Goal: Task Accomplishment & Management: Manage account settings

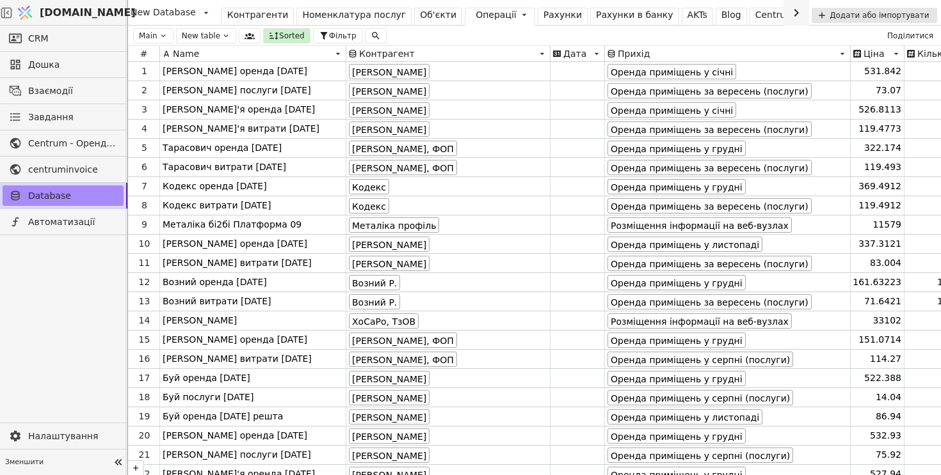
click at [475, 15] on div "Операції" at bounding box center [495, 14] width 41 height 13
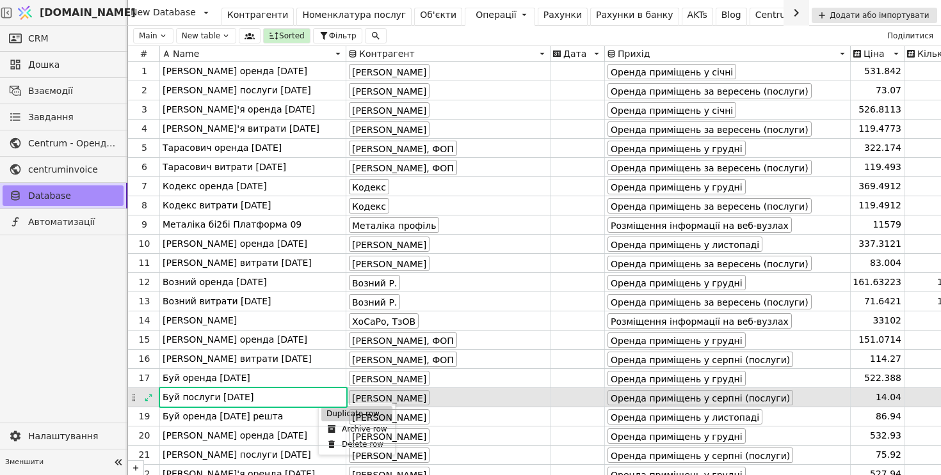
click at [326, 410] on div "Duplicate row" at bounding box center [356, 413] width 71 height 15
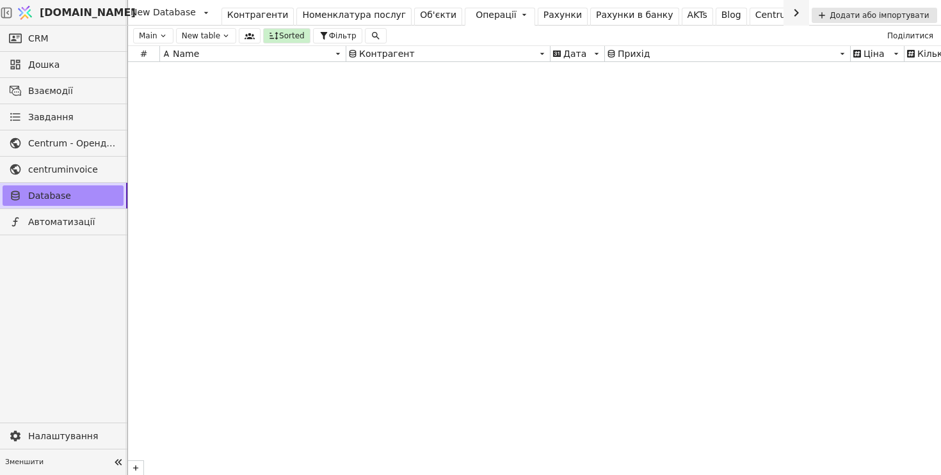
scroll to position [17412, 0]
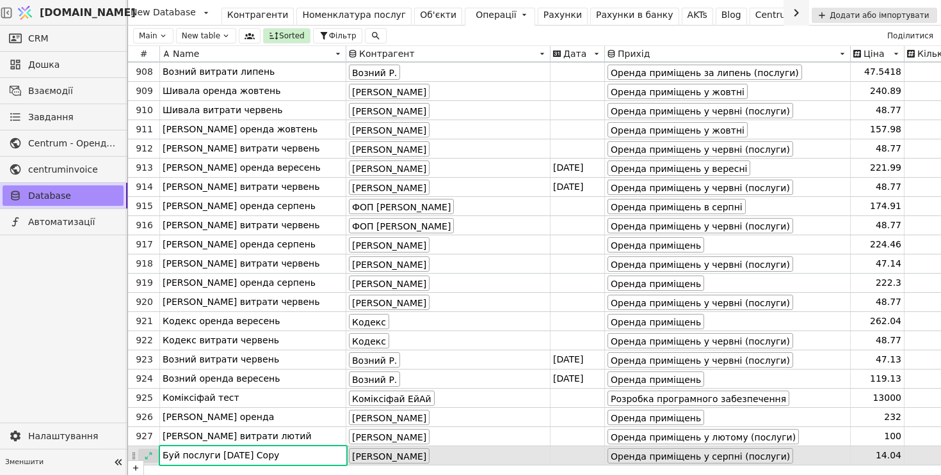
click at [147, 456] on icon at bounding box center [148, 456] width 9 height 9
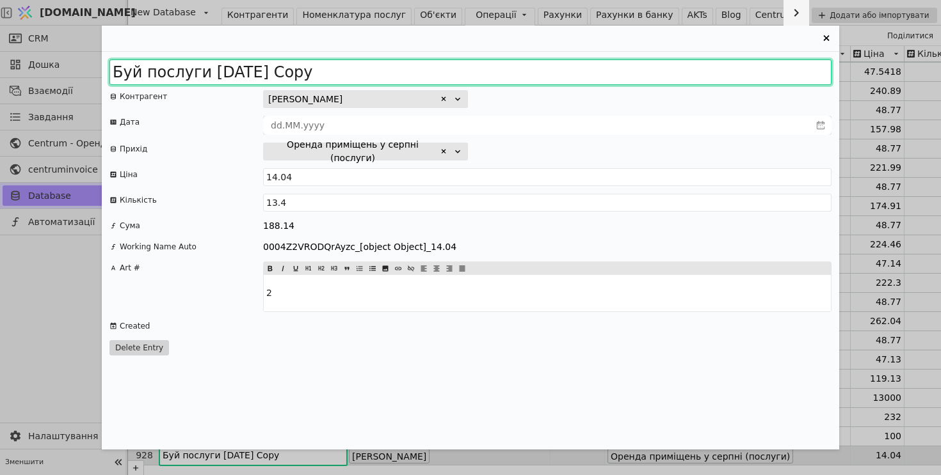
drag, startPoint x: 254, startPoint y: 68, endPoint x: 488, endPoint y: 64, distance: 234.3
click at [488, 65] on input "Буй послуги 2025 серпень Copy" at bounding box center [470, 73] width 722 height 26
type input "Буй послуги 2025 вересень"
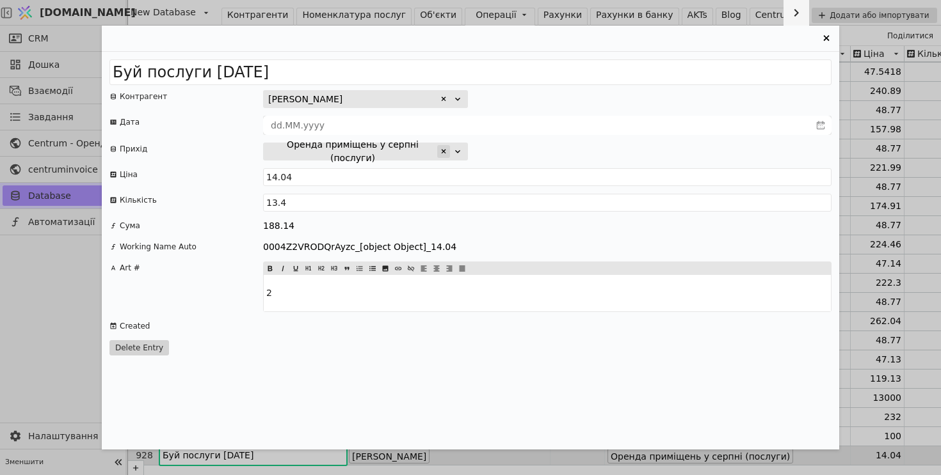
click at [447, 151] on icon "Entry Card" at bounding box center [444, 152] width 8 height 8
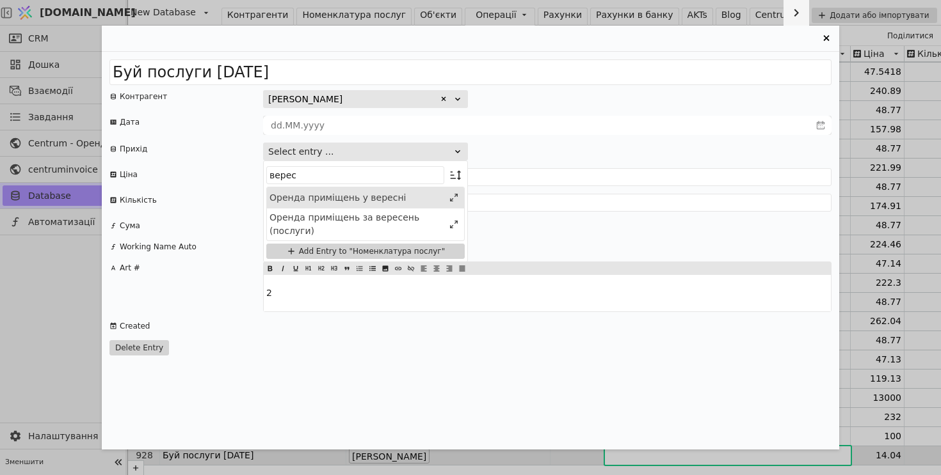
type input "верес"
click at [412, 200] on div "Оренда приміщень у вересні" at bounding box center [356, 197] width 174 height 13
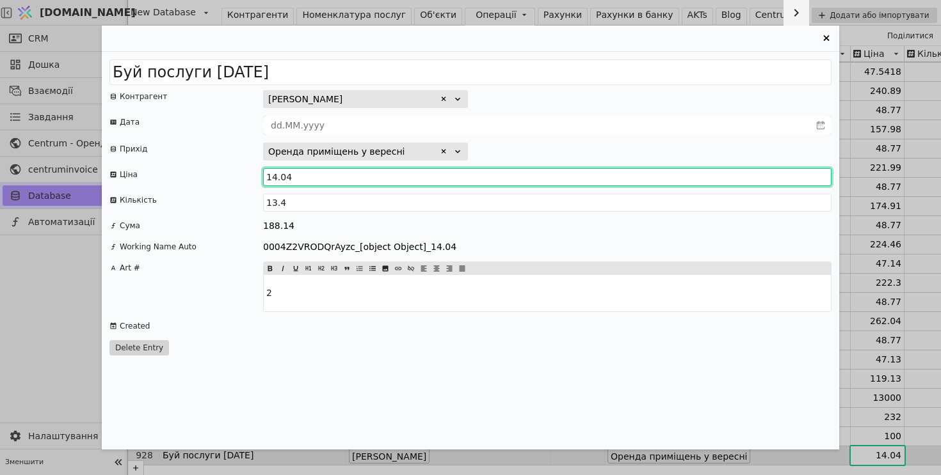
drag, startPoint x: 276, startPoint y: 179, endPoint x: 257, endPoint y: 179, distance: 19.8
click at [257, 179] on div "Ціна 14.04" at bounding box center [470, 177] width 722 height 18
click at [323, 180] on input "119.55" at bounding box center [547, 177] width 568 height 18
type input "119.4773"
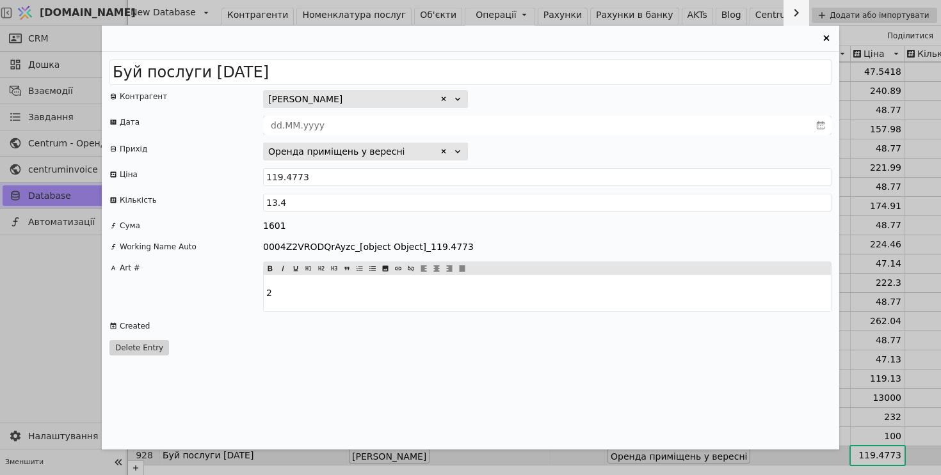
click at [544, 147] on div "Оренда приміщень у вересні" at bounding box center [547, 152] width 568 height 18
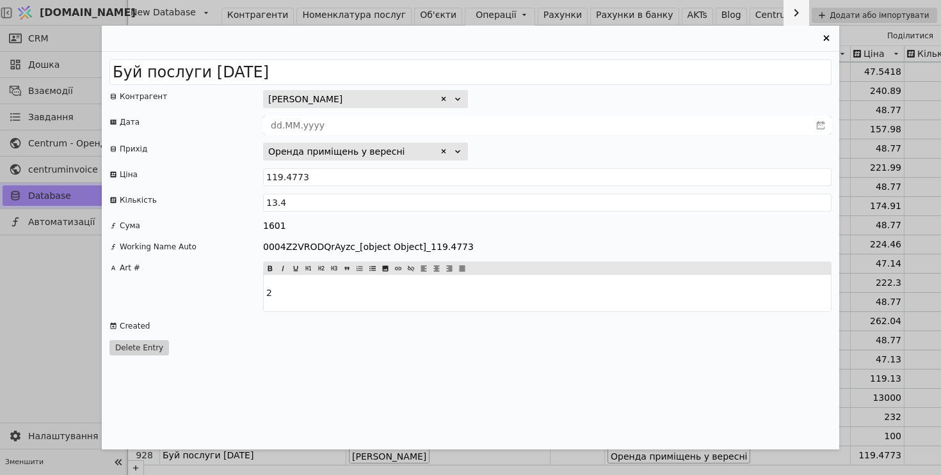
click at [825, 37] on icon "Entry Card" at bounding box center [826, 38] width 6 height 6
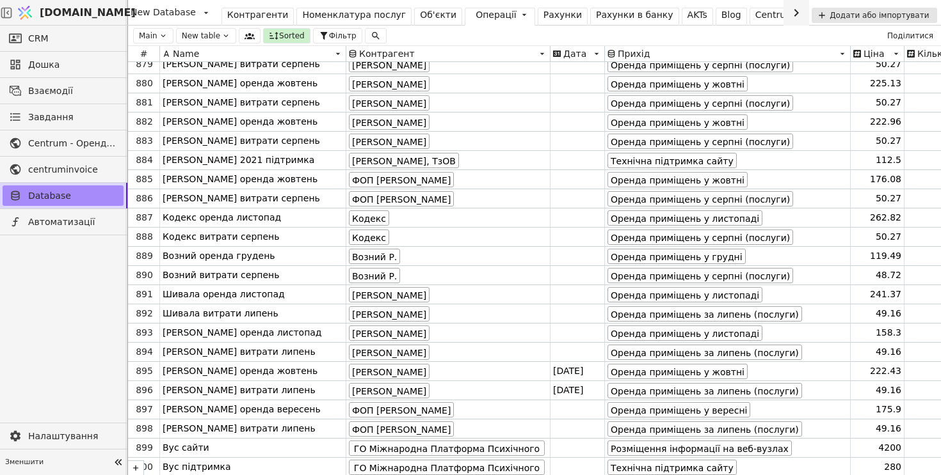
scroll to position [0, 0]
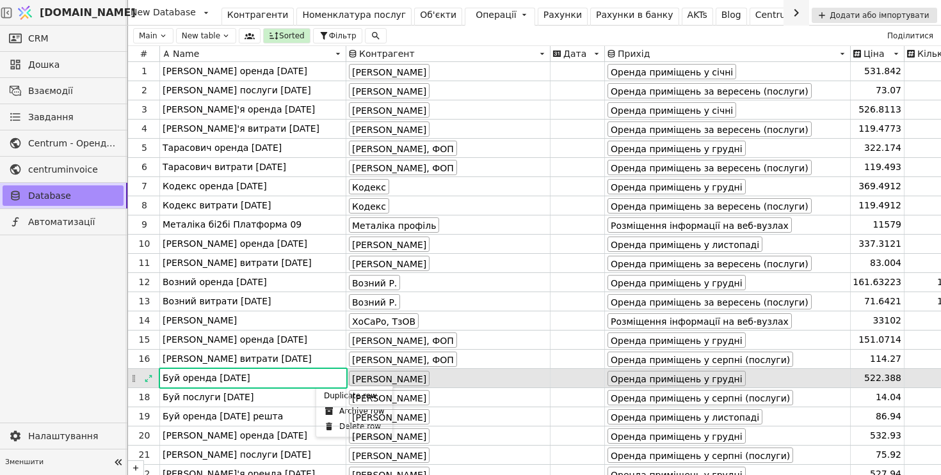
click at [324, 392] on div "Duplicate row" at bounding box center [354, 395] width 71 height 15
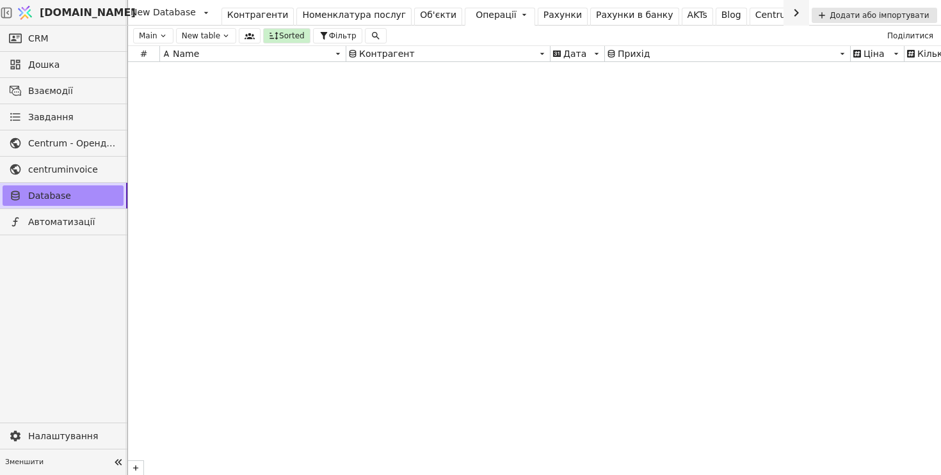
scroll to position [17422, 0]
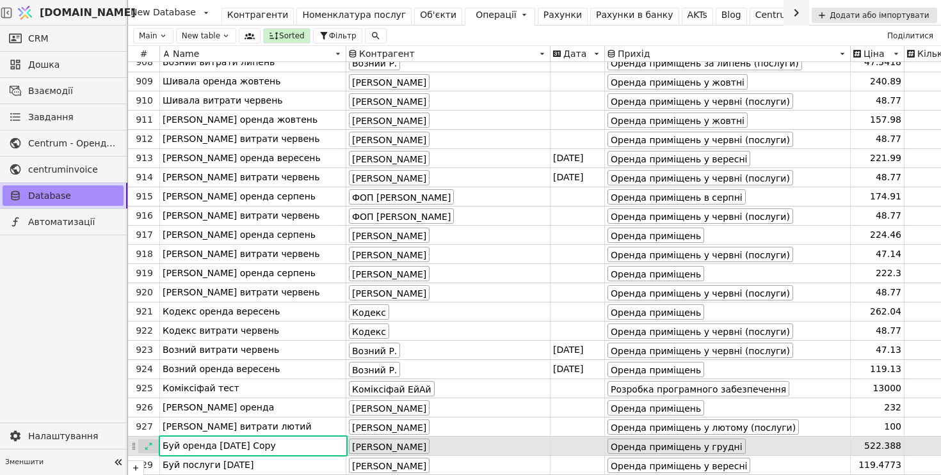
click at [148, 447] on icon at bounding box center [148, 446] width 9 height 9
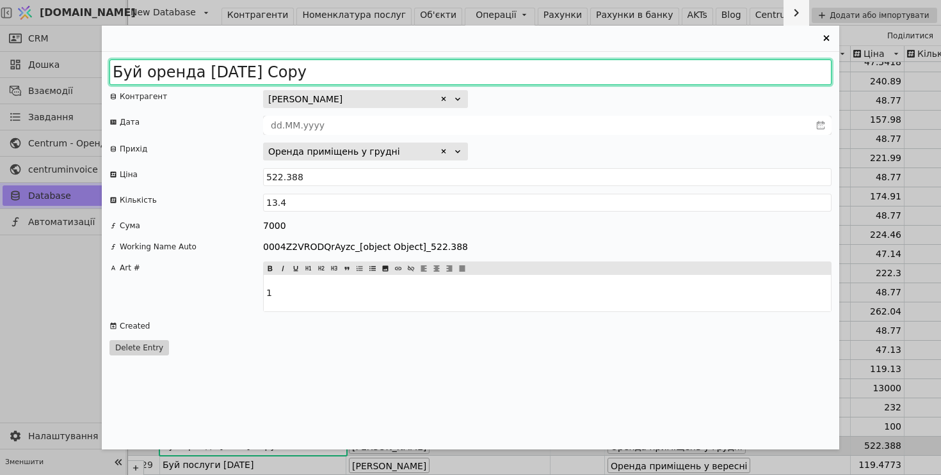
drag, startPoint x: 235, startPoint y: 72, endPoint x: 468, endPoint y: 83, distance: 233.2
click at [468, 83] on input "Буй оренда 2025 грудень Copy" at bounding box center [470, 73] width 722 height 26
type input "Буй оренда 2026 січень"
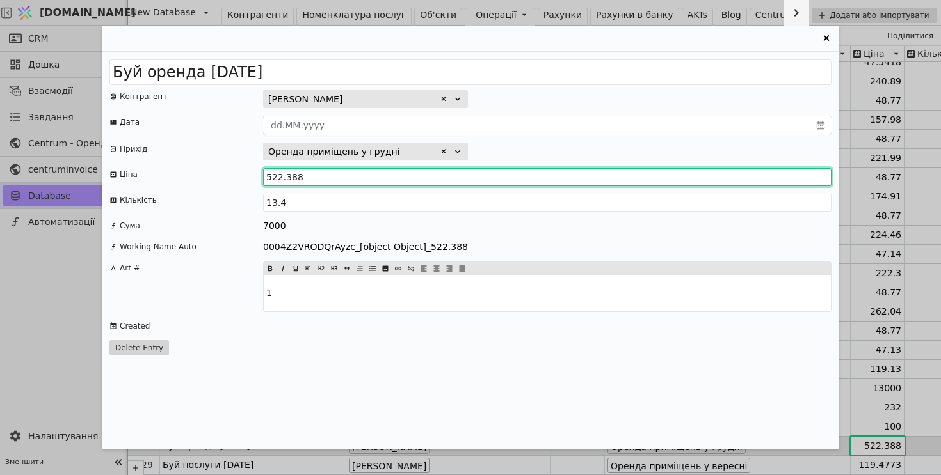
click at [280, 177] on input "522.388" at bounding box center [547, 177] width 568 height 18
type input "521.269"
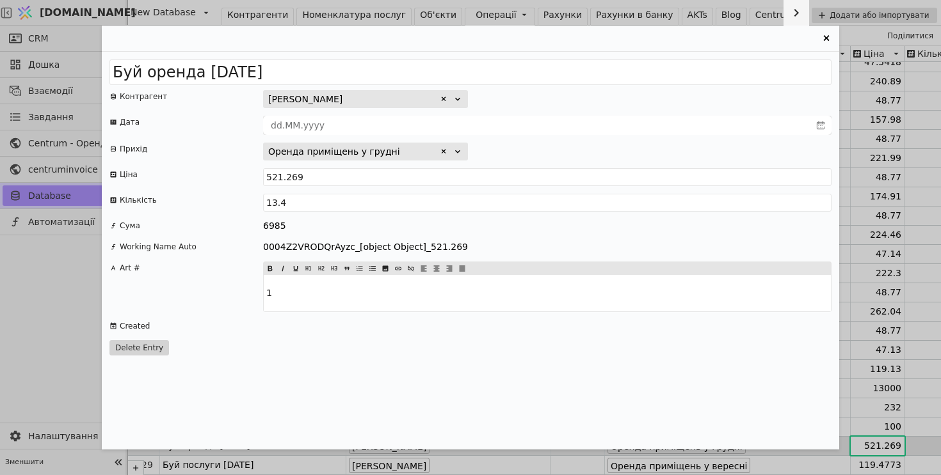
click at [553, 232] on div "6985" at bounding box center [547, 226] width 568 height 13
click at [442, 157] on div "Entry Card" at bounding box center [443, 151] width 13 height 13
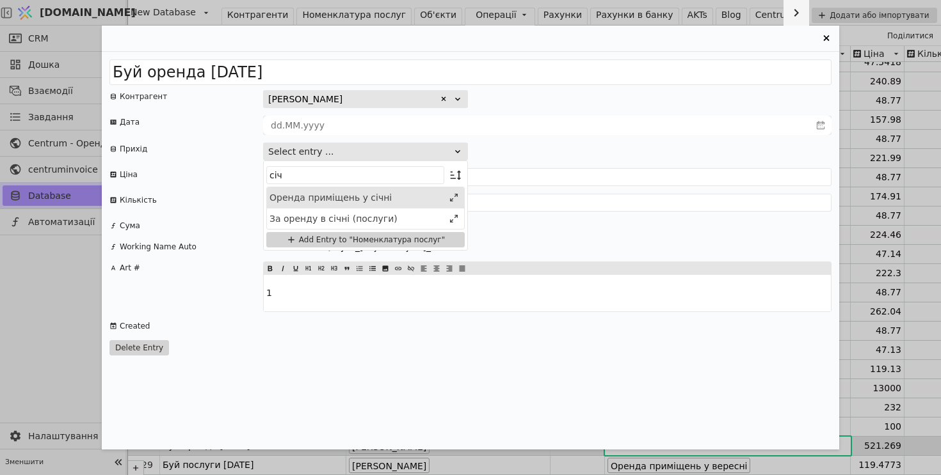
type input "січ"
click at [408, 198] on div "Оренда приміщень у січні" at bounding box center [356, 197] width 174 height 13
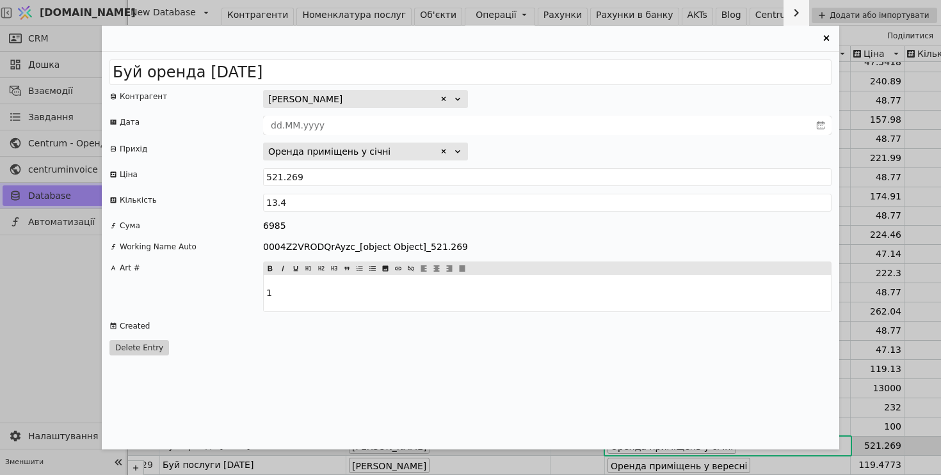
click at [629, 146] on div "Оренда приміщень у січні" at bounding box center [547, 152] width 568 height 18
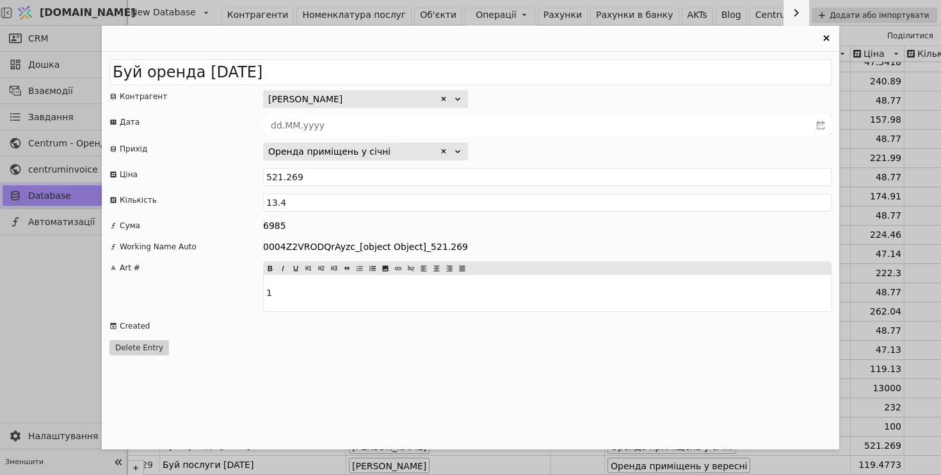
click at [825, 40] on icon "Entry Card" at bounding box center [825, 38] width 15 height 15
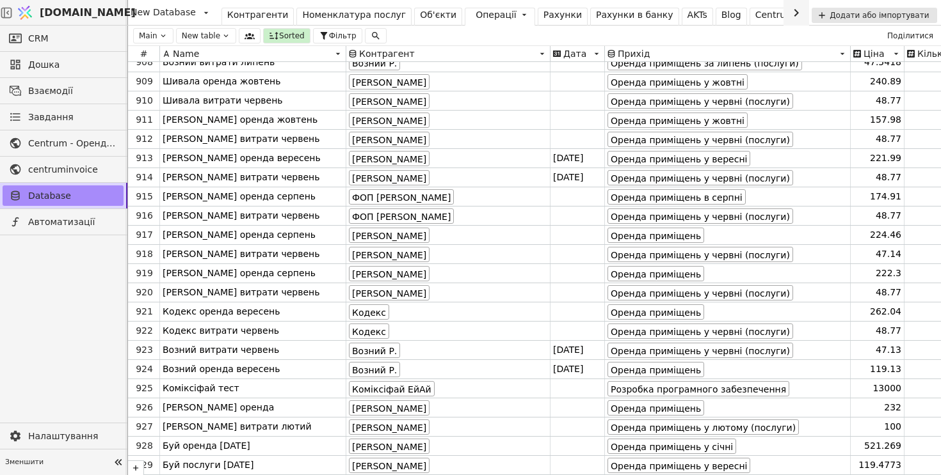
click at [543, 12] on div "Рахунки" at bounding box center [562, 14] width 38 height 13
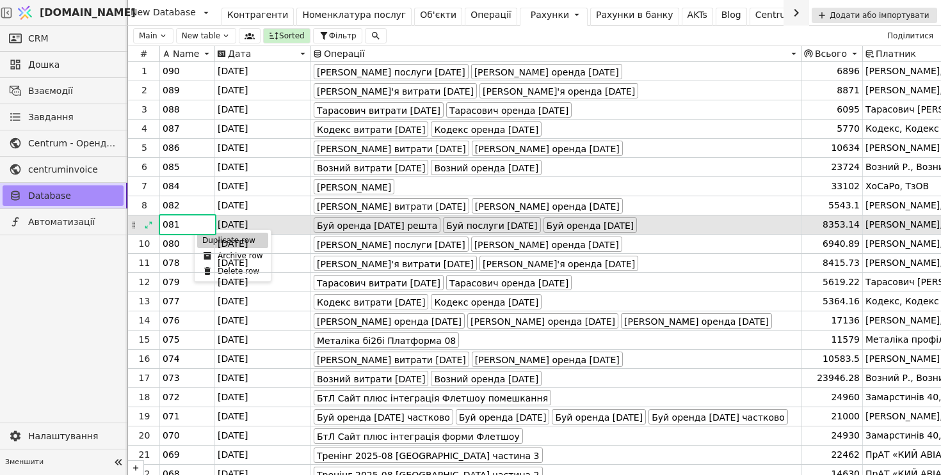
click at [202, 237] on div "Duplicate row" at bounding box center [232, 240] width 71 height 15
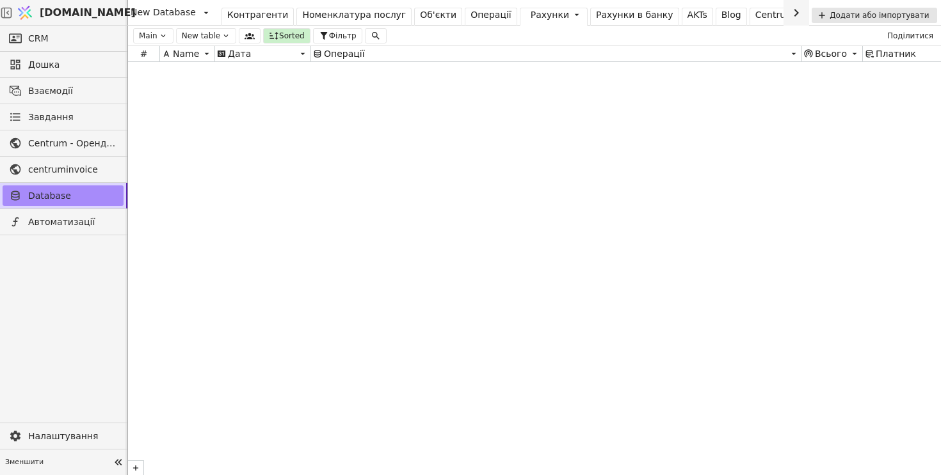
scroll to position [9234, 0]
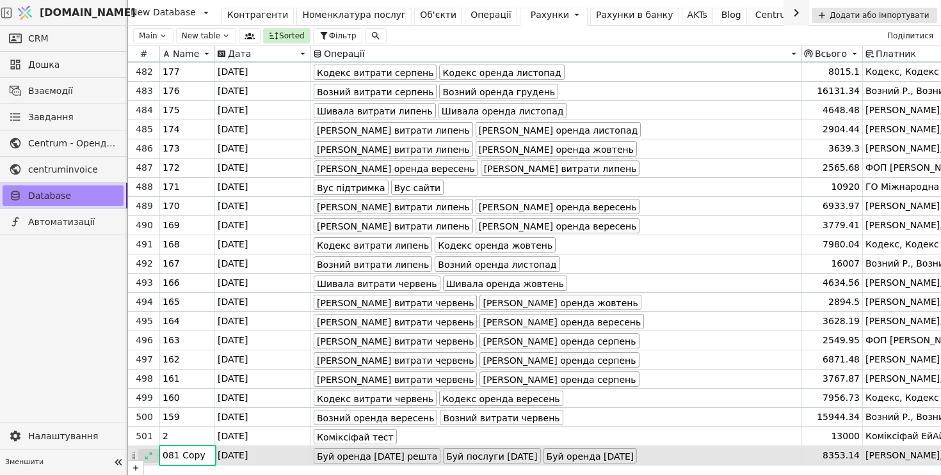
click at [144, 456] on icon at bounding box center [148, 456] width 9 height 9
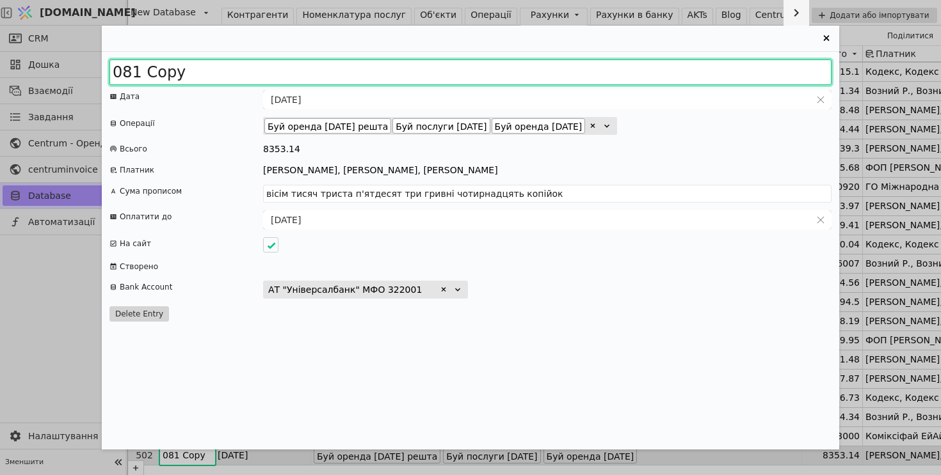
drag, startPoint x: 125, startPoint y: 72, endPoint x: 268, endPoint y: 72, distance: 143.3
click at [268, 72] on input "081 Copy" at bounding box center [470, 73] width 722 height 26
type input "091"
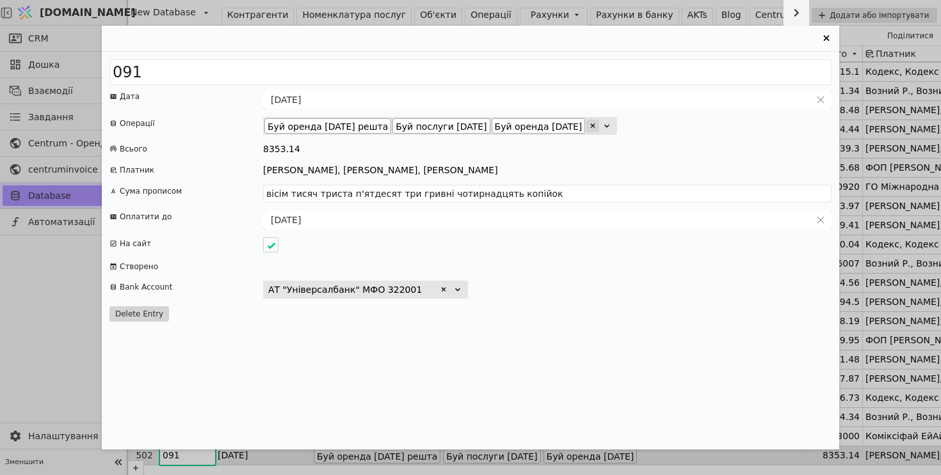
click at [595, 126] on icon "Entry Card" at bounding box center [593, 126] width 4 height 4
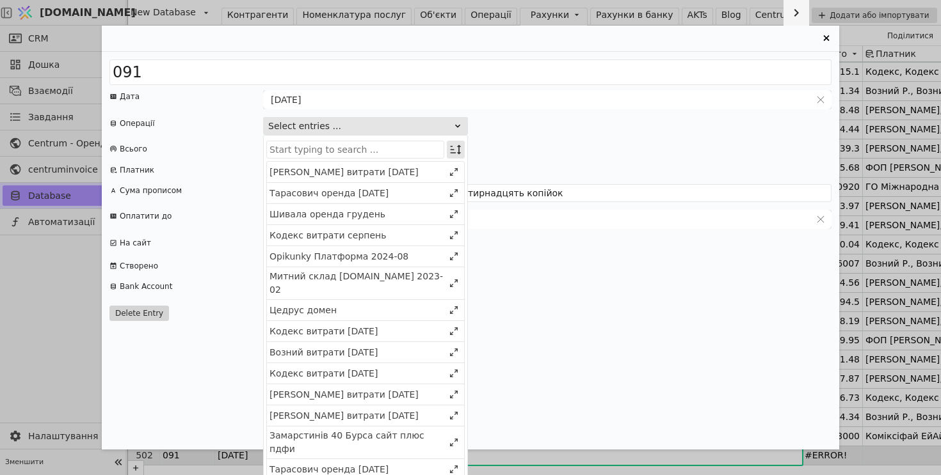
click at [453, 151] on icon "Entry Card" at bounding box center [455, 149] width 13 height 13
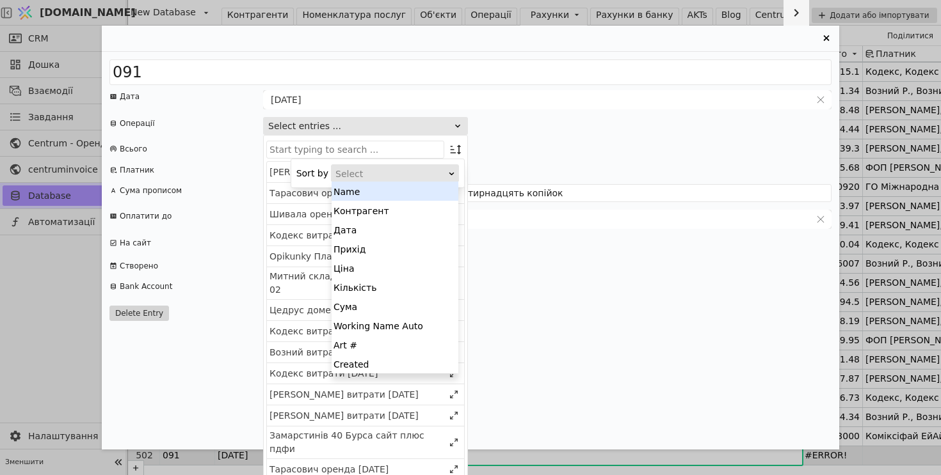
click at [416, 169] on div "Select" at bounding box center [390, 174] width 111 height 18
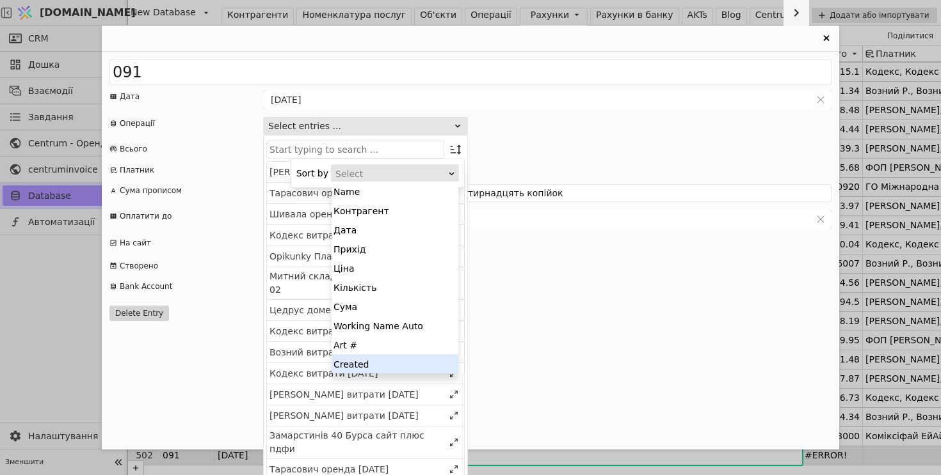
click at [399, 364] on div "Created" at bounding box center [394, 364] width 127 height 19
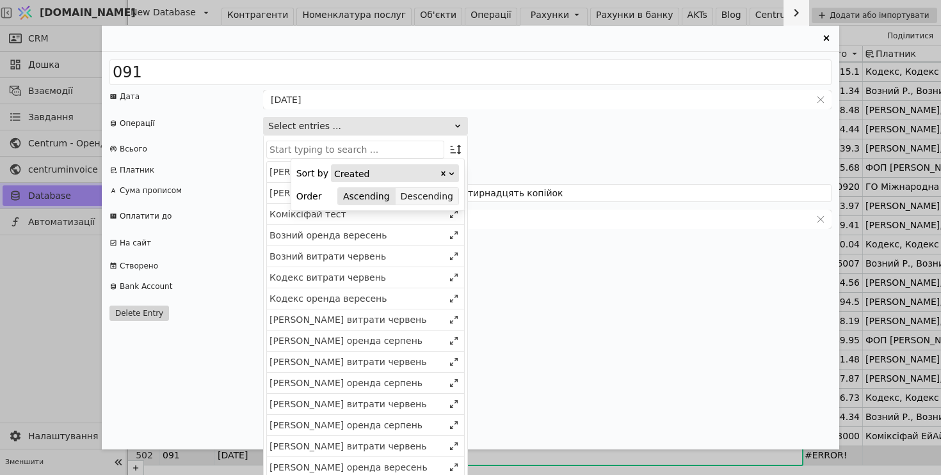
click at [411, 202] on button "Descending" at bounding box center [426, 197] width 63 height 18
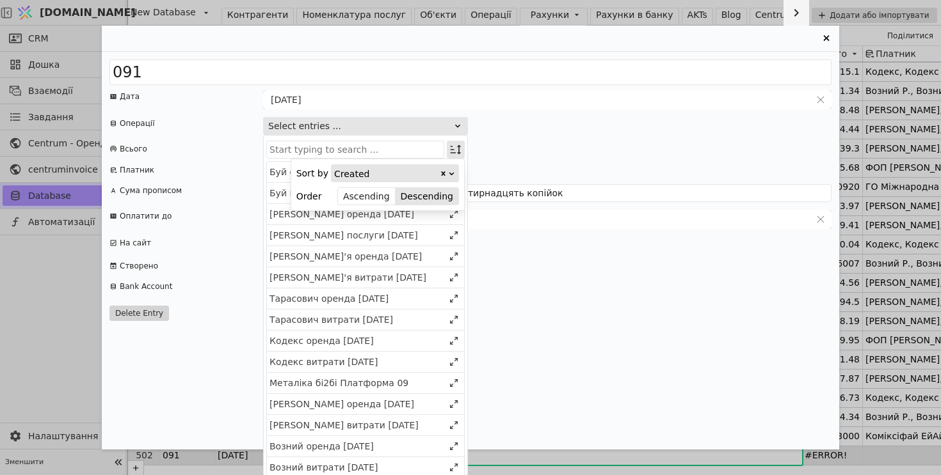
click at [453, 149] on icon "Entry Card" at bounding box center [456, 150] width 11 height 10
click at [375, 200] on div "Буй послуги 2025 вересень" at bounding box center [365, 193] width 197 height 21
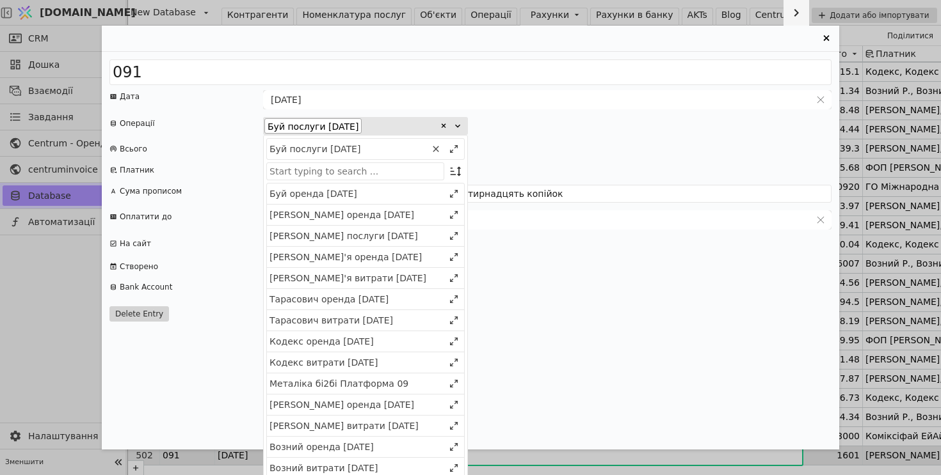
click at [375, 200] on div "Буй оренда 2026 січень" at bounding box center [365, 194] width 197 height 21
click at [579, 143] on div "8586" at bounding box center [547, 149] width 568 height 13
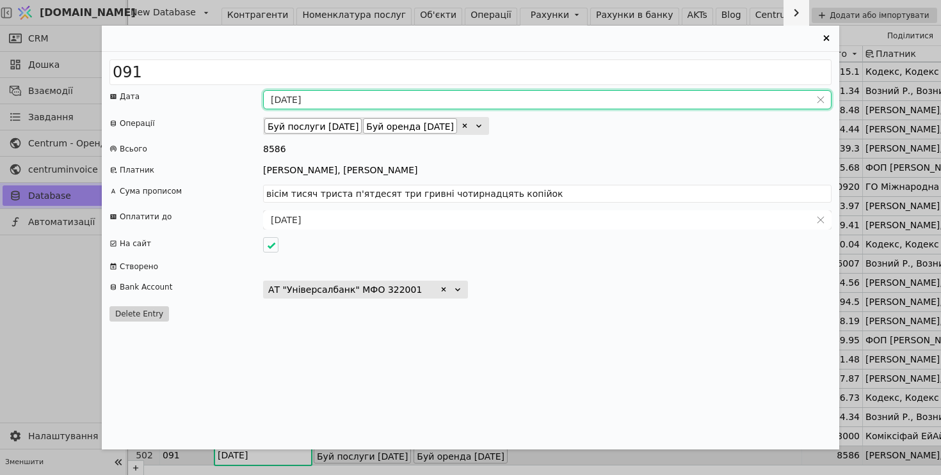
click at [285, 99] on input "[DATE]" at bounding box center [537, 100] width 547 height 18
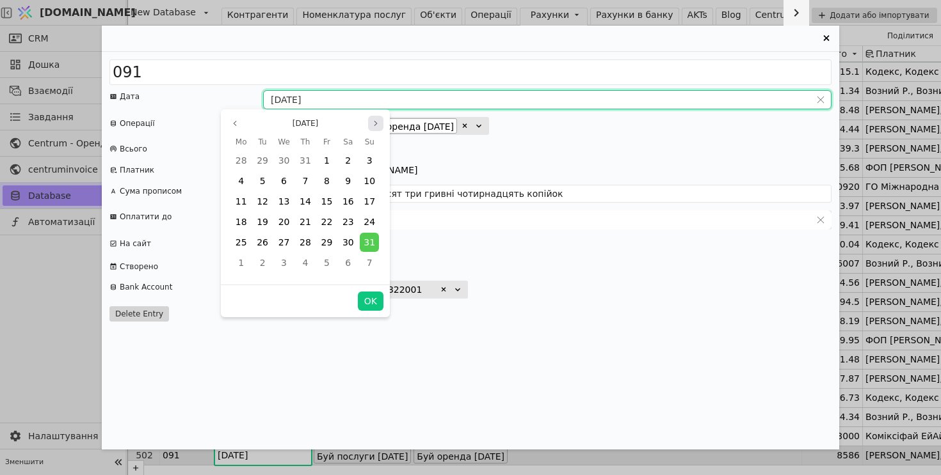
click at [376, 124] on icon "page next" at bounding box center [375, 123] width 3 height 4
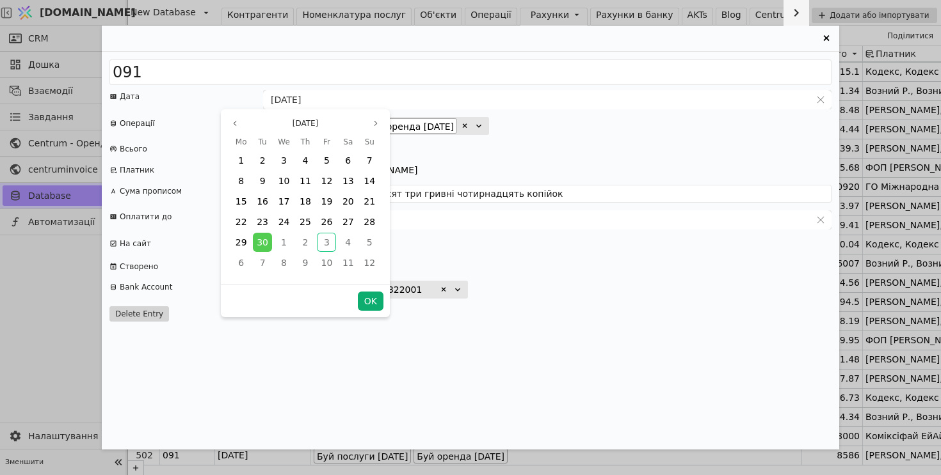
click at [372, 307] on button "OK" at bounding box center [371, 301] width 26 height 19
type input "[DATE]"
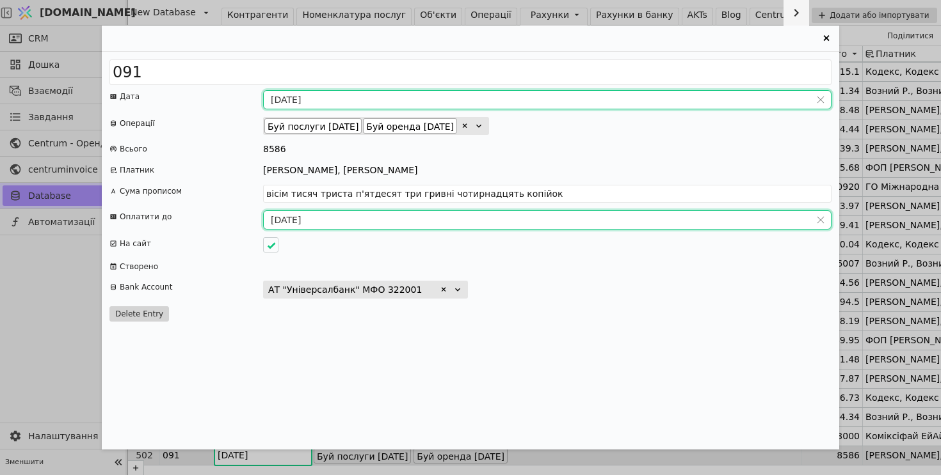
click at [292, 218] on input "19.09.2025" at bounding box center [537, 220] width 547 height 18
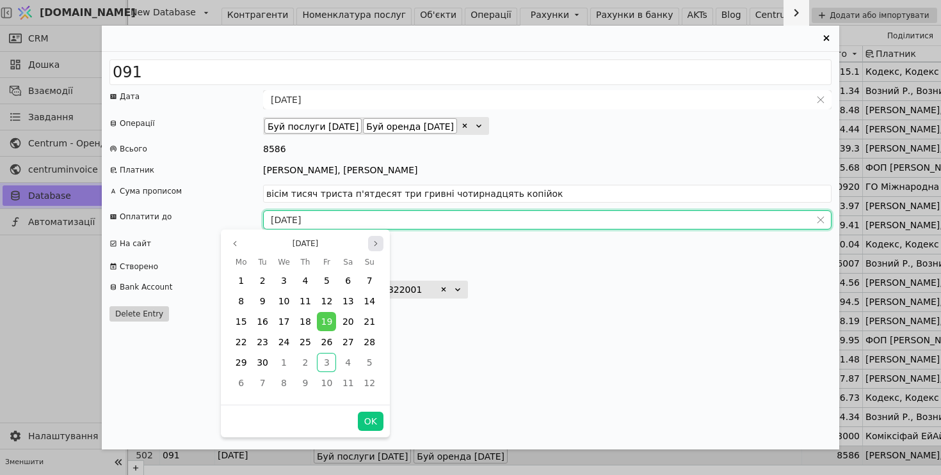
click at [378, 243] on icon "page next" at bounding box center [376, 244] width 8 height 8
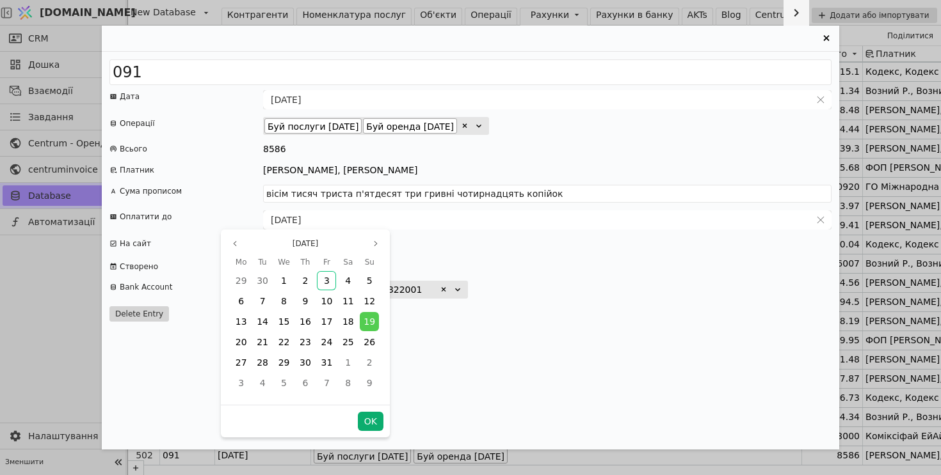
click at [374, 420] on button "OK" at bounding box center [371, 421] width 26 height 19
type input "19.10.2025"
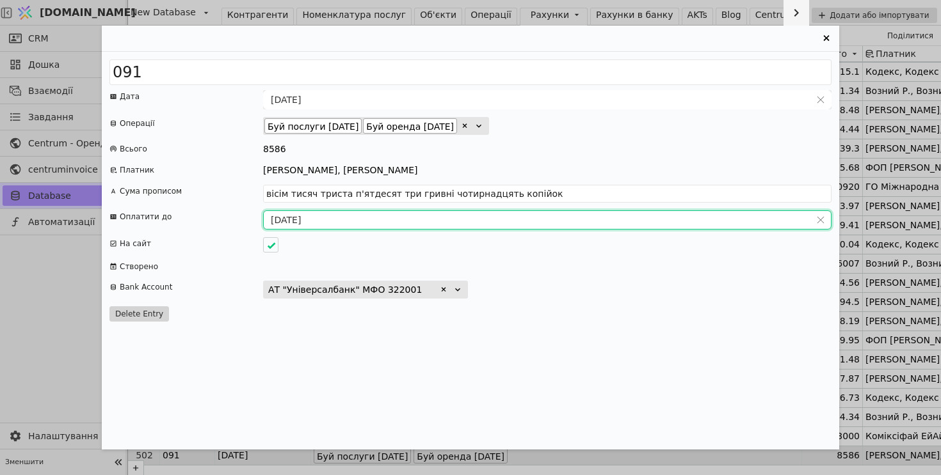
click at [588, 269] on div "Entry Card" at bounding box center [547, 266] width 568 height 13
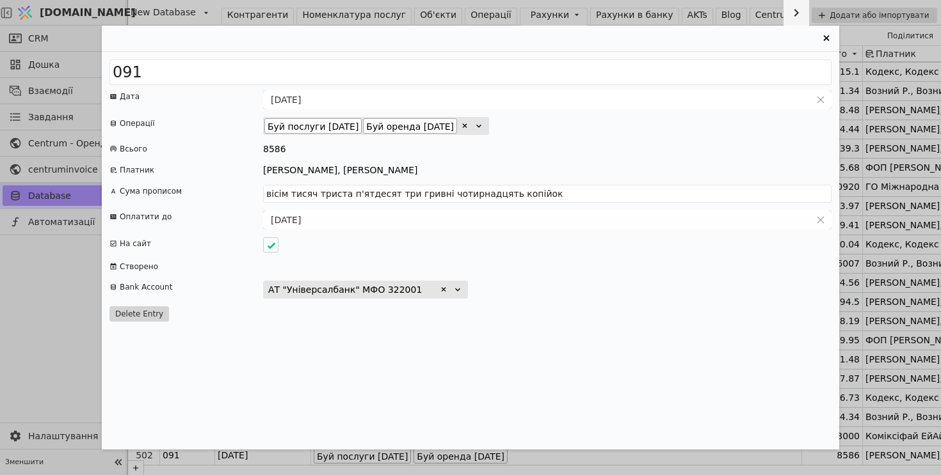
click at [824, 37] on icon "Entry Card" at bounding box center [825, 38] width 15 height 15
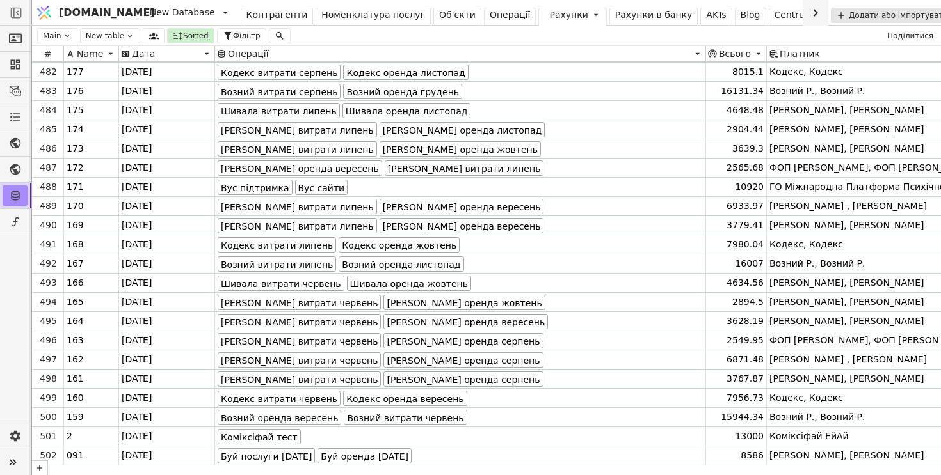
click at [484, 24] on link "Операції" at bounding box center [510, 17] width 52 height 18
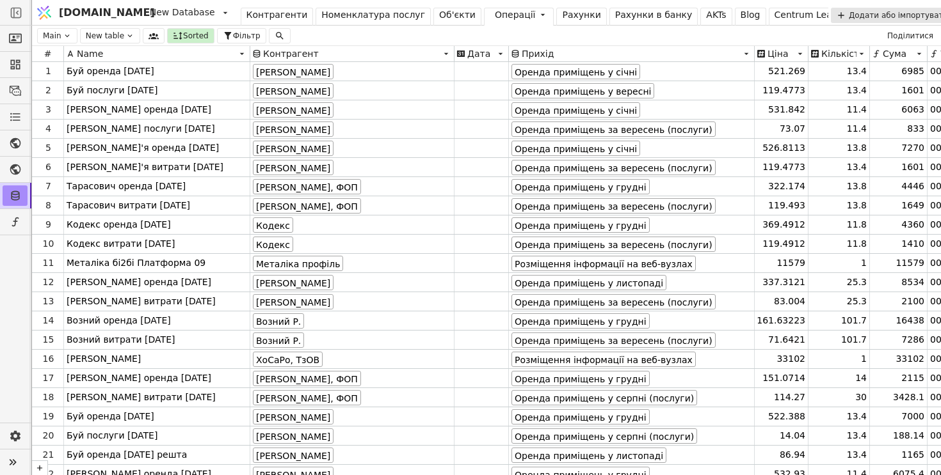
click at [562, 11] on div "Рахунки" at bounding box center [581, 14] width 38 height 13
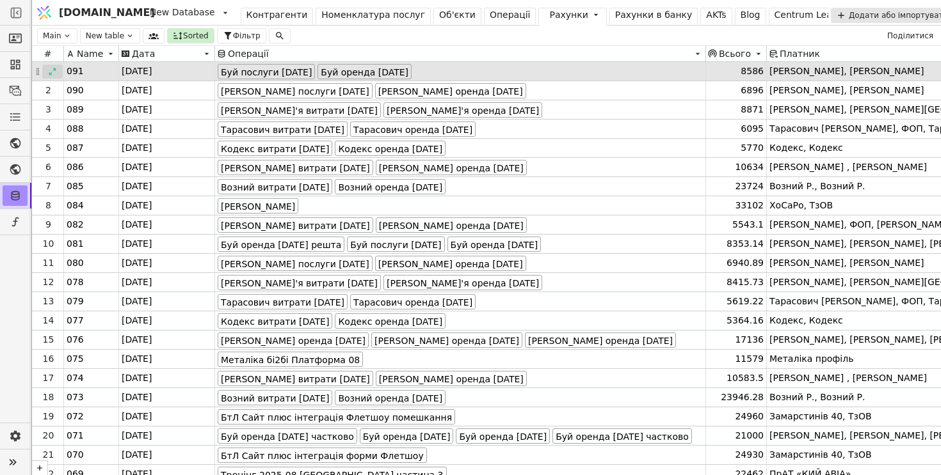
click at [52, 77] on div at bounding box center [52, 72] width 20 height 14
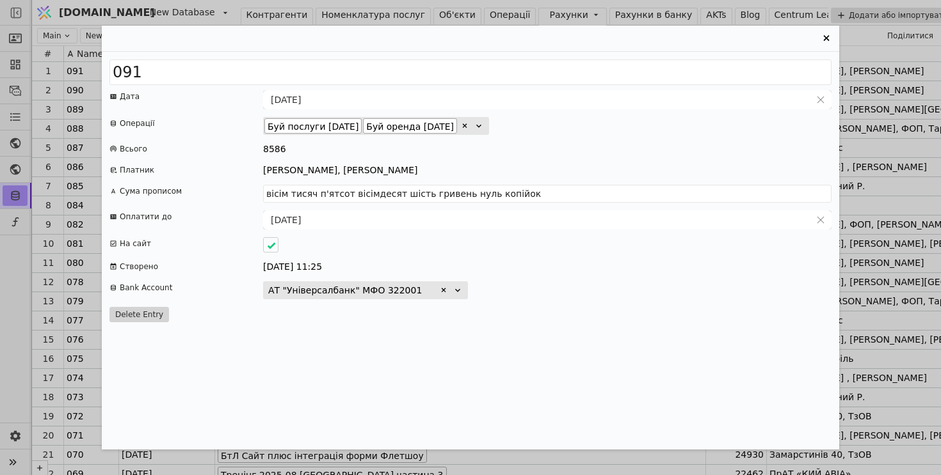
click at [824, 36] on icon "Entry Card" at bounding box center [826, 38] width 6 height 6
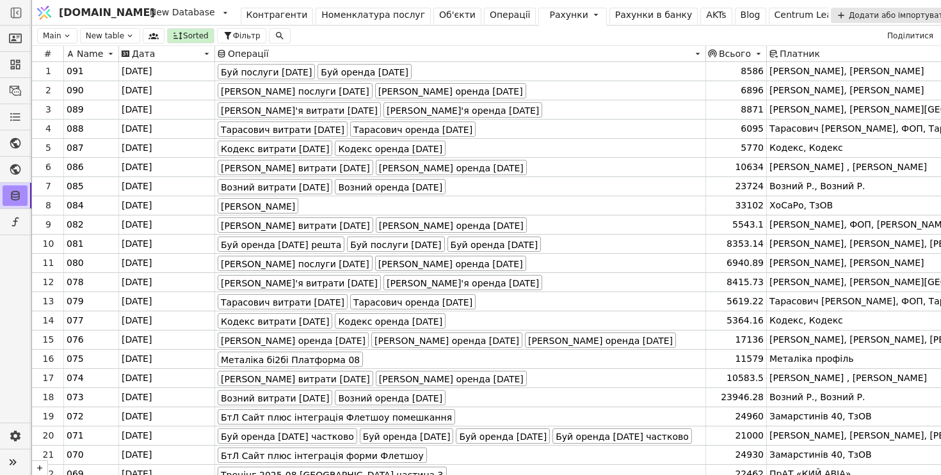
click at [490, 15] on div "Операції" at bounding box center [510, 14] width 41 height 13
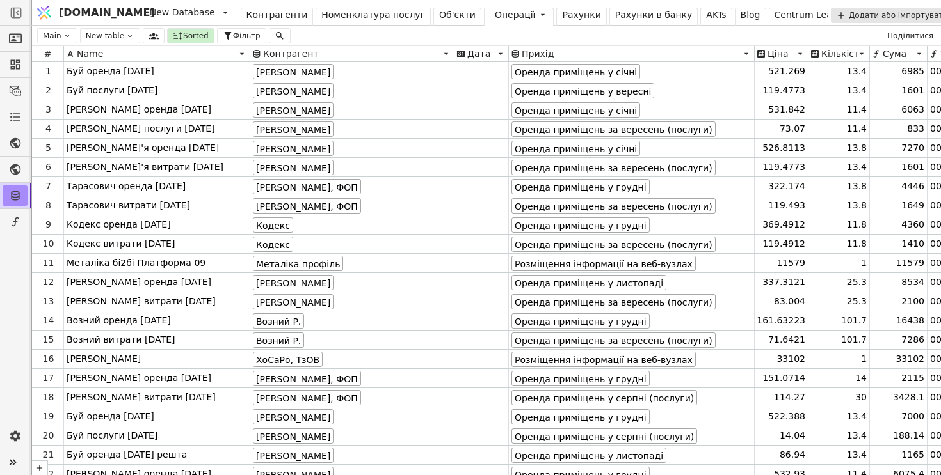
click at [562, 17] on div "Рахунки" at bounding box center [581, 14] width 38 height 13
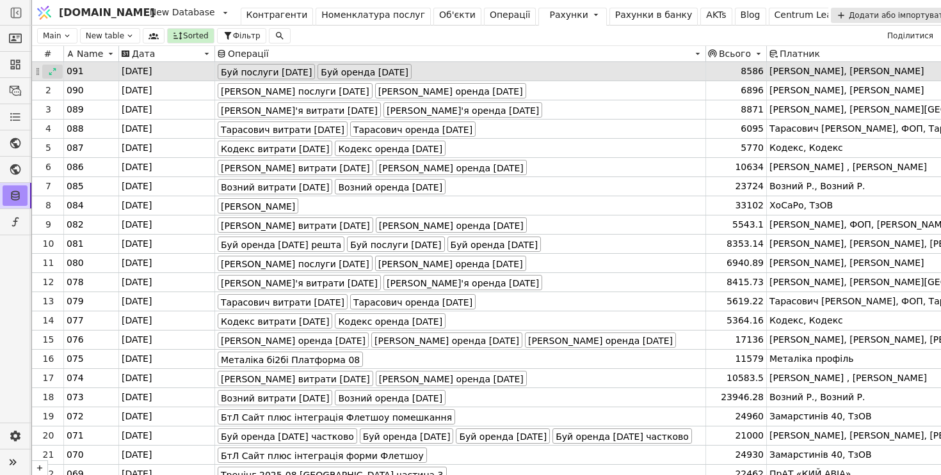
click at [52, 71] on icon at bounding box center [52, 71] width 9 height 9
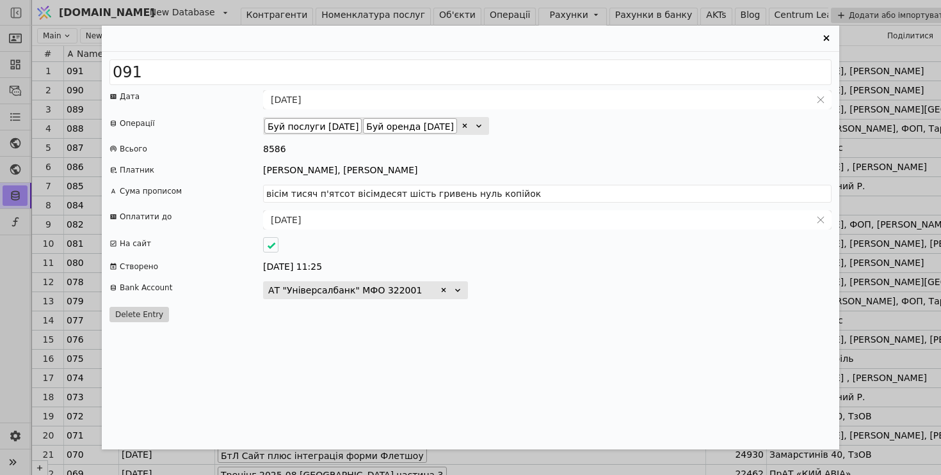
click at [824, 40] on icon "Entry Card" at bounding box center [825, 38] width 15 height 15
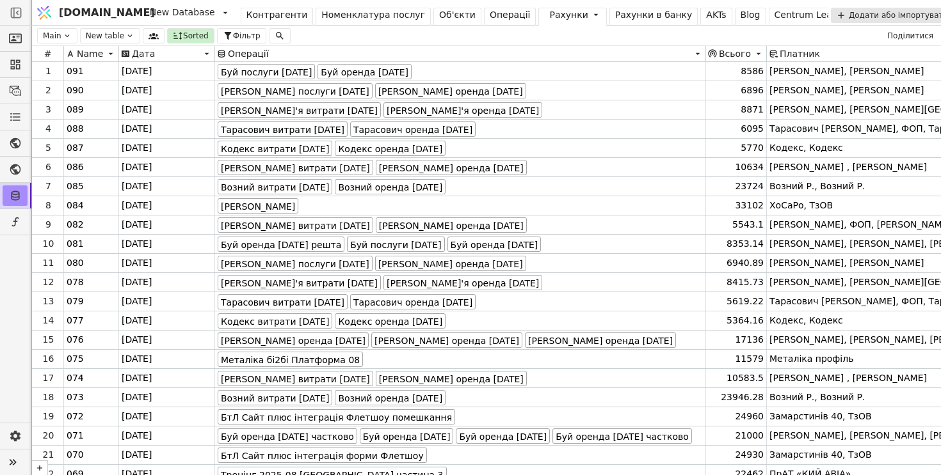
click at [490, 17] on div "Операції" at bounding box center [510, 14] width 41 height 13
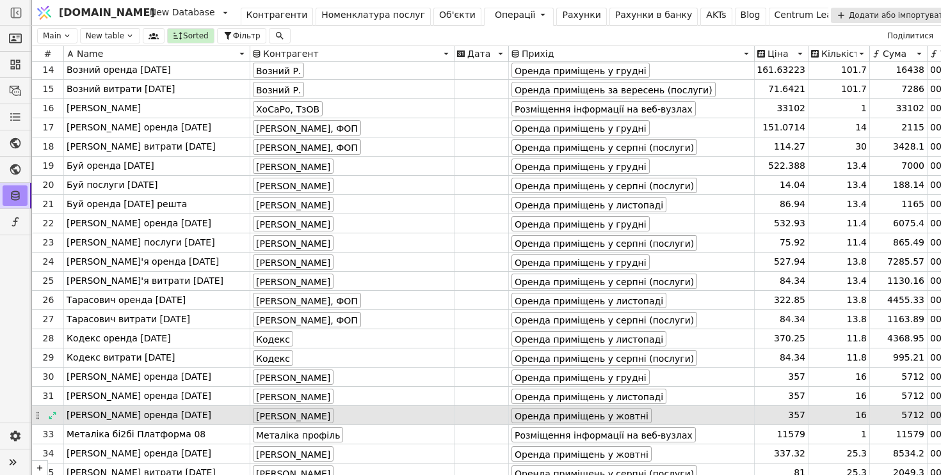
scroll to position [255, 0]
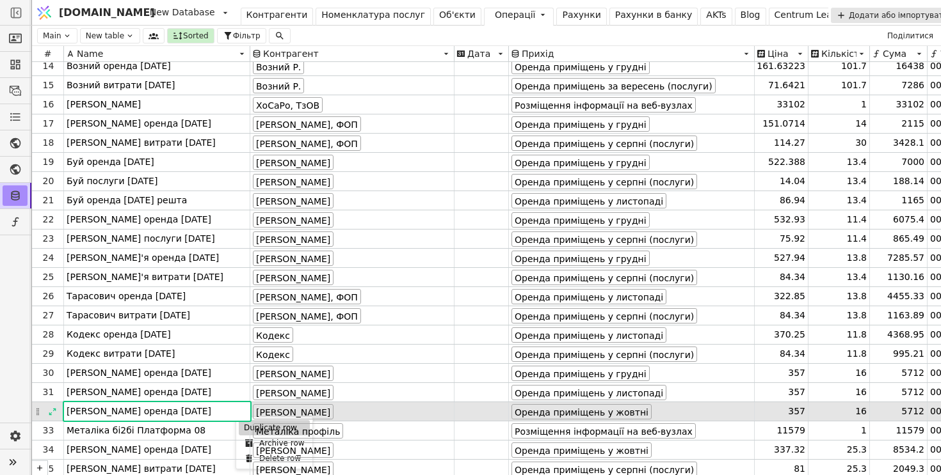
click at [243, 426] on div "Duplicate row" at bounding box center [274, 427] width 71 height 15
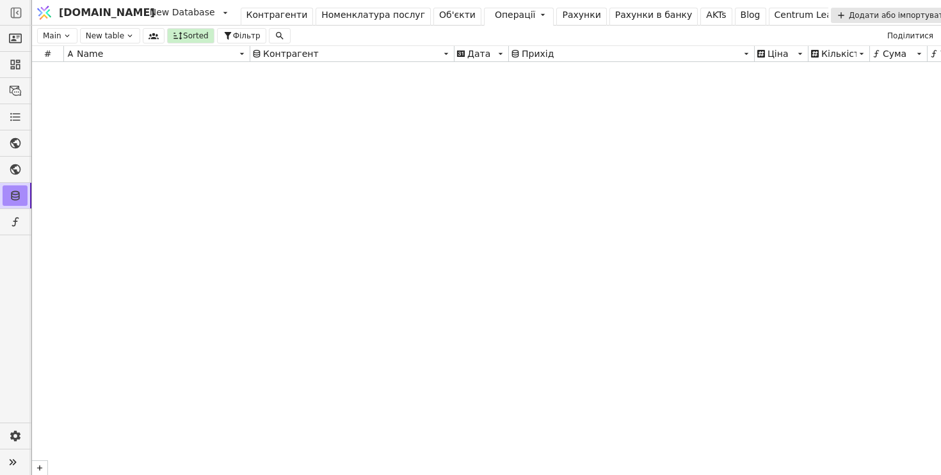
scroll to position [17451, 0]
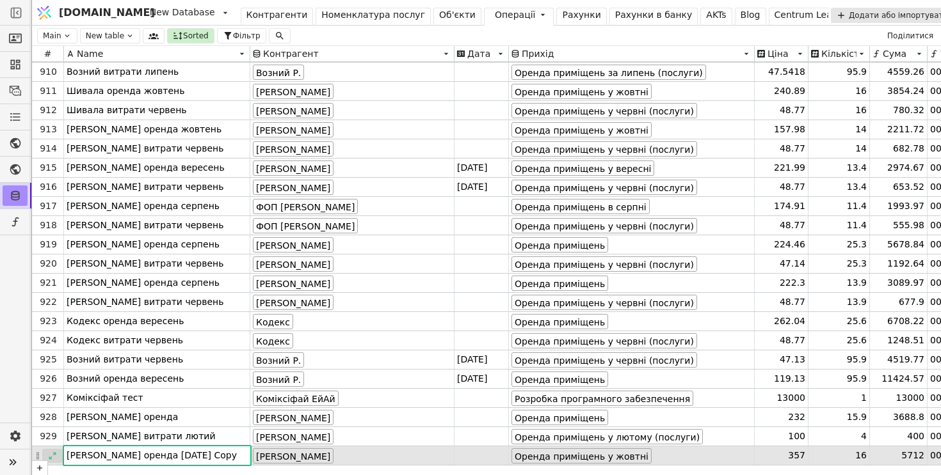
click at [53, 458] on icon at bounding box center [52, 456] width 9 height 9
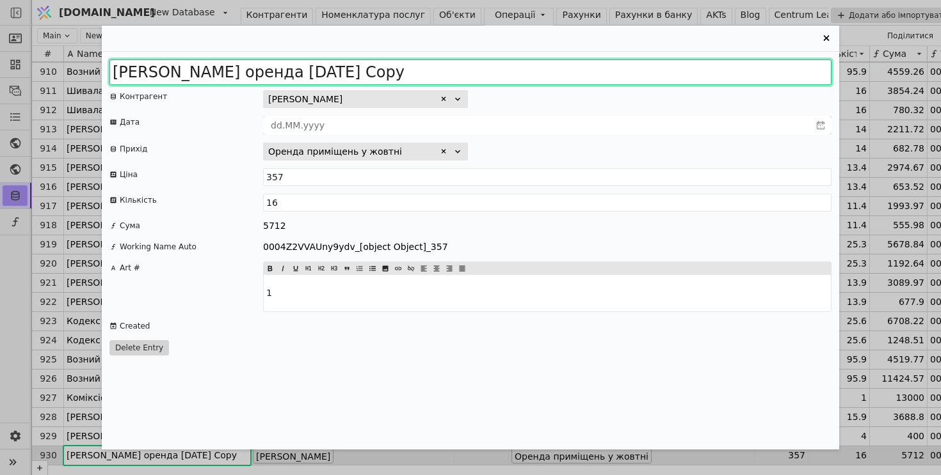
drag, startPoint x: 269, startPoint y: 71, endPoint x: 575, endPoint y: 74, distance: 305.3
click at [570, 72] on input "Сабіна оренда 2025 жовтень Copy" at bounding box center [470, 73] width 722 height 26
type input "Сабіна оренда 2025 вересень"
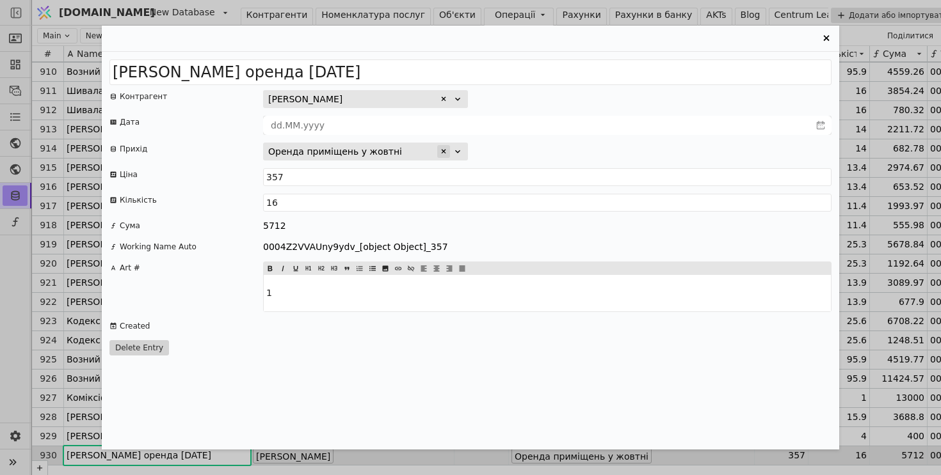
click at [442, 152] on icon "Entry Card" at bounding box center [444, 151] width 4 height 4
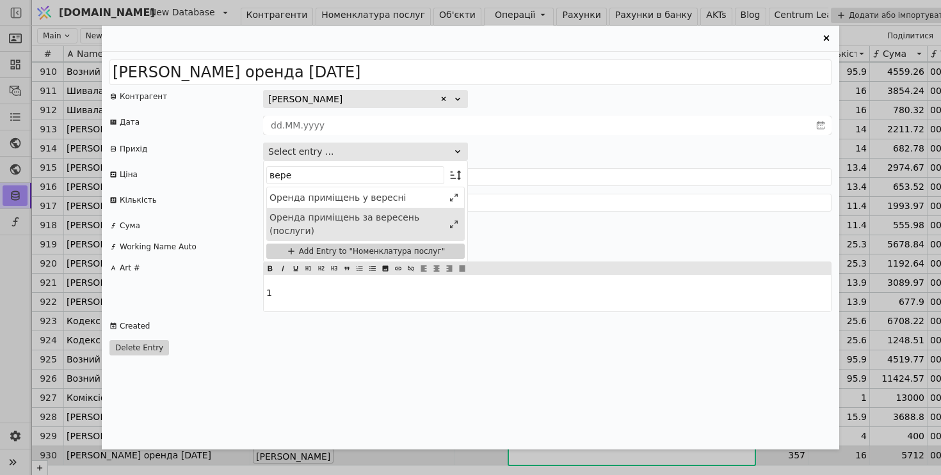
type input "вере"
click at [417, 218] on div "Оренда приміщень за вересень (послуги)" at bounding box center [356, 224] width 174 height 27
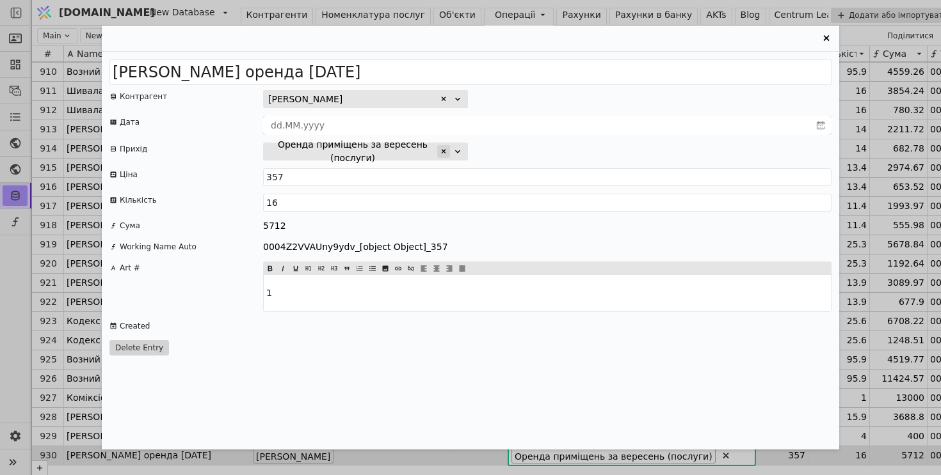
click at [442, 152] on icon "Entry Card" at bounding box center [444, 151] width 4 height 4
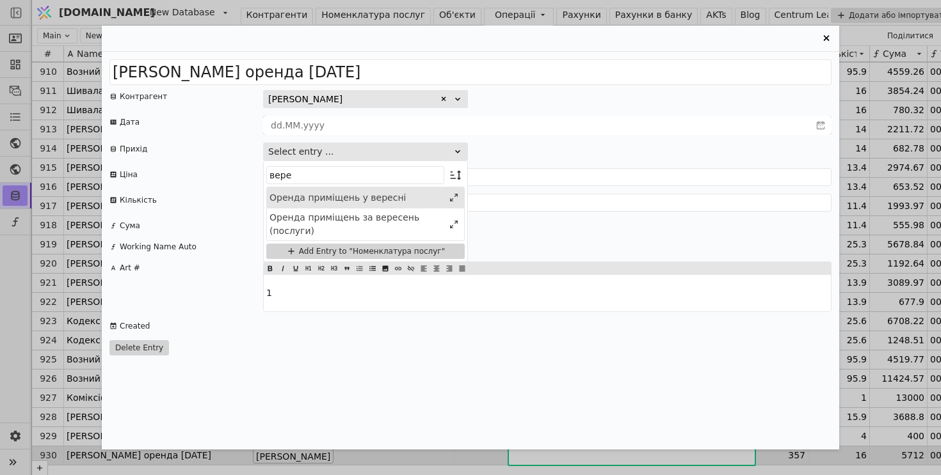
type input "вере"
click at [417, 200] on div "Оренда приміщень у вересні" at bounding box center [356, 197] width 174 height 13
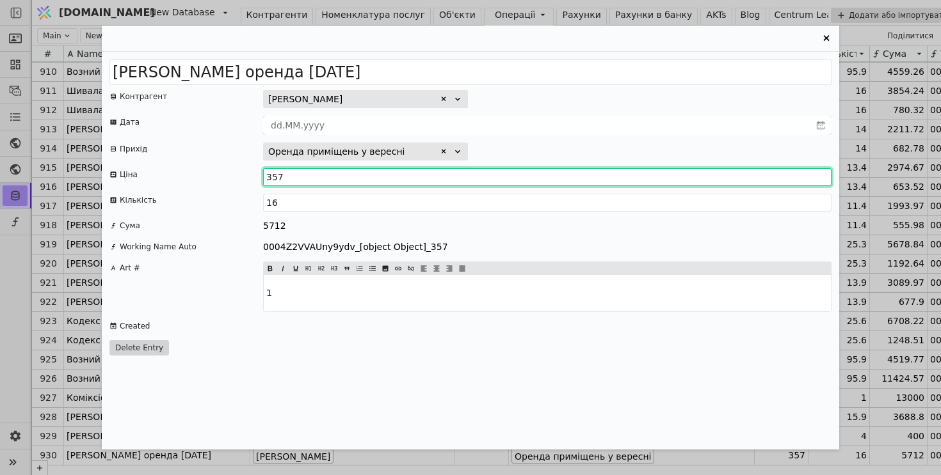
click at [288, 175] on input "357" at bounding box center [547, 177] width 568 height 18
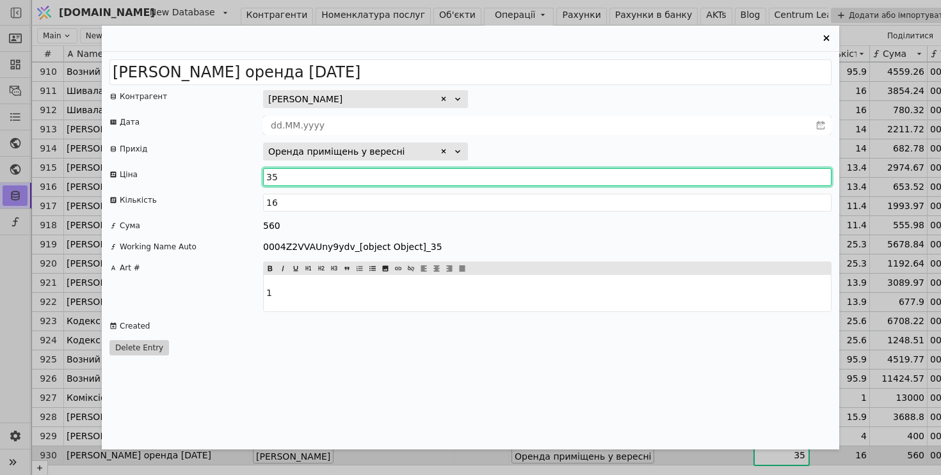
type input "3"
type input "178"
drag, startPoint x: 302, startPoint y: 180, endPoint x: 243, endPoint y: 179, distance: 59.5
click at [240, 179] on div "Ціна 178.5" at bounding box center [470, 177] width 722 height 18
type input "178.5"
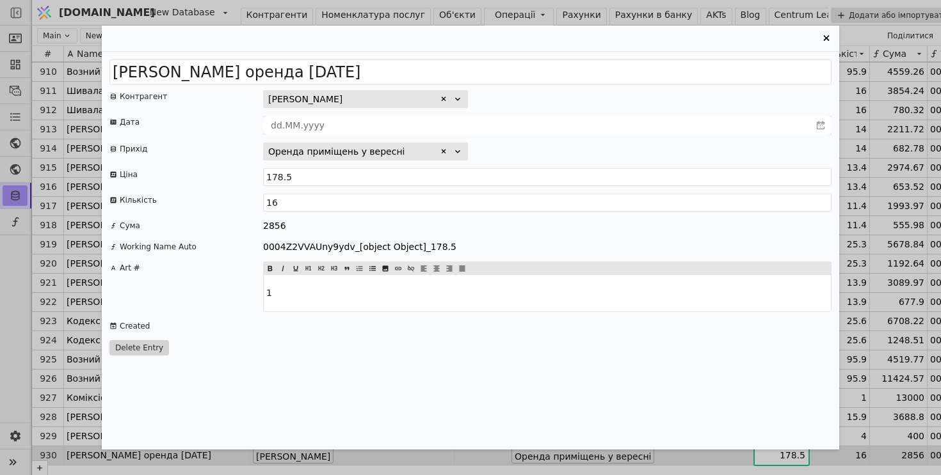
click at [828, 40] on icon "Entry Card" at bounding box center [826, 38] width 6 height 6
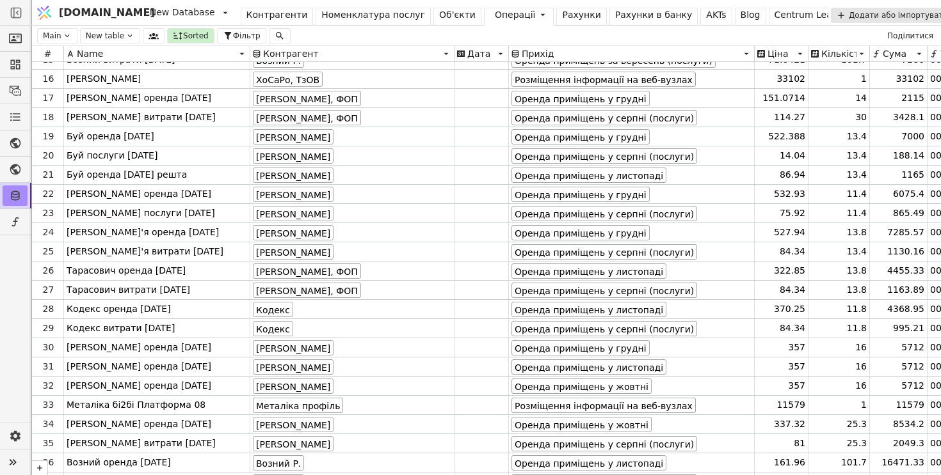
scroll to position [281, 0]
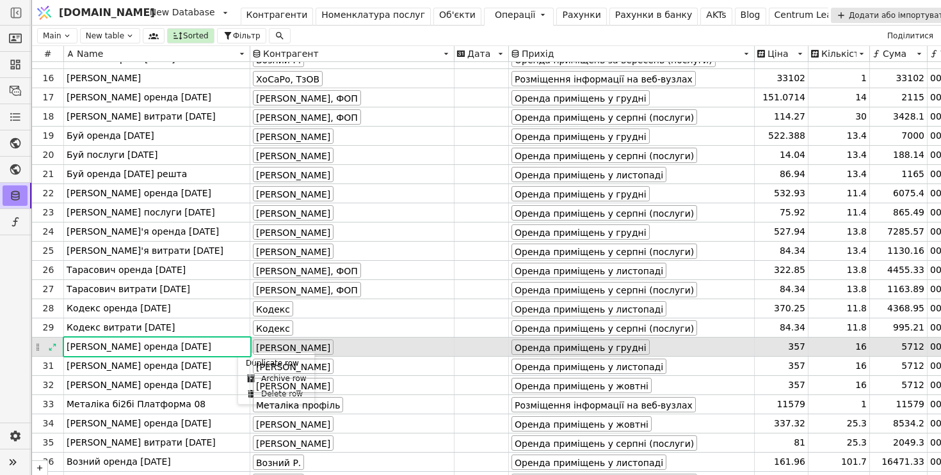
click at [244, 364] on div "Duplicate row" at bounding box center [276, 363] width 71 height 15
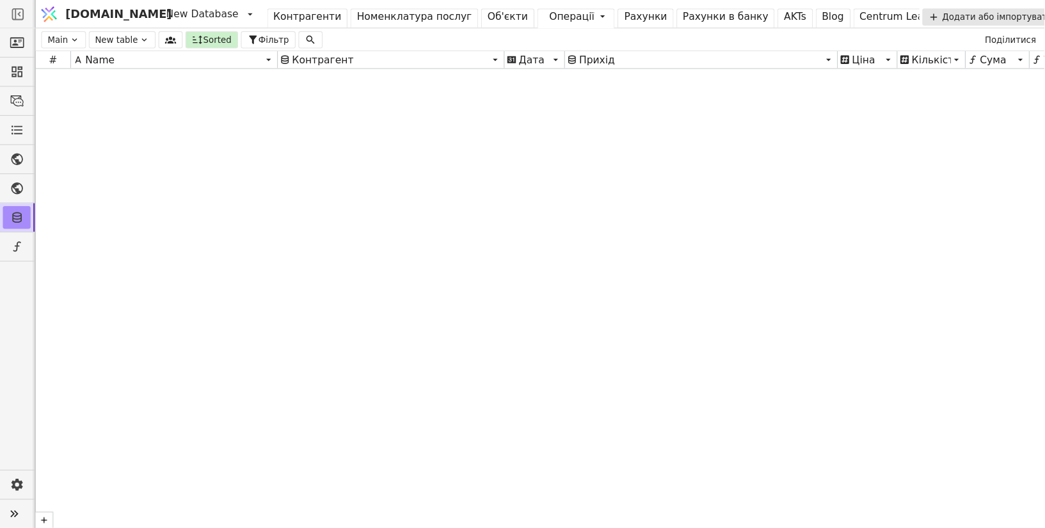
scroll to position [17460, 0]
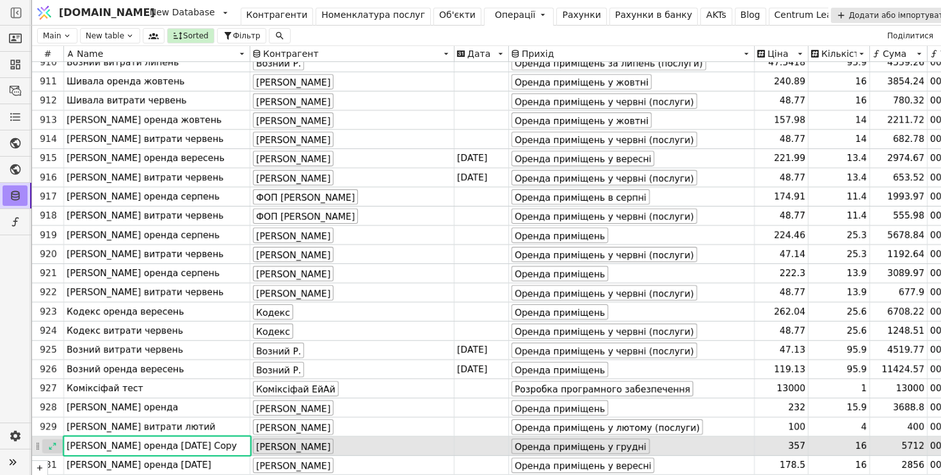
click at [54, 447] on icon at bounding box center [52, 446] width 9 height 9
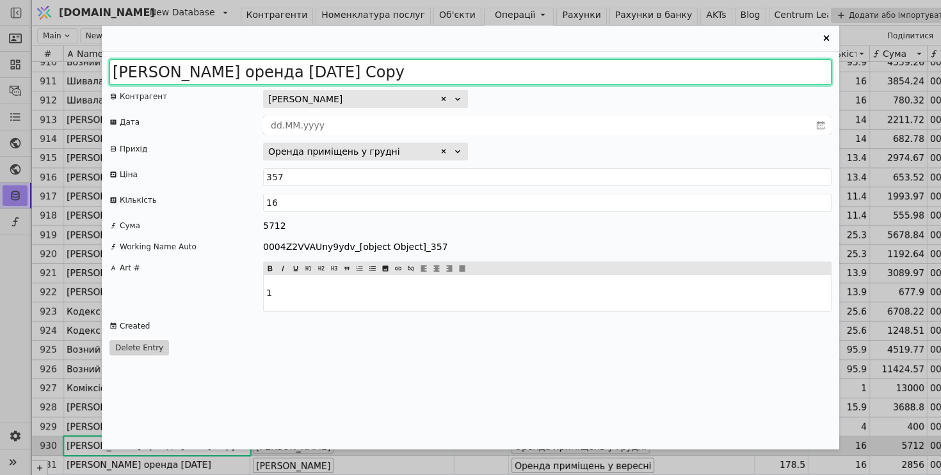
click at [272, 74] on input "Сабіна оренда 2025 грудень Copy" at bounding box center [470, 73] width 722 height 26
drag, startPoint x: 328, startPoint y: 76, endPoint x: 436, endPoint y: 82, distance: 108.3
click at [436, 83] on input "Сабіна оренда 2025 грудень Copy" at bounding box center [470, 73] width 722 height 26
type input "Сабіна оренда 2025 грудень частковл"
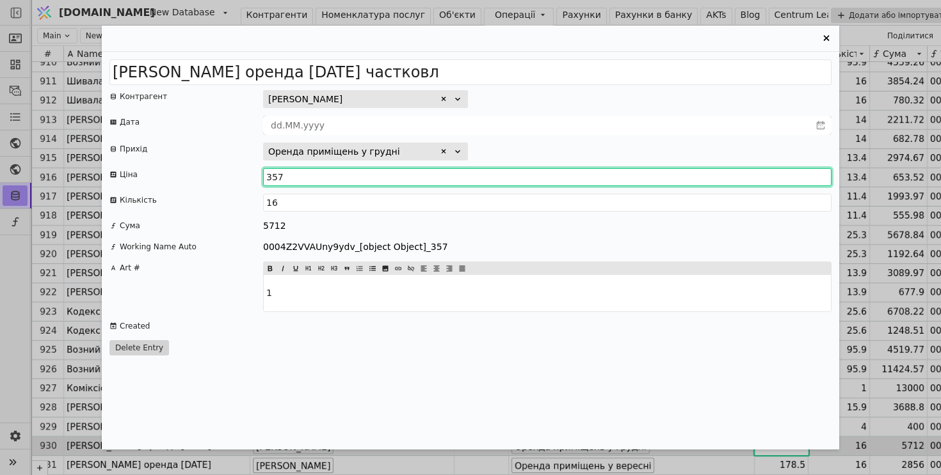
click at [310, 182] on input "357" at bounding box center [547, 177] width 568 height 18
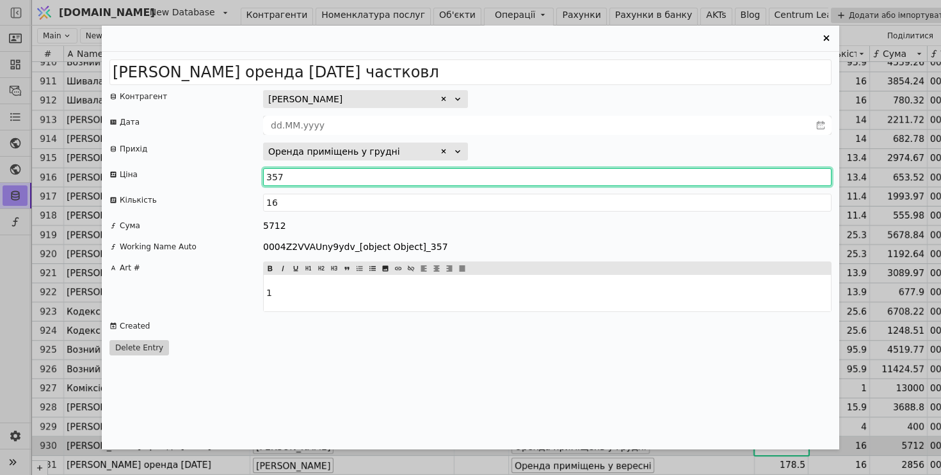
paste input "178.5"
type input "178.5"
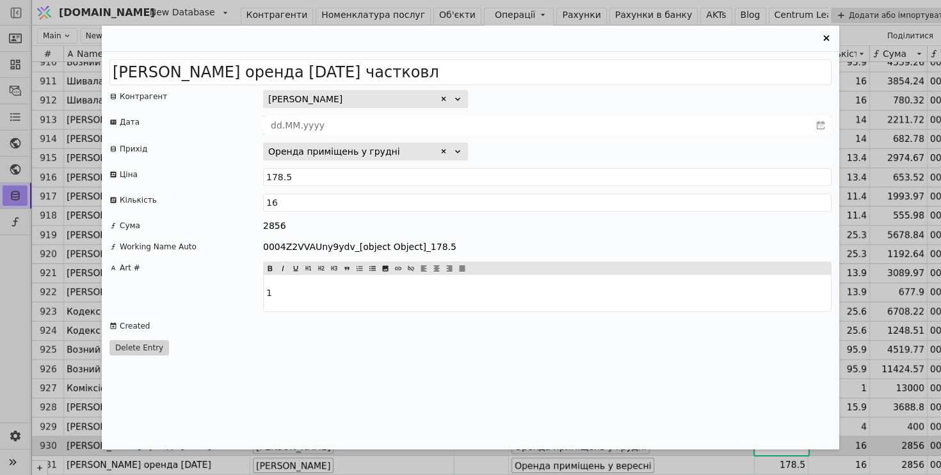
click at [527, 142] on div "Сабіна оренда 2025 грудень частковл Контрагент Джафарова Сабіна Дата Прихід Оре…" at bounding box center [470, 251] width 737 height 398
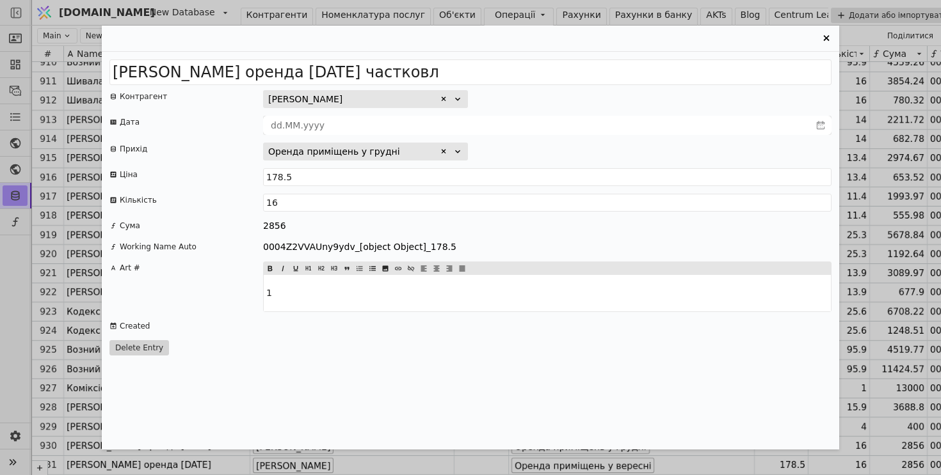
click at [827, 40] on icon "Entry Card" at bounding box center [825, 38] width 15 height 15
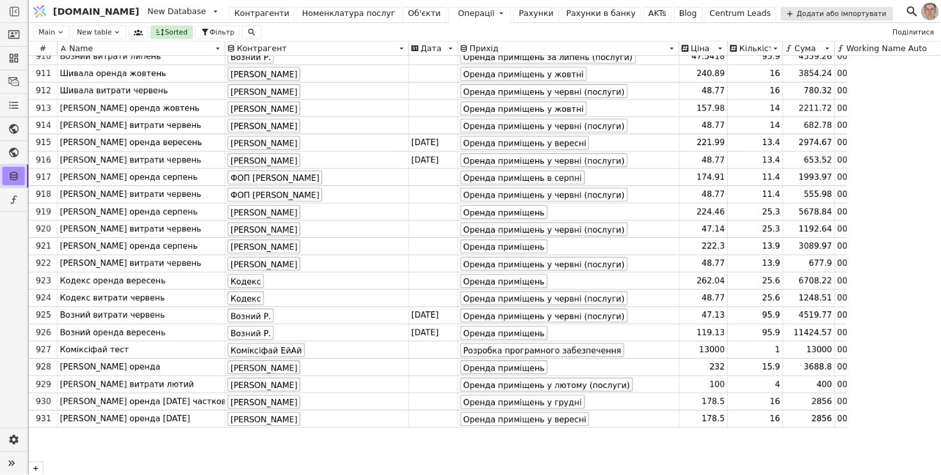
scroll to position [17426, 0]
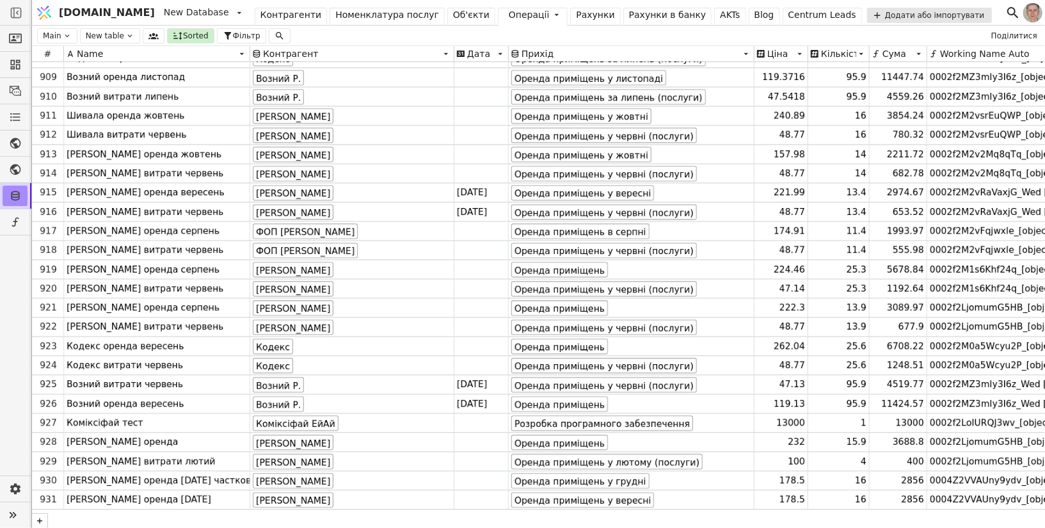
click at [576, 10] on div "Рахунки" at bounding box center [595, 14] width 38 height 13
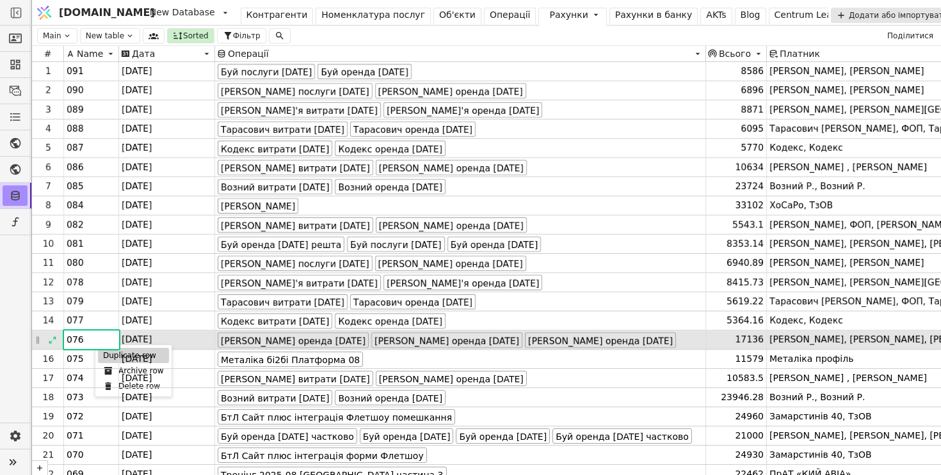
click at [112, 358] on div "Duplicate row" at bounding box center [133, 355] width 71 height 15
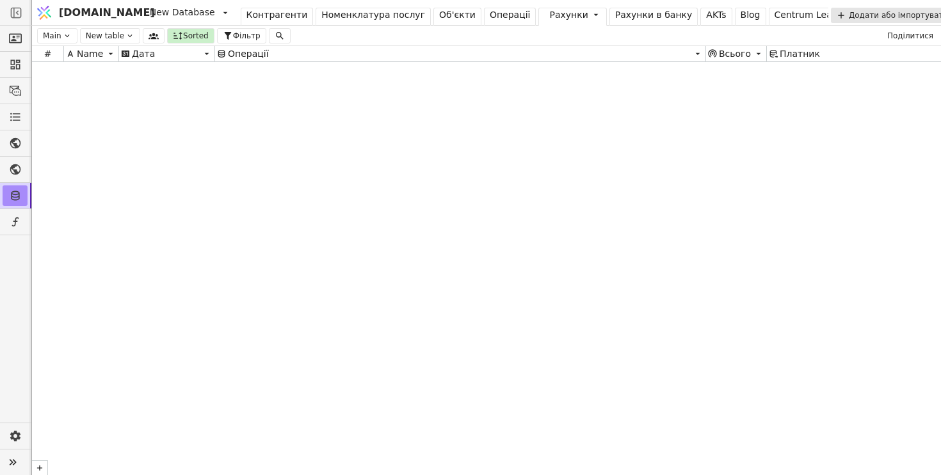
scroll to position [9253, 0]
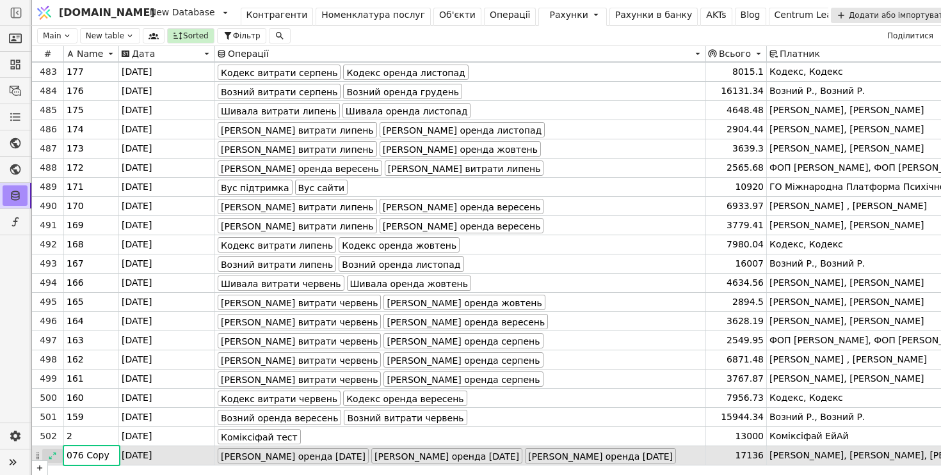
click at [54, 456] on icon at bounding box center [52, 456] width 9 height 9
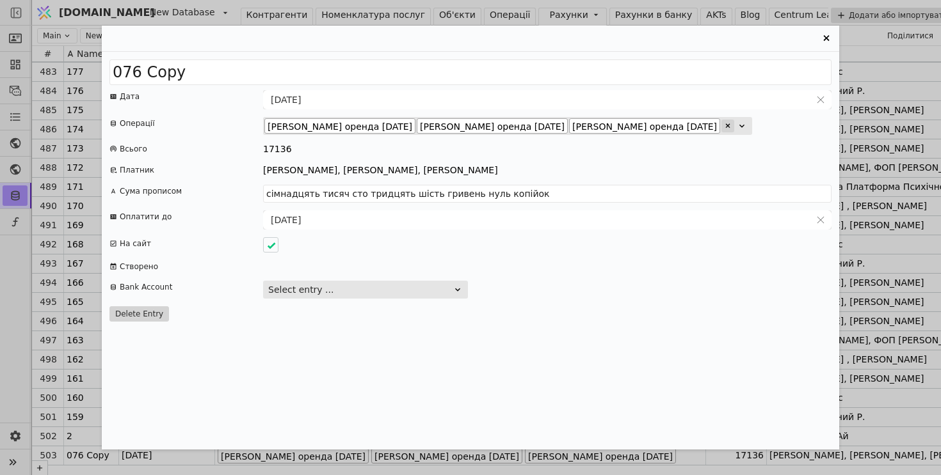
click at [724, 123] on icon "Entry Card" at bounding box center [728, 126] width 8 height 8
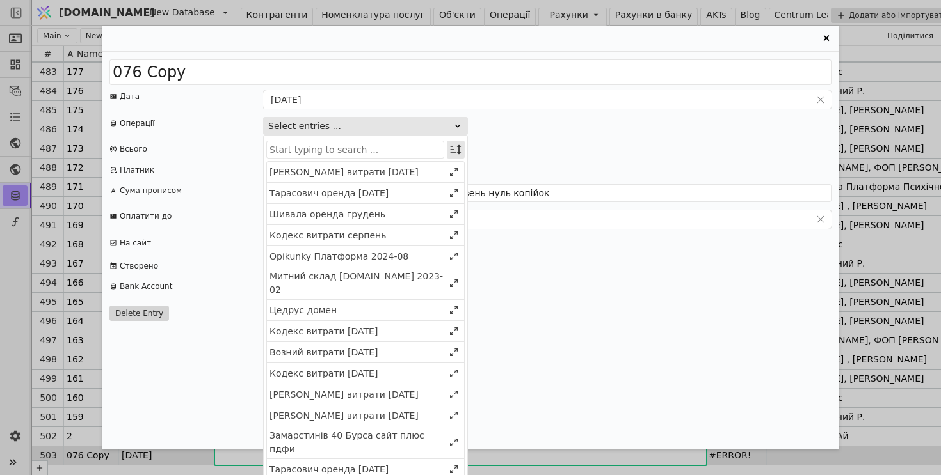
click at [455, 150] on icon "Entry Card" at bounding box center [455, 149] width 13 height 13
click at [443, 177] on div "Select" at bounding box center [390, 174] width 111 height 18
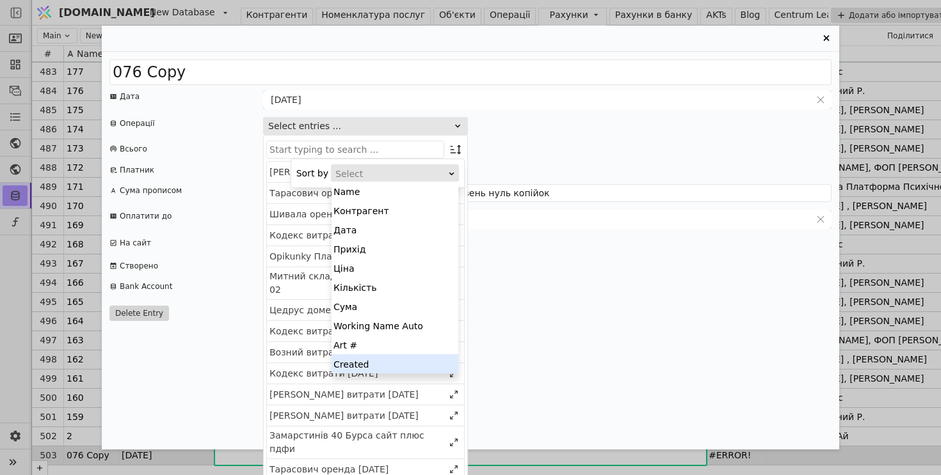
click at [404, 366] on div "Created" at bounding box center [394, 364] width 127 height 19
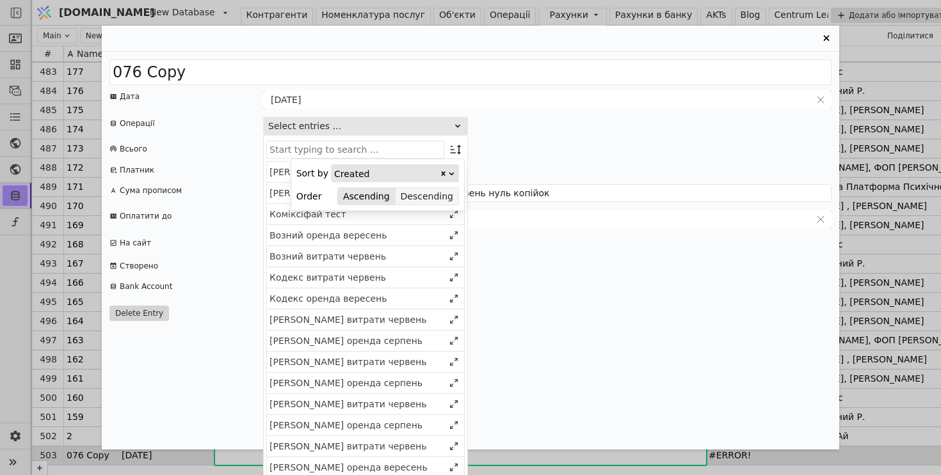
click at [437, 199] on button "Descending" at bounding box center [426, 197] width 63 height 18
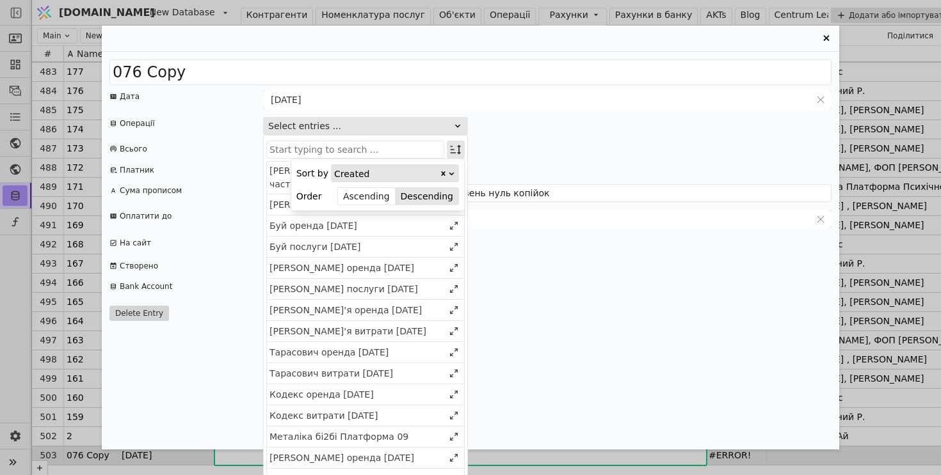
click at [455, 147] on icon "Entry Card" at bounding box center [455, 149] width 13 height 13
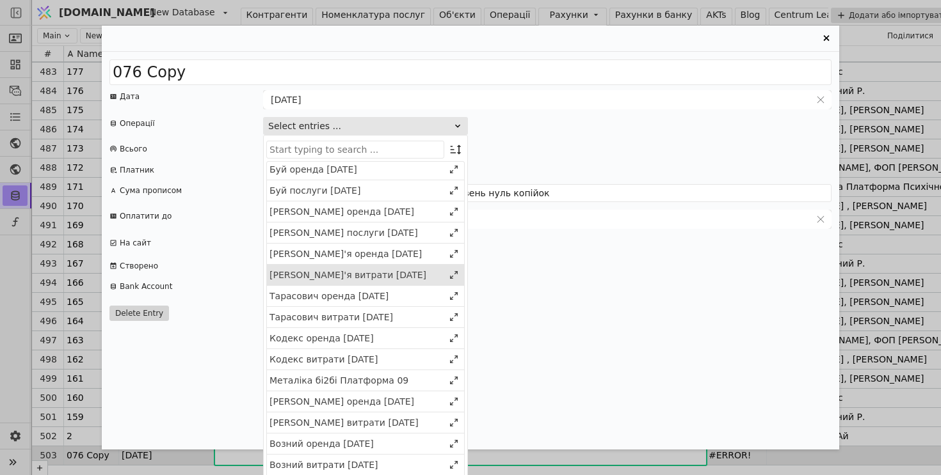
scroll to position [0, 0]
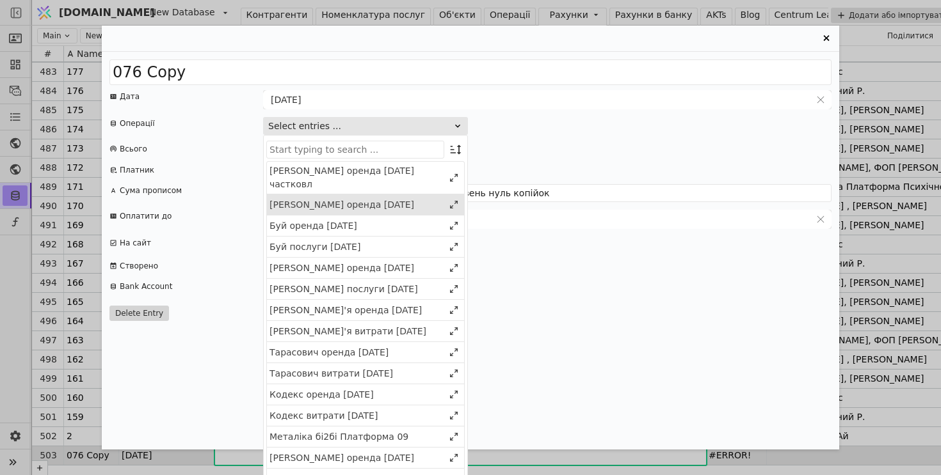
click at [415, 198] on div "Сабіна оренда 2025 вересень" at bounding box center [356, 204] width 174 height 13
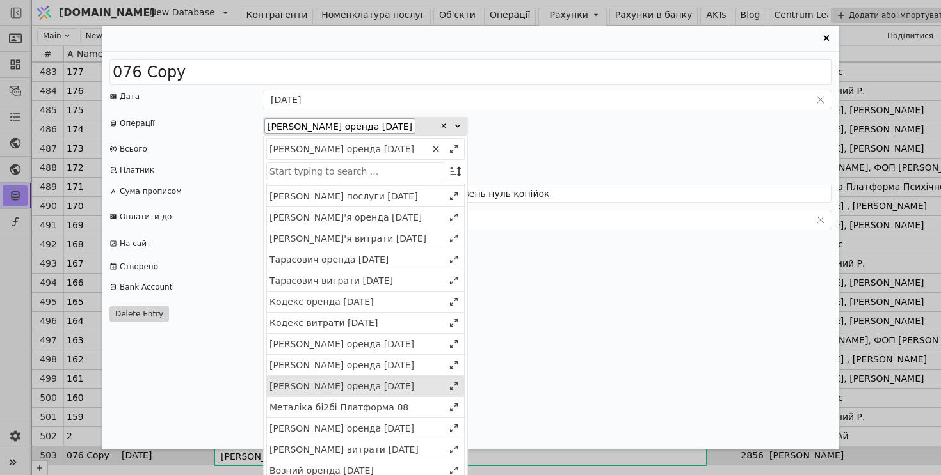
scroll to position [497, 0]
click at [400, 392] on div "Сабіна оренда 2025 жовтень" at bounding box center [356, 384] width 174 height 13
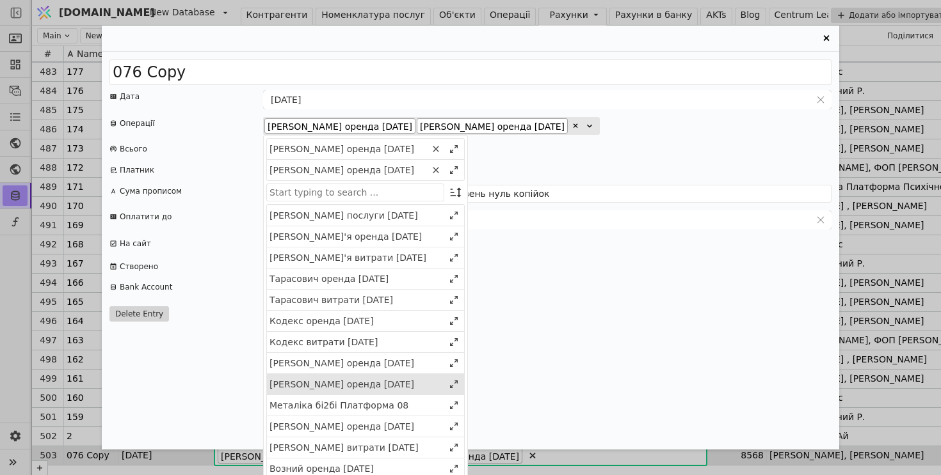
click at [406, 392] on div "Сабіна оренда 2025 листопад" at bounding box center [356, 384] width 174 height 13
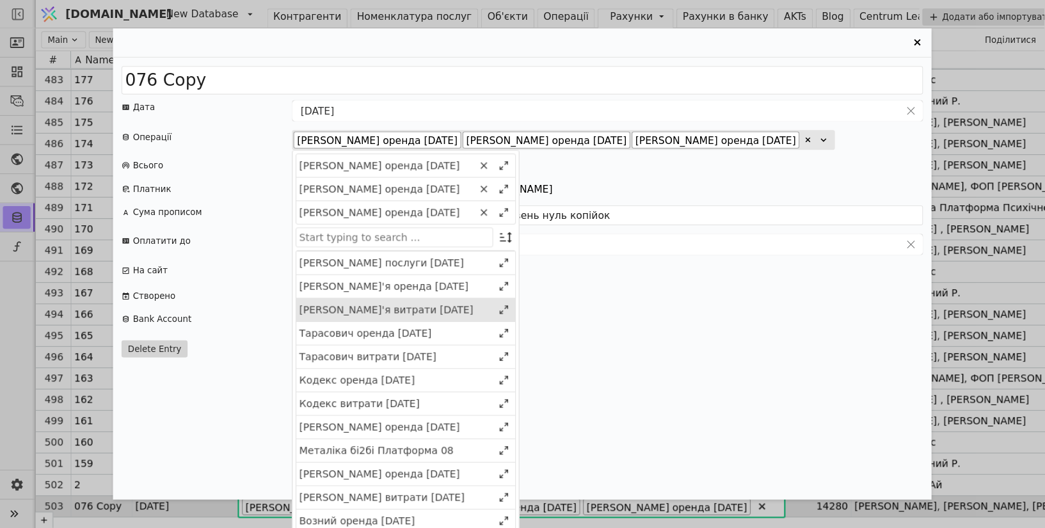
scroll to position [0, 0]
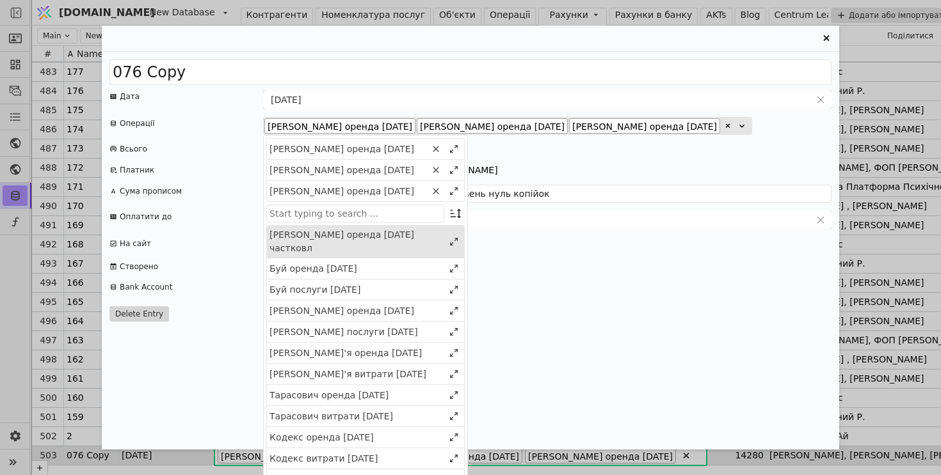
click at [411, 236] on div "Сабіна оренда 2025 грудень частковл" at bounding box center [356, 241] width 174 height 27
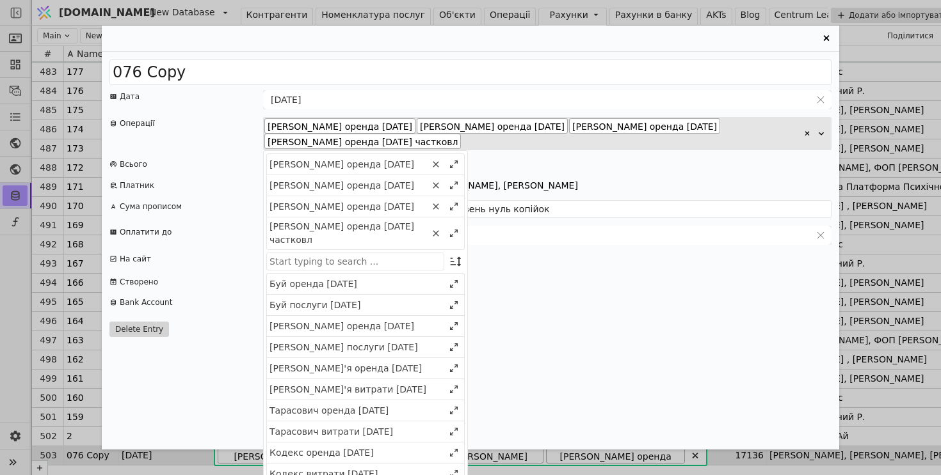
click at [669, 168] on div "17136" at bounding box center [547, 164] width 568 height 13
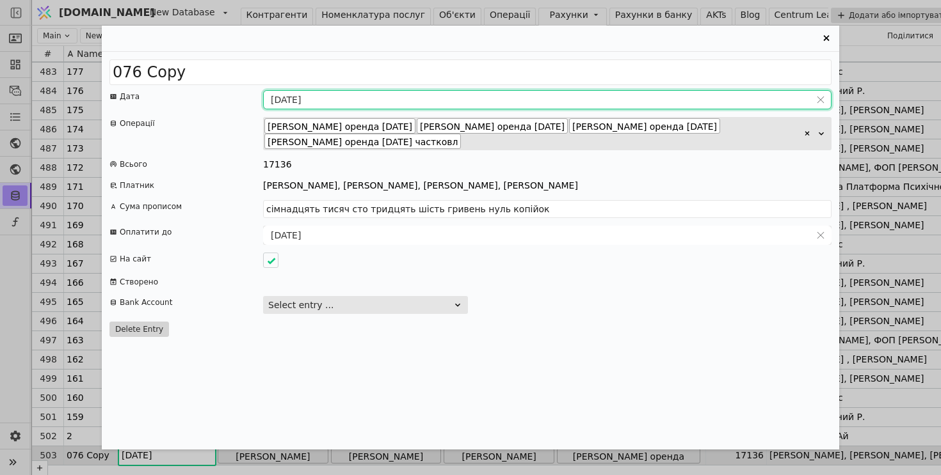
click at [306, 100] on input "[DATE]" at bounding box center [537, 100] width 547 height 18
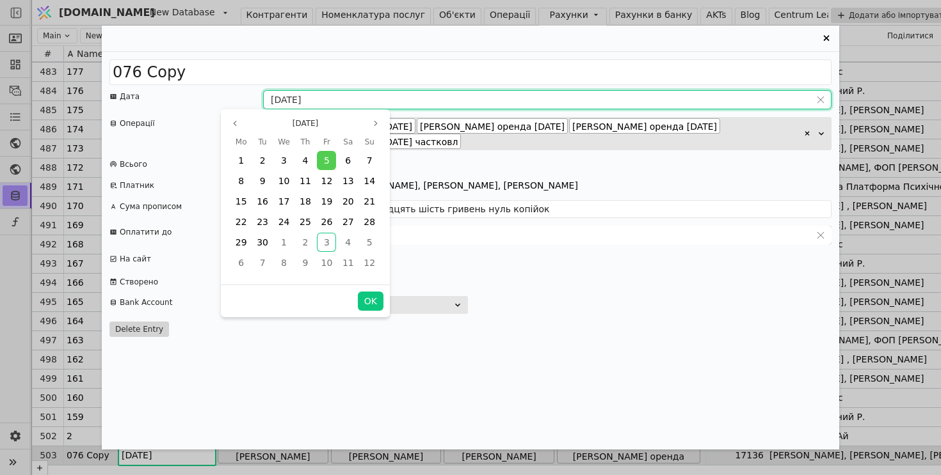
click at [637, 299] on div "Select entry ..." at bounding box center [547, 305] width 568 height 18
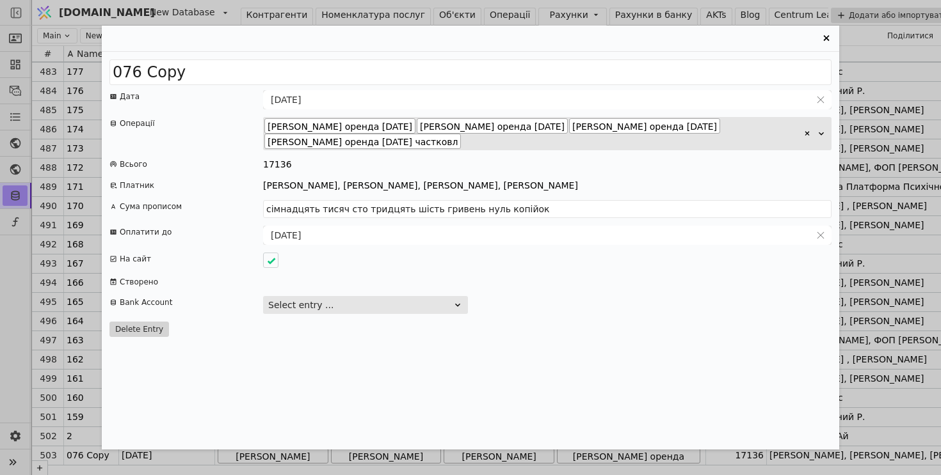
click at [826, 36] on icon "Entry Card" at bounding box center [825, 38] width 15 height 15
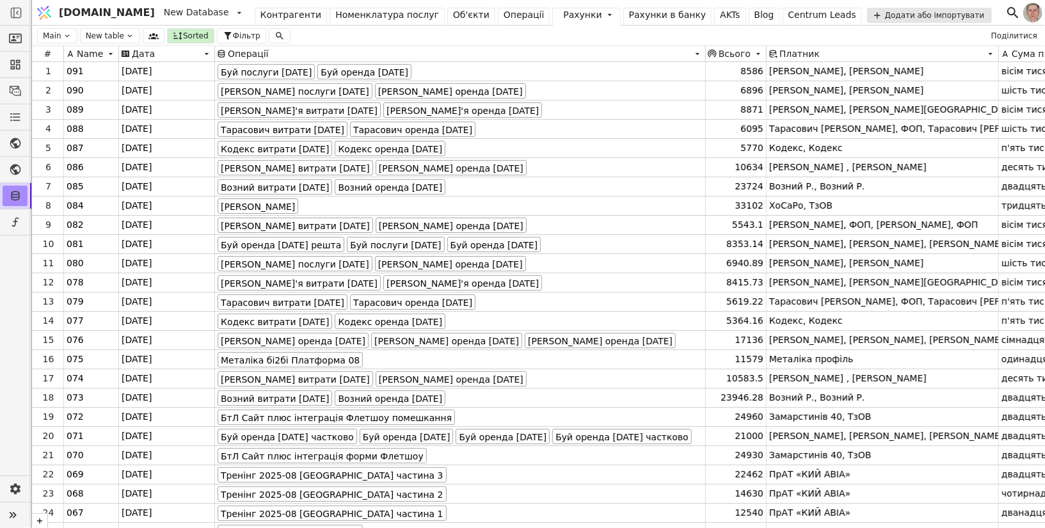
click at [504, 8] on div "Операції" at bounding box center [524, 14] width 41 height 13
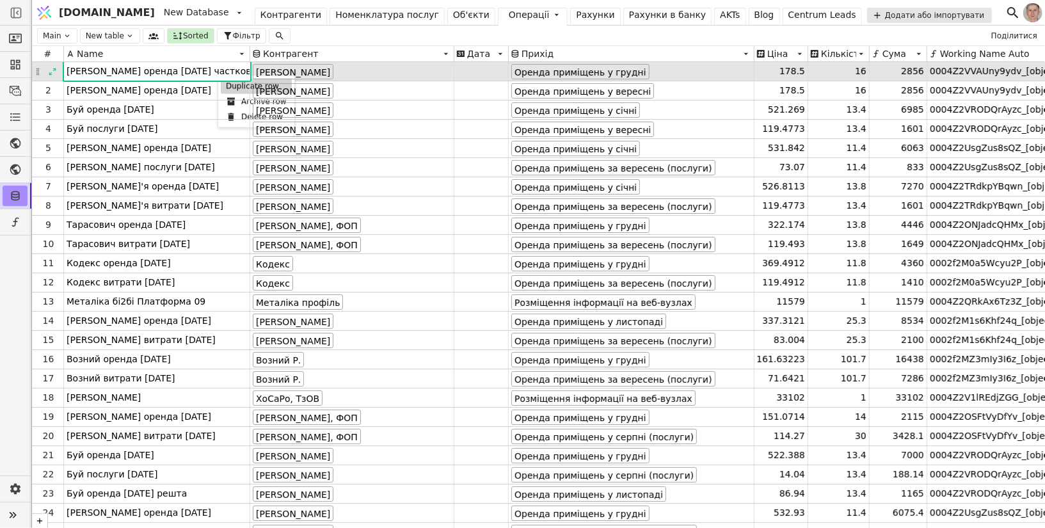
click at [228, 90] on div "Duplicate row" at bounding box center [256, 86] width 71 height 15
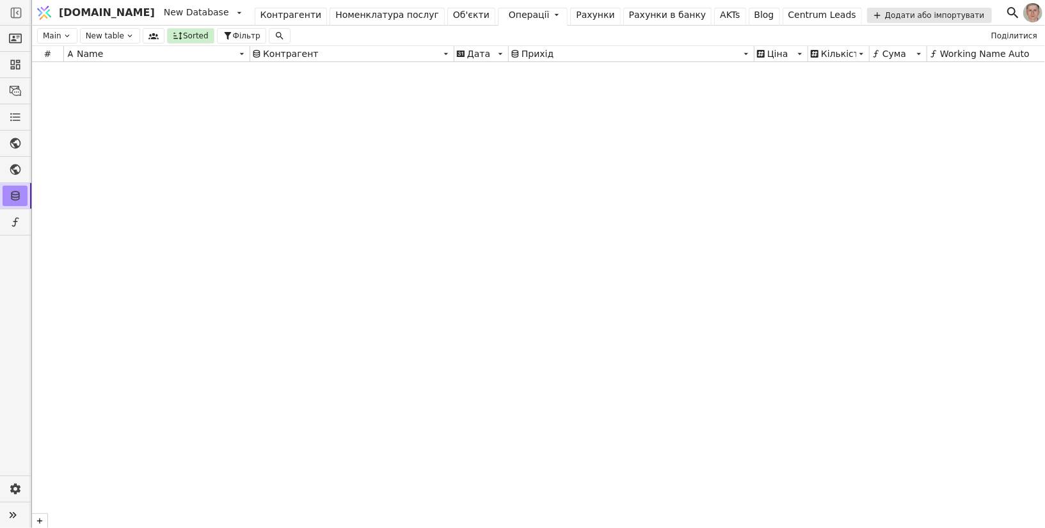
scroll to position [17436, 0]
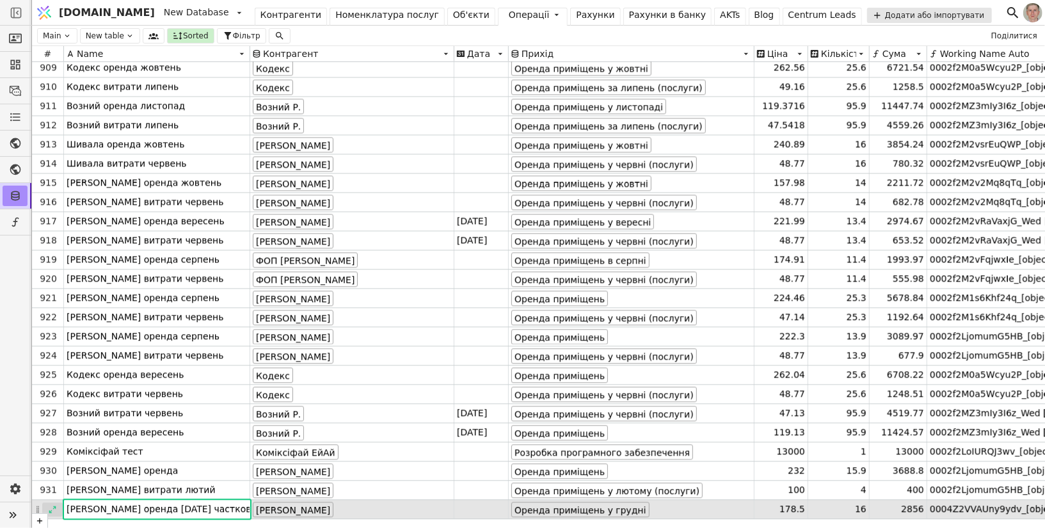
click at [51, 475] on icon at bounding box center [52, 509] width 9 height 9
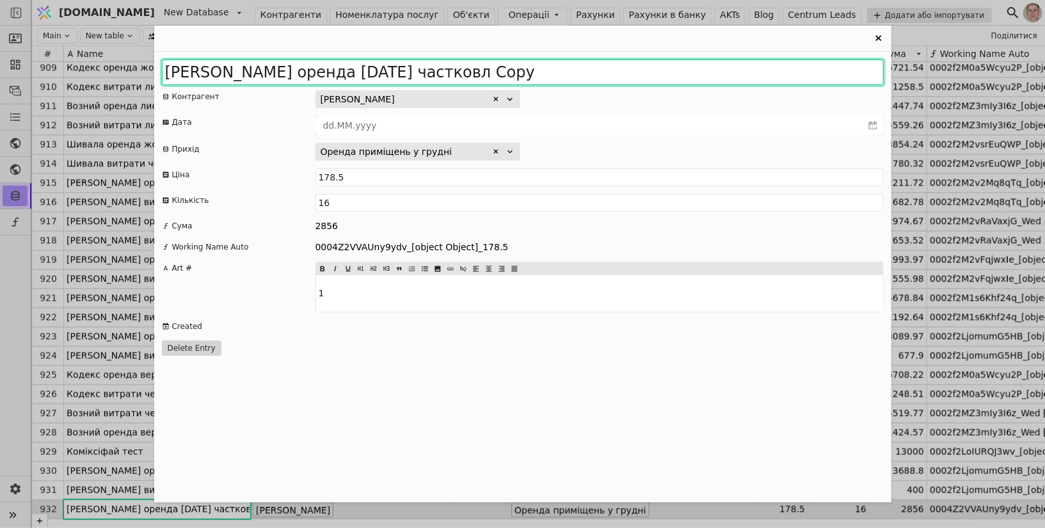
drag, startPoint x: 386, startPoint y: 72, endPoint x: 695, endPoint y: 81, distance: 309.2
click at [695, 81] on input "Сабіна оренда 2025 грудень частковл Copy" at bounding box center [523, 73] width 722 height 26
type input "Сабіна оренда 2025 грудень решта"
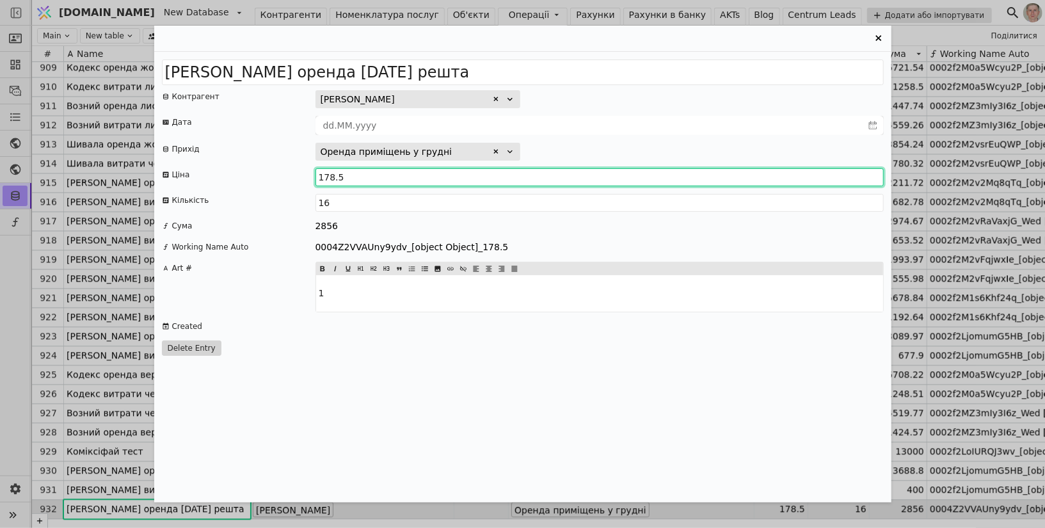
click at [354, 175] on input "178.5" at bounding box center [599, 177] width 568 height 18
type input "178.125"
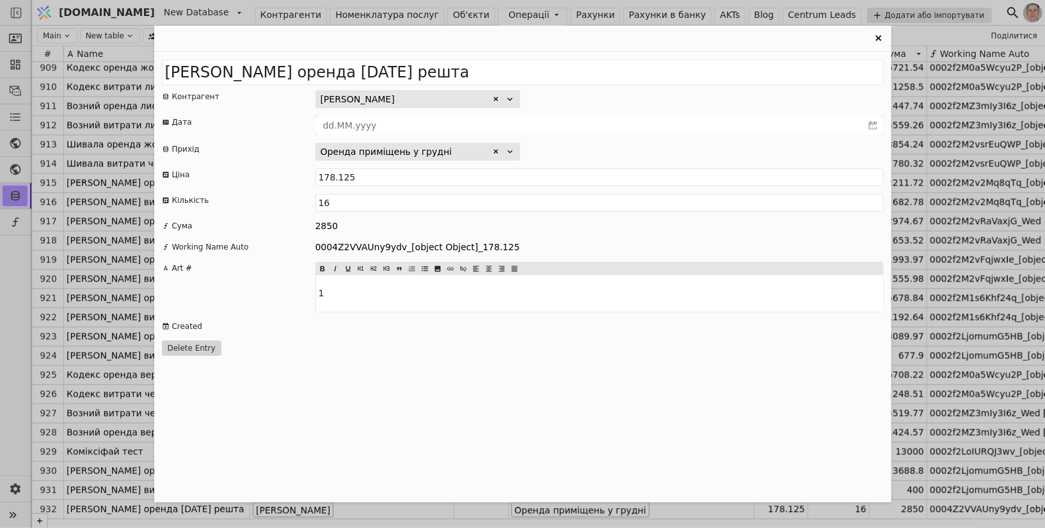
click at [621, 151] on div "Оренда приміщень у грудні" at bounding box center [599, 152] width 568 height 18
click at [875, 39] on icon "Entry Card" at bounding box center [878, 38] width 15 height 15
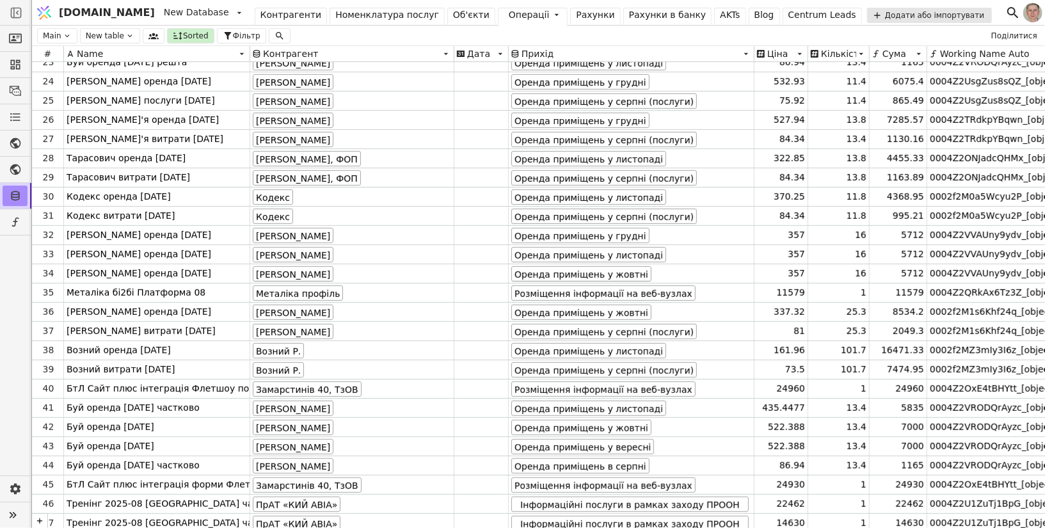
scroll to position [0, 0]
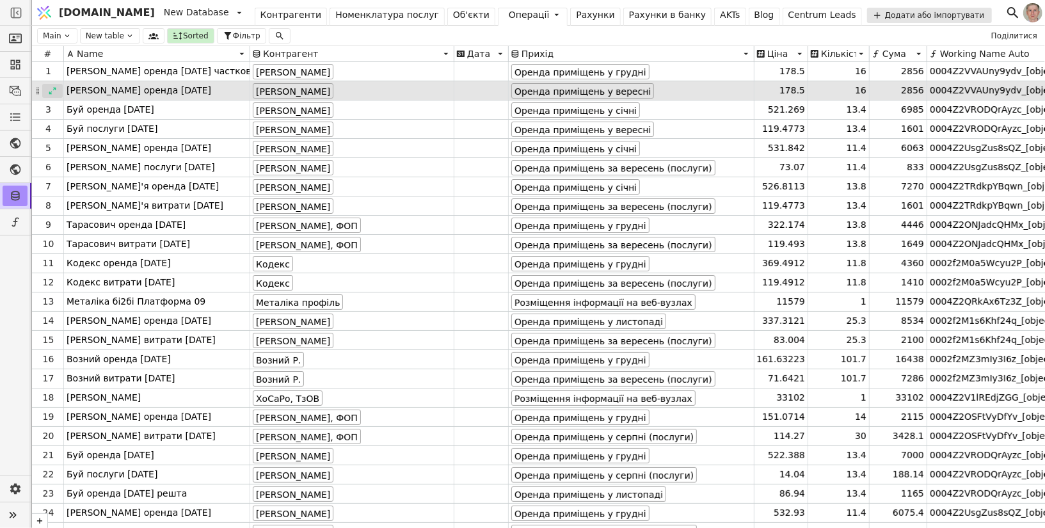
click at [49, 90] on icon at bounding box center [52, 90] width 9 height 9
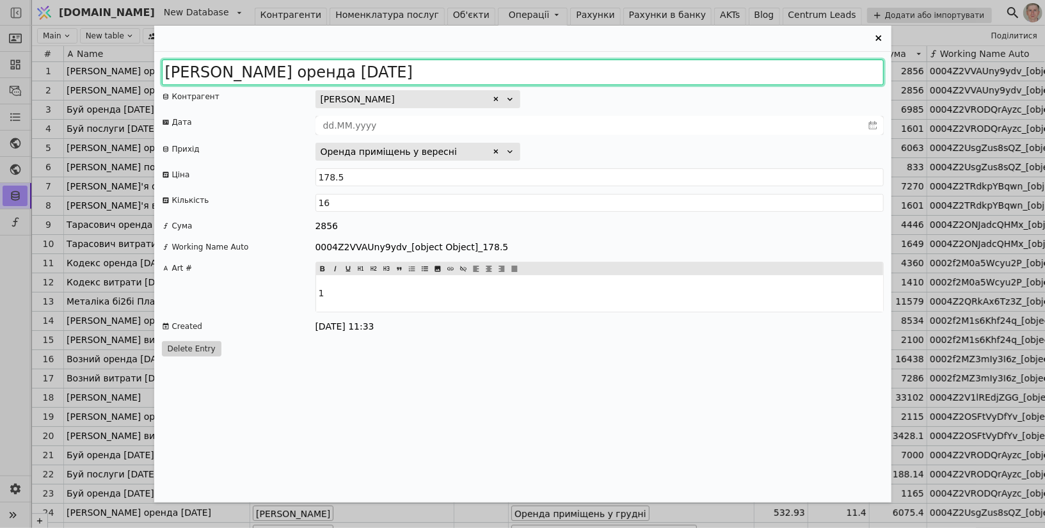
click at [429, 74] on input "Сабіна оренда 2025 вересень" at bounding box center [523, 73] width 722 height 26
type input "Сабіна оренда 2025 вересень частково"
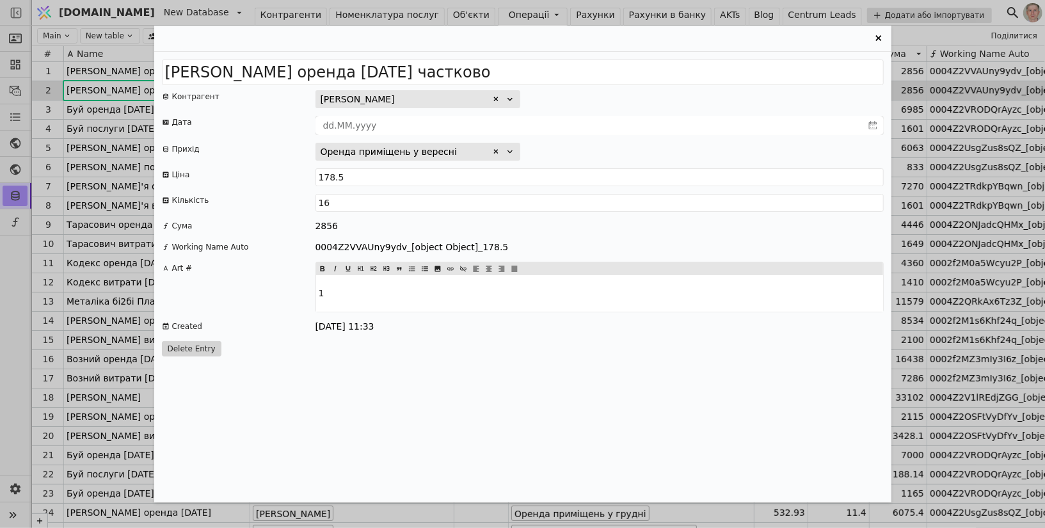
click at [880, 35] on icon "Entry Card" at bounding box center [878, 38] width 15 height 15
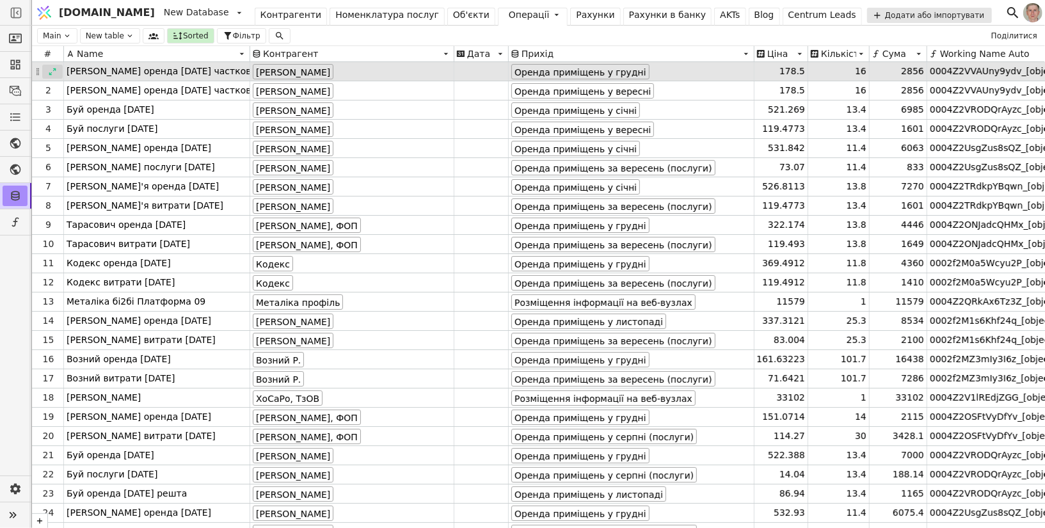
click at [51, 73] on icon at bounding box center [52, 71] width 9 height 9
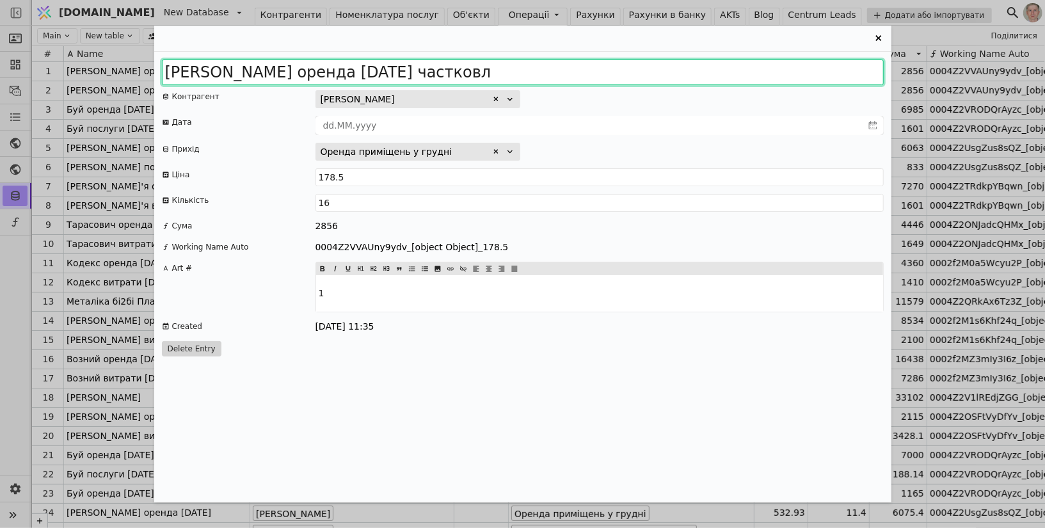
click at [487, 76] on input "Сабіна оренда 2025 грудень частковл" at bounding box center [523, 73] width 722 height 26
type input "Сабіна оренда 2025 грудень частково"
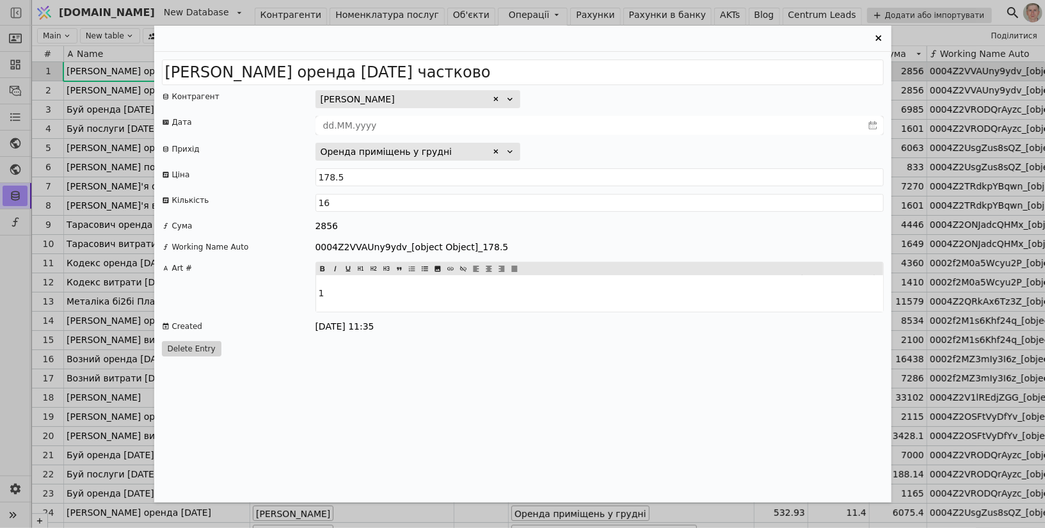
click at [876, 38] on icon "Entry Card" at bounding box center [878, 38] width 15 height 15
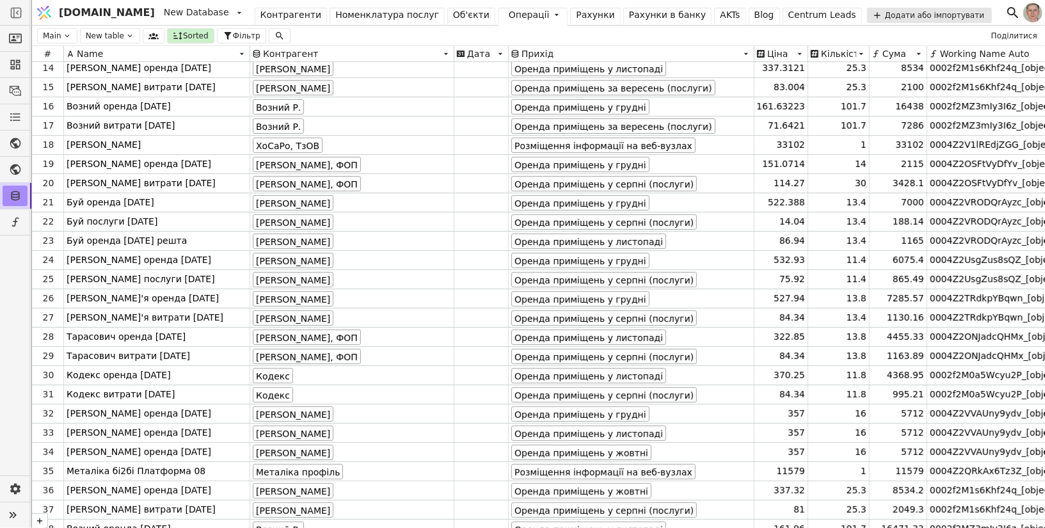
scroll to position [253, 0]
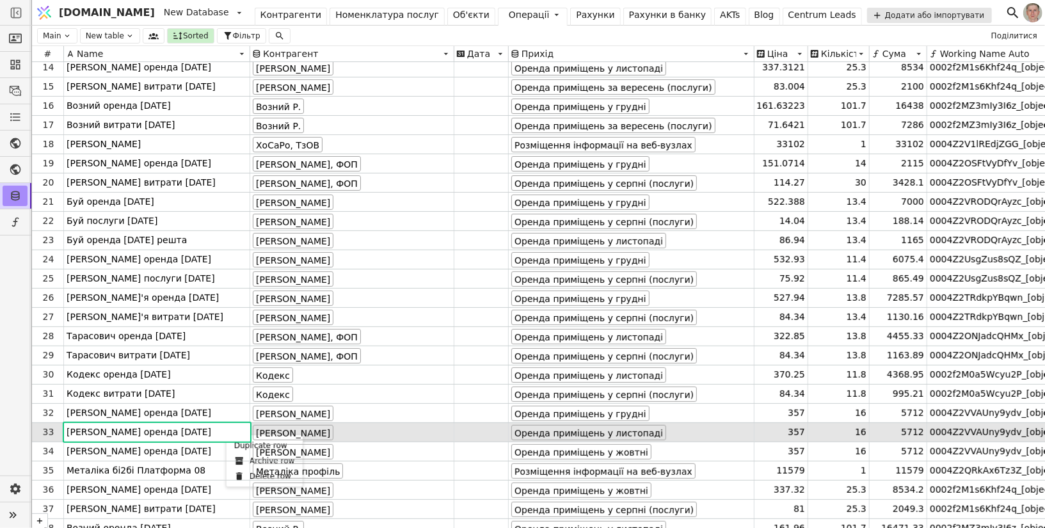
click at [219, 412] on html "Svit.One New Database Контрагенти Номенклатура послуг Об'єкти Операції Рахунки …" at bounding box center [522, 264] width 1045 height 528
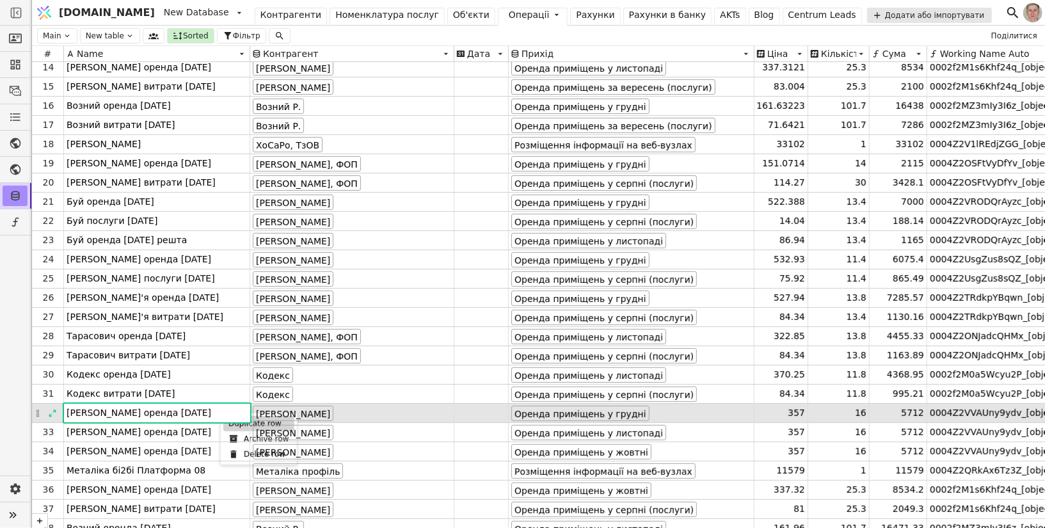
click at [235, 426] on div "Duplicate row" at bounding box center [258, 423] width 71 height 15
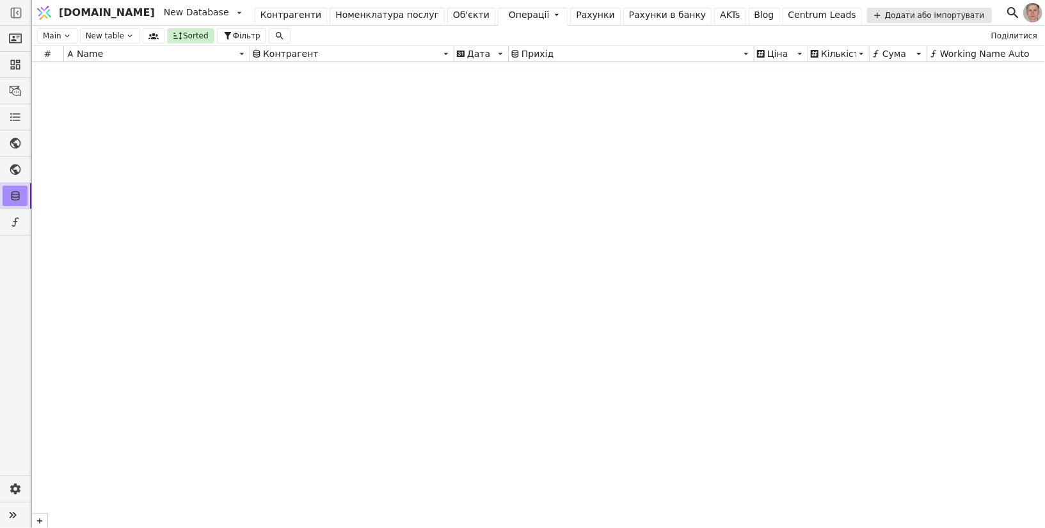
scroll to position [17455, 0]
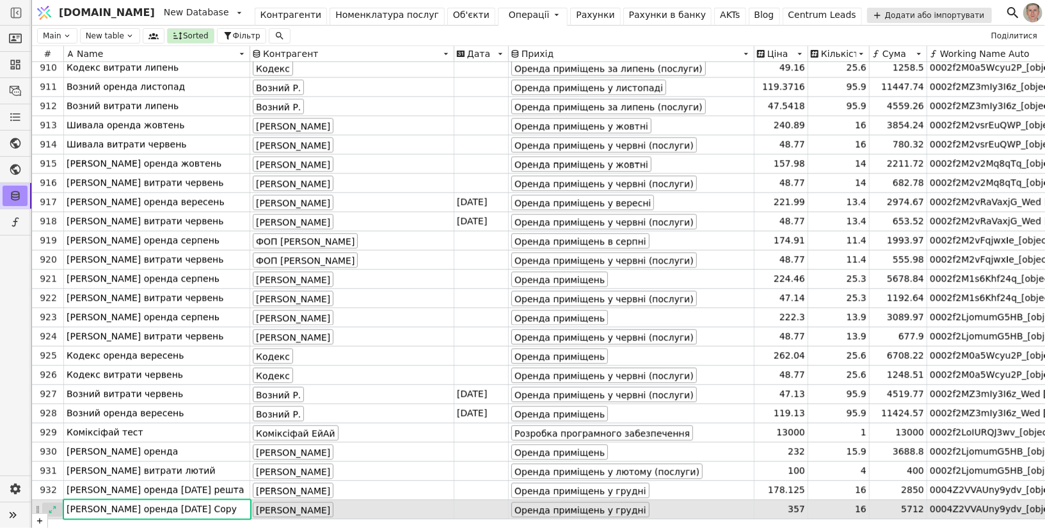
click at [54, 475] on icon at bounding box center [52, 509] width 9 height 9
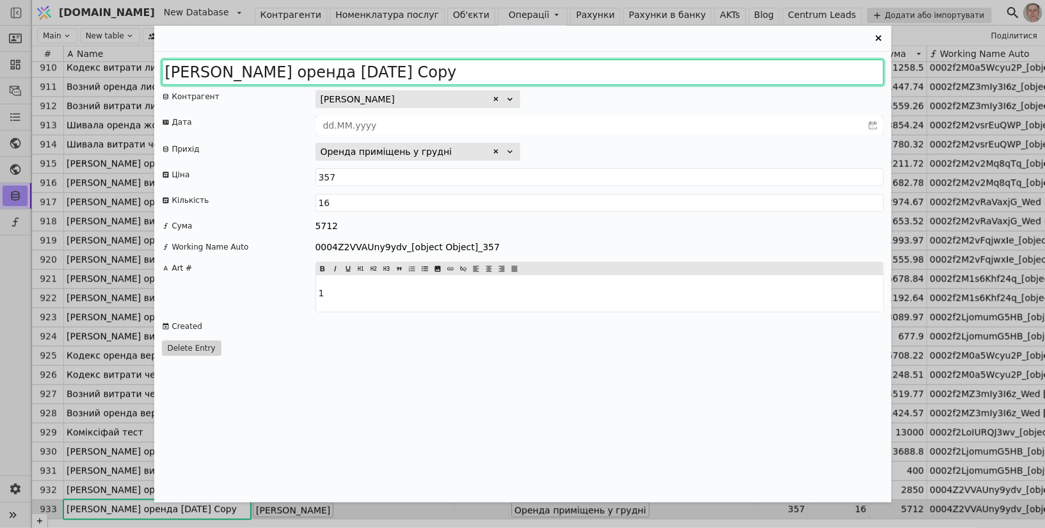
drag, startPoint x: 308, startPoint y: 70, endPoint x: 552, endPoint y: 76, distance: 243.2
click at [552, 77] on input "Сабіна оренда 2025 грудень Copy" at bounding box center [523, 73] width 722 height 26
type input "Сабіна оренда 2026 січень"
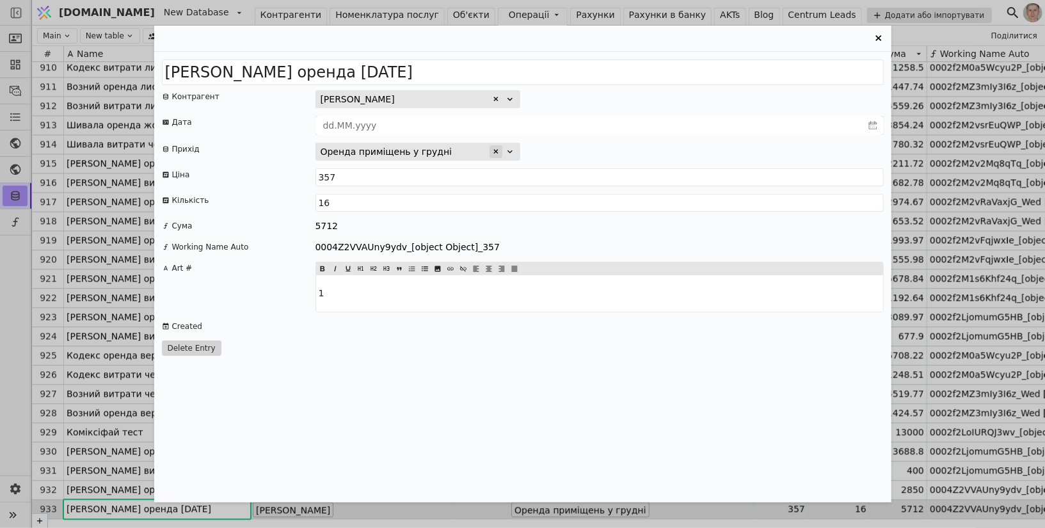
click at [497, 152] on icon "Entry Card" at bounding box center [495, 151] width 4 height 4
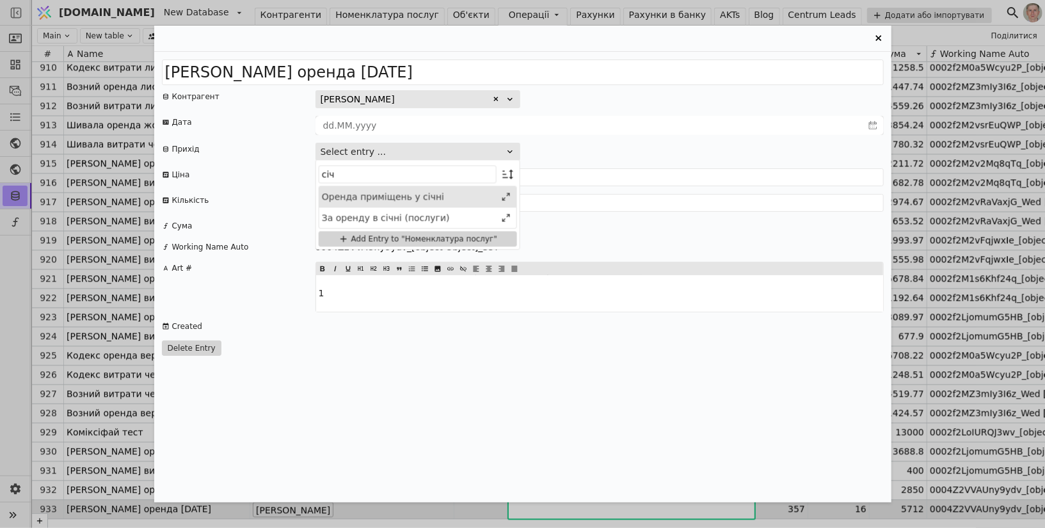
type input "січ"
click at [449, 202] on div "Оренда приміщень у січні" at bounding box center [409, 196] width 174 height 13
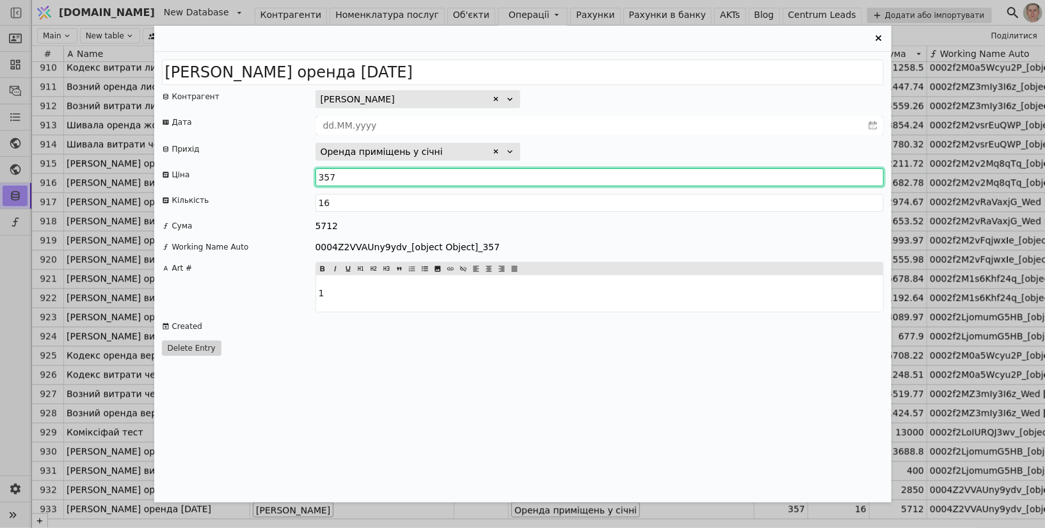
click at [340, 177] on input "357" at bounding box center [599, 177] width 568 height 18
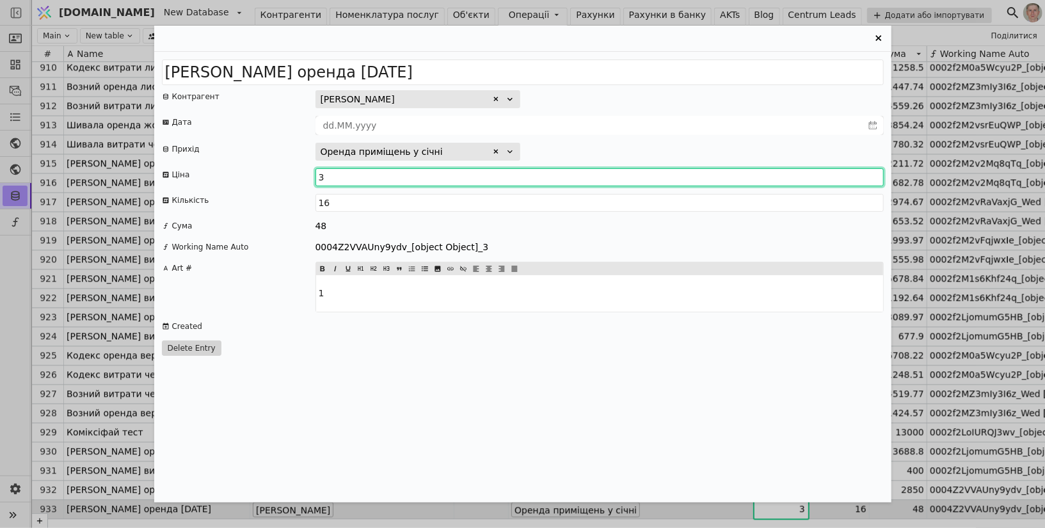
type input "36"
type input "356"
type input "356.25"
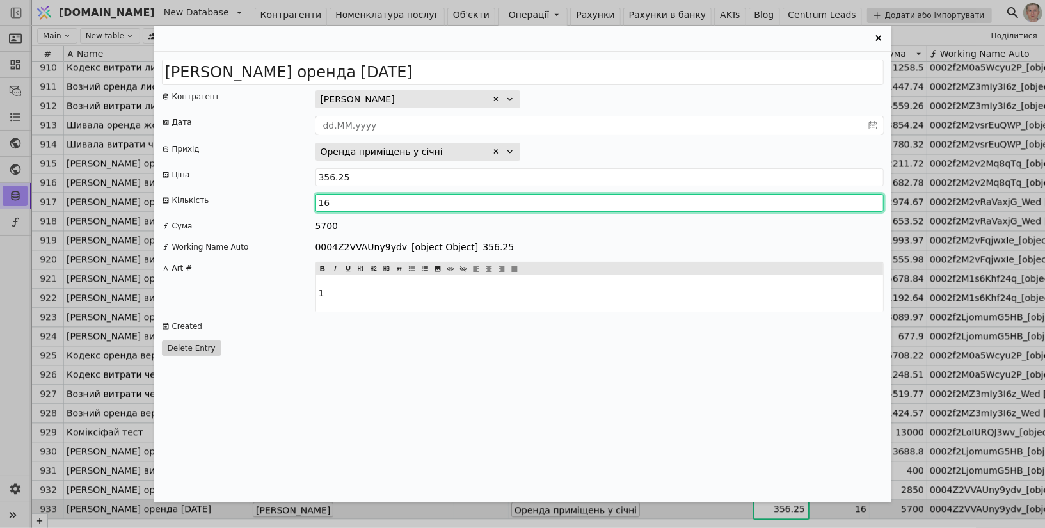
click at [580, 209] on input "16" at bounding box center [599, 203] width 568 height 18
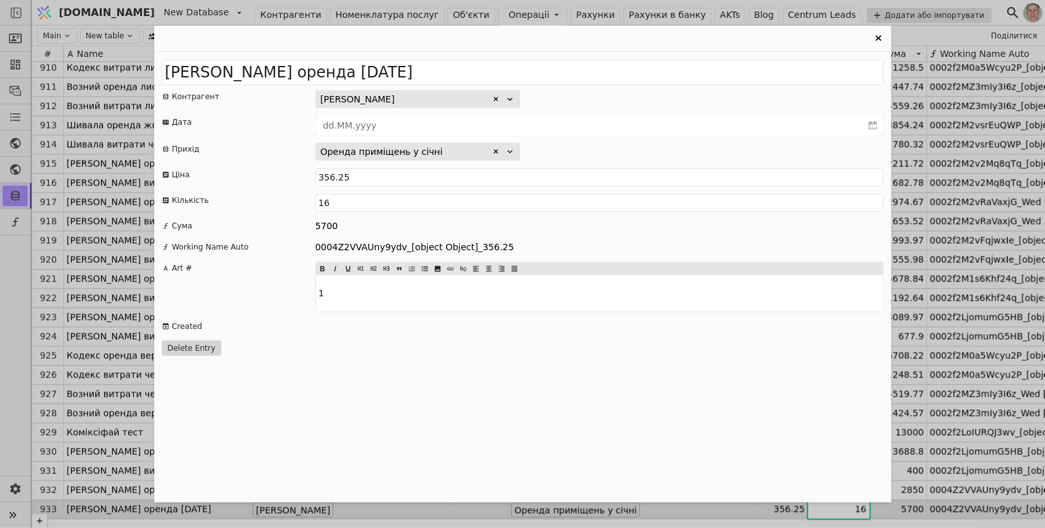
click at [586, 227] on div "5700" at bounding box center [599, 226] width 568 height 13
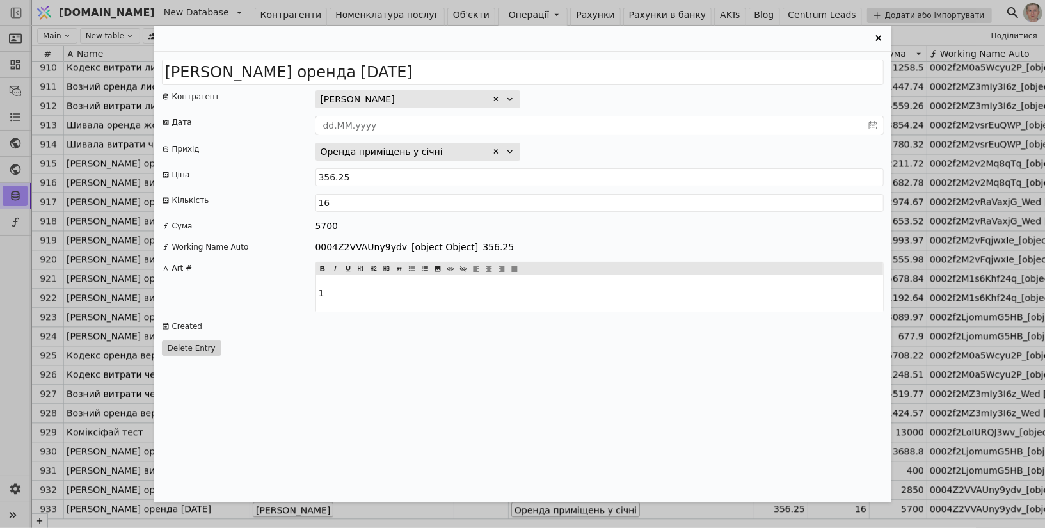
click at [876, 40] on icon "Entry Card" at bounding box center [878, 38] width 6 height 6
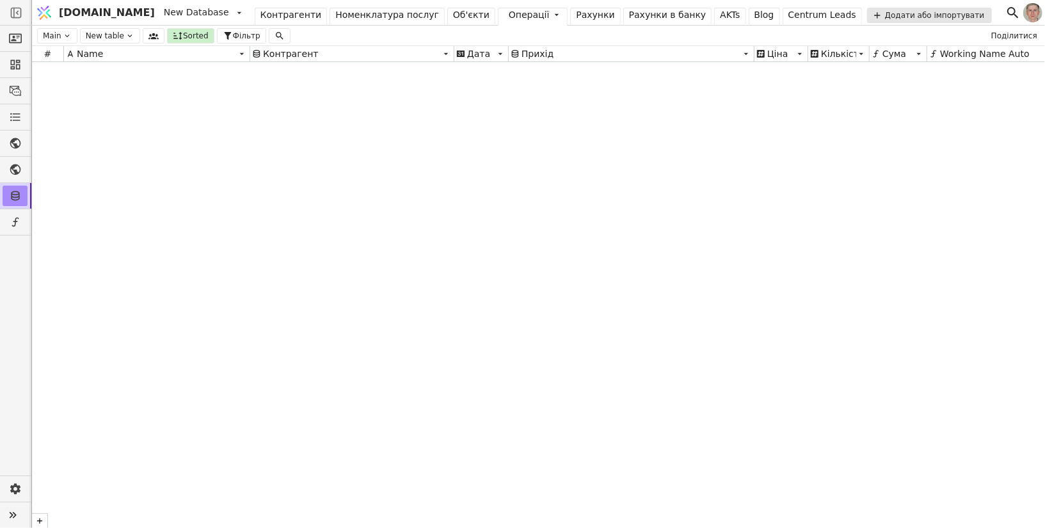
scroll to position [0, 0]
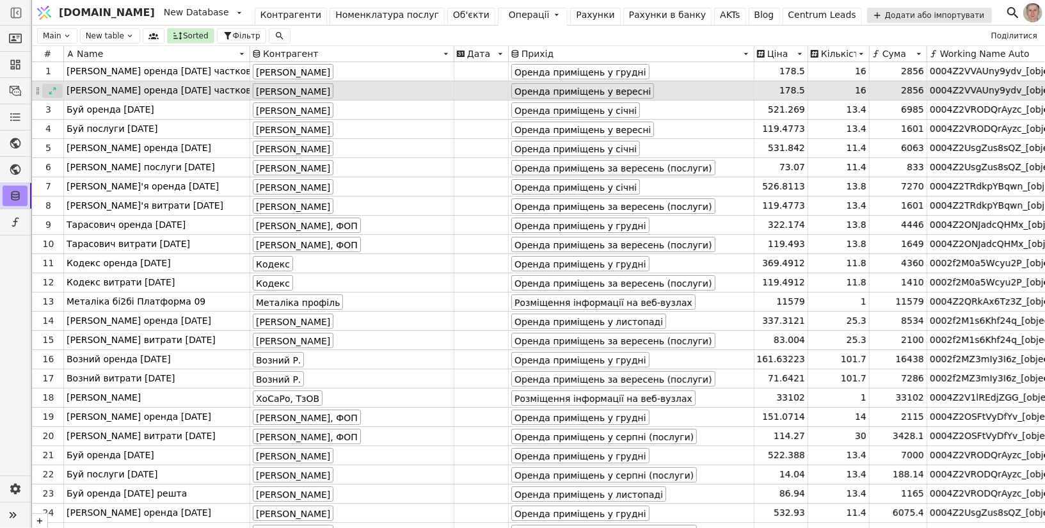
click at [51, 92] on icon at bounding box center [52, 90] width 9 height 9
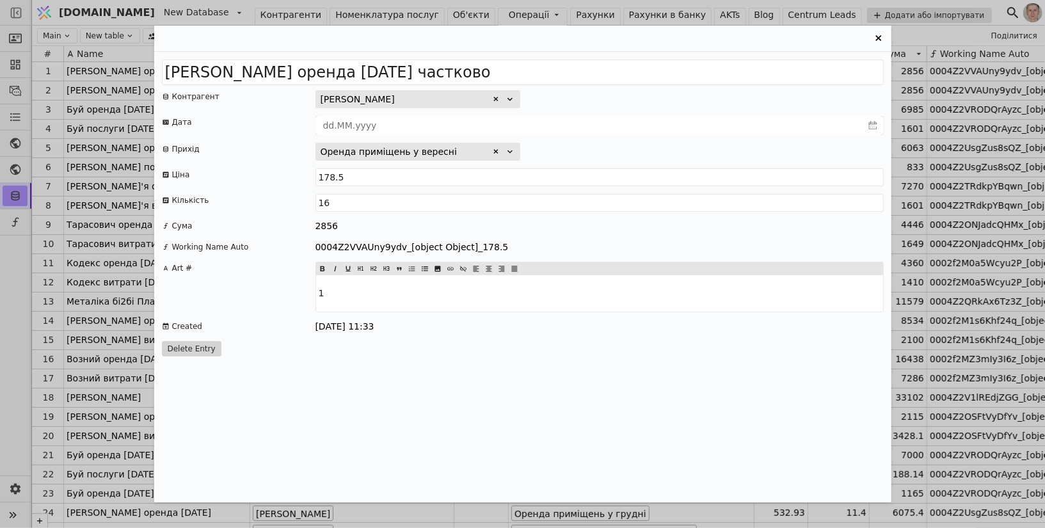
click at [110, 173] on div "Сабіна оренда 2025 вересень частково Контрагент Джафарова Сабіна Дата Прихід Ор…" at bounding box center [522, 264] width 1045 height 528
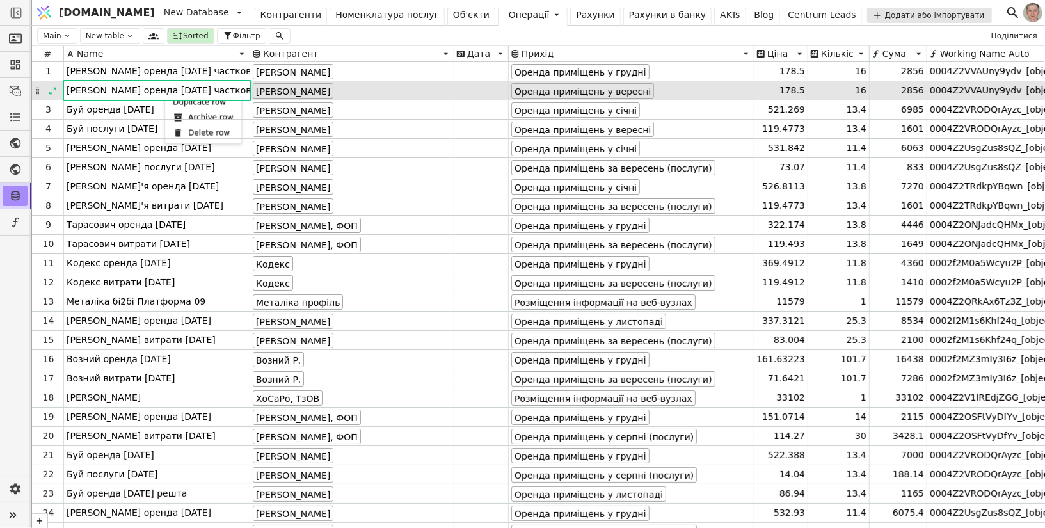
click at [186, 102] on div "Duplicate row" at bounding box center [203, 102] width 71 height 15
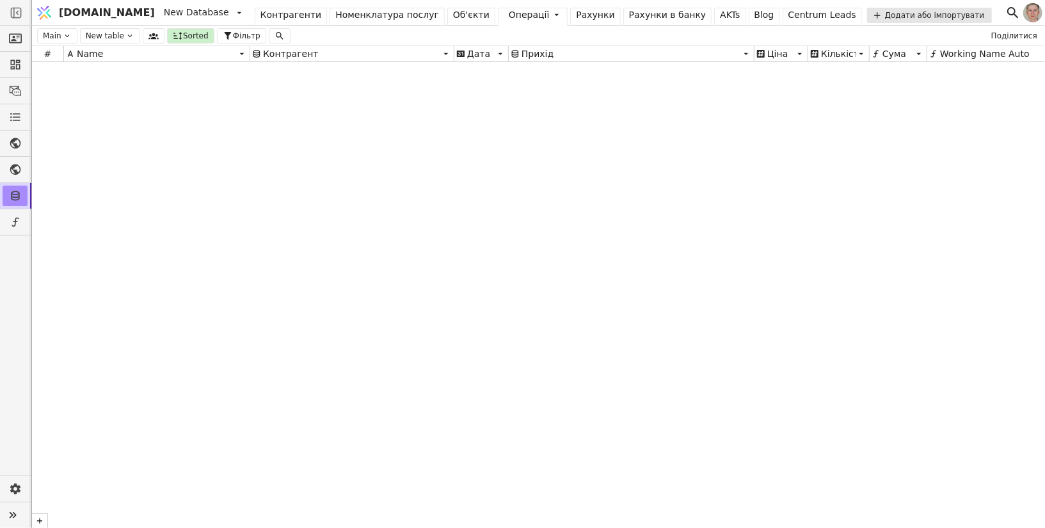
scroll to position [17474, 0]
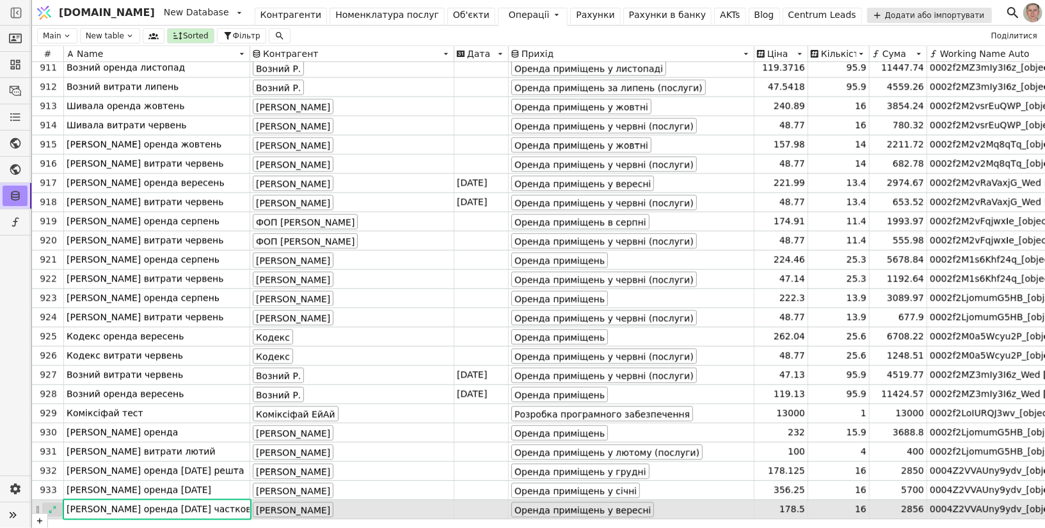
click at [54, 475] on icon at bounding box center [52, 509] width 7 height 7
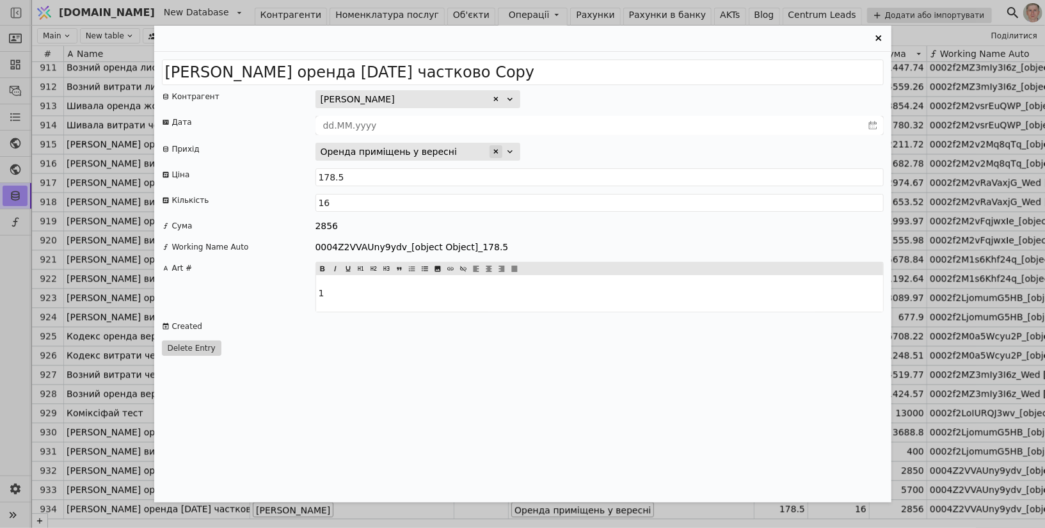
click at [496, 148] on icon "Entry Card" at bounding box center [496, 152] width 8 height 8
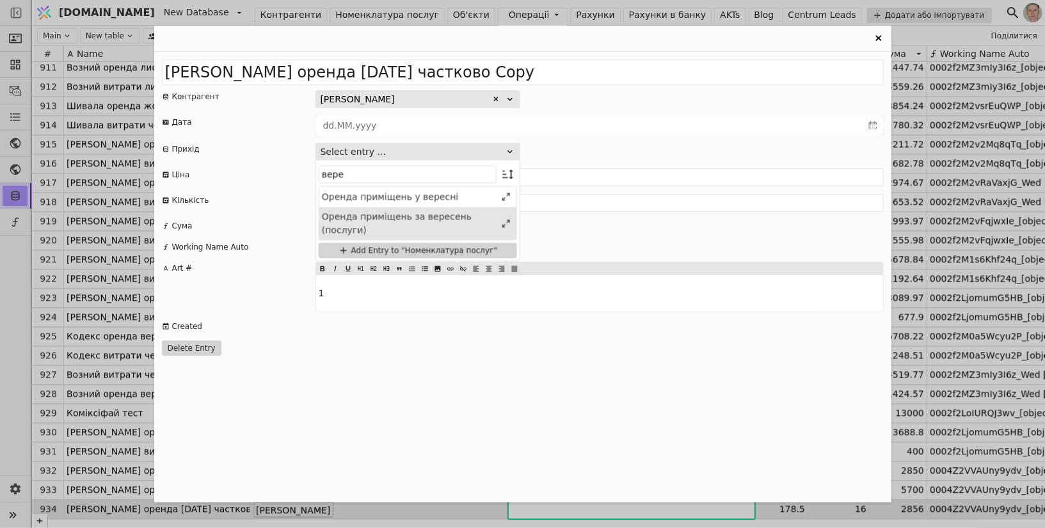
type input "вере"
click at [447, 218] on div "Оренда приміщень за вересень (послуги)" at bounding box center [409, 223] width 174 height 27
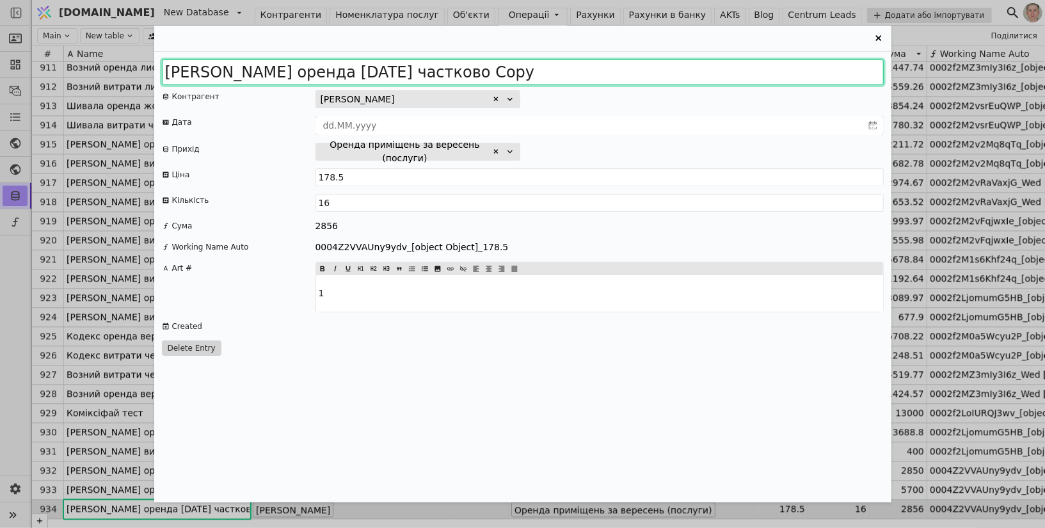
drag, startPoint x: 397, startPoint y: 68, endPoint x: 600, endPoint y: 77, distance: 202.5
click at [600, 77] on input "Сабіна оренда 2025 вересень частково Copy" at bounding box center [523, 73] width 722 height 26
click at [243, 66] on input "Сабіна оренда 2025 вересень" at bounding box center [523, 73] width 722 height 26
type input "Сабіна послуги 2025 вересень"
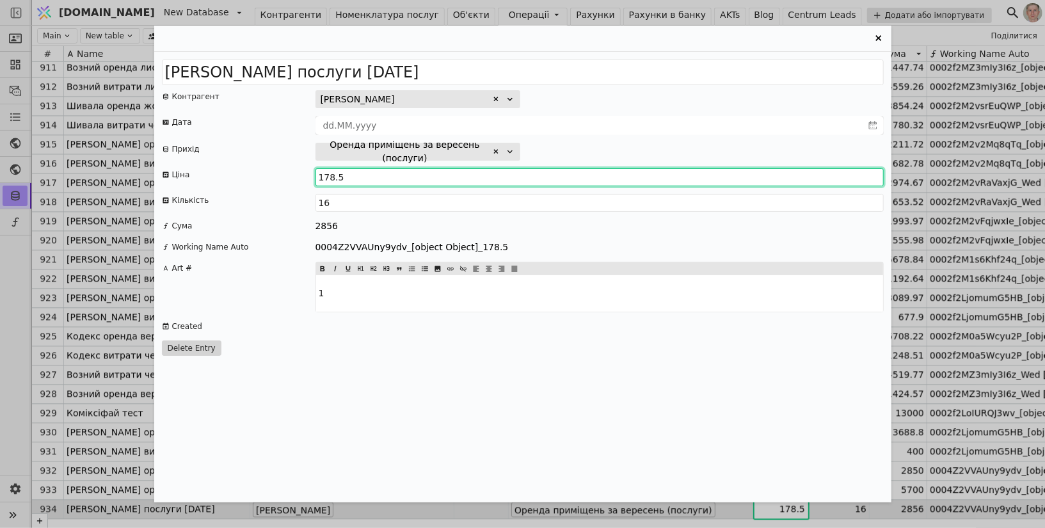
drag, startPoint x: 333, startPoint y: 174, endPoint x: 305, endPoint y: 173, distance: 28.2
click at [305, 173] on div "Ціна 178.5" at bounding box center [523, 177] width 722 height 18
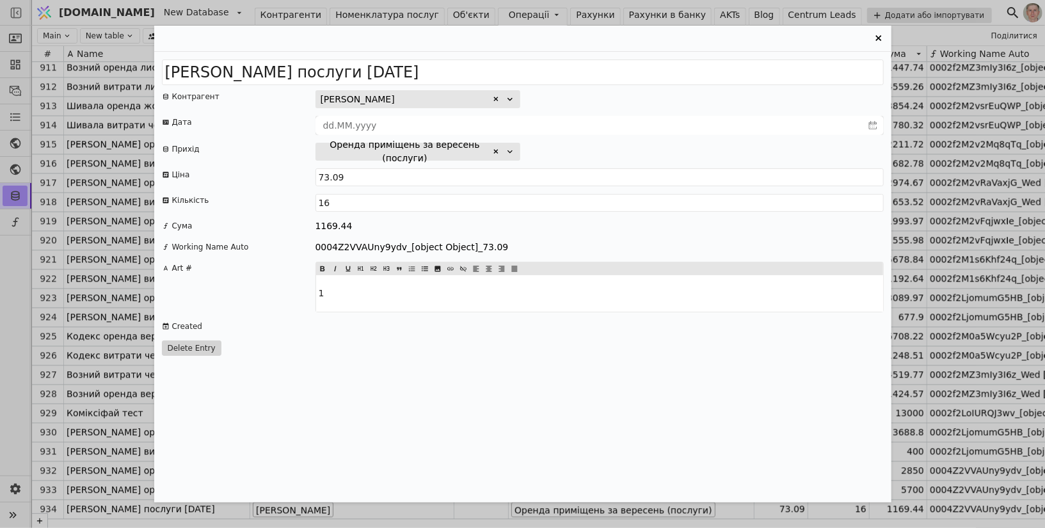
click at [573, 230] on div "1169.44" at bounding box center [599, 226] width 568 height 13
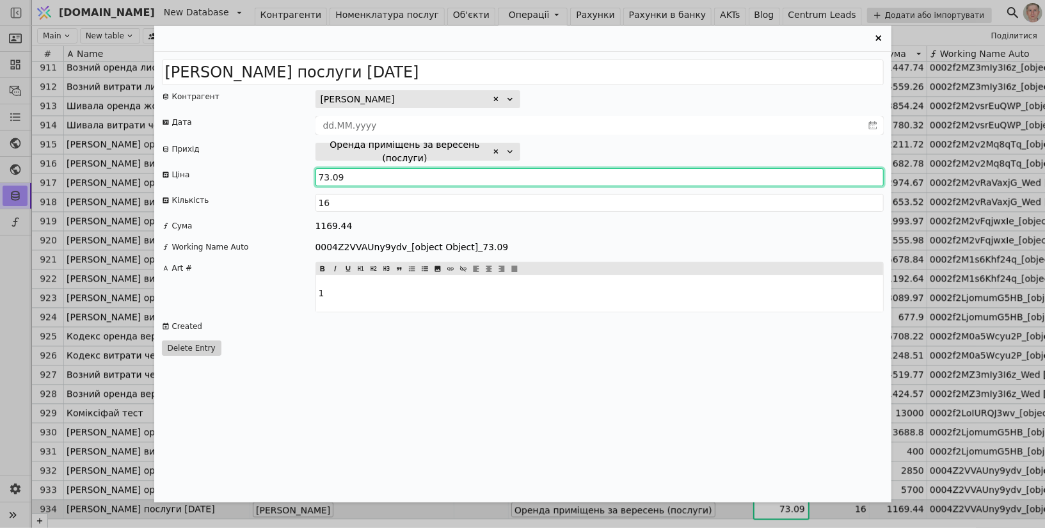
drag, startPoint x: 329, startPoint y: 175, endPoint x: 299, endPoint y: 175, distance: 29.4
click at [299, 175] on div "Ціна 73.09" at bounding box center [523, 177] width 722 height 18
click at [361, 172] on input "36.09" at bounding box center [599, 177] width 568 height 18
type input "36.5"
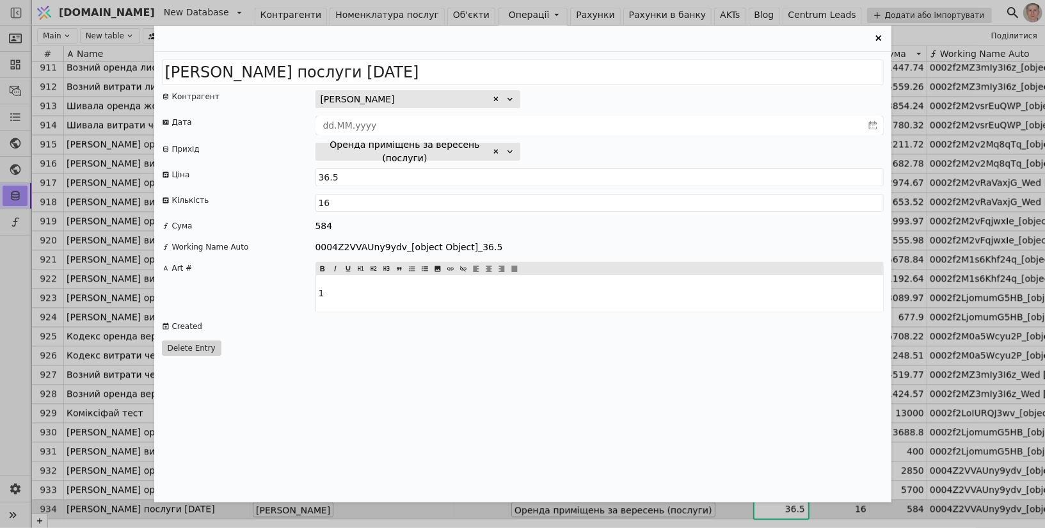
click at [269, 175] on div "Ціна" at bounding box center [239, 177] width 154 height 18
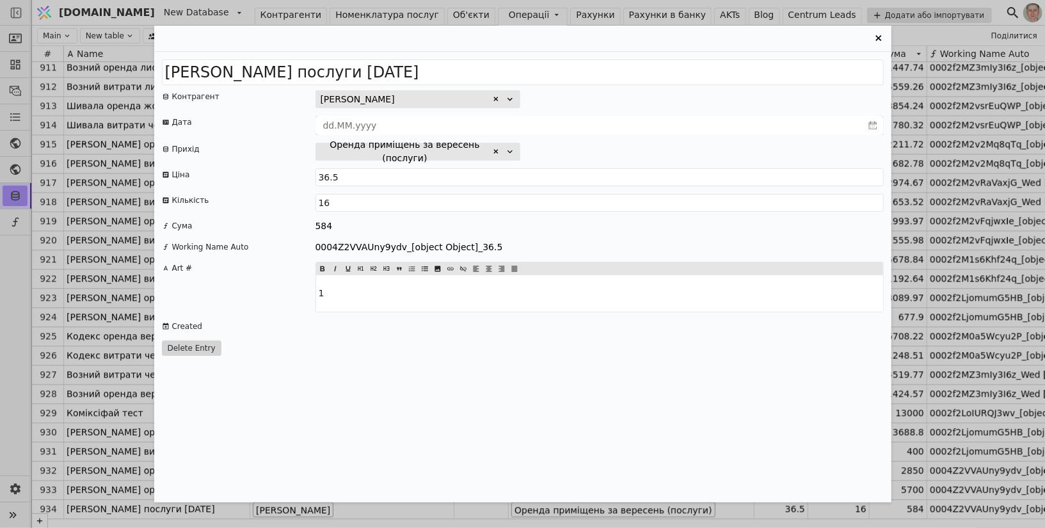
click at [878, 33] on icon "Entry Card" at bounding box center [878, 38] width 15 height 15
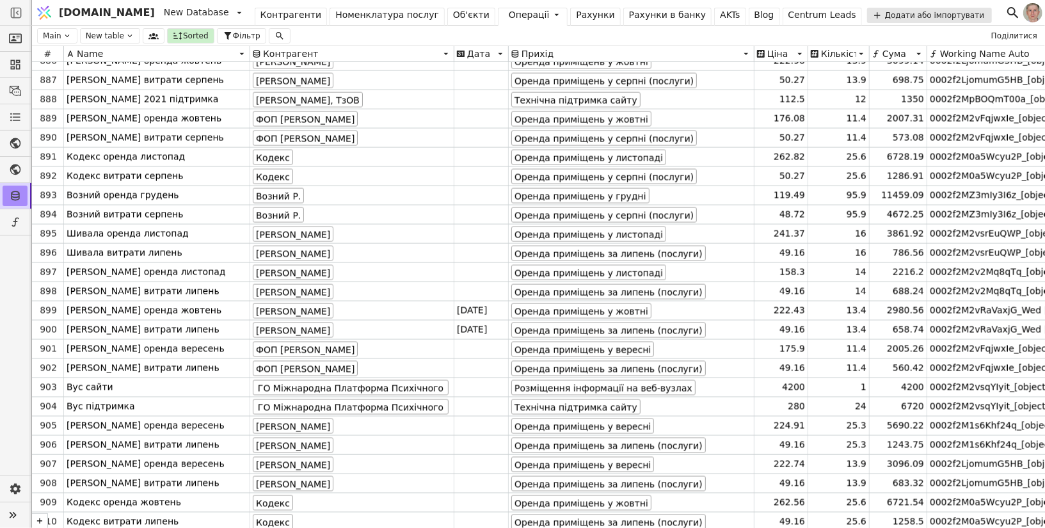
scroll to position [17000, 0]
click at [576, 12] on div "Рахунки" at bounding box center [595, 14] width 38 height 13
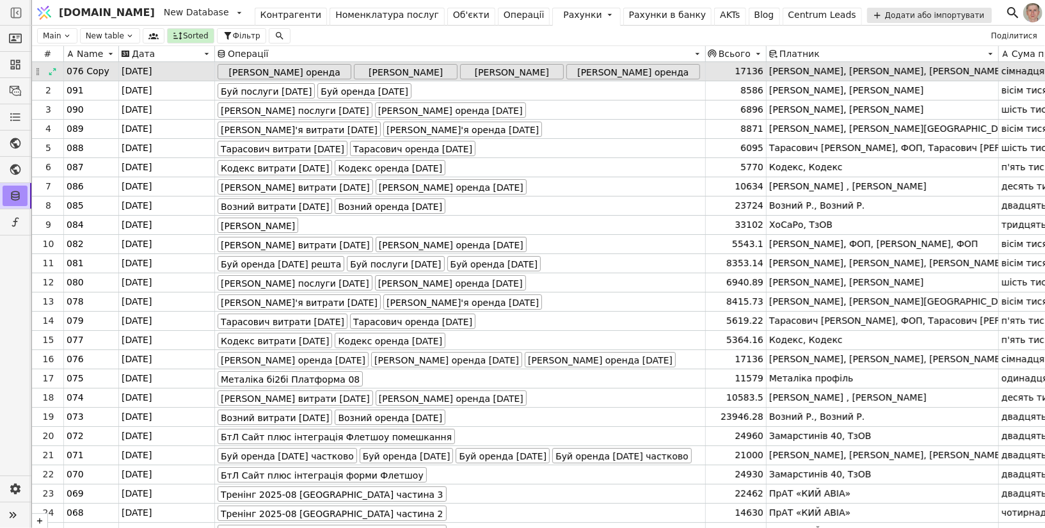
click at [102, 77] on span "076 Copy" at bounding box center [88, 71] width 43 height 13
click at [109, 85] on div "Duplicate row" at bounding box center [142, 88] width 71 height 15
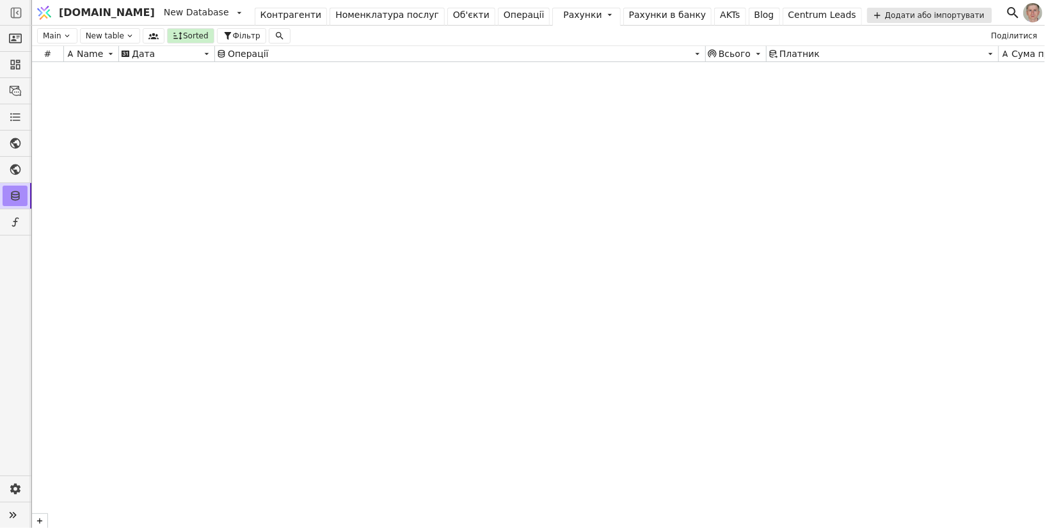
scroll to position [9219, 0]
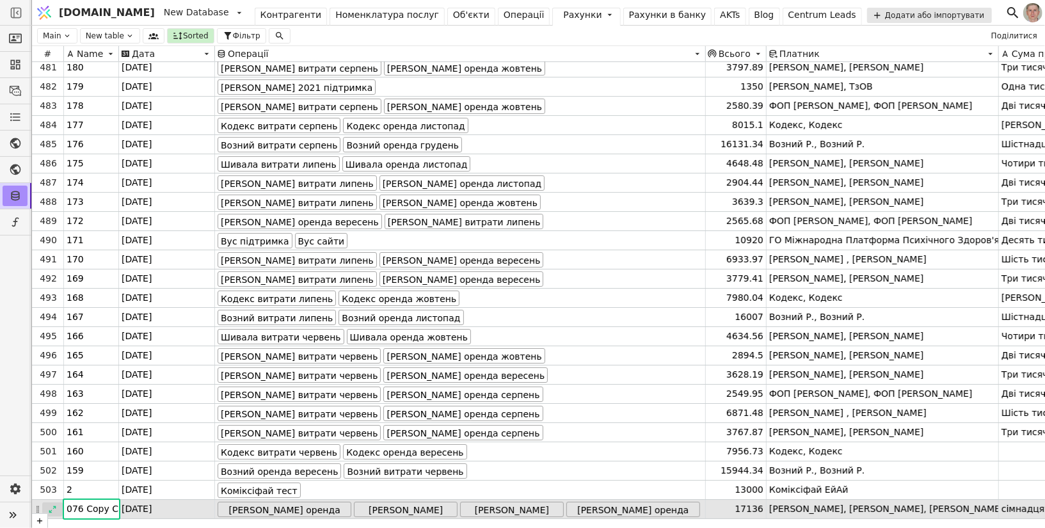
click at [54, 475] on icon at bounding box center [52, 509] width 9 height 9
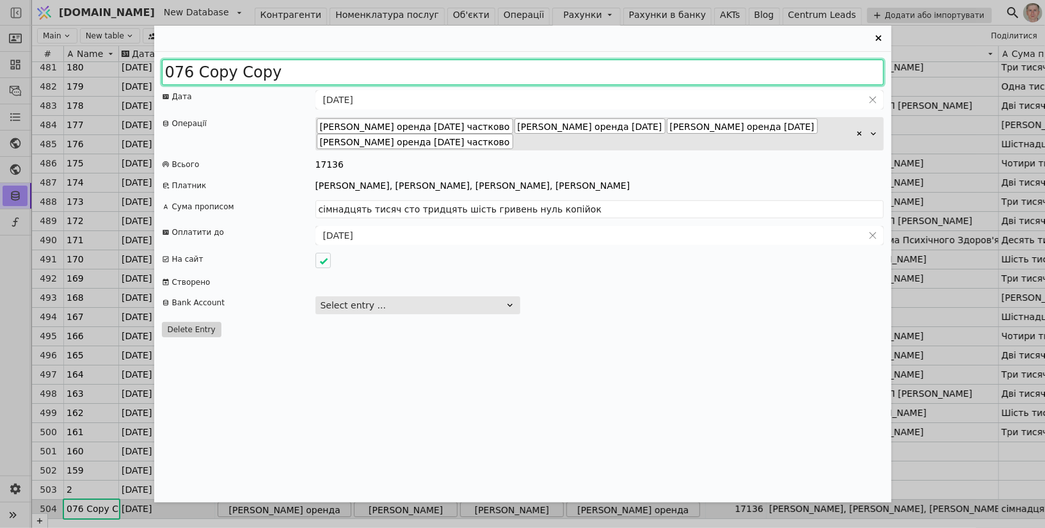
drag, startPoint x: 176, startPoint y: 74, endPoint x: 495, endPoint y: 83, distance: 319.5
click at [496, 83] on input "076 Copy Copy" at bounding box center [523, 73] width 722 height 26
type input "092"
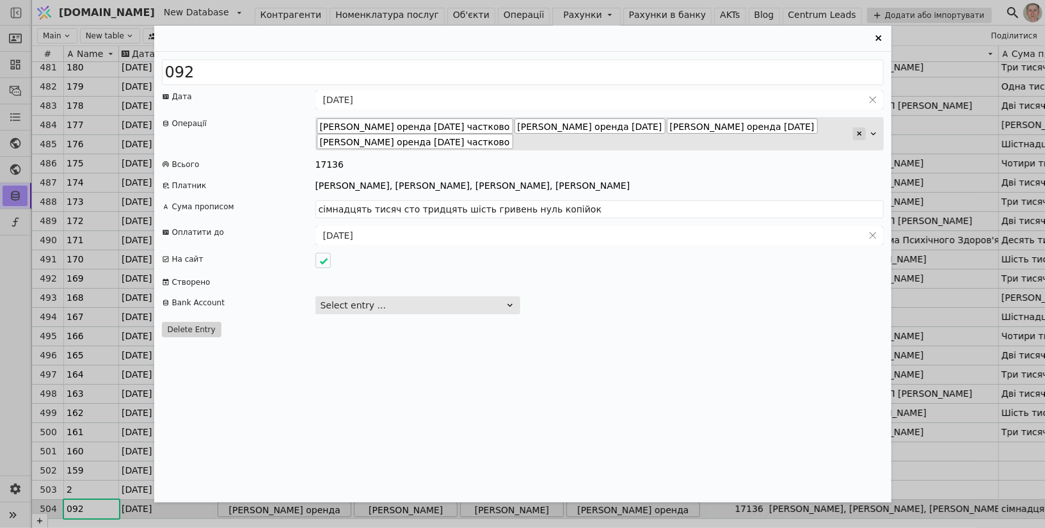
click at [857, 132] on icon "Entry Card" at bounding box center [860, 134] width 8 height 8
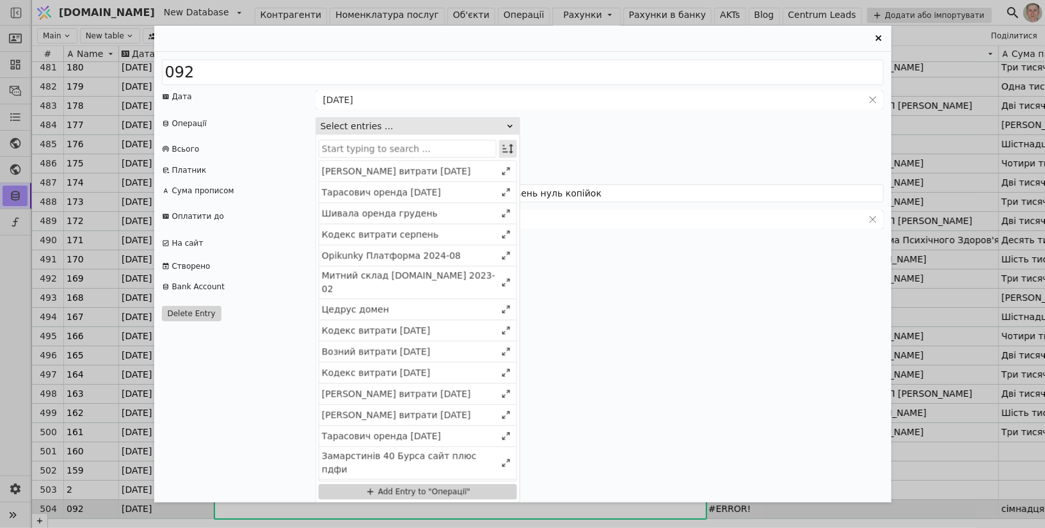
click at [509, 150] on icon "Entry Card" at bounding box center [508, 148] width 13 height 13
click at [484, 177] on div "Select" at bounding box center [443, 173] width 111 height 18
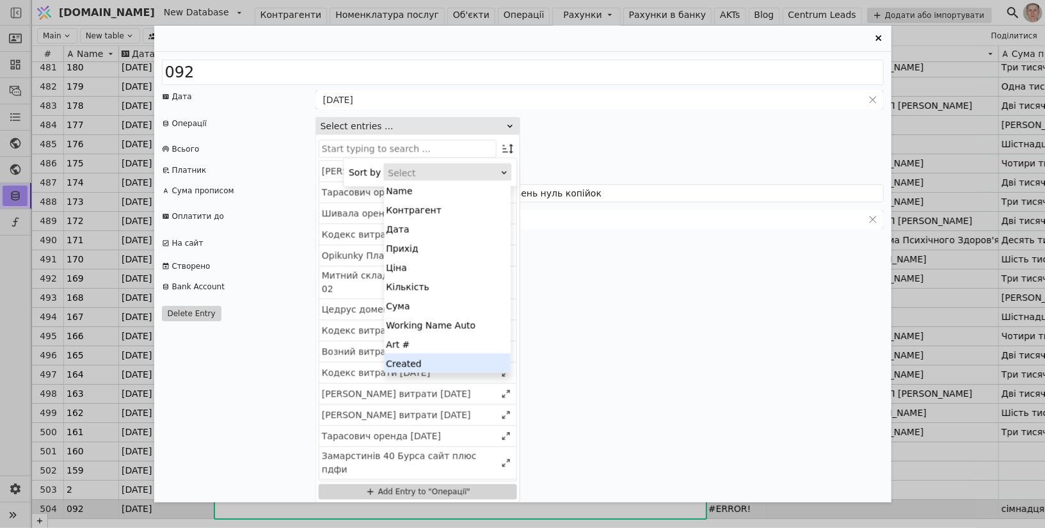
click at [454, 366] on div "Created" at bounding box center [447, 362] width 127 height 19
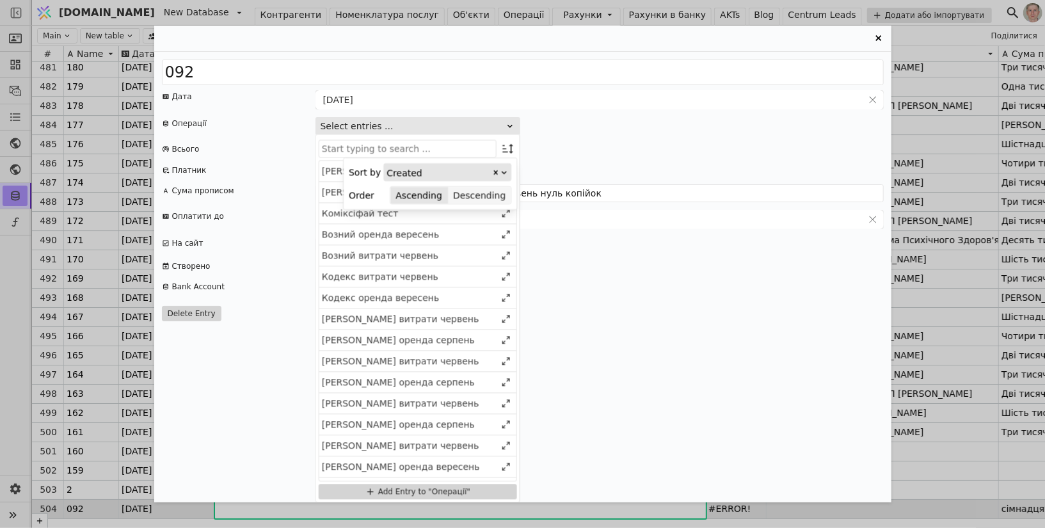
click at [475, 191] on button "Descending" at bounding box center [479, 195] width 63 height 18
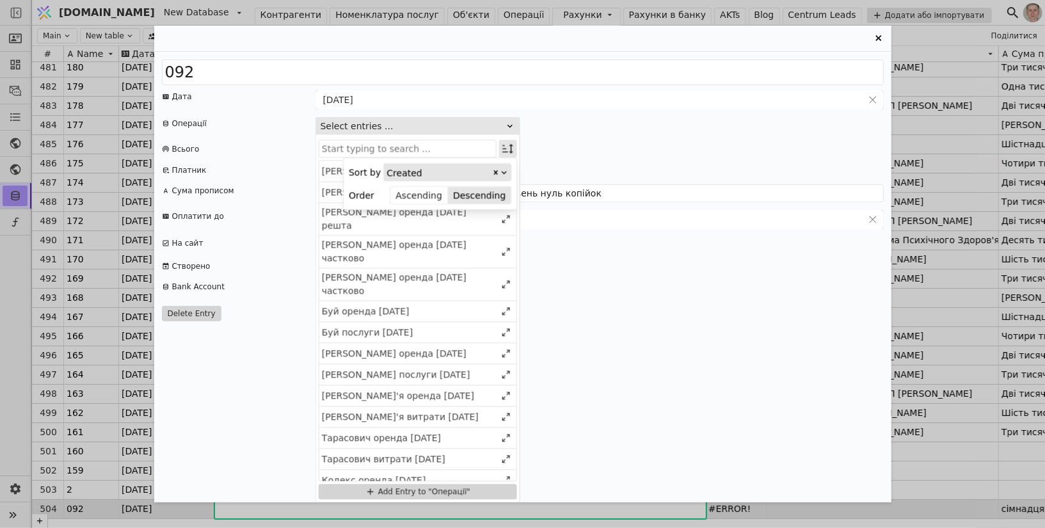
click at [506, 148] on icon "Entry Card" at bounding box center [507, 149] width 11 height 10
click at [465, 173] on div "Сабіна послуги 2025 вересень" at bounding box center [409, 170] width 174 height 13
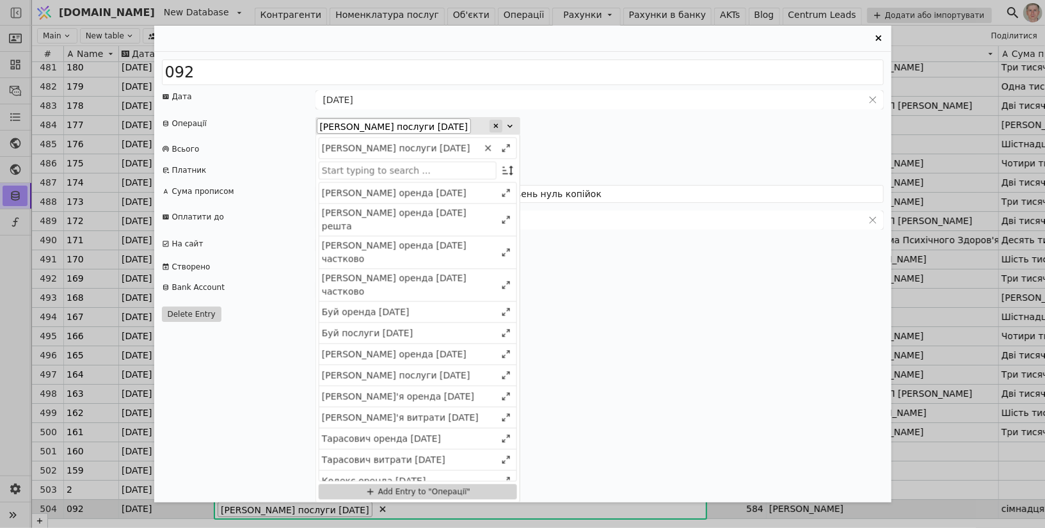
click at [494, 127] on icon "Entry Card" at bounding box center [496, 126] width 8 height 8
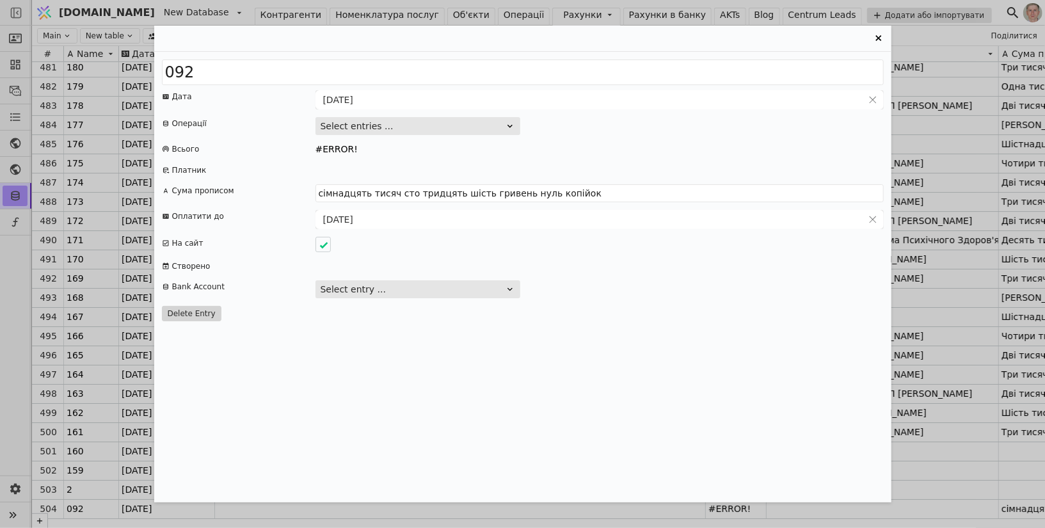
click at [503, 127] on button "Select entries ..." at bounding box center [417, 126] width 205 height 18
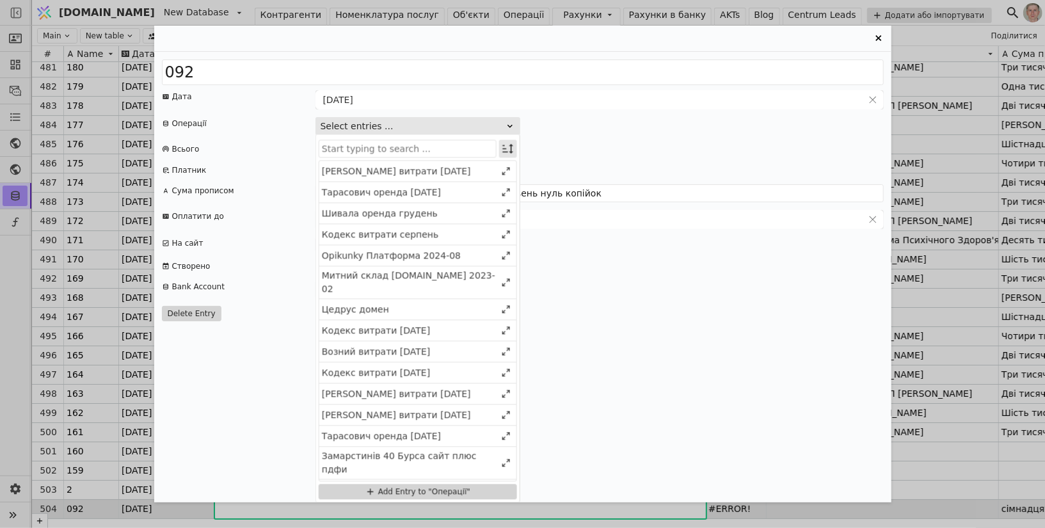
click at [507, 150] on icon "Entry Card" at bounding box center [508, 148] width 13 height 13
click at [486, 177] on div "Select" at bounding box center [443, 173] width 111 height 18
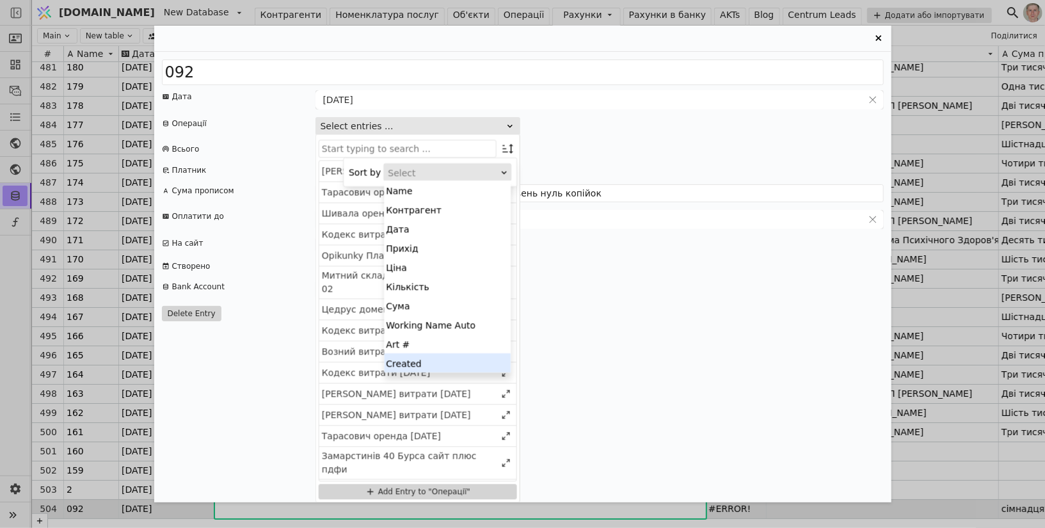
click at [452, 366] on div "Created" at bounding box center [447, 362] width 127 height 19
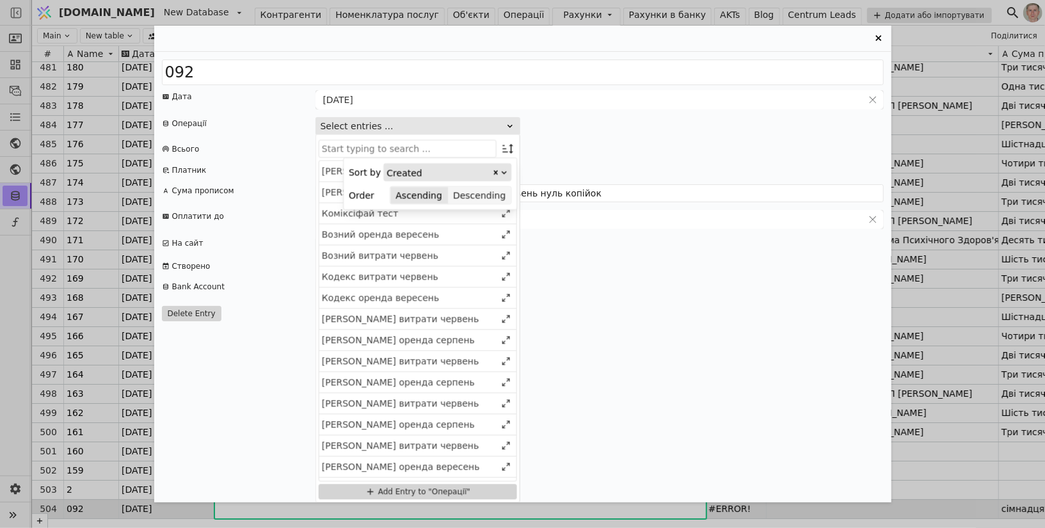
click at [486, 199] on button "Descending" at bounding box center [479, 195] width 63 height 18
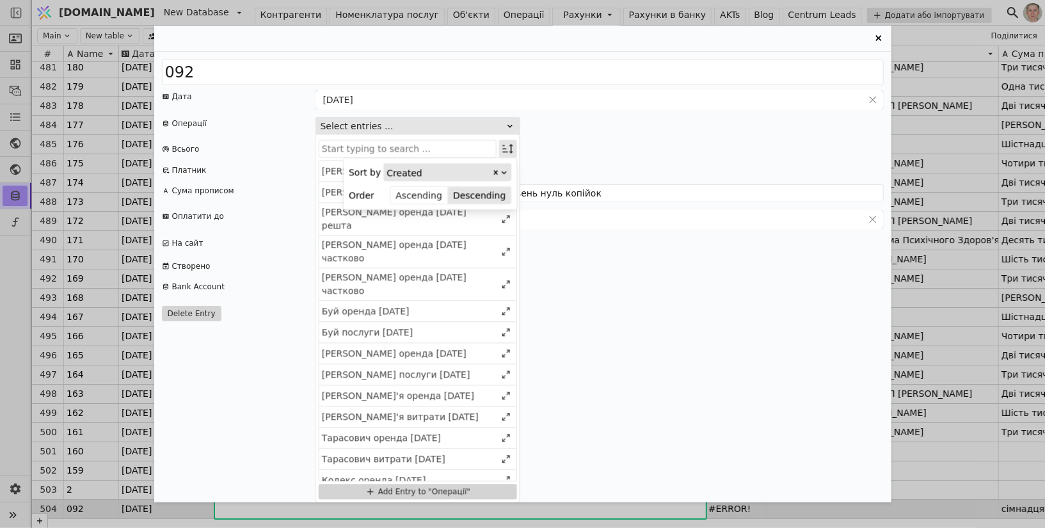
click at [506, 151] on icon "Entry Card" at bounding box center [507, 149] width 11 height 10
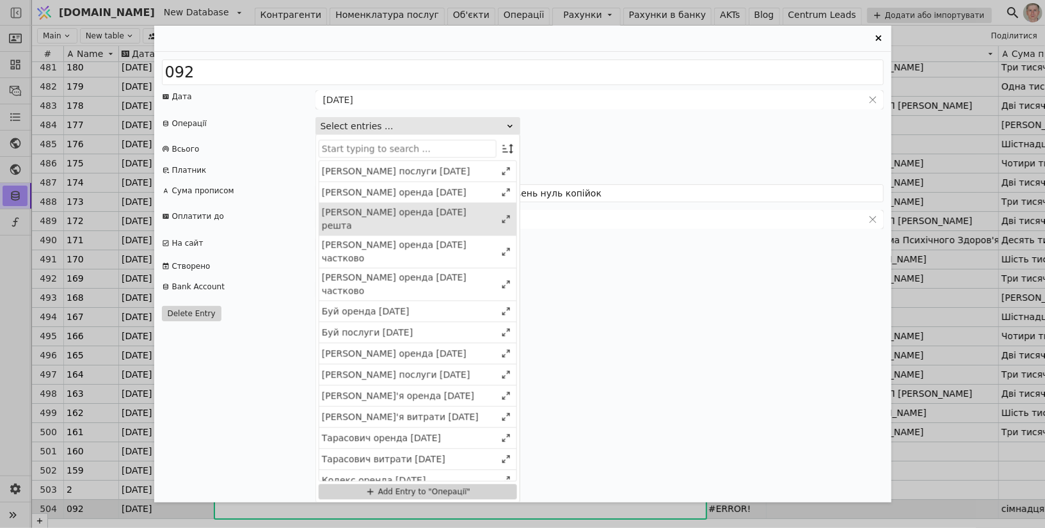
click at [451, 212] on div "Сабіна оренда 2025 грудень решта" at bounding box center [409, 218] width 174 height 27
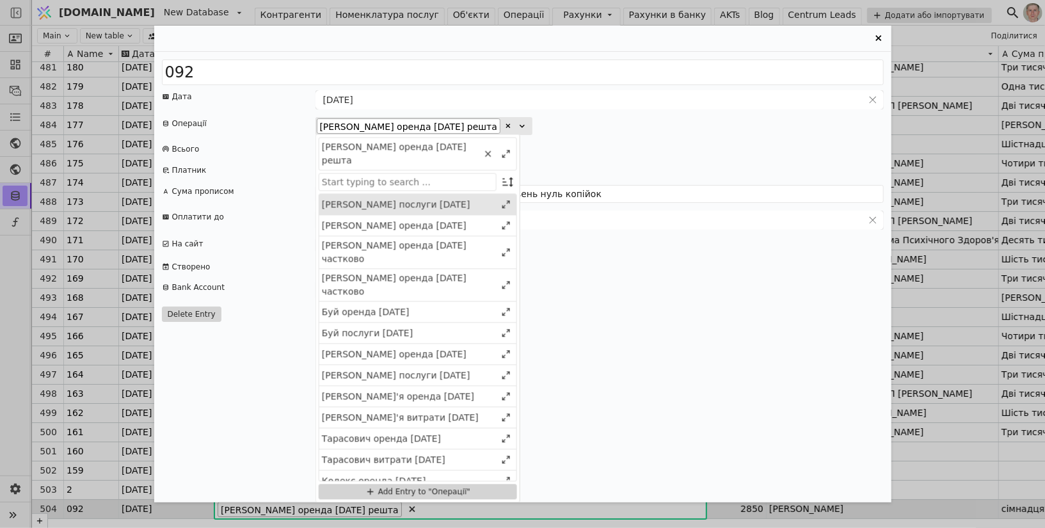
click at [452, 198] on div "Сабіна послуги 2025 вересень" at bounding box center [409, 204] width 174 height 13
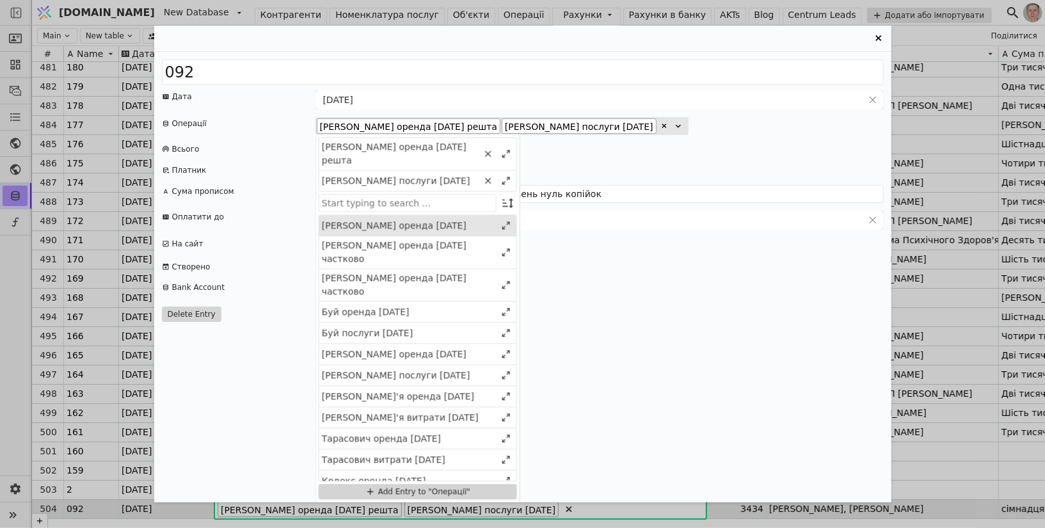
click at [450, 219] on div "Сабіна оренда 2026 січень" at bounding box center [409, 225] width 174 height 13
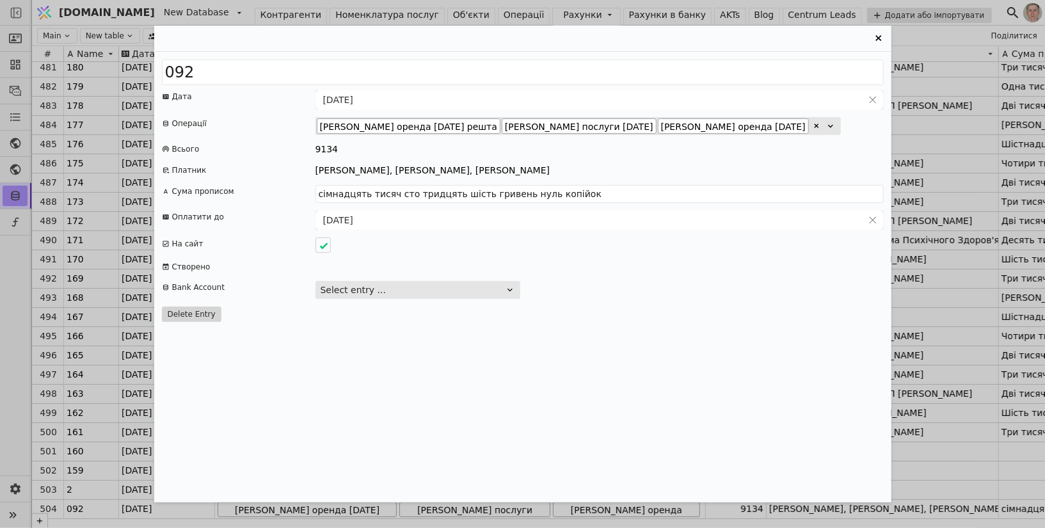
click at [709, 141] on div "092 Дата 05.09.2025 Операції Сабіна оренда 2025 грудень решта Сабіна послуги 20…" at bounding box center [522, 277] width 737 height 451
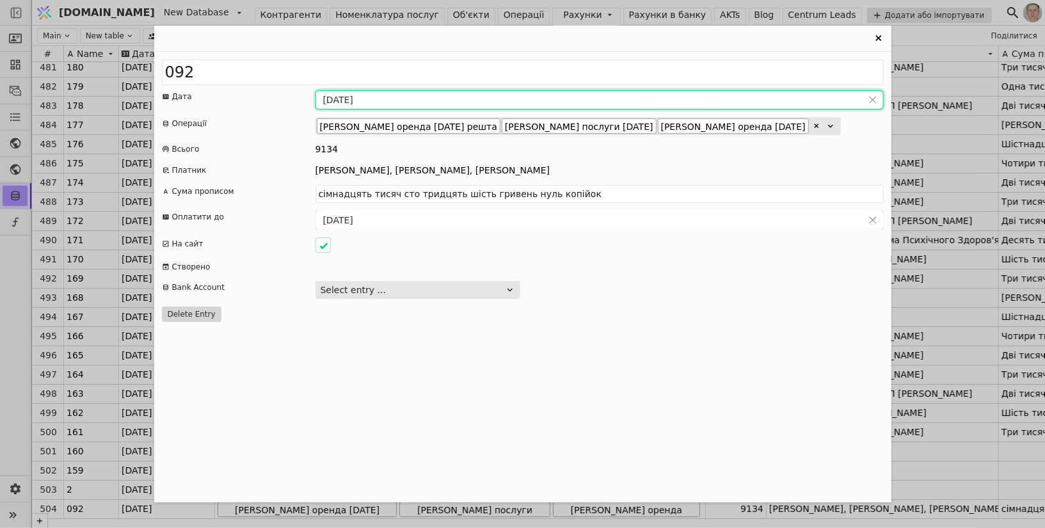
click at [347, 100] on input "[DATE]" at bounding box center [589, 100] width 547 height 18
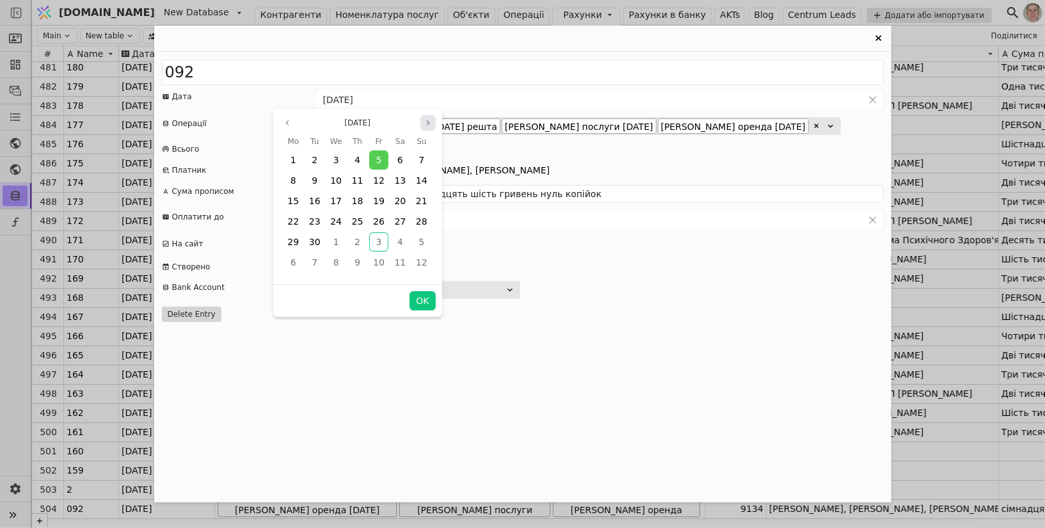
click at [430, 122] on icon "page next" at bounding box center [428, 123] width 8 height 8
click at [313, 157] on span "30" at bounding box center [315, 160] width 12 height 10
click at [425, 301] on button "OK" at bounding box center [423, 300] width 26 height 19
type input "[DATE]"
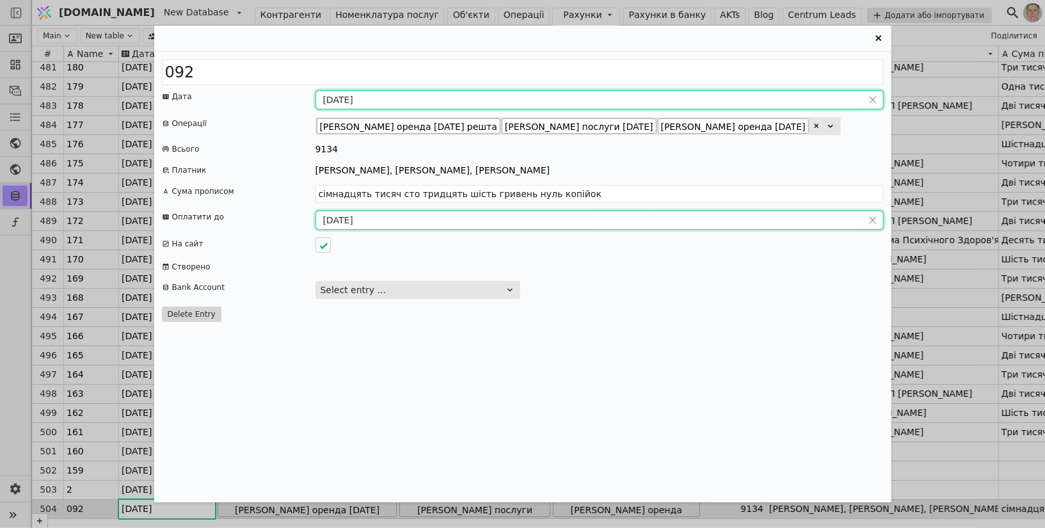
click at [353, 215] on input "08.09.2025" at bounding box center [589, 220] width 547 height 18
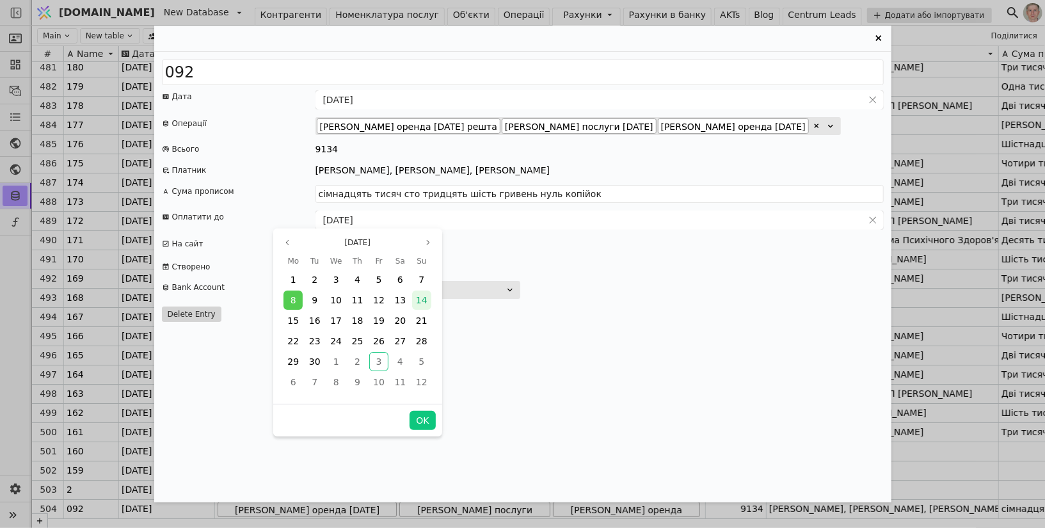
click at [420, 302] on span "14" at bounding box center [422, 300] width 12 height 10
click at [421, 426] on button "OK" at bounding box center [423, 420] width 26 height 19
type input "[DATE]"
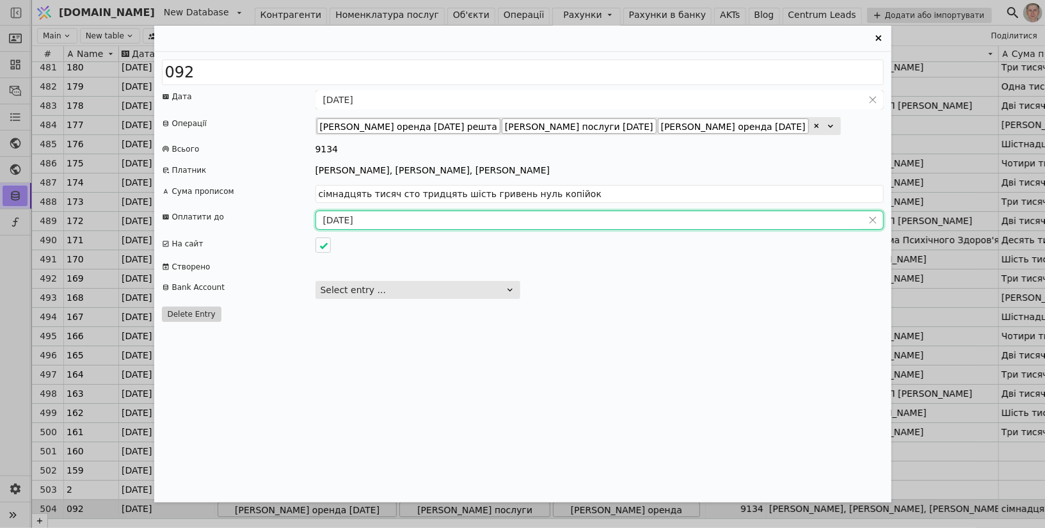
click at [876, 40] on icon "Entry Card" at bounding box center [878, 38] width 6 height 6
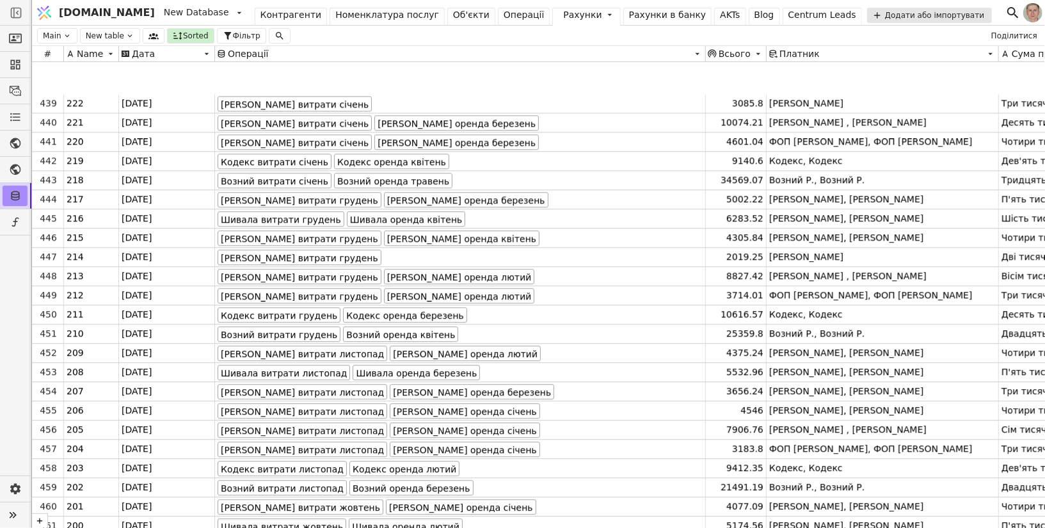
scroll to position [8342, 0]
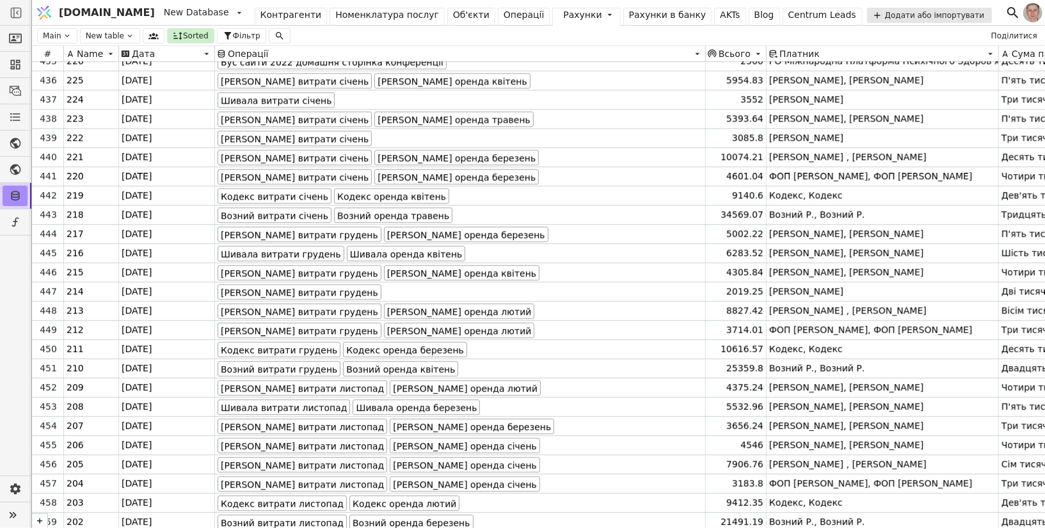
click at [504, 10] on div "Операції" at bounding box center [524, 14] width 41 height 13
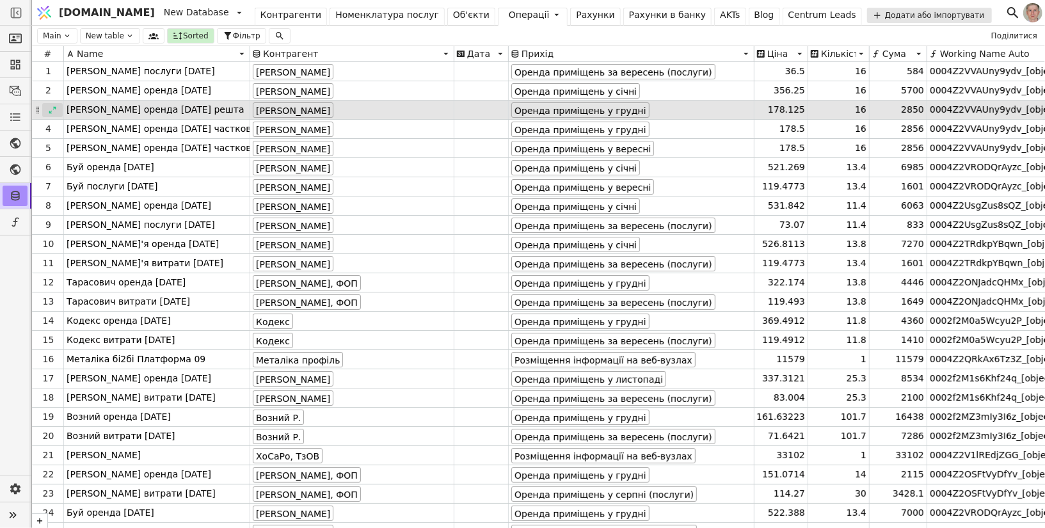
click at [51, 109] on icon at bounding box center [52, 110] width 9 height 9
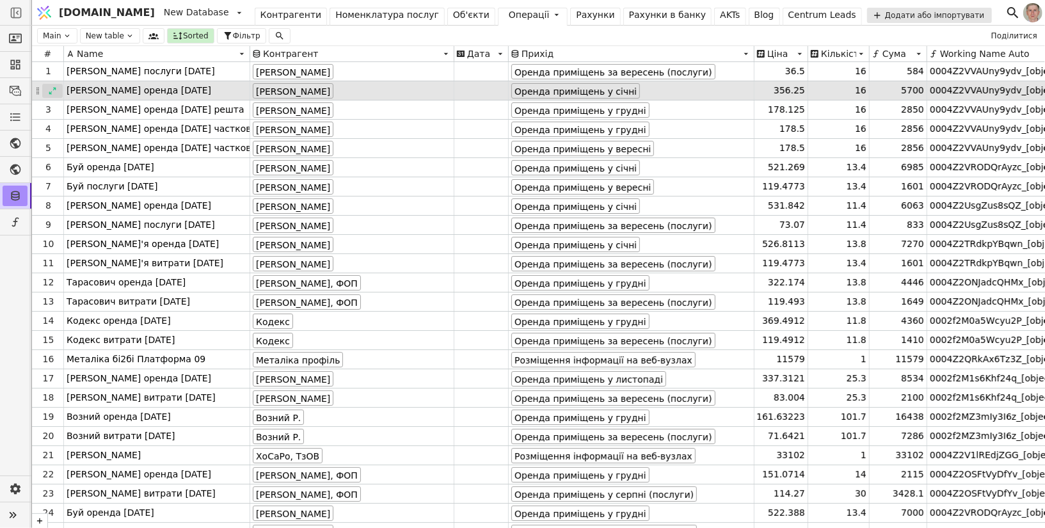
click at [52, 92] on icon at bounding box center [52, 90] width 9 height 9
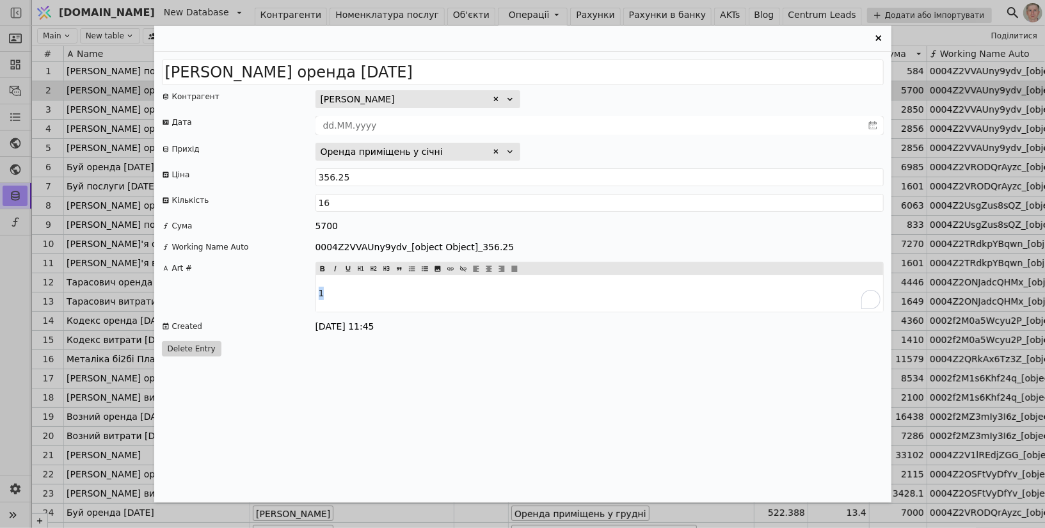
drag, startPoint x: 341, startPoint y: 295, endPoint x: 287, endPoint y: 295, distance: 53.8
click at [287, 295] on div "Art # 1" at bounding box center [523, 287] width 722 height 51
click at [877, 36] on icon "Entry Card" at bounding box center [878, 38] width 15 height 15
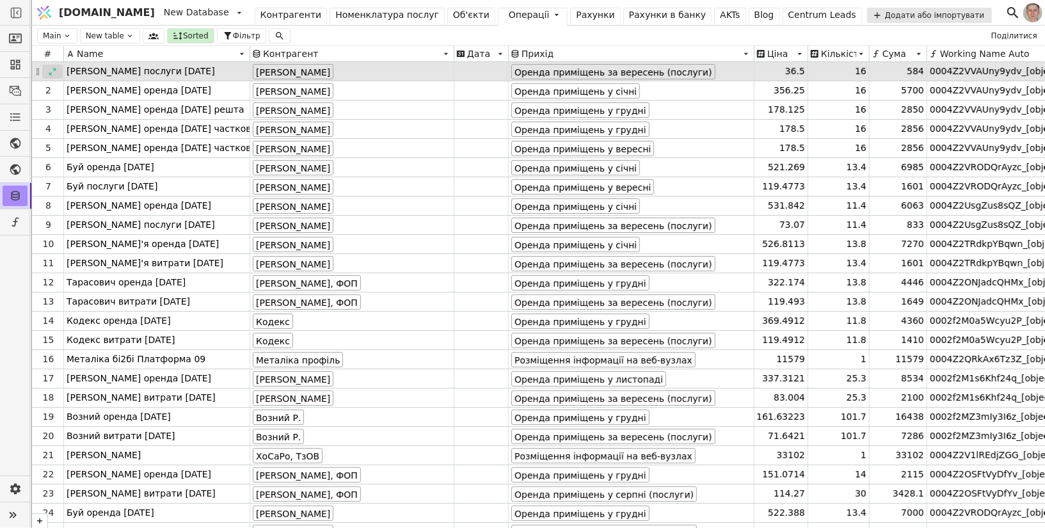
click at [49, 68] on icon at bounding box center [52, 71] width 9 height 9
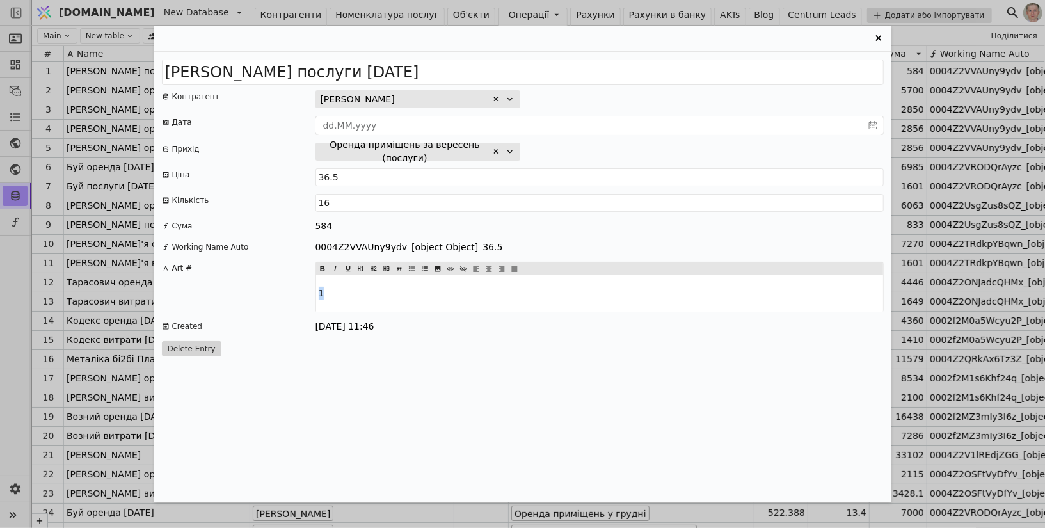
drag, startPoint x: 342, startPoint y: 286, endPoint x: 259, endPoint y: 286, distance: 83.2
click at [259, 286] on div "Art # 1" at bounding box center [523, 287] width 722 height 51
click at [879, 40] on icon "Entry Card" at bounding box center [878, 38] width 15 height 15
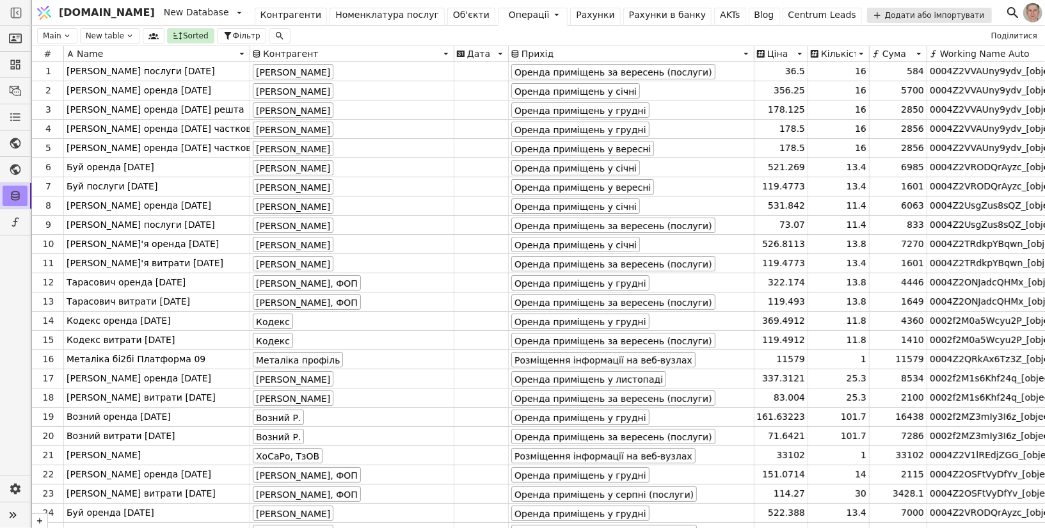
click at [509, 5] on div "Контрагенти Номенклатура послуг Об'єкти Операції Рахунки Рахунки в банку AKTs B…" at bounding box center [560, 18] width 610 height 36
click at [576, 15] on div "Рахунки" at bounding box center [595, 14] width 38 height 13
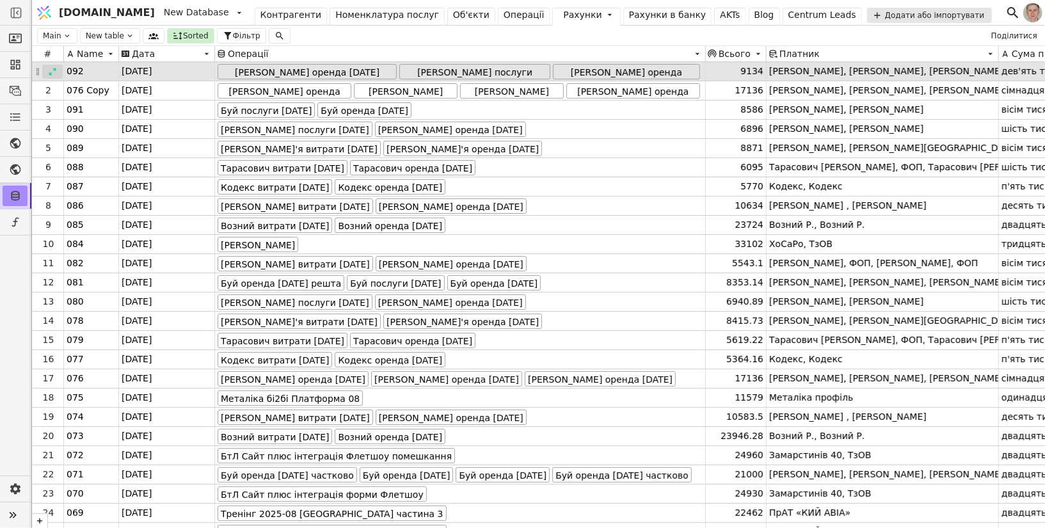
click at [52, 72] on icon at bounding box center [52, 71] width 9 height 9
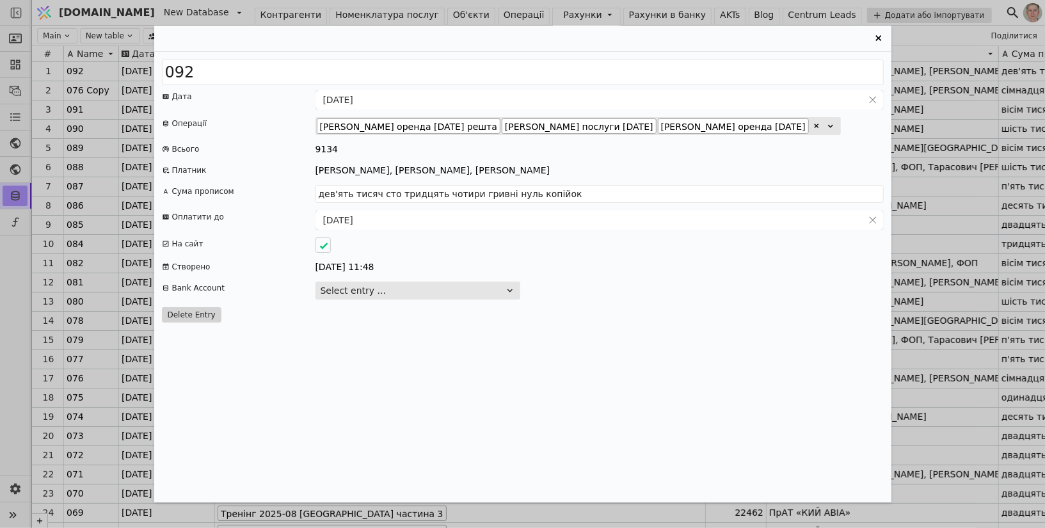
click at [878, 33] on icon "Entry Card" at bounding box center [878, 38] width 15 height 15
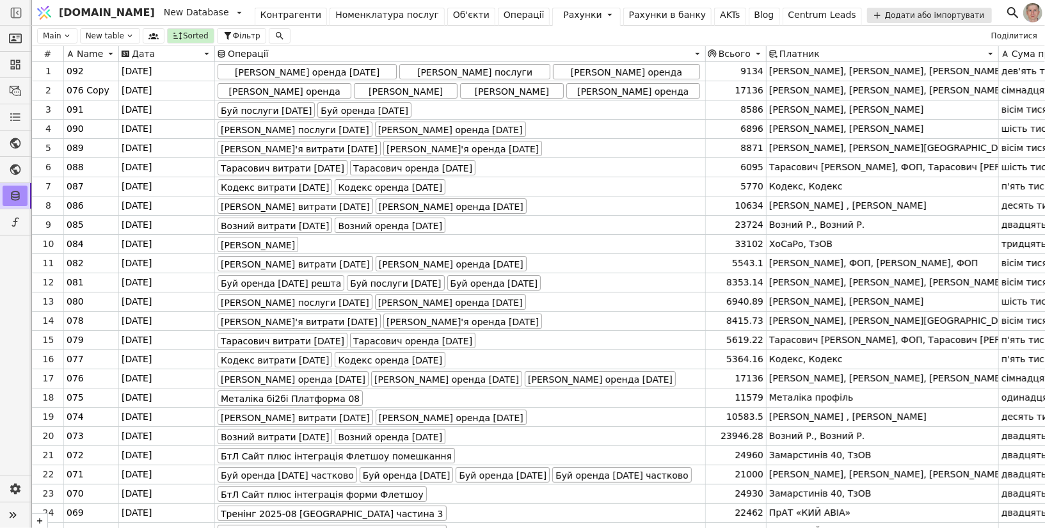
click at [504, 19] on div "Операції" at bounding box center [524, 14] width 41 height 13
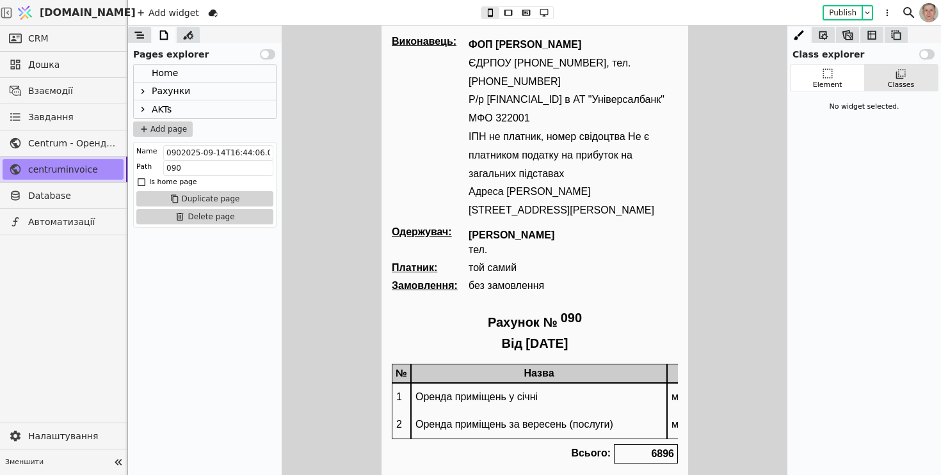
click at [142, 87] on icon at bounding box center [143, 91] width 10 height 10
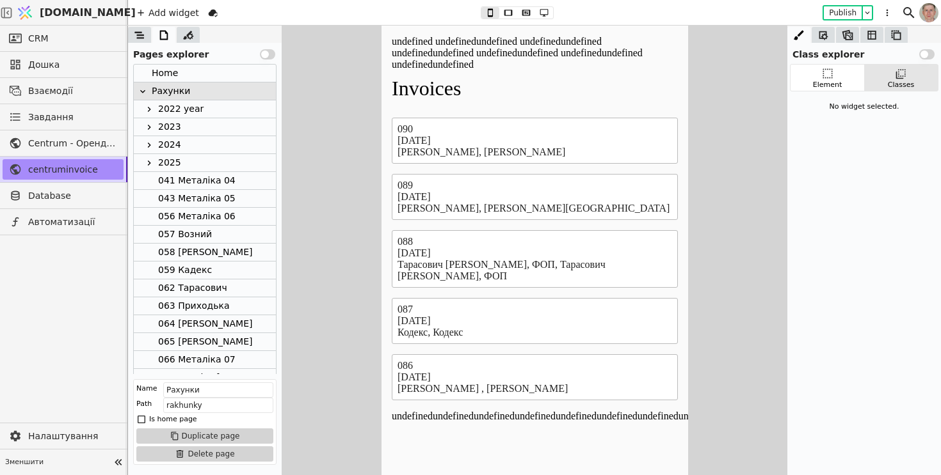
scroll to position [443, 0]
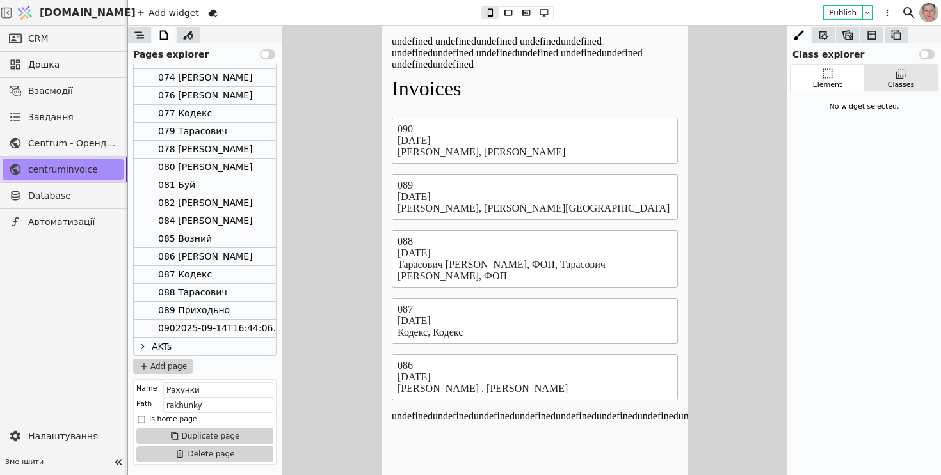
click at [193, 331] on div "0902025-09-14T16:44:06.000Z" at bounding box center [228, 328] width 141 height 17
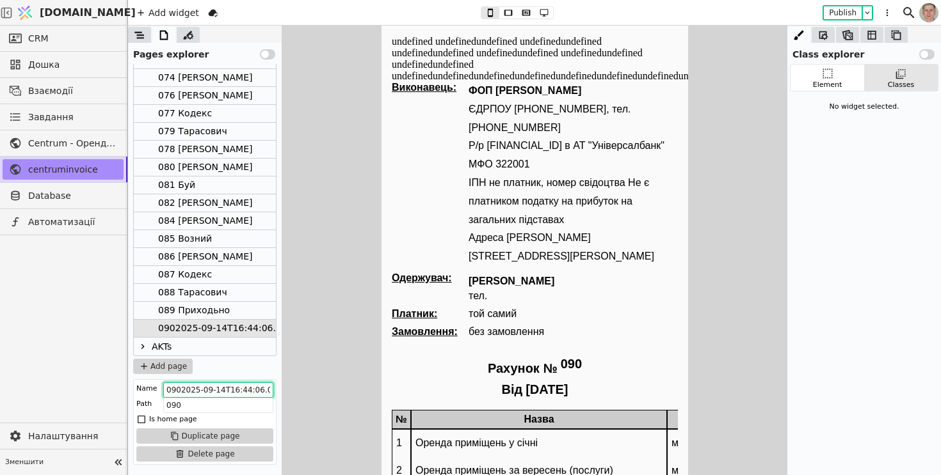
scroll to position [0, 12]
drag, startPoint x: 563, startPoint y: 415, endPoint x: 462, endPoint y: 413, distance: 101.1
type input "090 Буй"
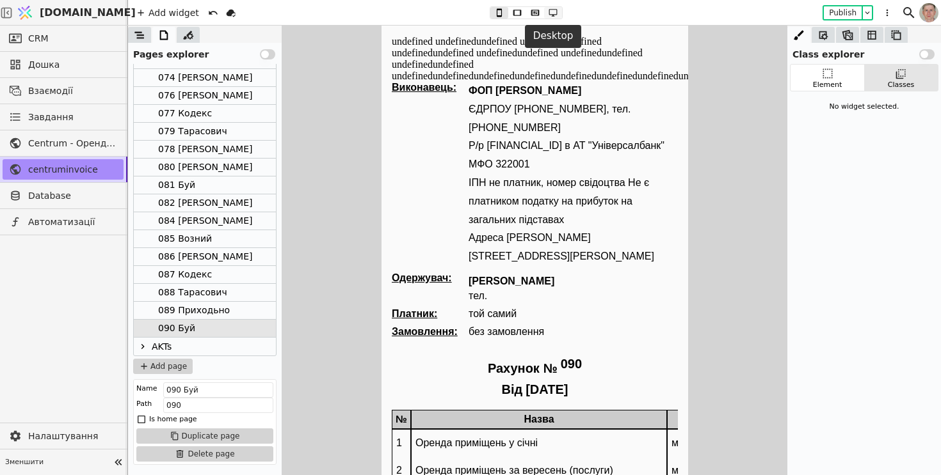
click at [555, 10] on icon at bounding box center [552, 12] width 15 height 9
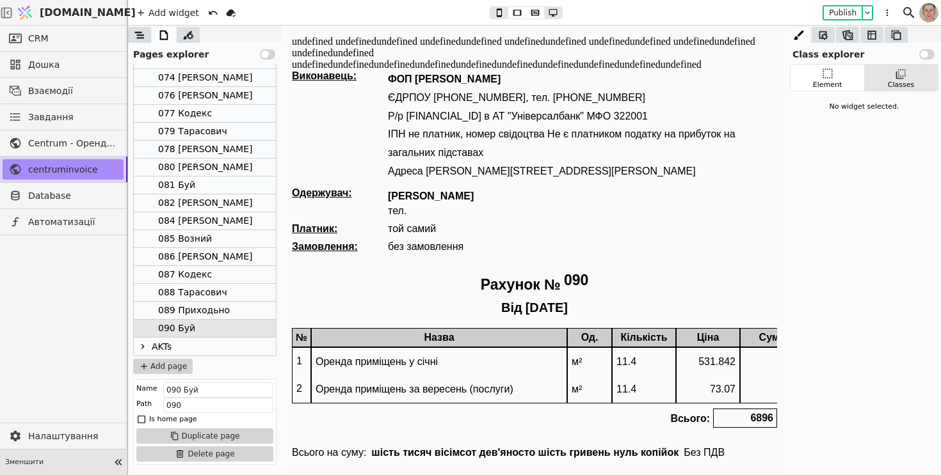
click at [114, 459] on icon at bounding box center [118, 463] width 18 height 18
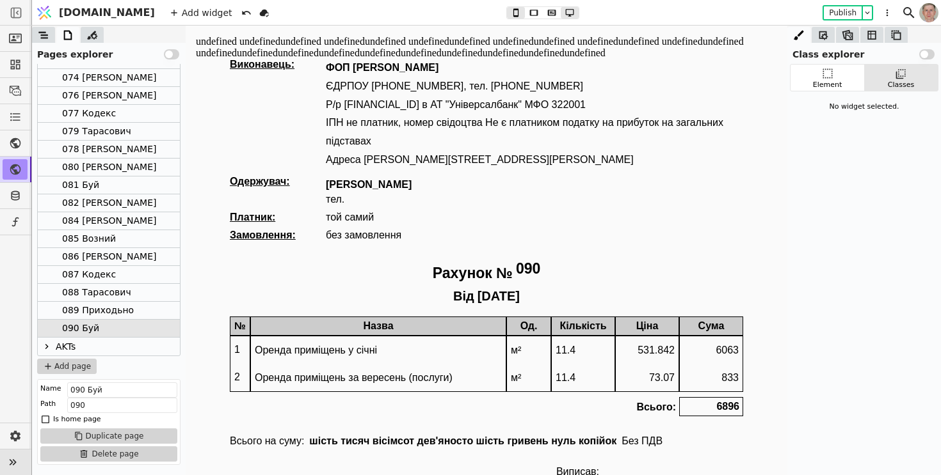
click at [111, 182] on div "081 Буй" at bounding box center [109, 186] width 142 height 18
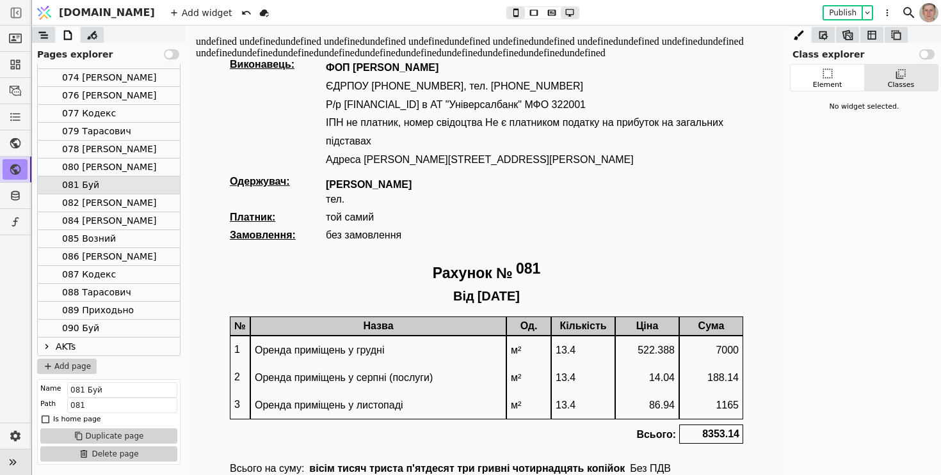
click at [118, 324] on div "090 Буй" at bounding box center [109, 329] width 142 height 18
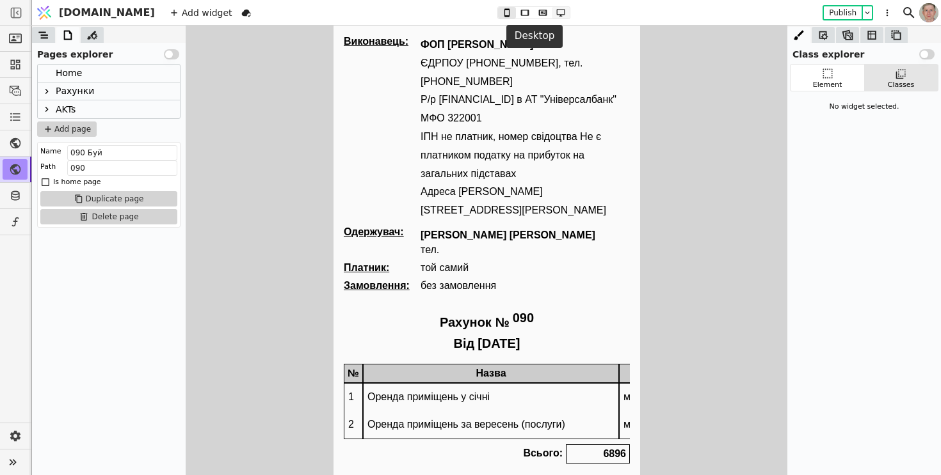
click at [553, 12] on icon at bounding box center [560, 12] width 15 height 9
click at [538, 12] on icon at bounding box center [542, 13] width 8 height 6
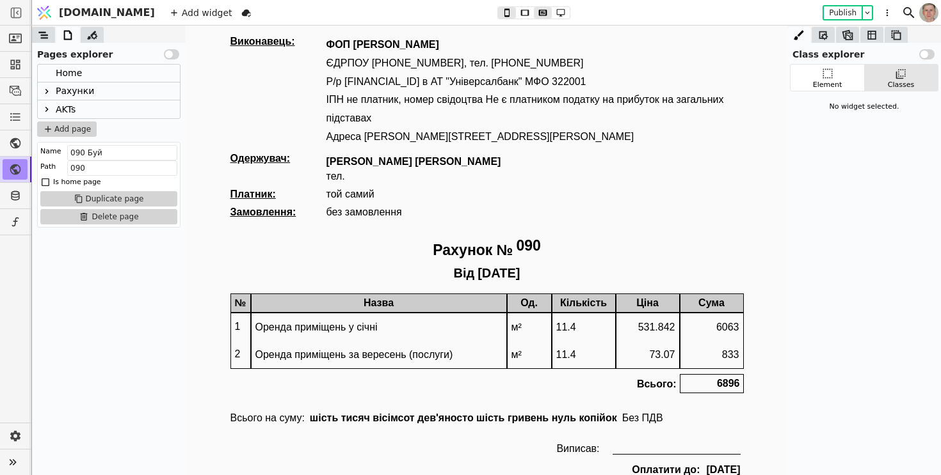
click at [47, 90] on icon at bounding box center [46, 91] width 3 height 5
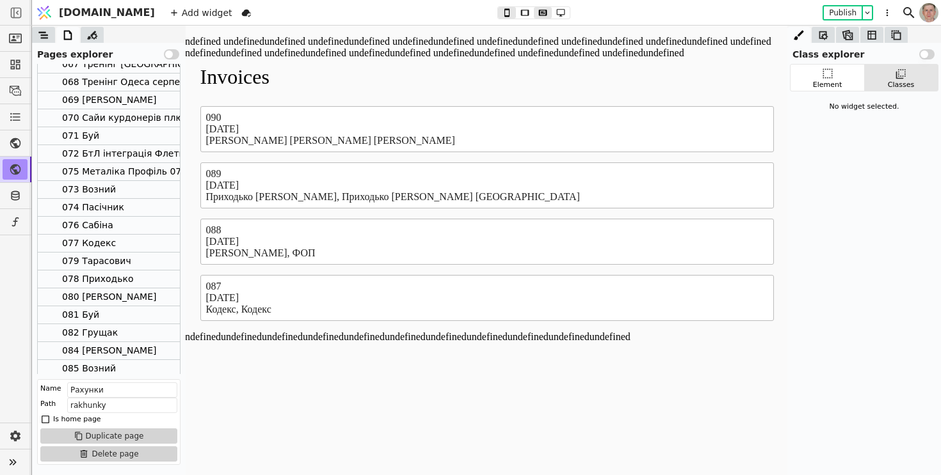
scroll to position [443, 0]
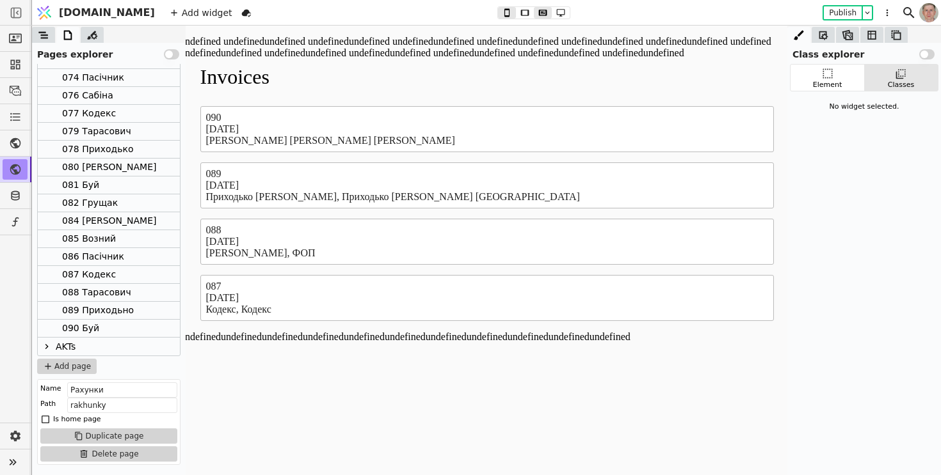
click at [108, 326] on div "090 Буй" at bounding box center [109, 329] width 142 height 18
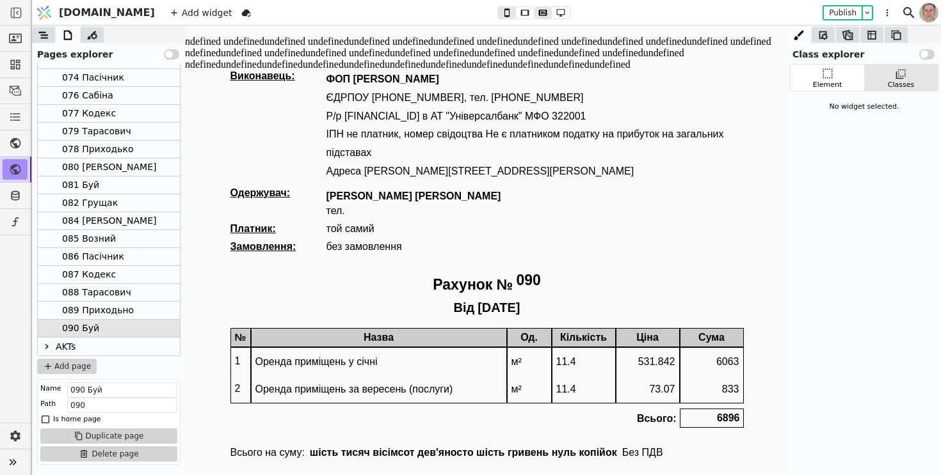
click at [125, 186] on div "081 Буй" at bounding box center [109, 186] width 142 height 18
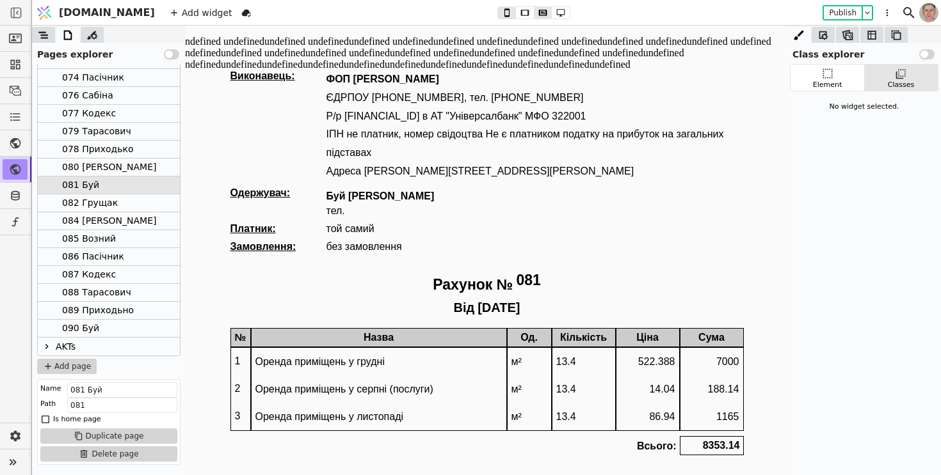
click at [113, 327] on div "090 Буй" at bounding box center [109, 329] width 142 height 18
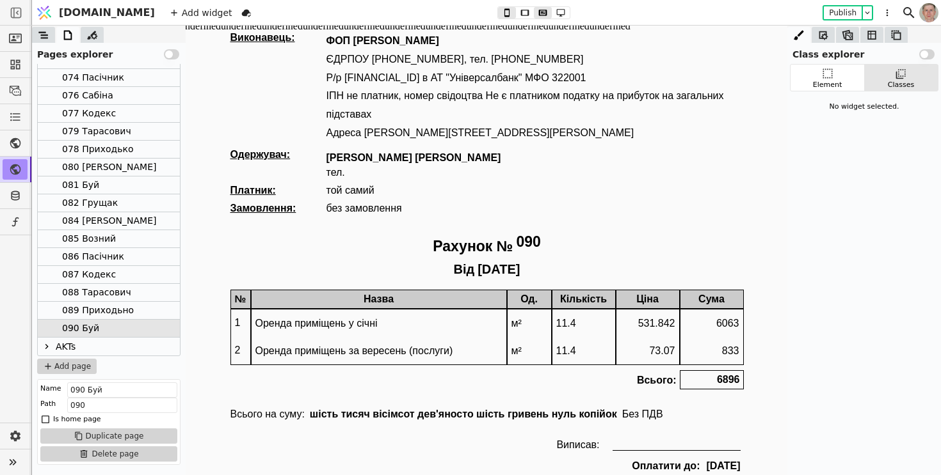
scroll to position [38, 0]
click at [125, 328] on div "090 Буй" at bounding box center [109, 329] width 142 height 18
drag, startPoint x: 88, startPoint y: 389, endPoint x: 163, endPoint y: 388, distance: 74.9
click at [163, 388] on input "090 Буй" at bounding box center [122, 390] width 110 height 15
type input "090 [PERSON_NAME]"
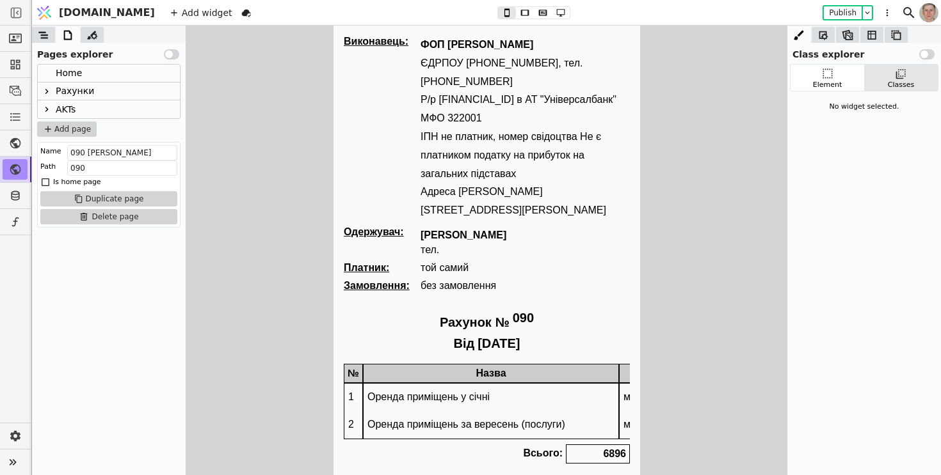
click at [47, 88] on icon at bounding box center [47, 91] width 10 height 10
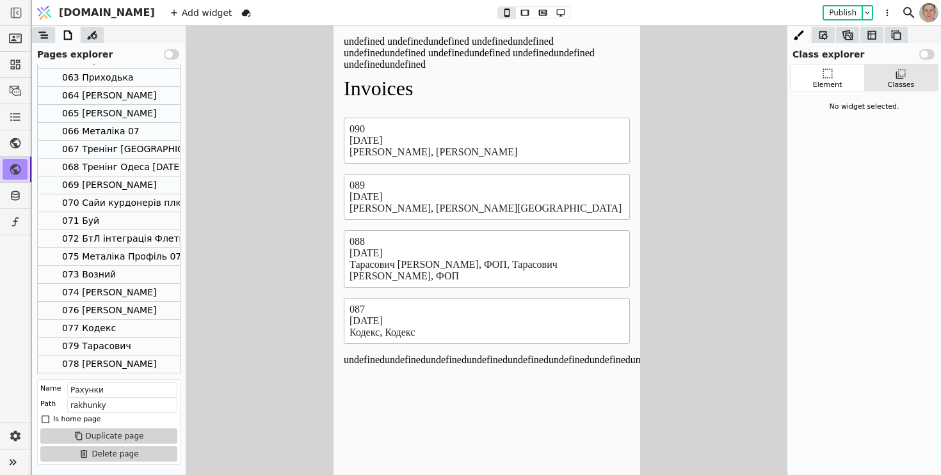
scroll to position [443, 0]
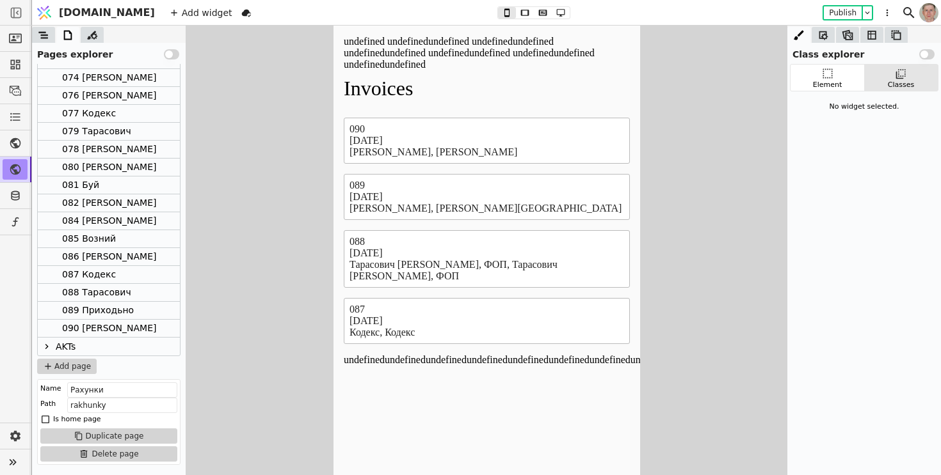
click at [114, 330] on div "090 [PERSON_NAME]" at bounding box center [109, 328] width 94 height 17
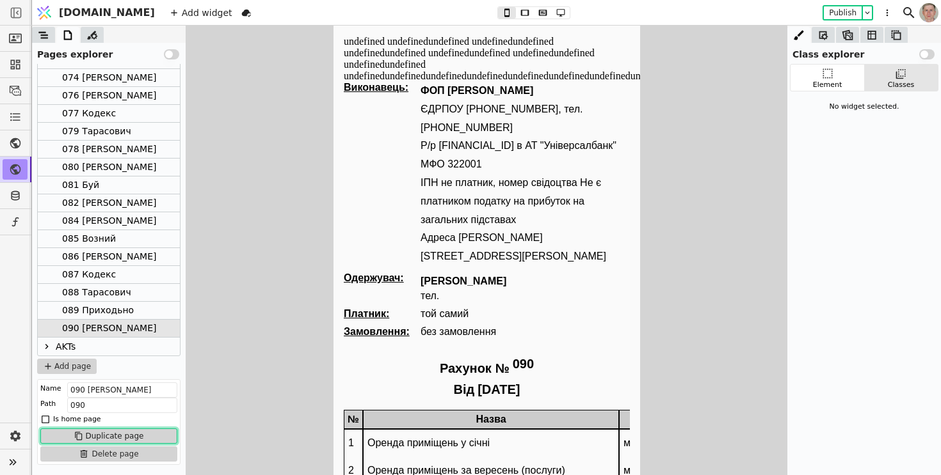
click at [124, 434] on button "Duplicate page" at bounding box center [108, 436] width 137 height 15
click at [113, 344] on div "090 [PERSON_NAME] Copy" at bounding box center [122, 346] width 120 height 17
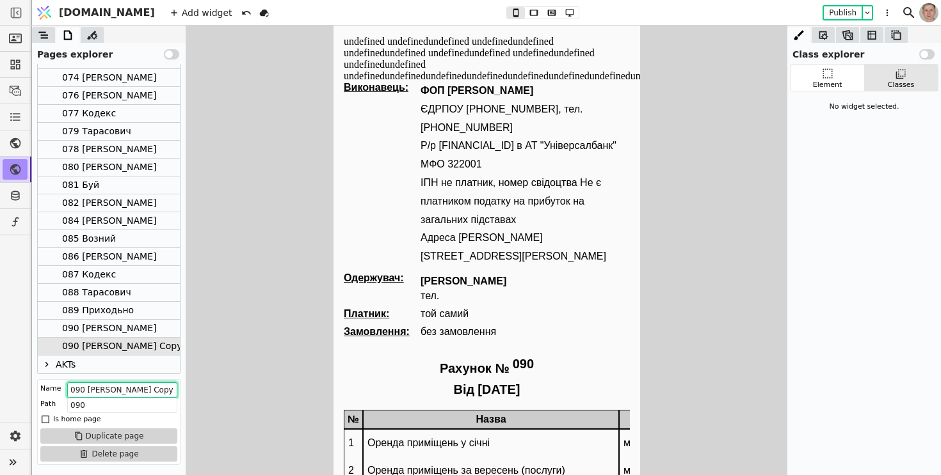
drag, startPoint x: 81, startPoint y: 392, endPoint x: 275, endPoint y: 394, distance: 194.6
click at [276, 394] on div "Class explorer Use setting Element Classes No widget selected. Pages explorer U…" at bounding box center [486, 251] width 909 height 450
type input "091"
click at [115, 403] on input "090" at bounding box center [122, 405] width 110 height 15
type input "091"
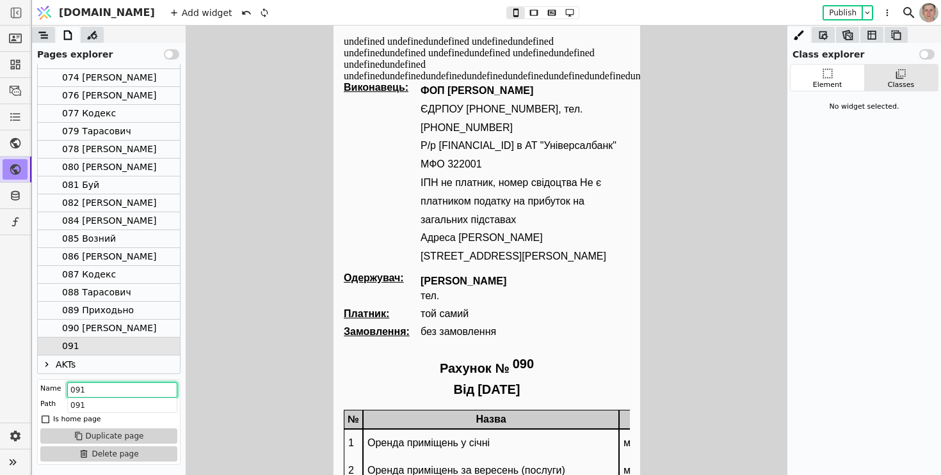
click at [121, 388] on input "091" at bounding box center [122, 390] width 110 height 15
type input "091 Буй"
click at [177, 49] on div "Pages explorer Use setting" at bounding box center [109, 52] width 154 height 19
click at [173, 58] on button "Use setting" at bounding box center [171, 54] width 15 height 10
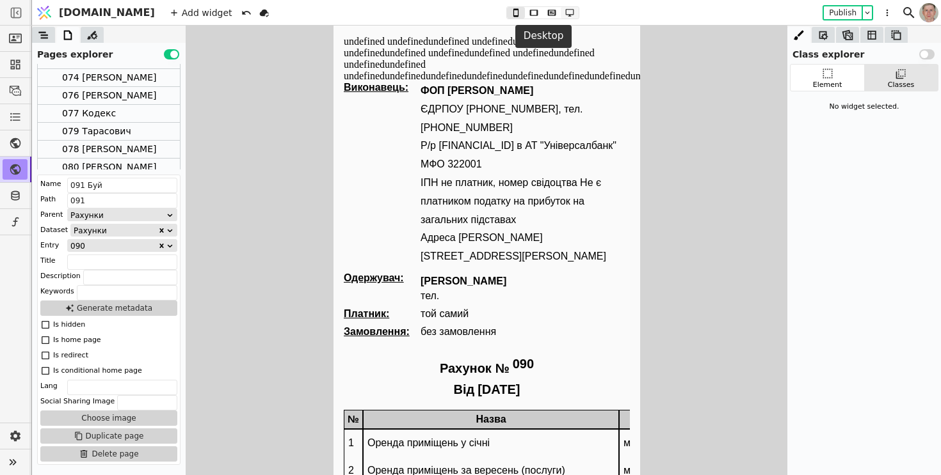
click at [565, 14] on icon at bounding box center [569, 13] width 8 height 8
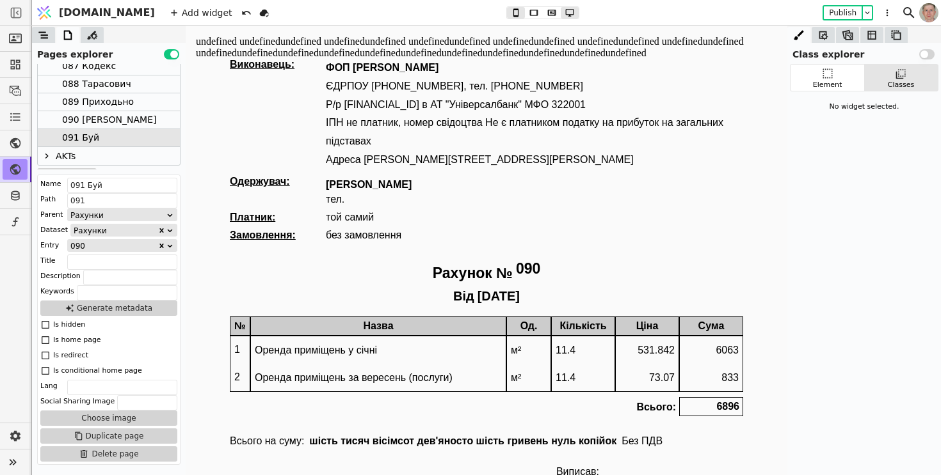
scroll to position [666, 0]
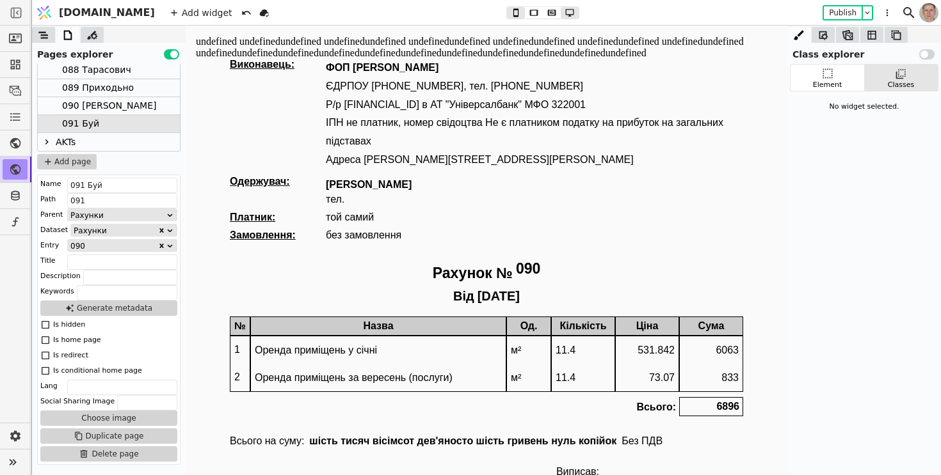
click at [144, 106] on div "090 [PERSON_NAME]" at bounding box center [109, 106] width 142 height 18
click at [136, 120] on div "091 Буй" at bounding box center [109, 124] width 142 height 18
click at [125, 243] on div "090" at bounding box center [113, 246] width 87 height 12
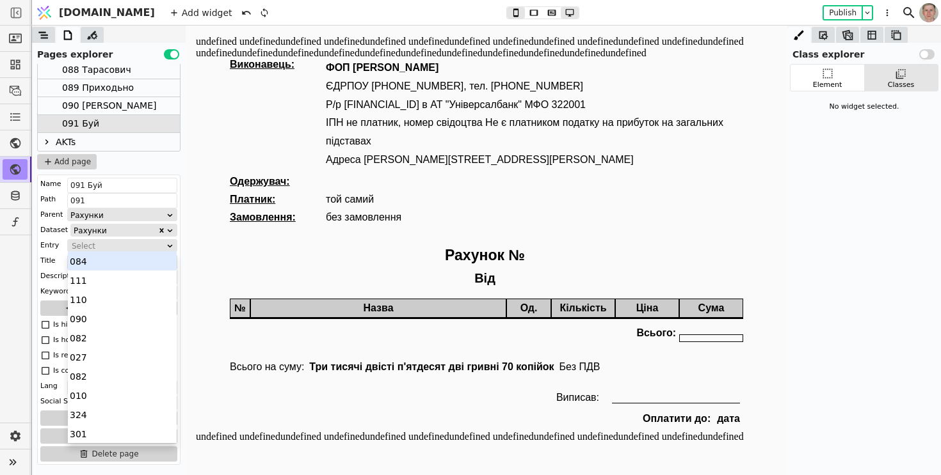
click at [171, 247] on icon at bounding box center [170, 246] width 8 height 8
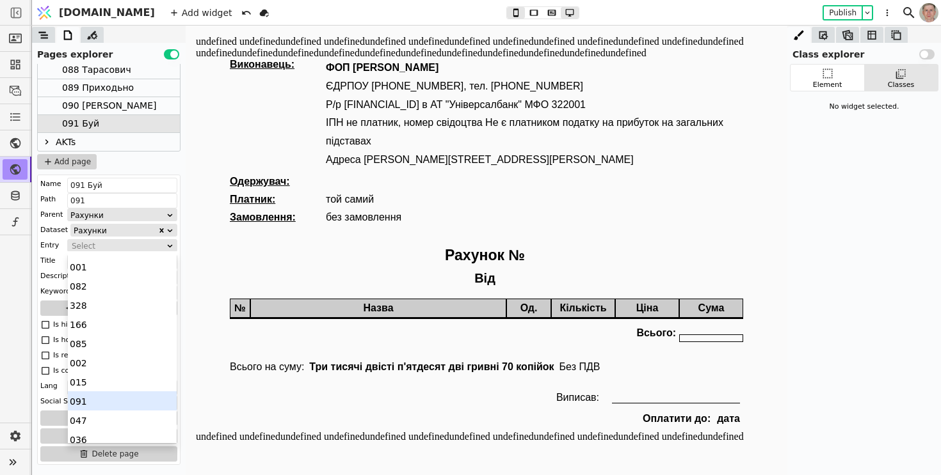
click at [131, 399] on div "091" at bounding box center [122, 401] width 109 height 19
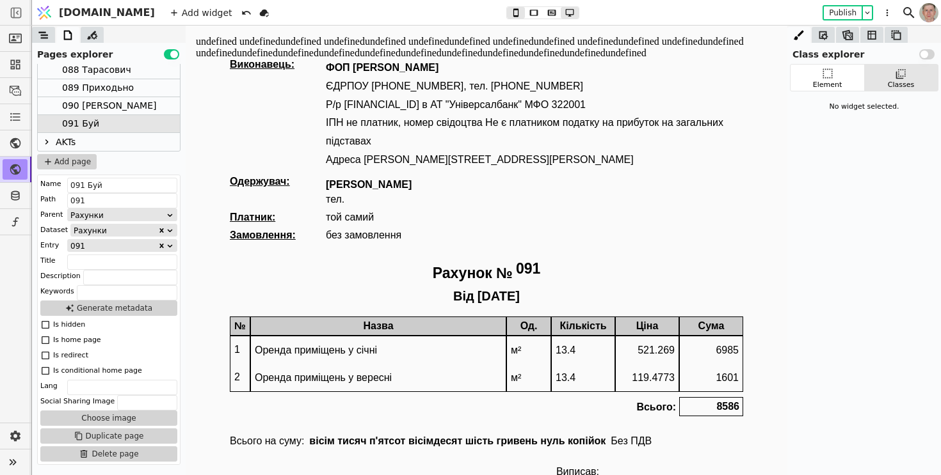
click at [172, 50] on button "Use setting" at bounding box center [171, 54] width 15 height 10
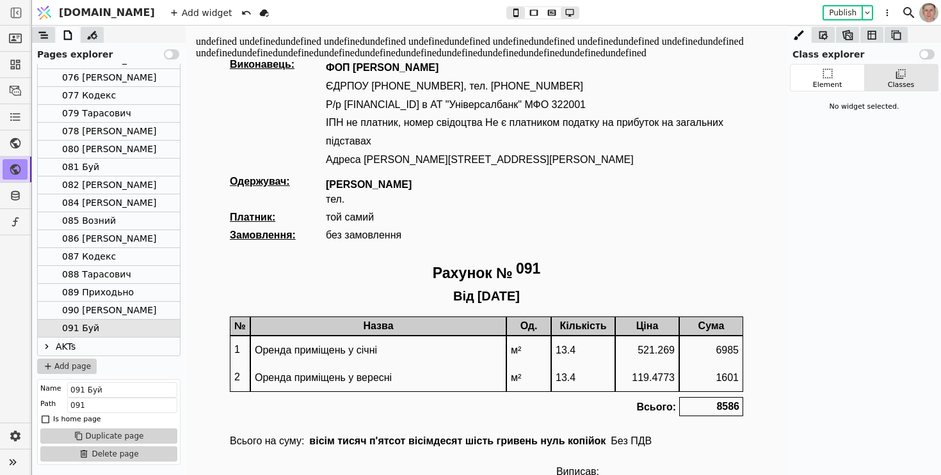
click at [116, 166] on div "081 Буй" at bounding box center [109, 168] width 142 height 18
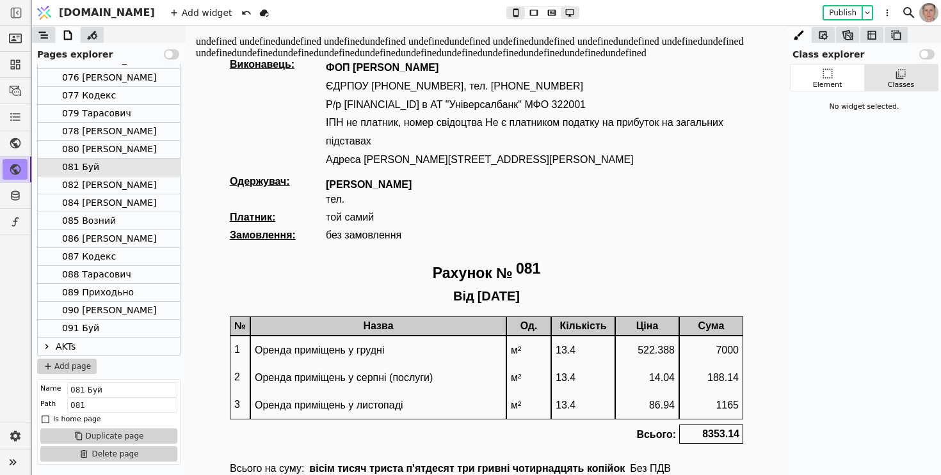
click at [115, 324] on div "091 Буй" at bounding box center [109, 329] width 142 height 18
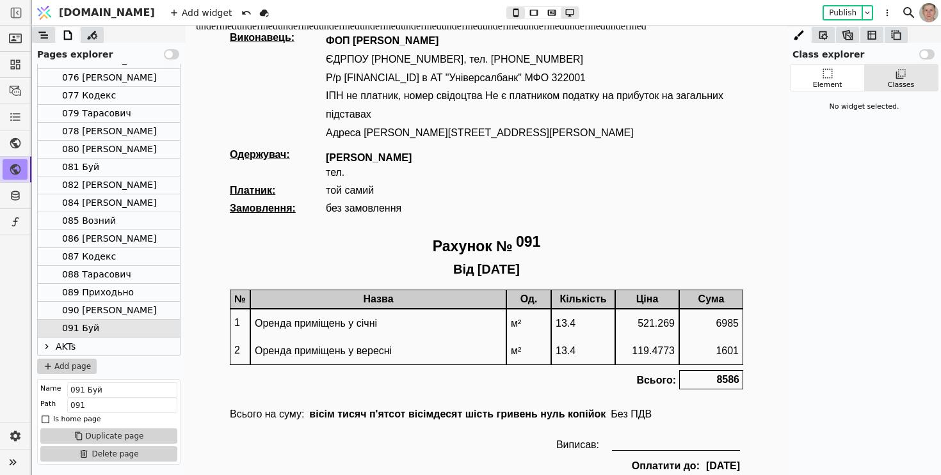
scroll to position [27, 0]
click at [117, 168] on div "081 Буй" at bounding box center [109, 168] width 142 height 18
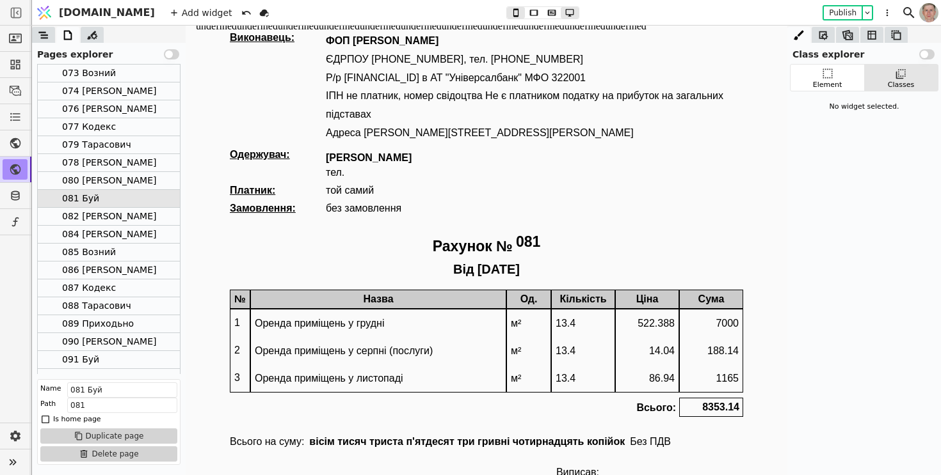
scroll to position [415, 0]
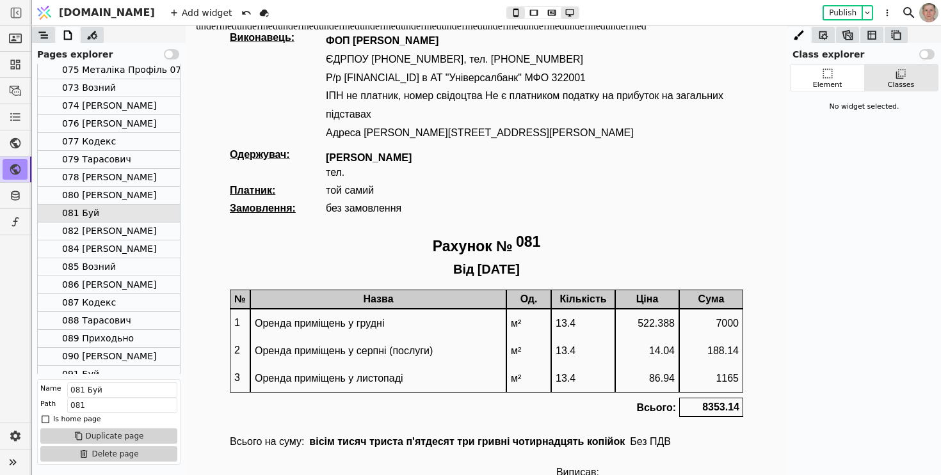
click at [148, 124] on div "076 Сабіна" at bounding box center [109, 124] width 142 height 18
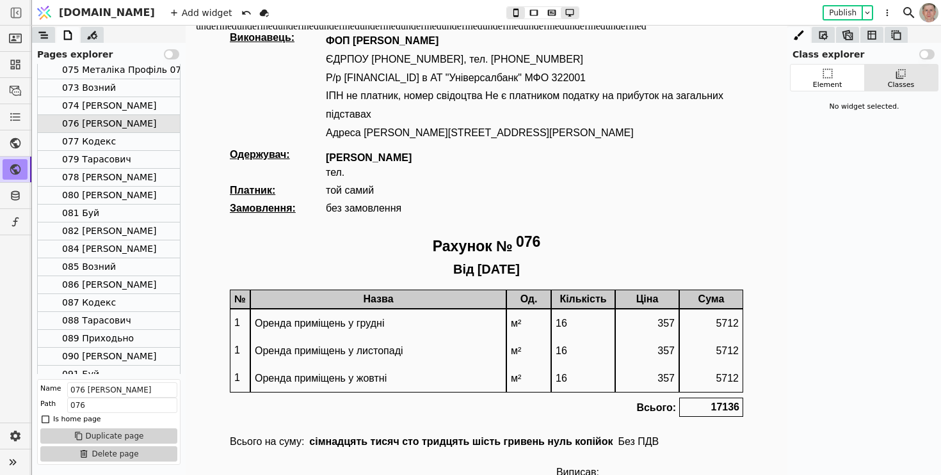
click at [778, 468] on body "undefined undefinedundefined undefinedundefined undefinedundefined undefinedund…" at bounding box center [487, 298] width 602 height 598
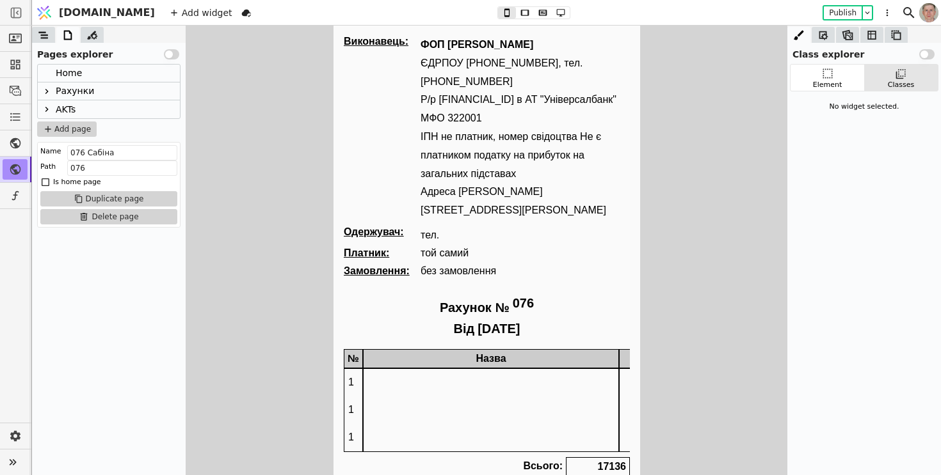
click at [87, 91] on div "Рахунки" at bounding box center [75, 91] width 38 height 17
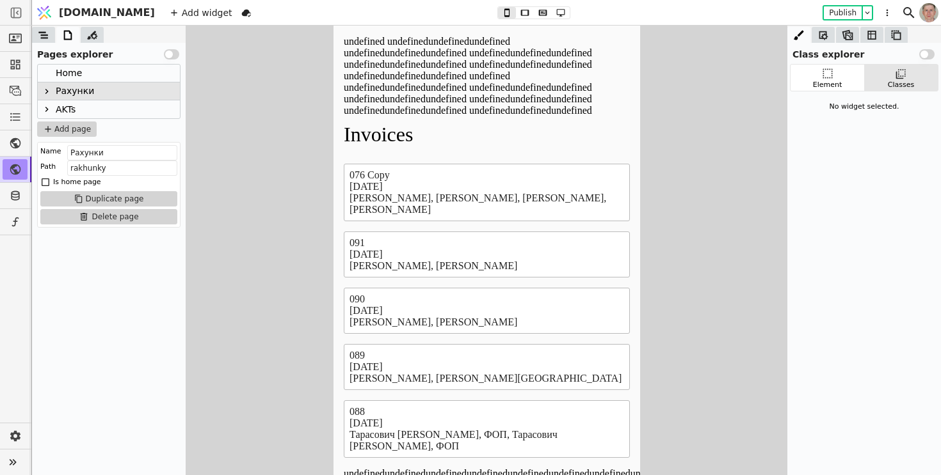
click at [45, 92] on icon at bounding box center [47, 91] width 10 height 10
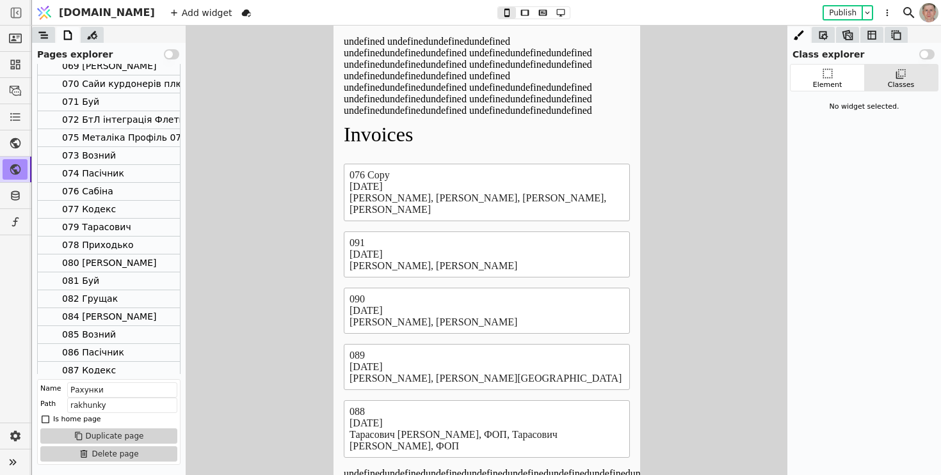
scroll to position [479, 0]
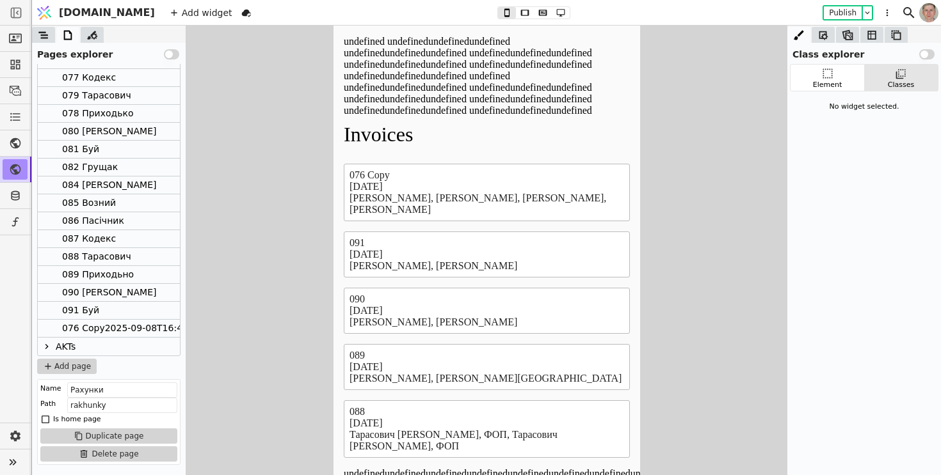
click at [115, 328] on div "076 Copy2025-09-08T16:44:06.000Z" at bounding box center [145, 328] width 166 height 17
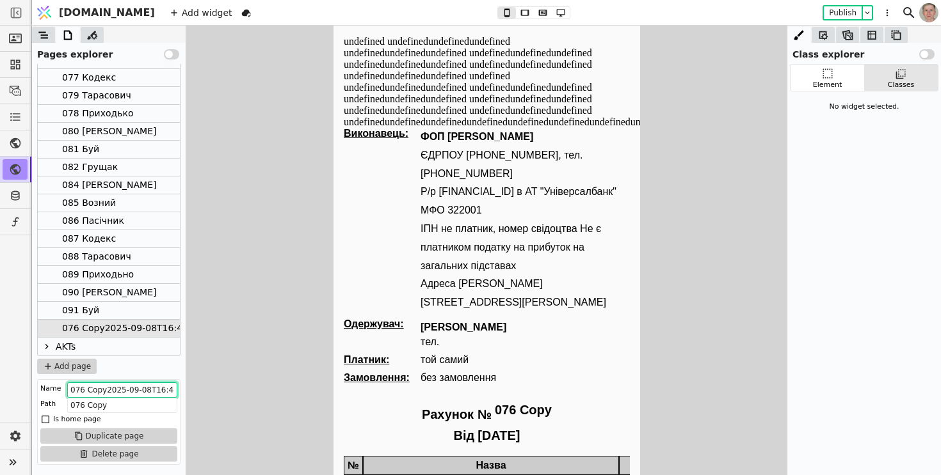
scroll to position [0, 34]
drag, startPoint x: 439, startPoint y: 415, endPoint x: 371, endPoint y: 412, distance: 67.9
type input "076 Copy Сабіна"
click at [547, 13] on icon at bounding box center [551, 13] width 8 height 6
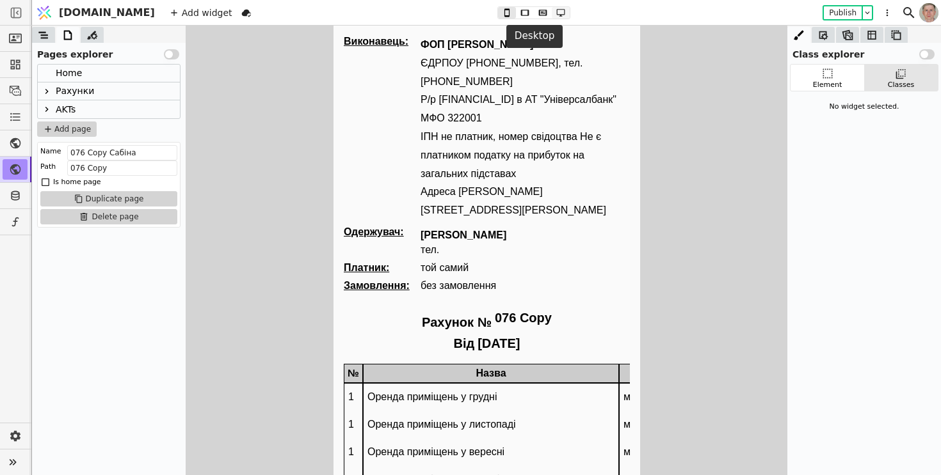
click at [553, 13] on icon at bounding box center [560, 12] width 15 height 9
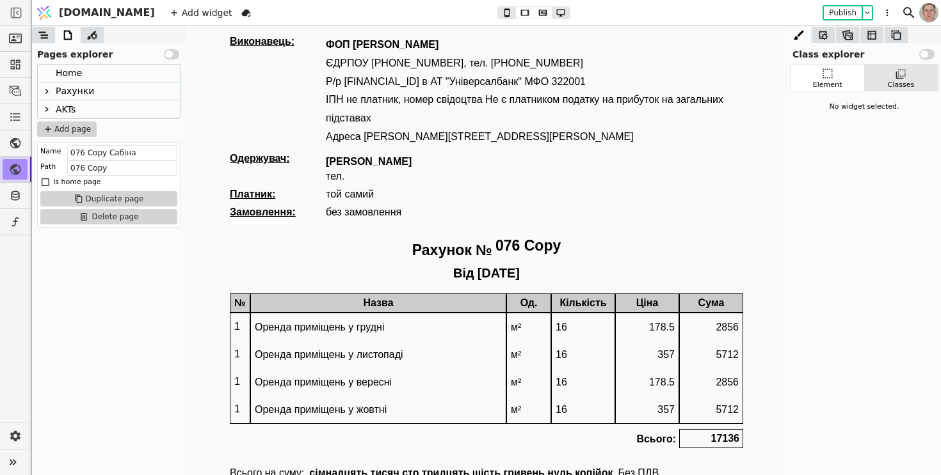
type button "3"
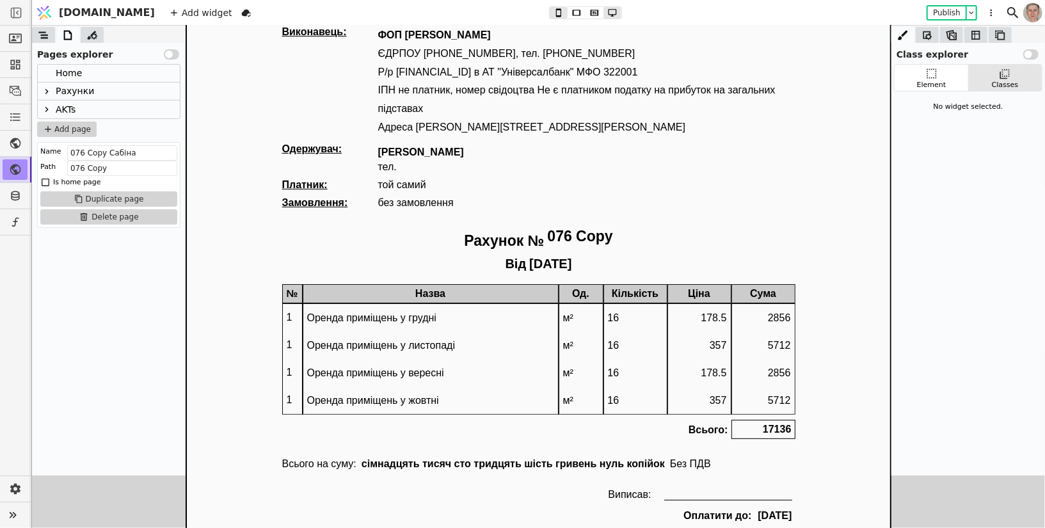
scroll to position [9, 0]
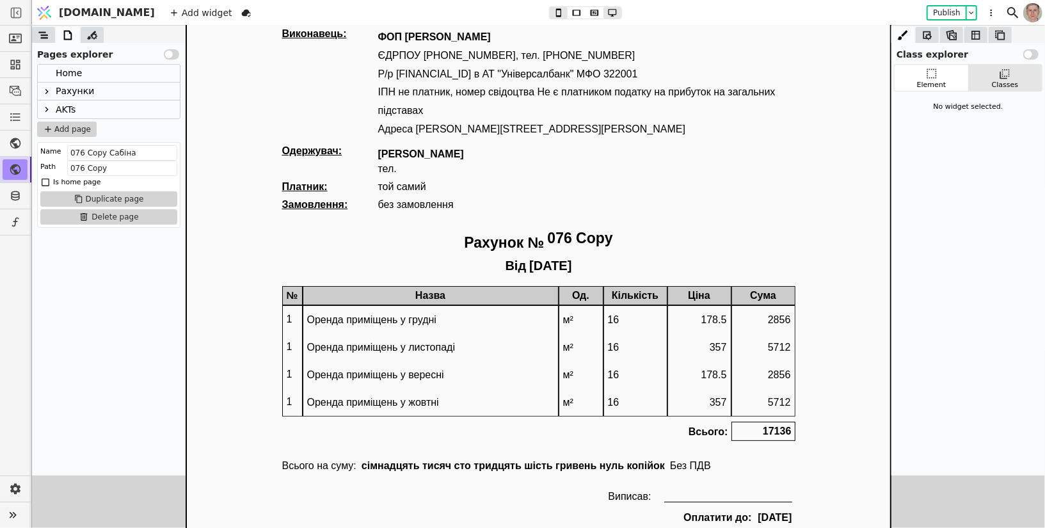
click at [45, 88] on icon at bounding box center [47, 91] width 10 height 10
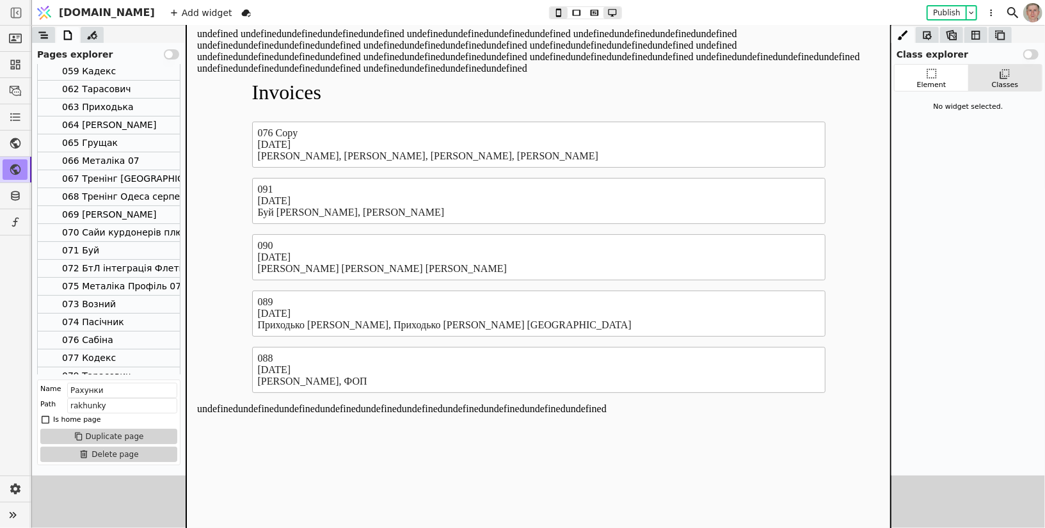
scroll to position [477, 0]
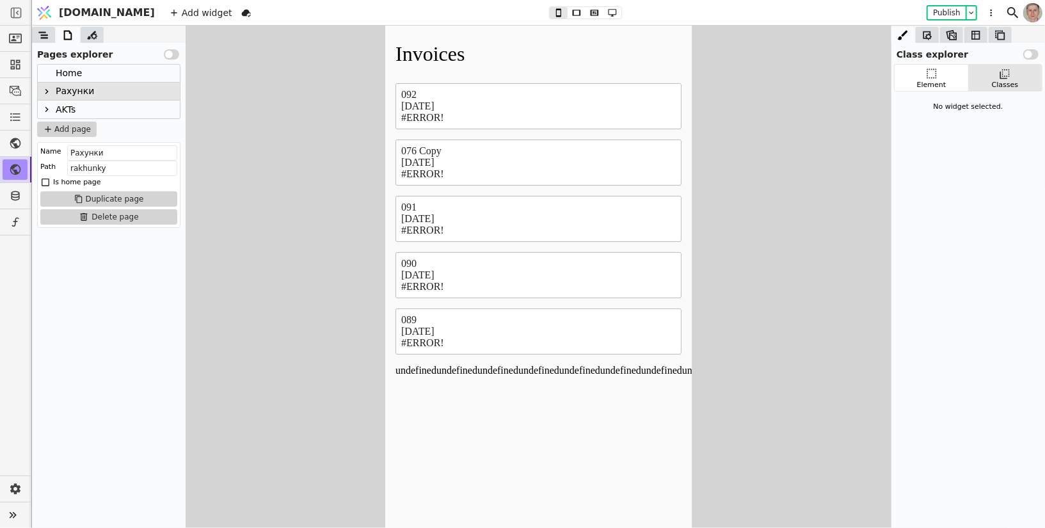
click at [49, 93] on icon at bounding box center [47, 91] width 10 height 10
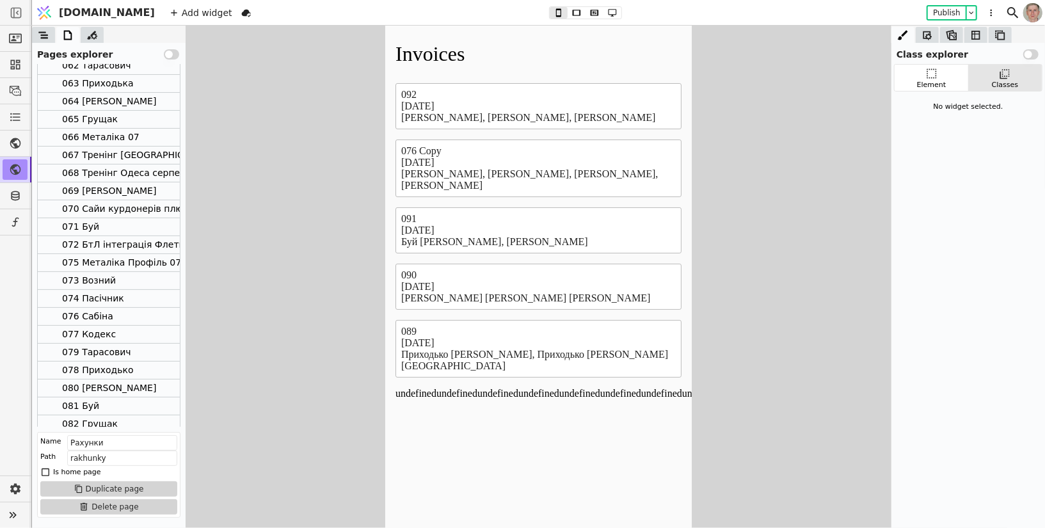
scroll to position [443, 0]
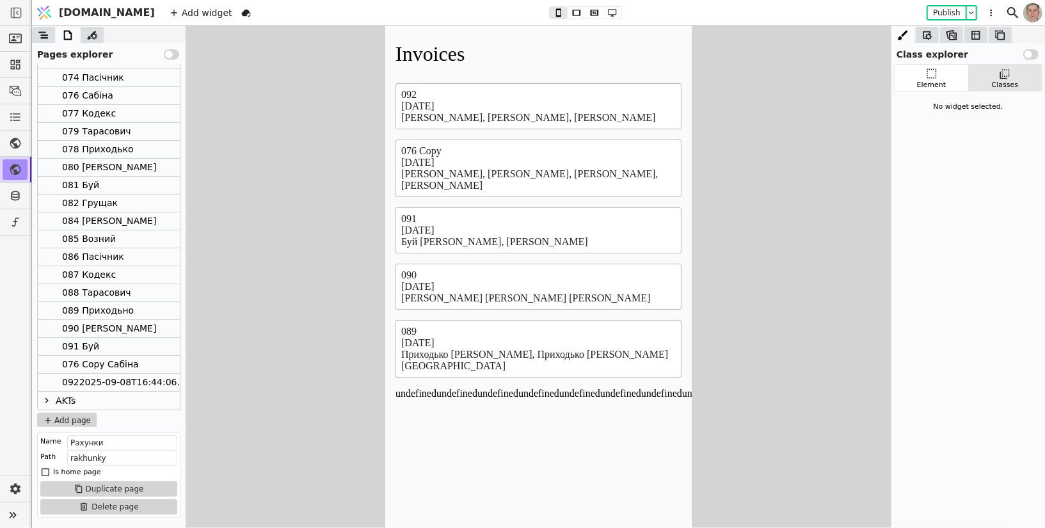
click at [145, 379] on div "0922025-09-08T16:44:06.000Z" at bounding box center [132, 382] width 141 height 17
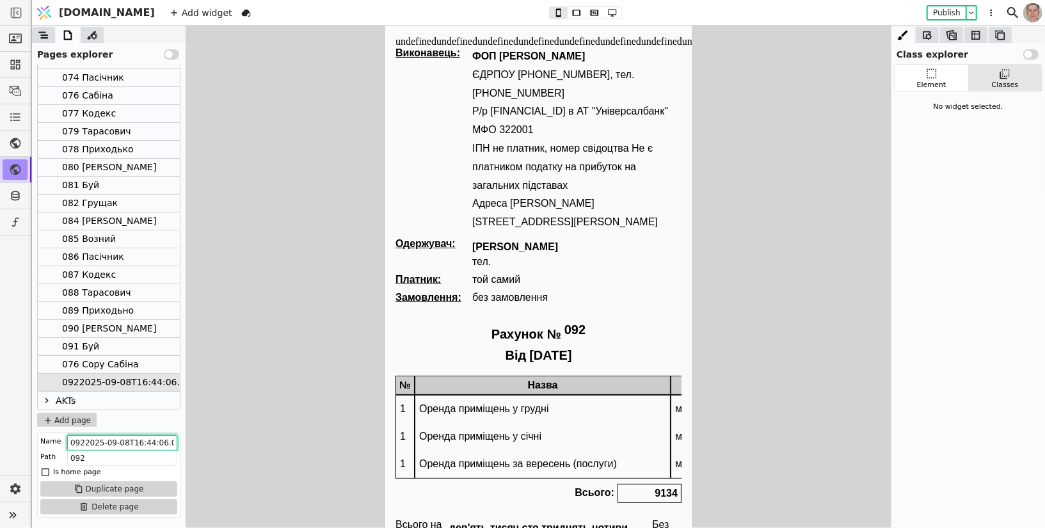
scroll to position [0, 13]
drag, startPoint x: 470, startPoint y: 467, endPoint x: 431, endPoint y: 484, distance: 42.7
type input "092 Сабіна"
click at [166, 461] on input "092" at bounding box center [122, 458] width 110 height 15
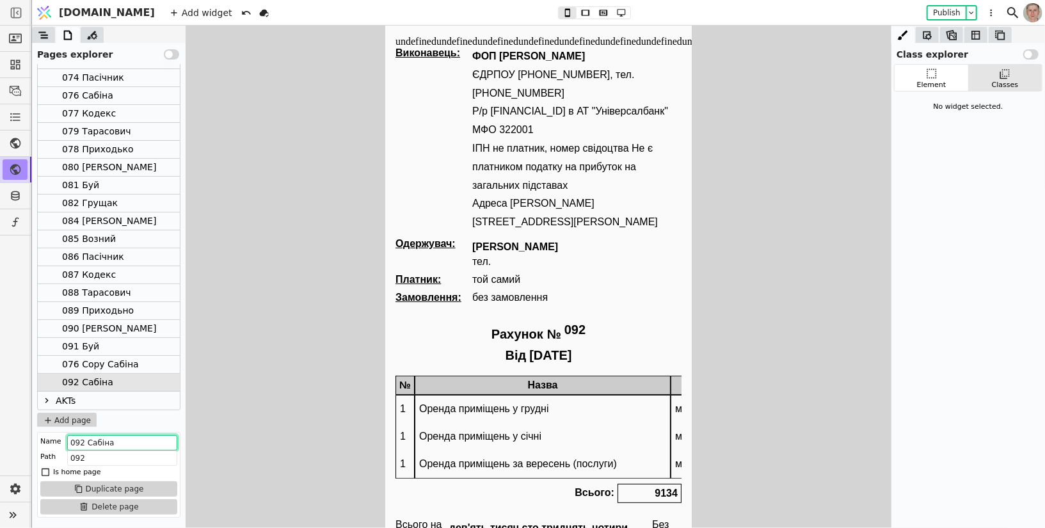
click at [155, 445] on input "092 Сабіна" at bounding box center [122, 442] width 110 height 15
click at [596, 13] on icon at bounding box center [603, 12] width 15 height 9
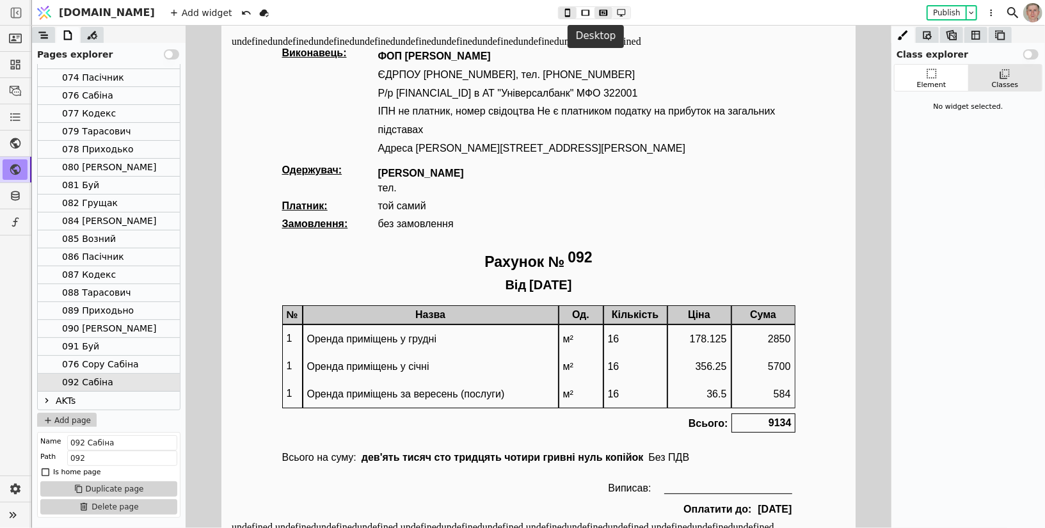
click at [614, 12] on icon at bounding box center [621, 12] width 15 height 9
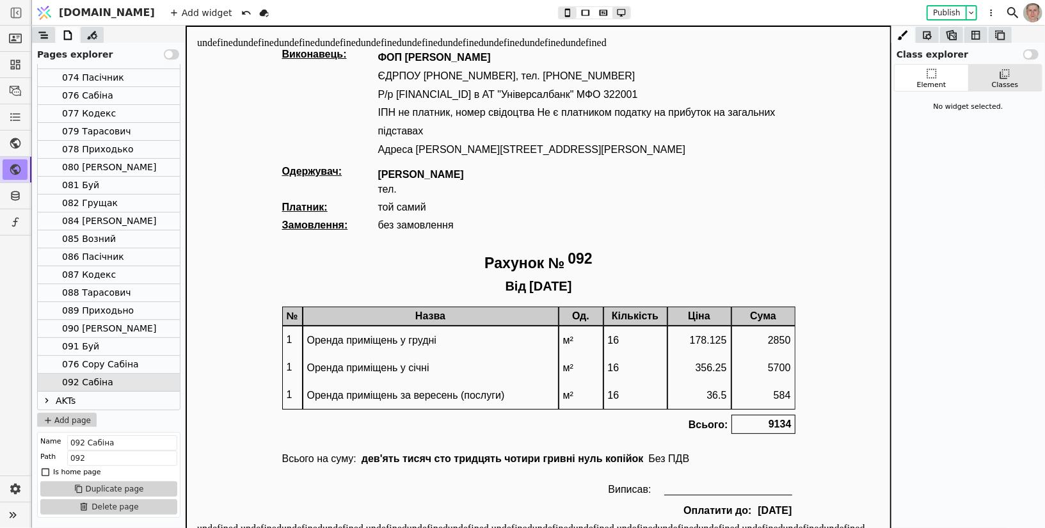
click at [113, 362] on div "076 Copy Сабіна" at bounding box center [100, 364] width 77 height 17
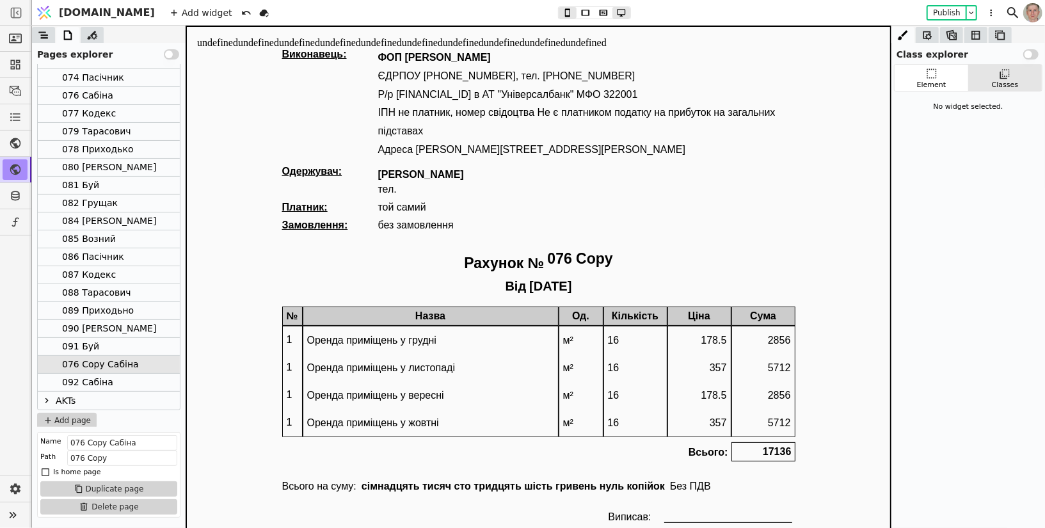
click at [119, 384] on div "092 Сабіна" at bounding box center [109, 383] width 142 height 18
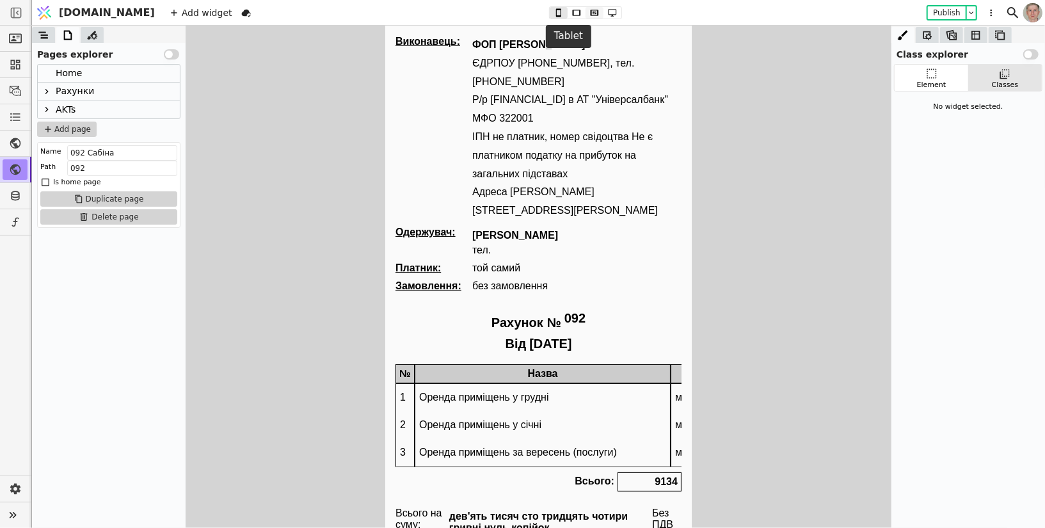
click at [591, 12] on icon at bounding box center [595, 13] width 8 height 6
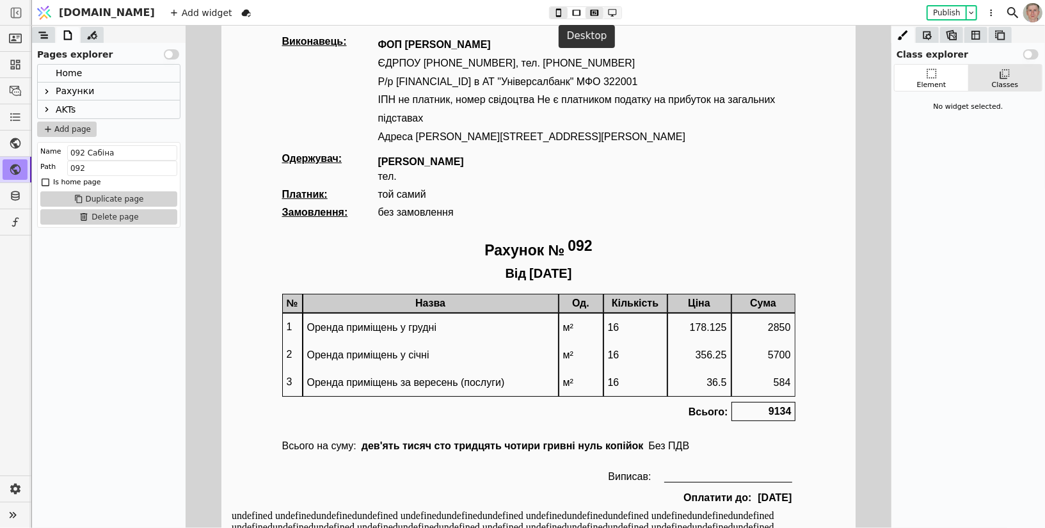
click at [609, 14] on icon at bounding box center [613, 13] width 8 height 8
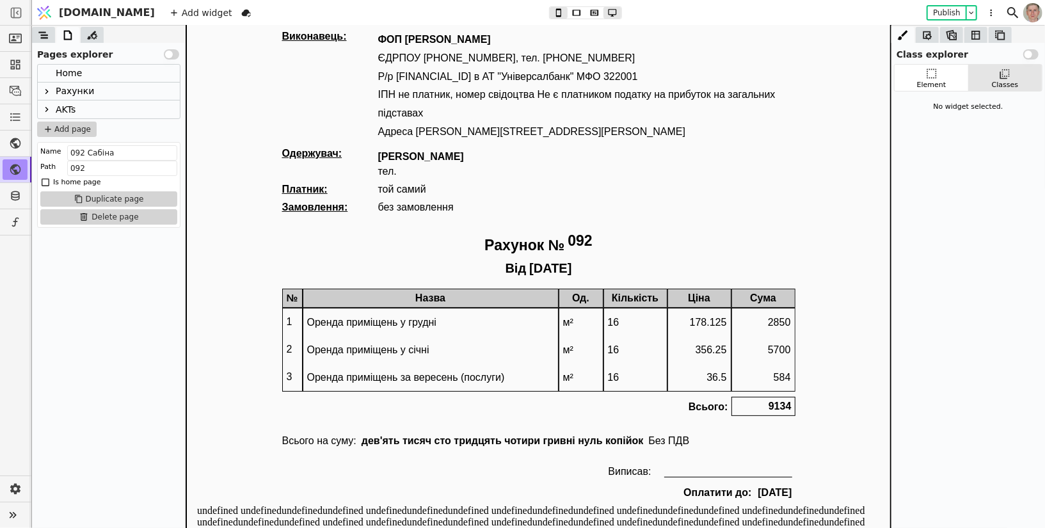
scroll to position [1, 0]
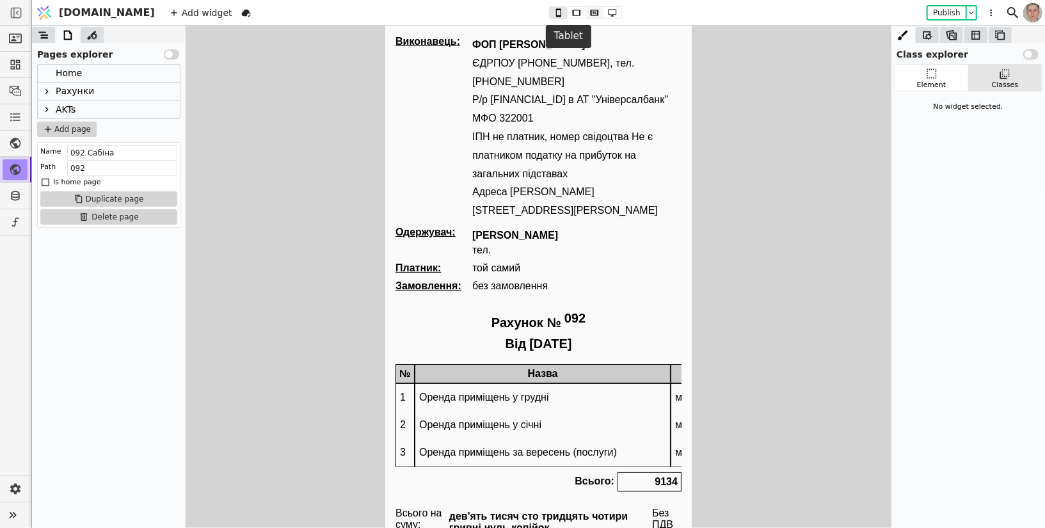
click at [591, 13] on icon at bounding box center [595, 13] width 8 height 6
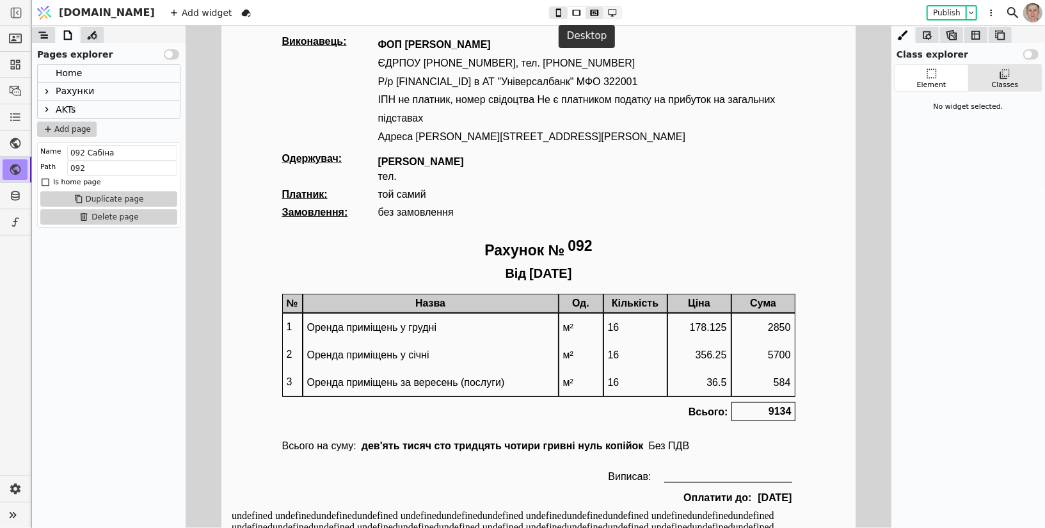
click at [605, 13] on icon at bounding box center [612, 12] width 15 height 9
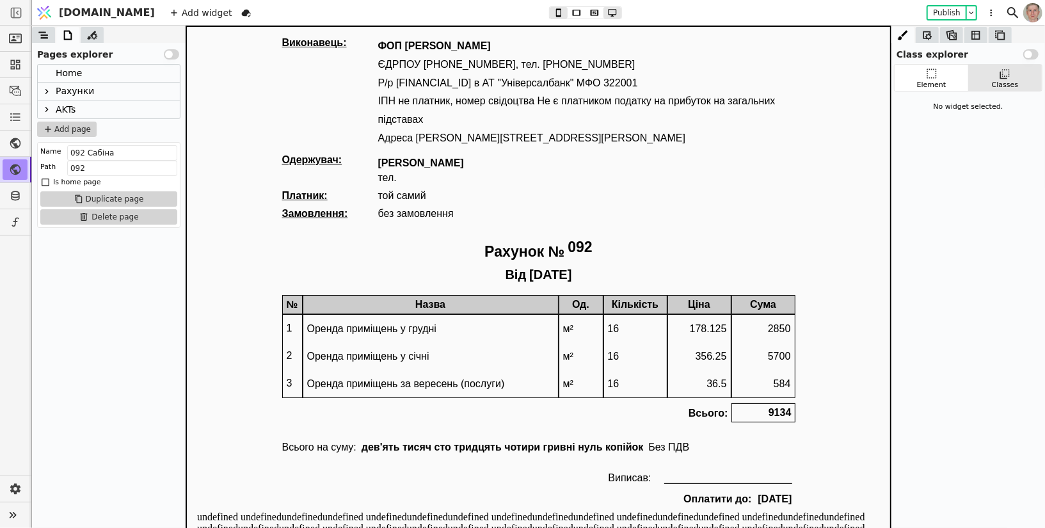
type button "3"
click at [49, 90] on icon at bounding box center [47, 91] width 10 height 10
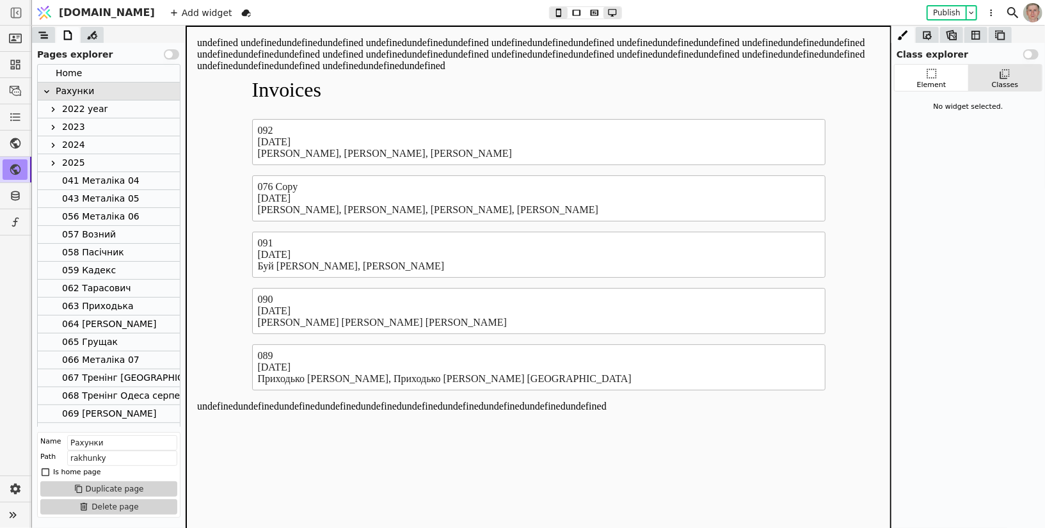
scroll to position [443, 0]
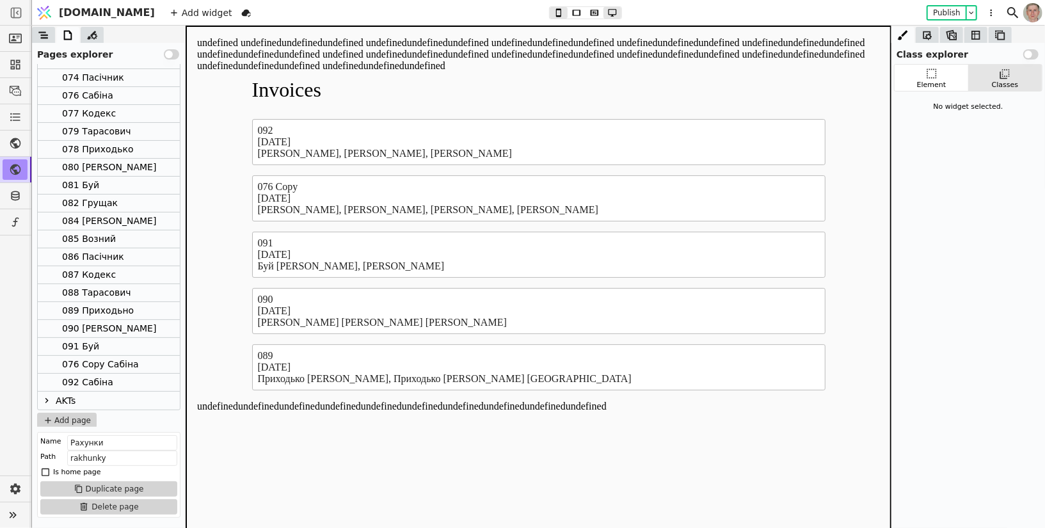
click at [112, 357] on div "076 Copy Сабіна" at bounding box center [100, 364] width 77 height 17
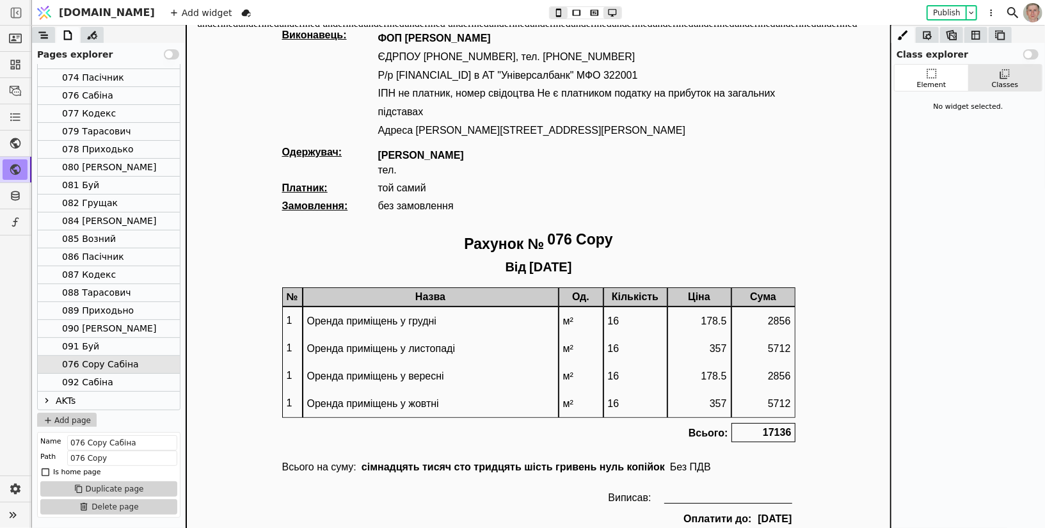
scroll to position [44, 0]
click at [117, 379] on div "092 Сабіна" at bounding box center [109, 383] width 142 height 18
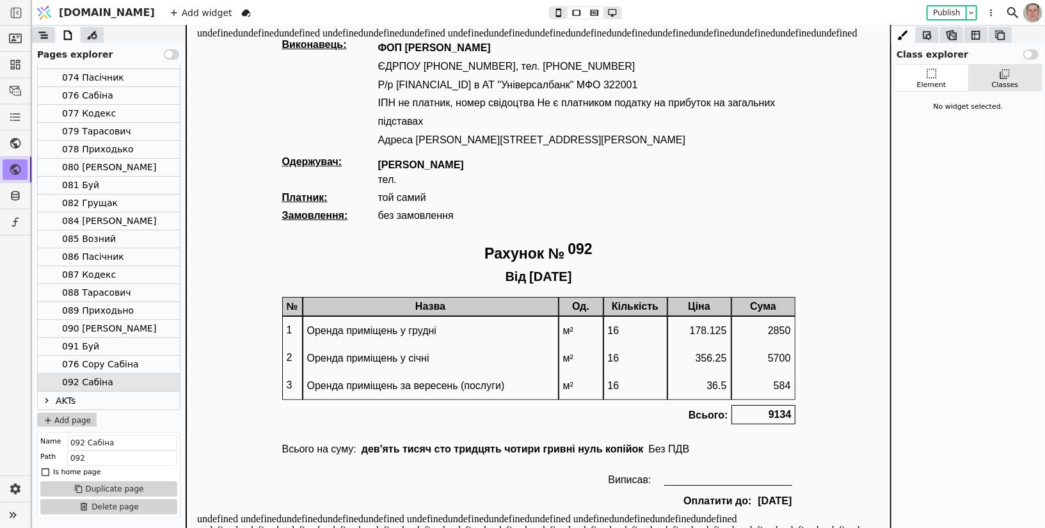
scroll to position [24, 0]
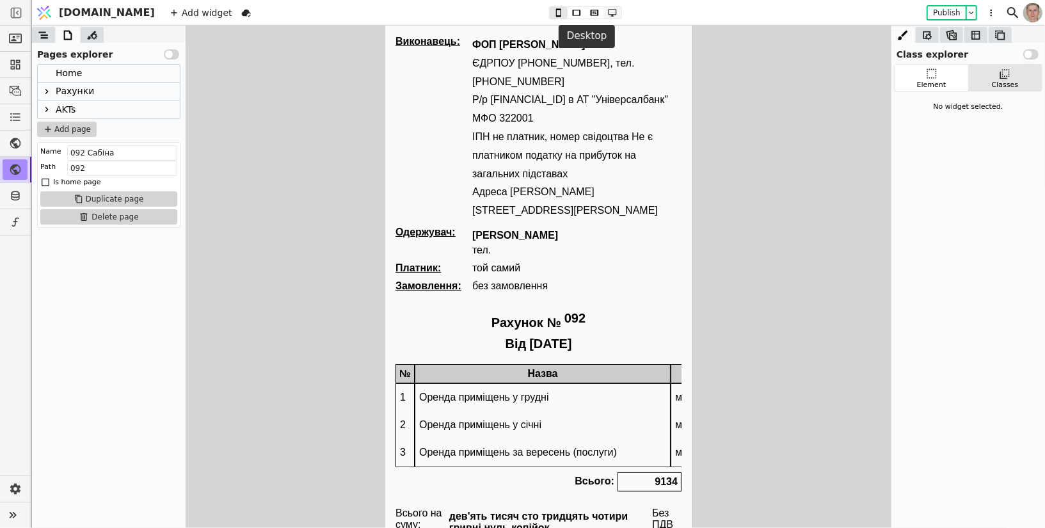
click at [609, 14] on icon at bounding box center [613, 13] width 8 height 8
click at [570, 6] on div "Add widget Publish" at bounding box center [583, 12] width 844 height 25
click at [587, 10] on icon at bounding box center [594, 12] width 15 height 9
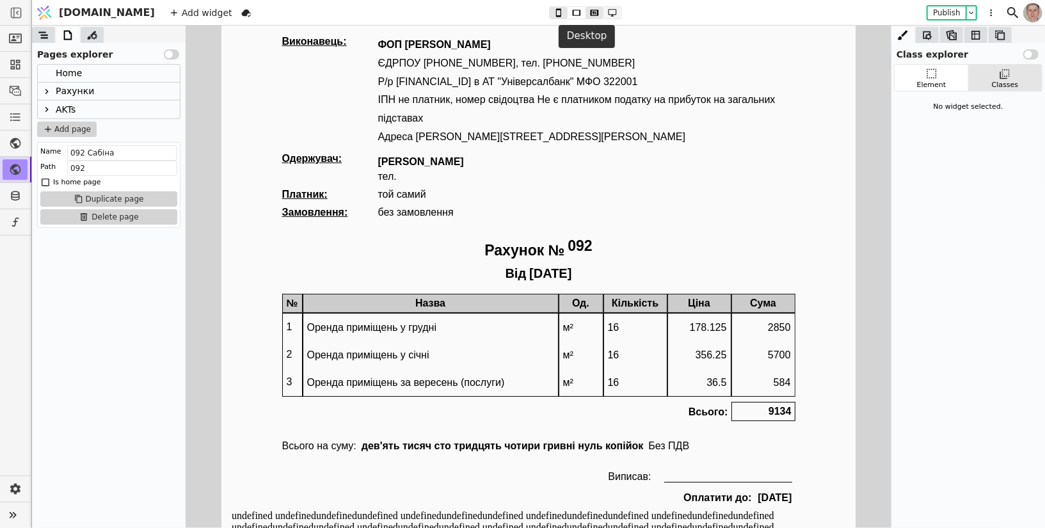
click at [609, 9] on icon at bounding box center [613, 13] width 8 height 8
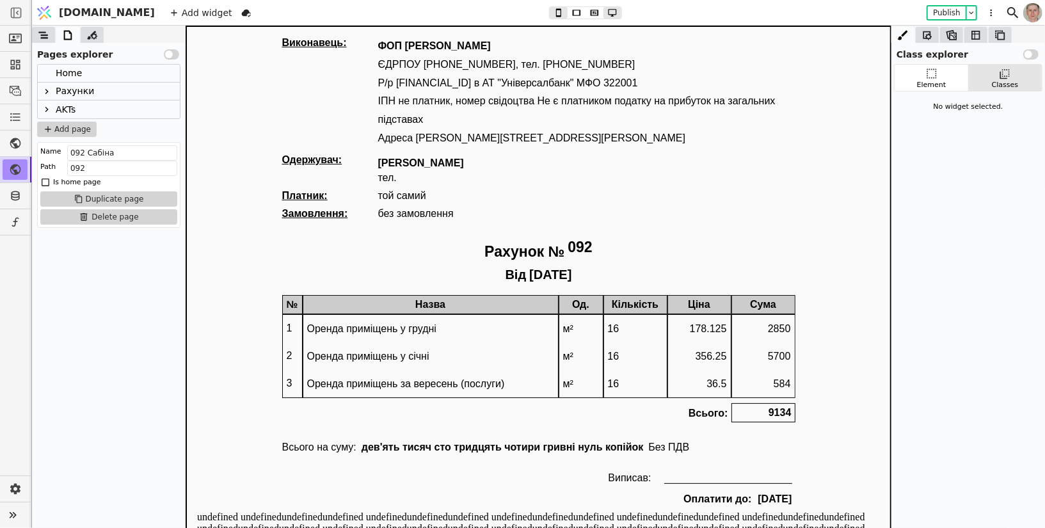
type button "3"
click at [48, 90] on icon at bounding box center [47, 91] width 10 height 10
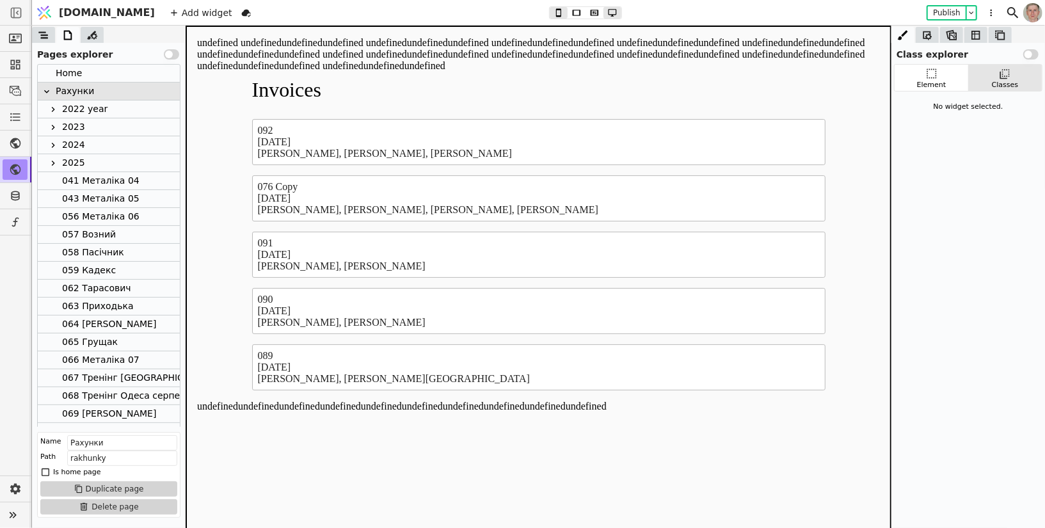
scroll to position [443, 0]
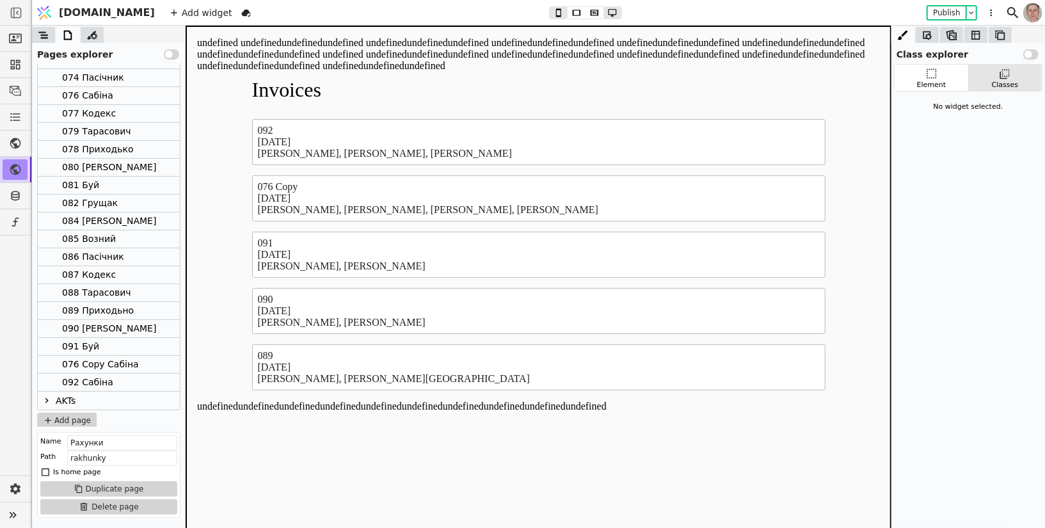
click at [136, 199] on div "082 Грущак" at bounding box center [109, 204] width 142 height 18
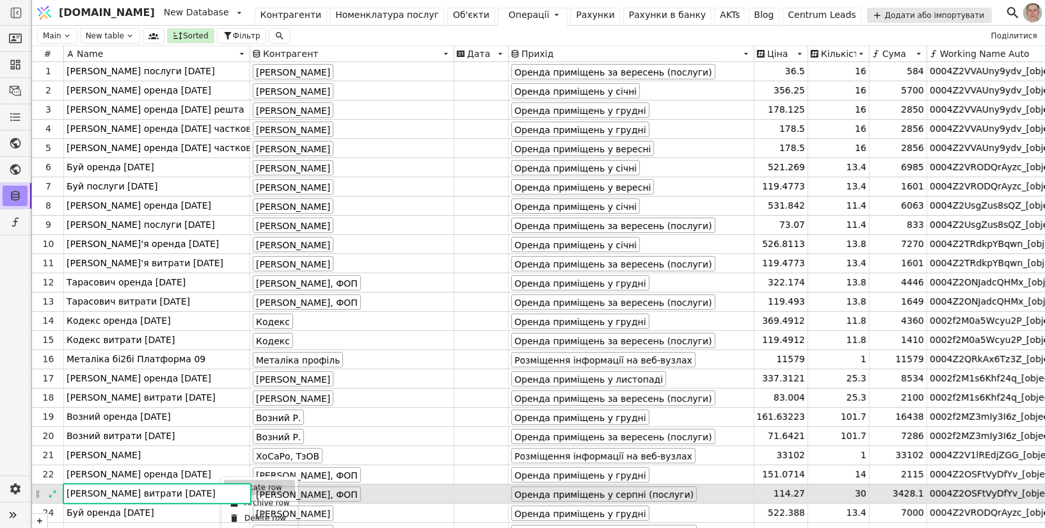
click at [269, 482] on div "Duplicate row" at bounding box center [259, 487] width 71 height 15
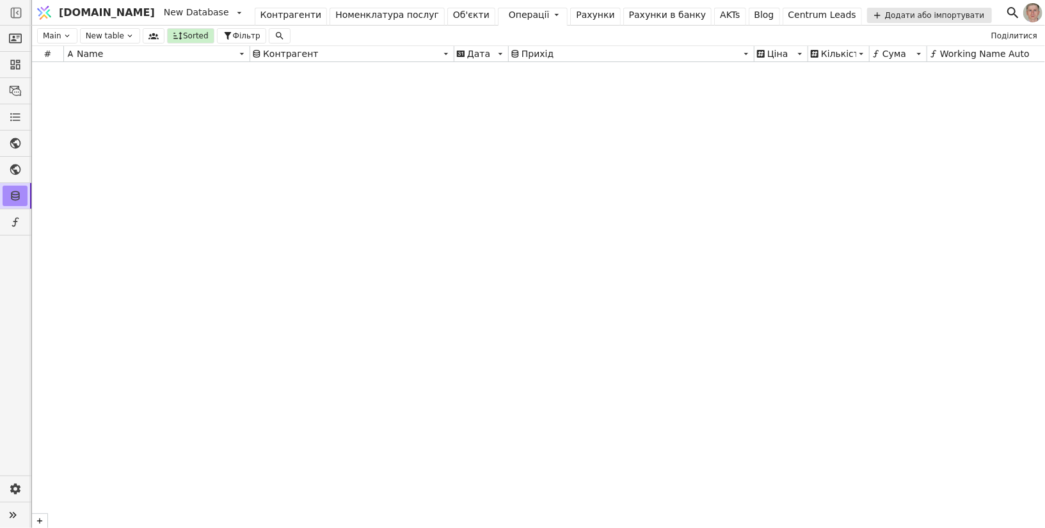
scroll to position [17494, 0]
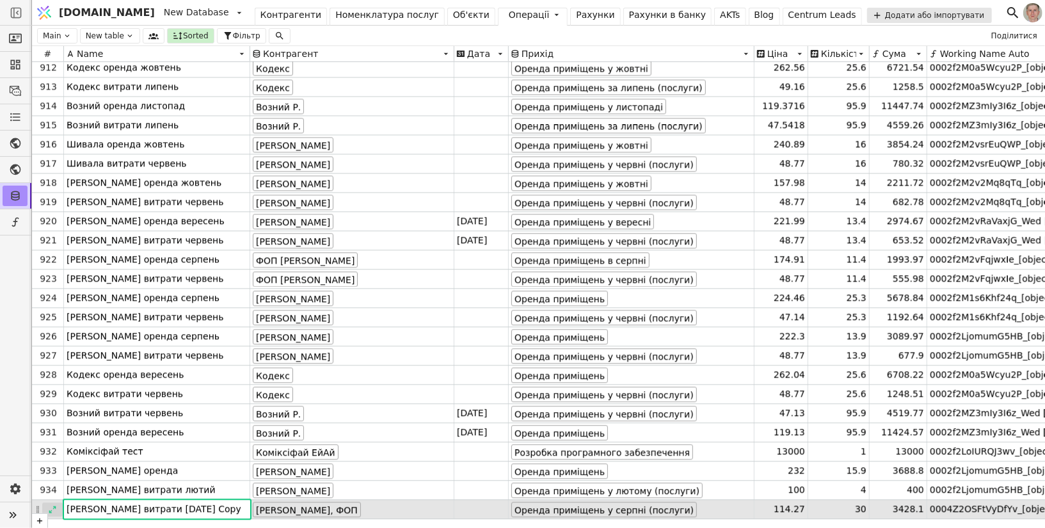
click at [49, 511] on icon at bounding box center [52, 509] width 7 height 7
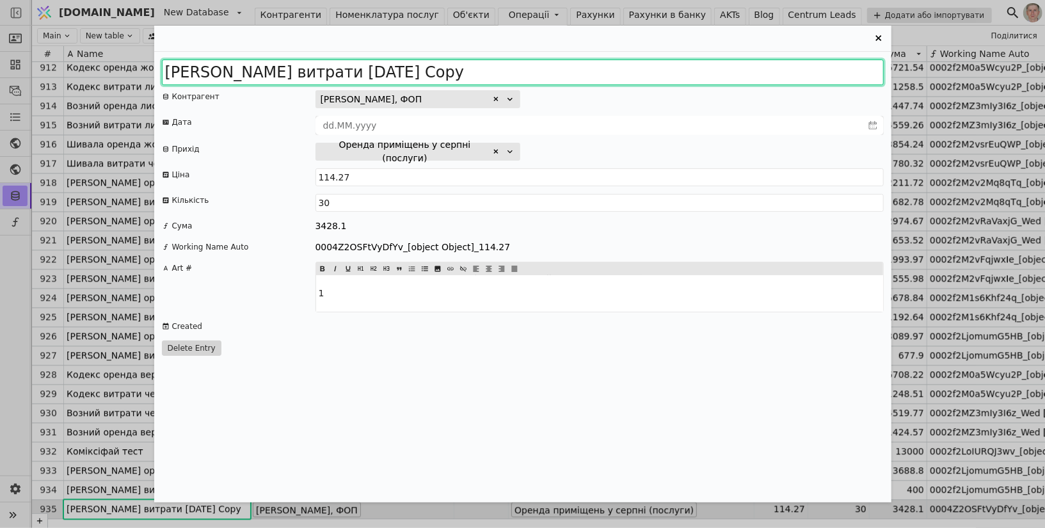
drag, startPoint x: 332, startPoint y: 73, endPoint x: 622, endPoint y: 107, distance: 291.9
click at [623, 108] on div "Грущак витрати 2025 серпень Copy Контрагент Грущак Олександр Орестович, ФОП Дат…" at bounding box center [522, 277] width 737 height 451
type input "Грущак витрати 2025 вересень"
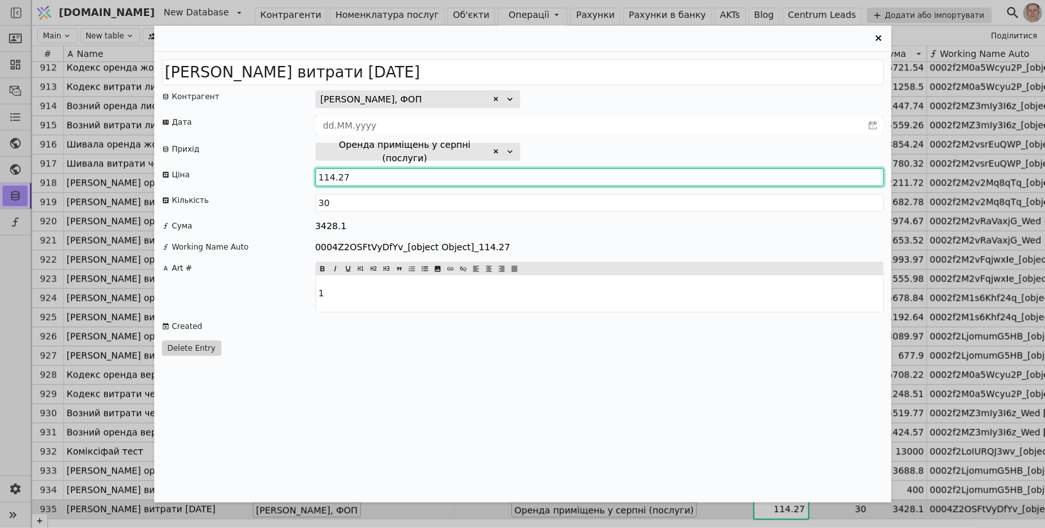
click at [330, 175] on input "114.27" at bounding box center [599, 177] width 568 height 18
click at [424, 181] on input "105.21" at bounding box center [599, 177] width 568 height 18
type input "105.2"
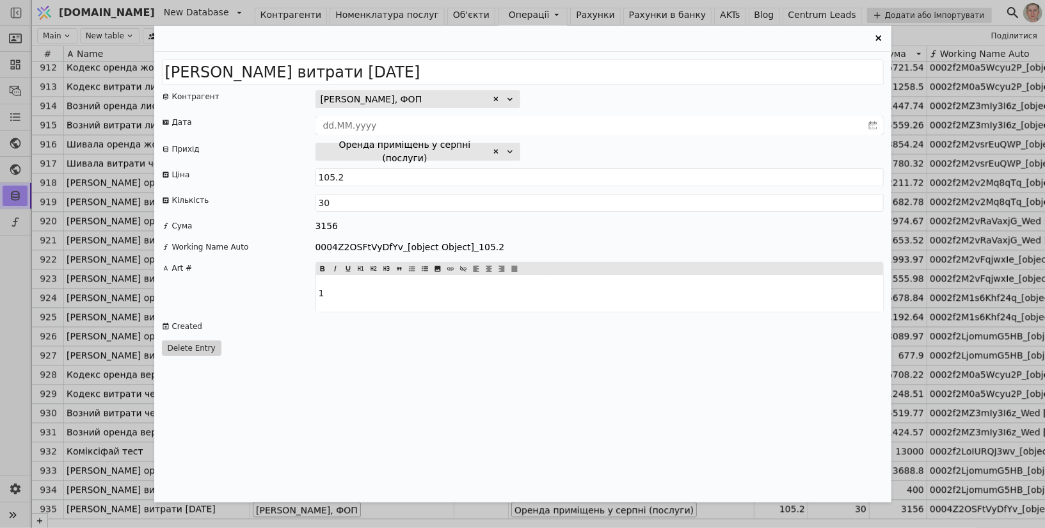
click at [691, 143] on div "Оренда приміщень у серпні (послуги)" at bounding box center [599, 152] width 568 height 18
click at [499, 152] on icon "Entry Card" at bounding box center [496, 152] width 8 height 8
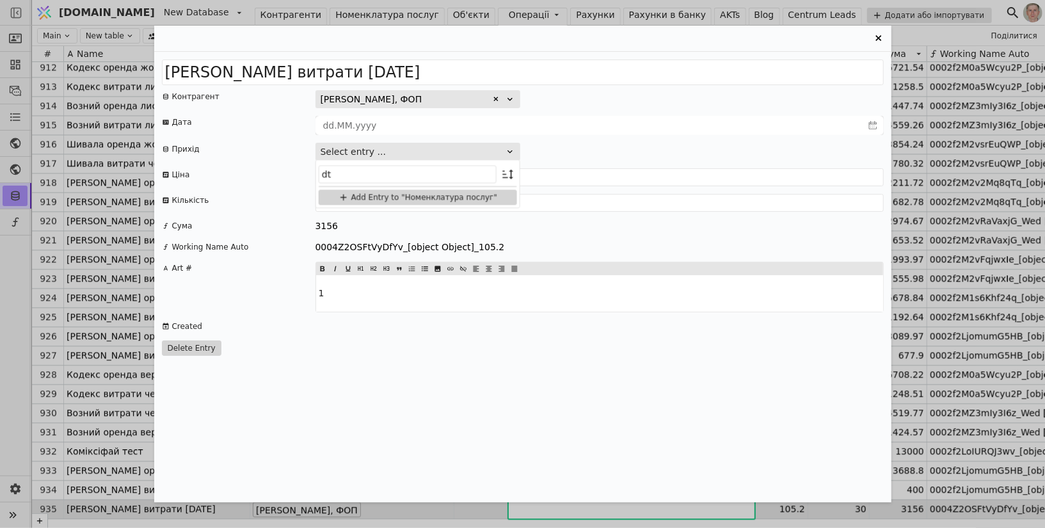
type input "d"
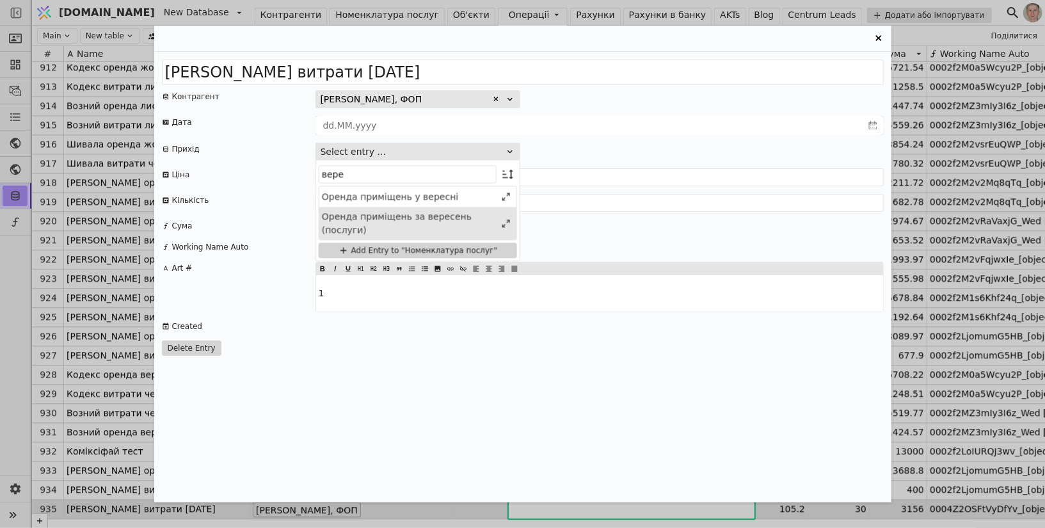
type input "вере"
click at [447, 225] on div "Оренда приміщень за вересень (послуги)" at bounding box center [409, 223] width 174 height 27
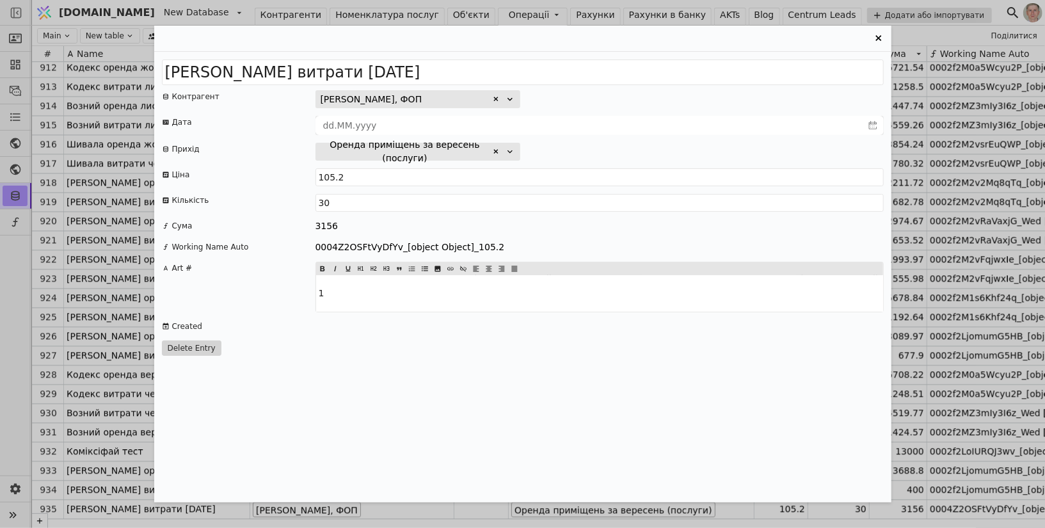
click at [877, 38] on icon "Entry Card" at bounding box center [878, 38] width 6 height 6
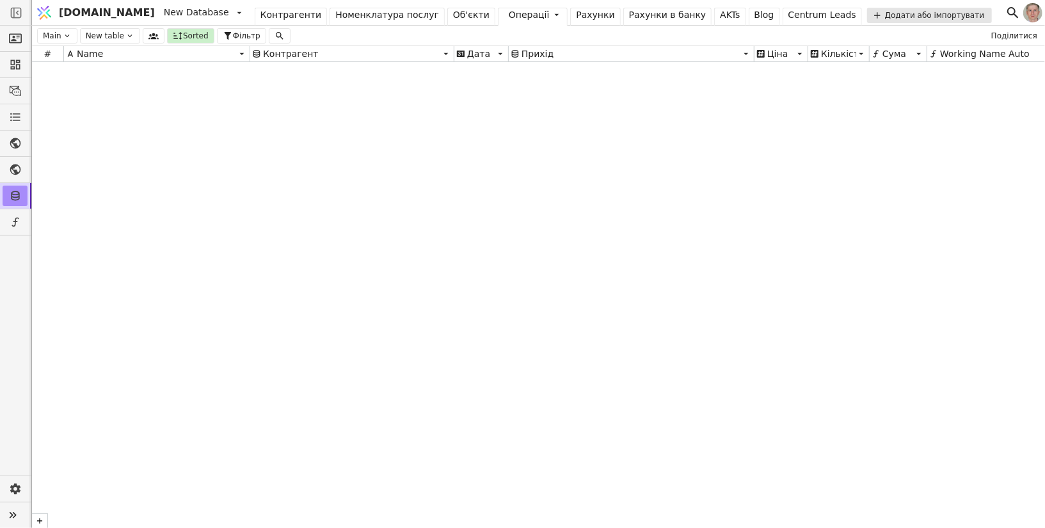
scroll to position [0, 0]
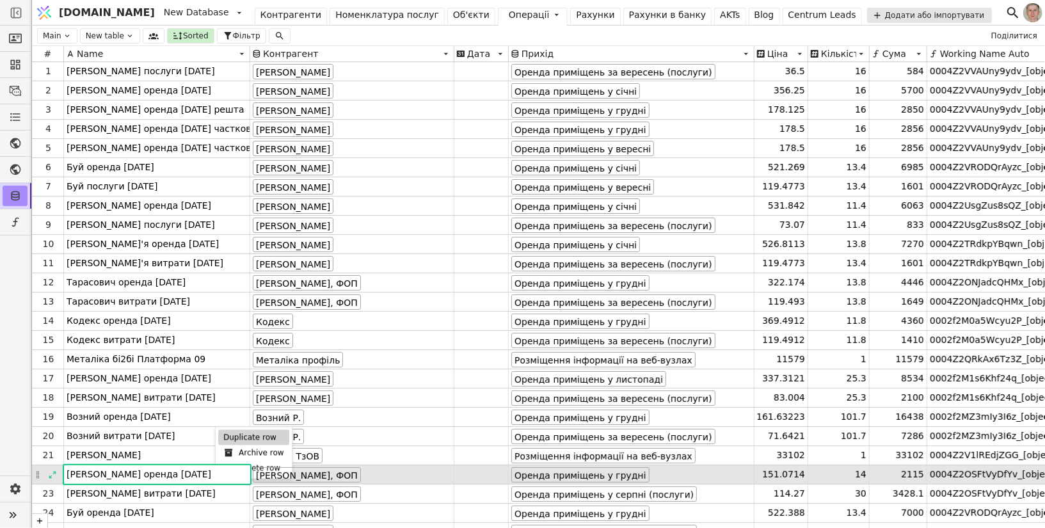
click at [253, 440] on div "Duplicate row" at bounding box center [253, 436] width 71 height 15
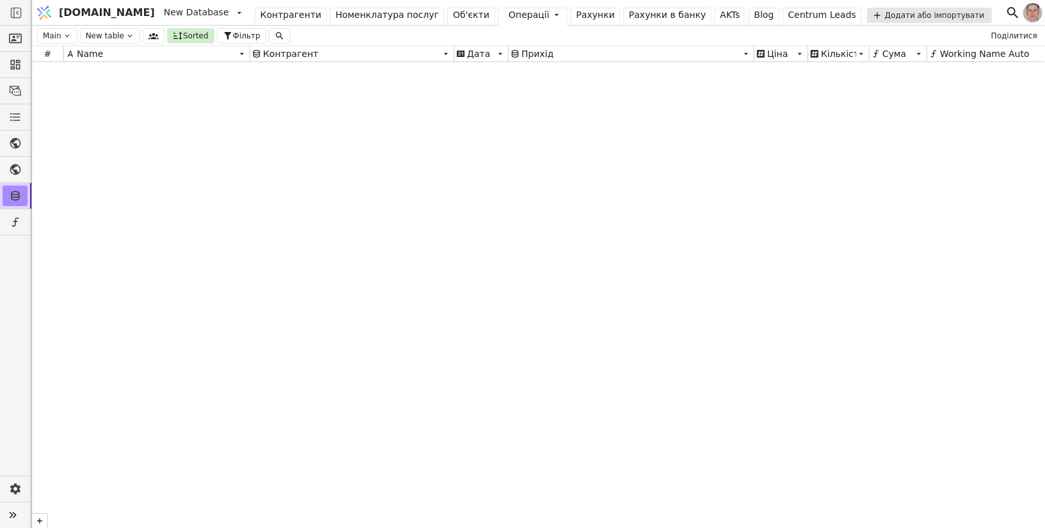
scroll to position [17503, 0]
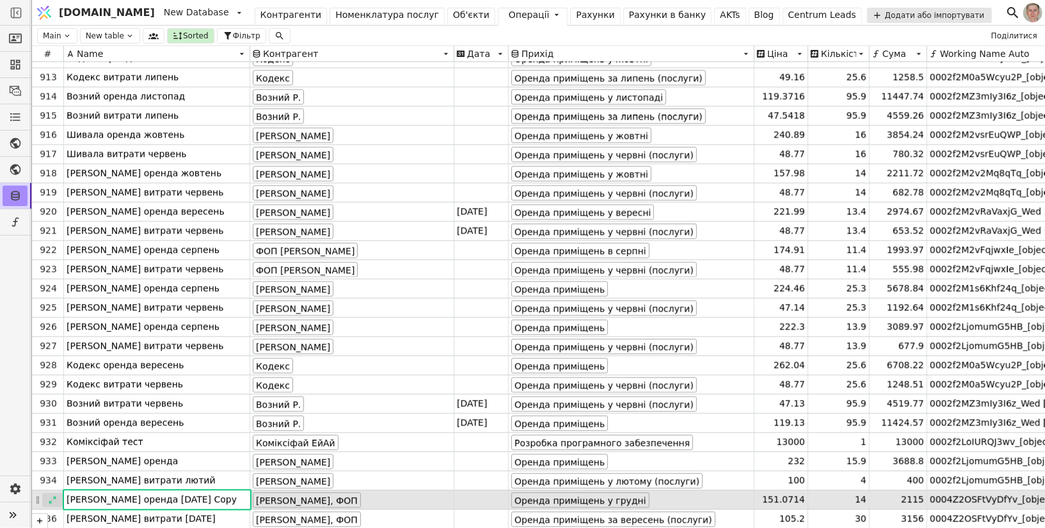
click at [58, 504] on div at bounding box center [52, 500] width 20 height 14
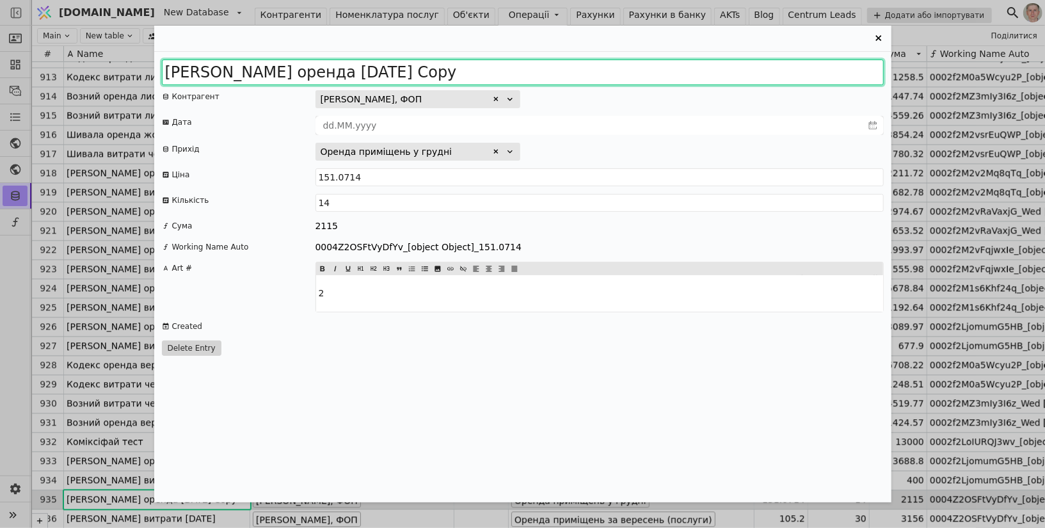
drag, startPoint x: 313, startPoint y: 70, endPoint x: 572, endPoint y: 81, distance: 259.4
click at [572, 81] on input "Грущак оренда 2025 грудень Copy" at bounding box center [523, 73] width 722 height 26
type input "Грущак оренда 2026 січень"
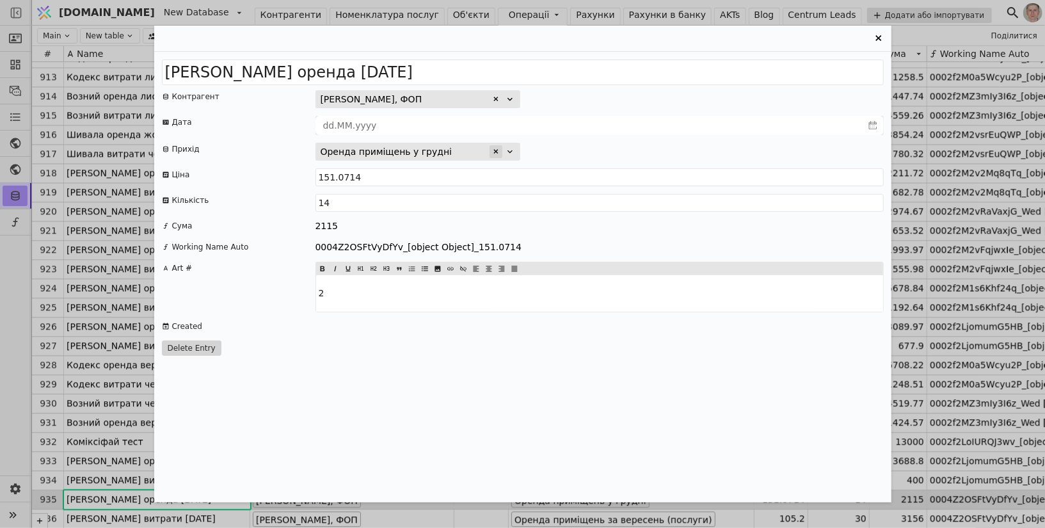
click at [496, 152] on icon "Entry Card" at bounding box center [496, 152] width 8 height 8
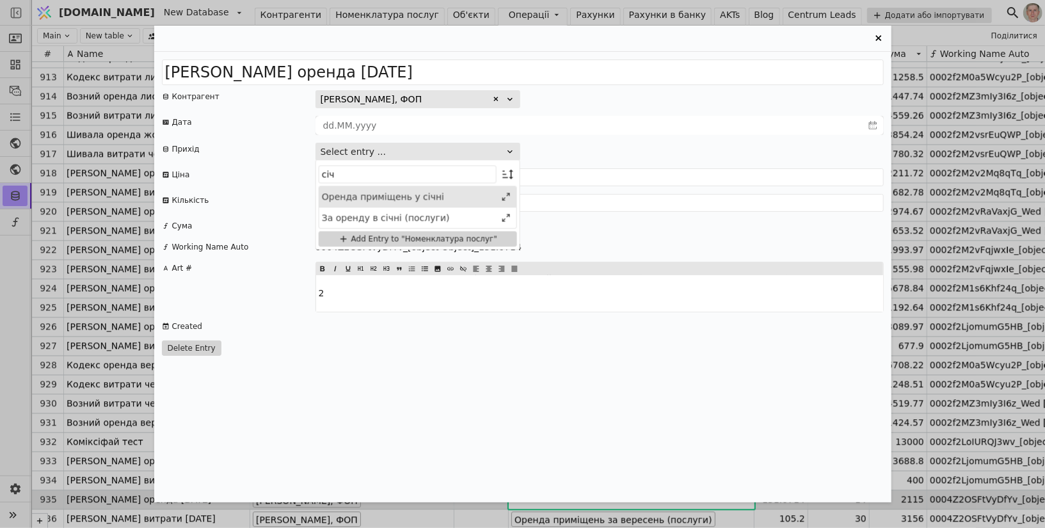
type input "січ"
click at [470, 197] on div "Оренда приміщень у січні" at bounding box center [409, 196] width 174 height 13
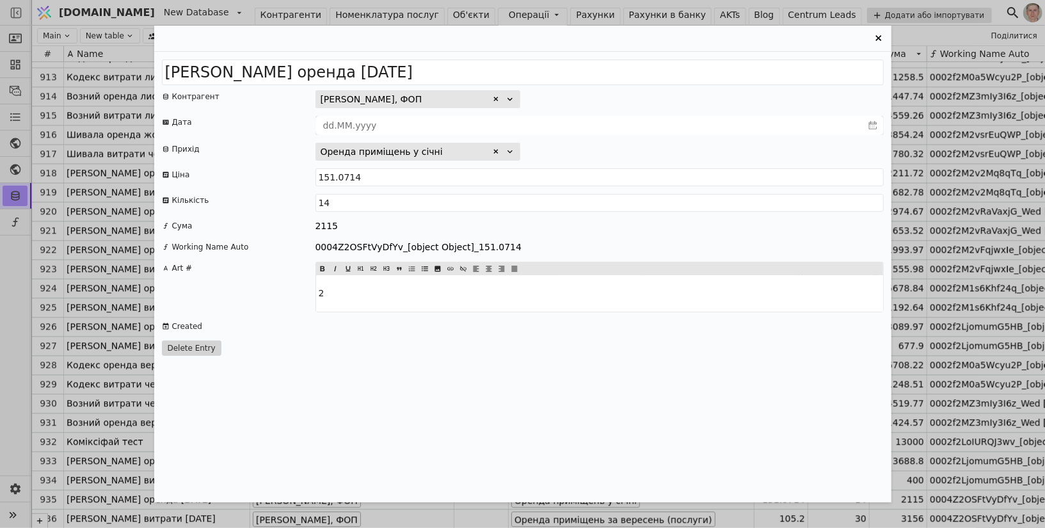
click at [654, 153] on div "Оренда приміщень у січні" at bounding box center [599, 152] width 568 height 18
click at [879, 38] on icon "Entry Card" at bounding box center [878, 38] width 15 height 15
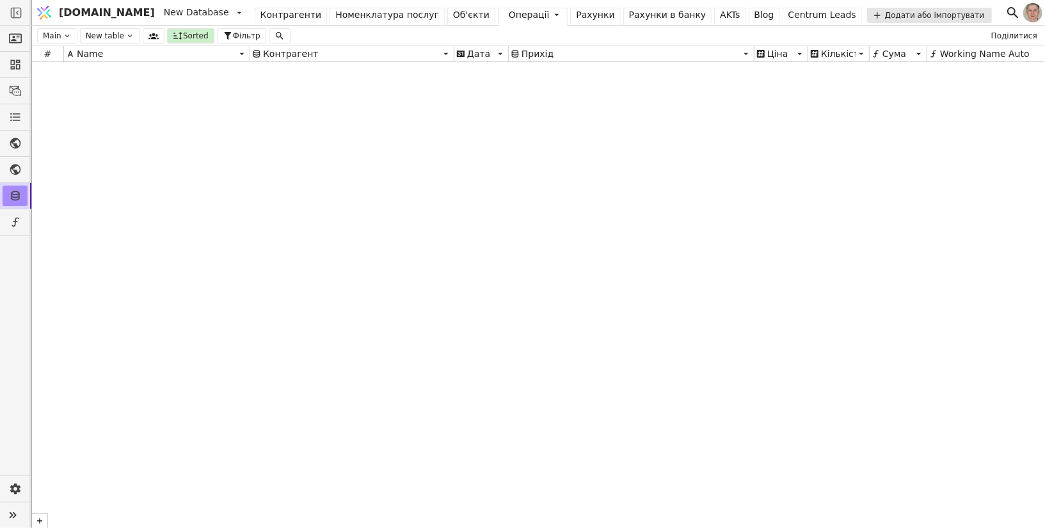
scroll to position [0, 0]
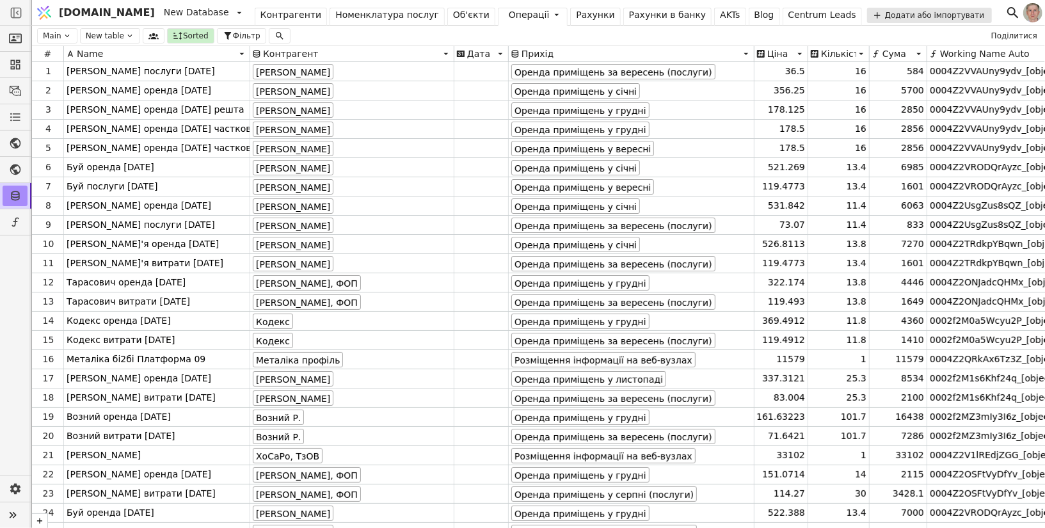
click at [576, 15] on div "Рахунки" at bounding box center [595, 14] width 38 height 13
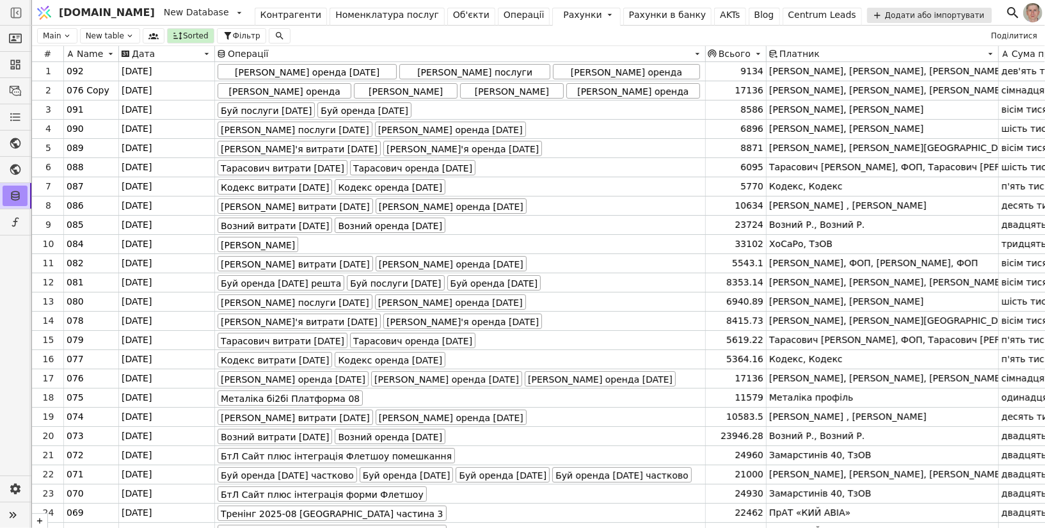
click at [629, 15] on div "Рахунки в банку" at bounding box center [667, 14] width 77 height 13
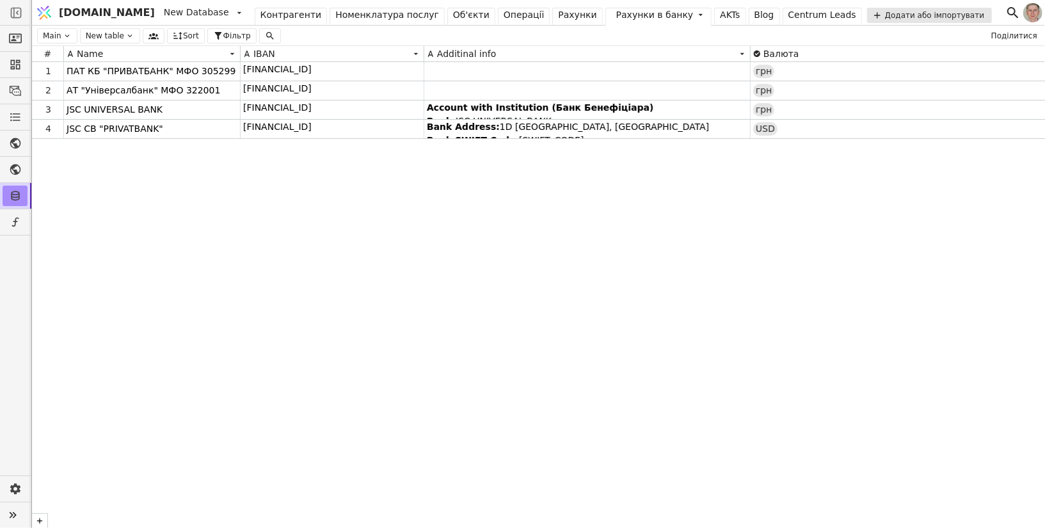
click at [558, 17] on div "Рахунки" at bounding box center [577, 14] width 38 height 13
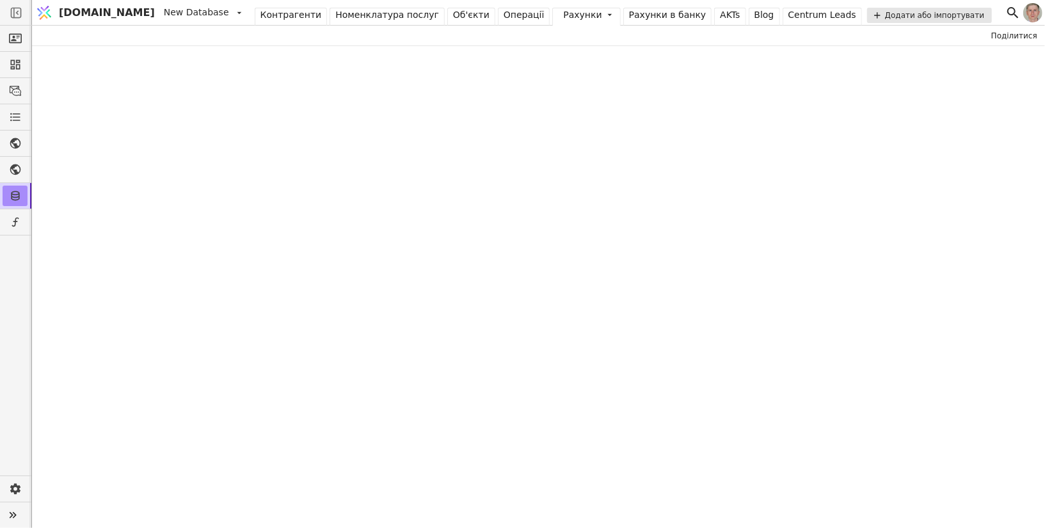
click at [504, 11] on div "Операції" at bounding box center [524, 14] width 41 height 13
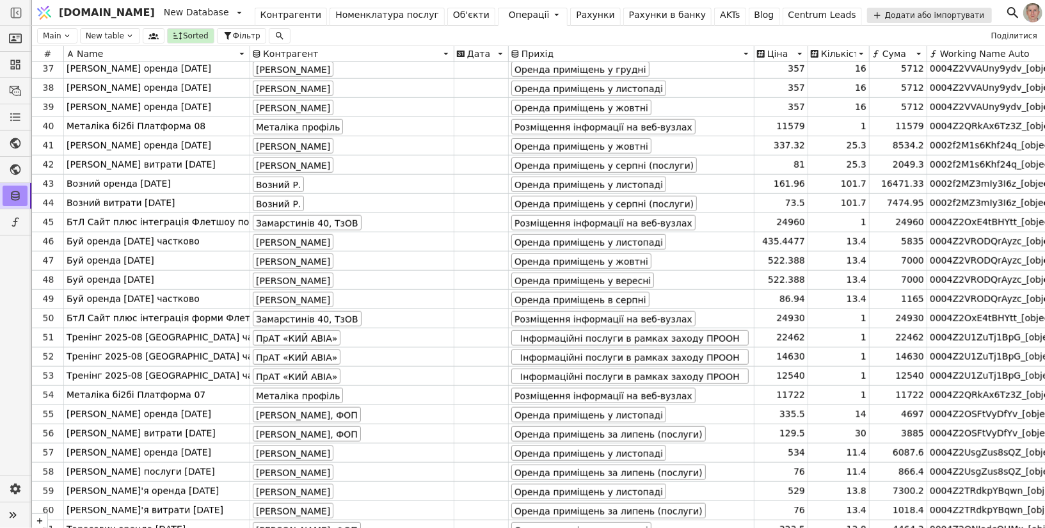
scroll to position [702, 0]
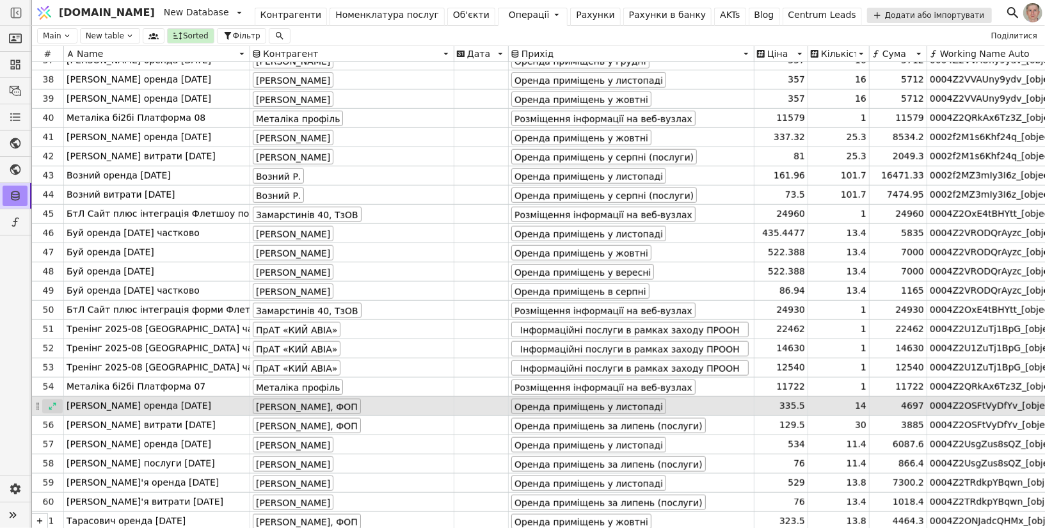
click at [50, 406] on icon at bounding box center [52, 406] width 9 height 9
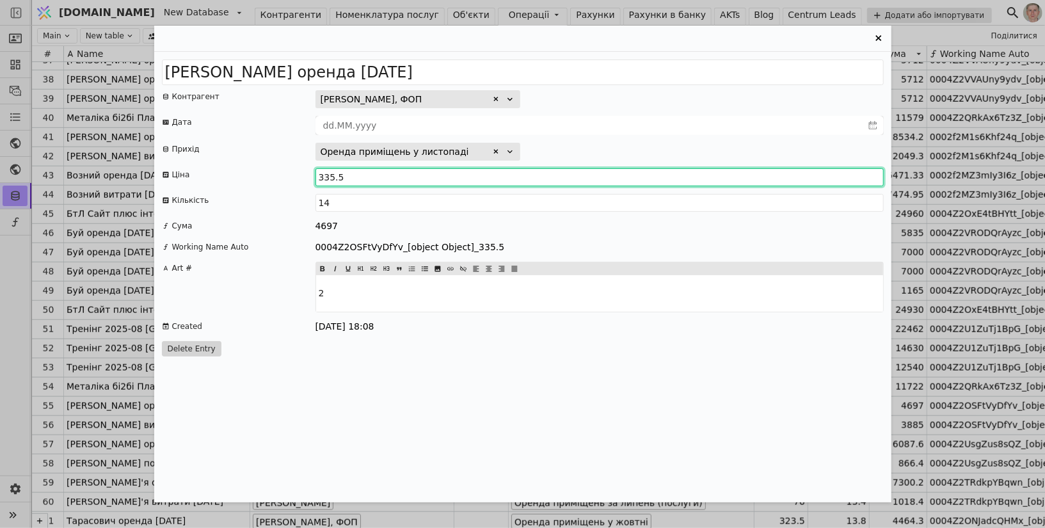
click at [359, 169] on input "335.5" at bounding box center [599, 177] width 568 height 18
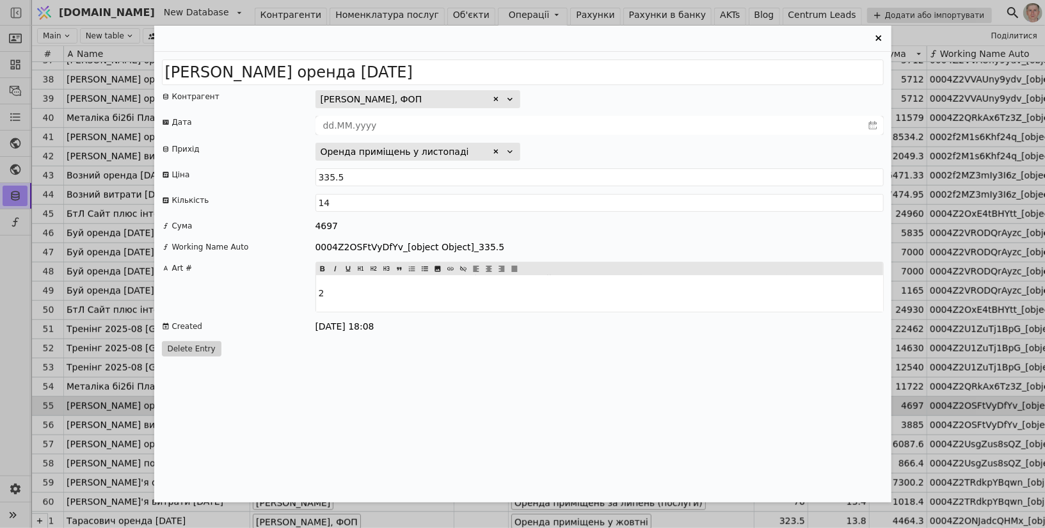
click at [879, 37] on icon "Entry Card" at bounding box center [878, 38] width 6 height 6
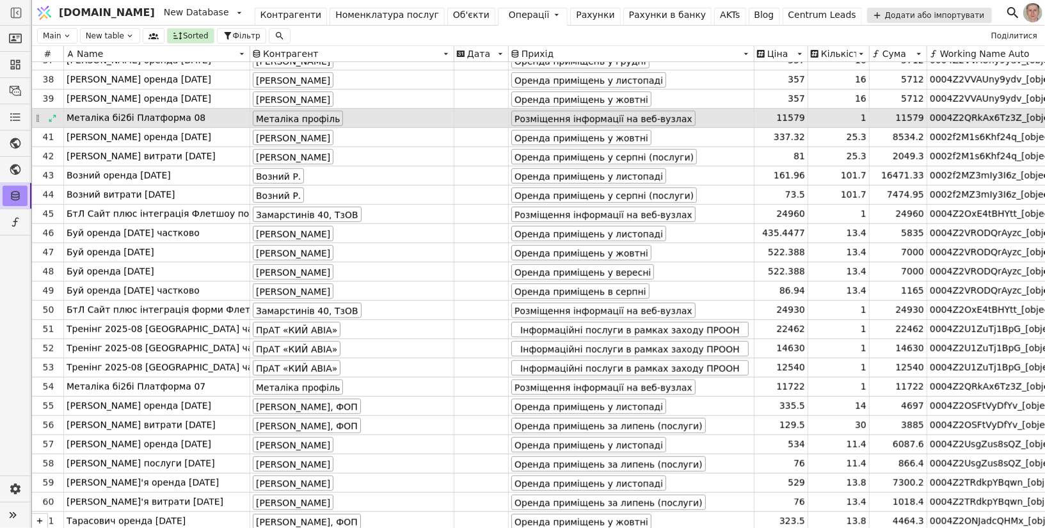
scroll to position [0, 0]
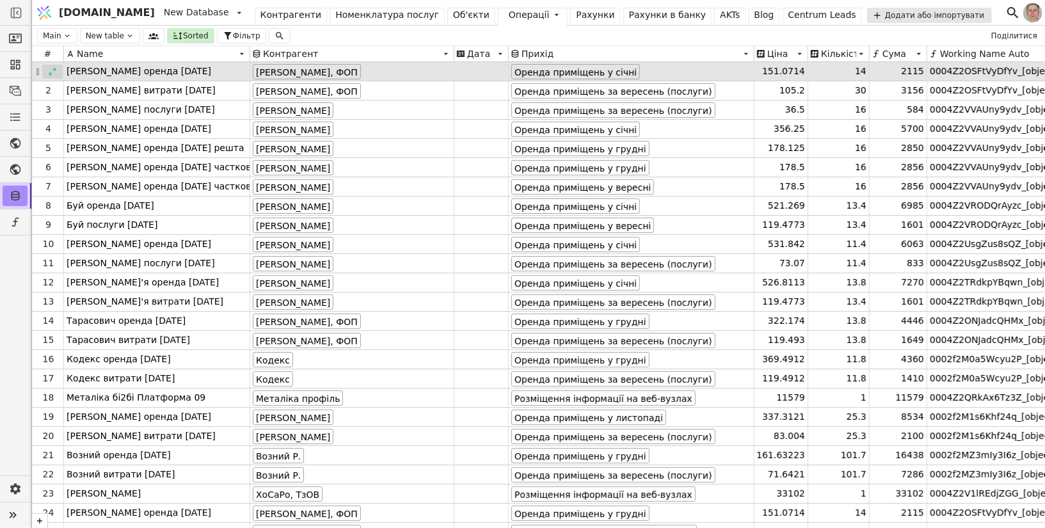
click at [53, 75] on icon at bounding box center [52, 71] width 9 height 9
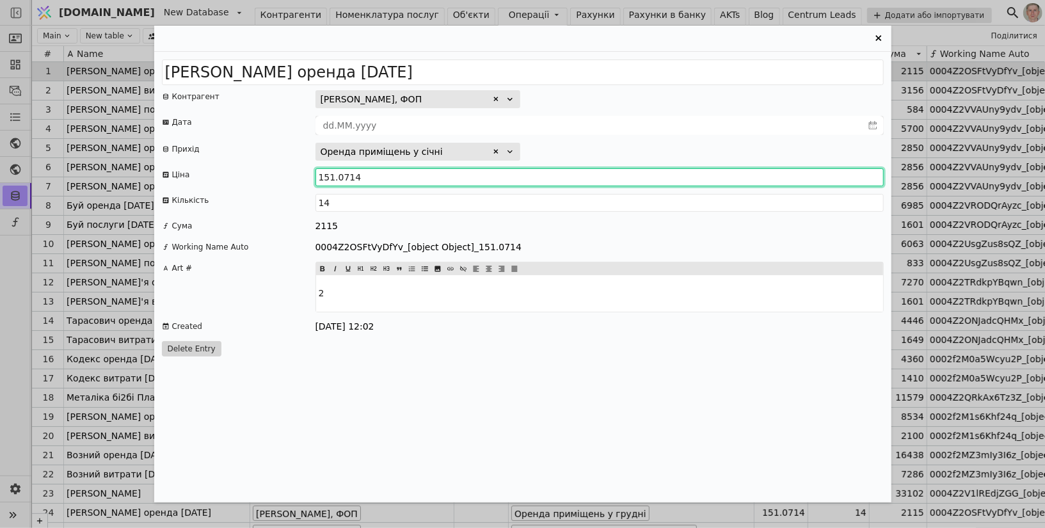
drag, startPoint x: 367, startPoint y: 179, endPoint x: 294, endPoint y: 176, distance: 73.6
click at [294, 176] on div "Ціна 151.0714" at bounding box center [523, 177] width 722 height 18
paste input "335.5"
type input "334.786"
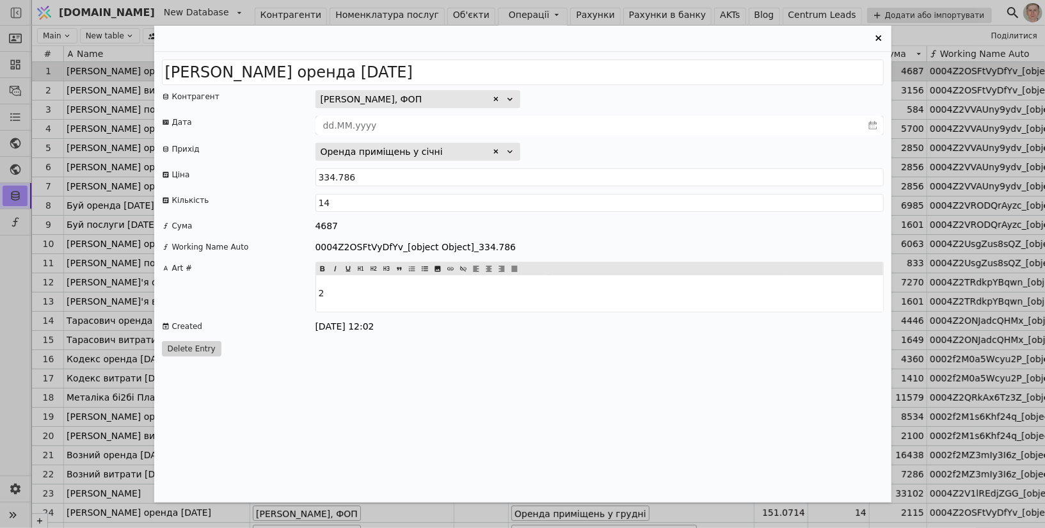
click at [580, 143] on div "Оренда приміщень у січні" at bounding box center [599, 152] width 568 height 18
click at [879, 39] on icon "Entry Card" at bounding box center [878, 38] width 6 height 6
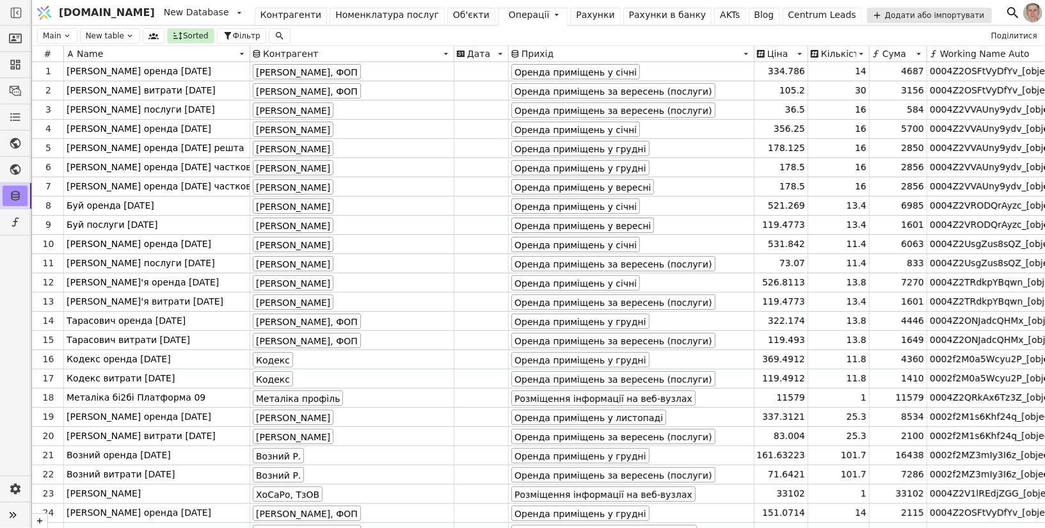
click at [576, 18] on div "Рахунки" at bounding box center [595, 14] width 38 height 13
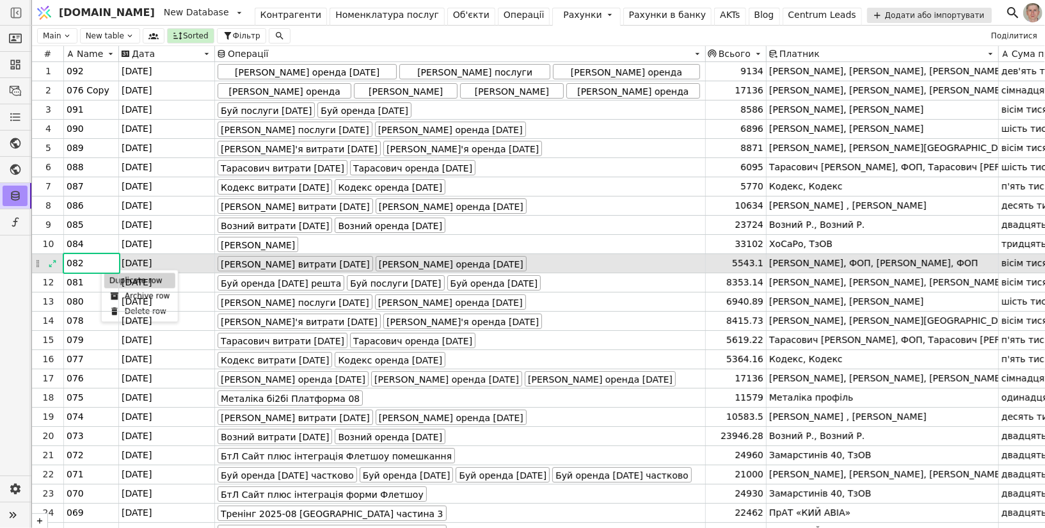
click at [113, 278] on div "Duplicate row" at bounding box center [139, 280] width 71 height 15
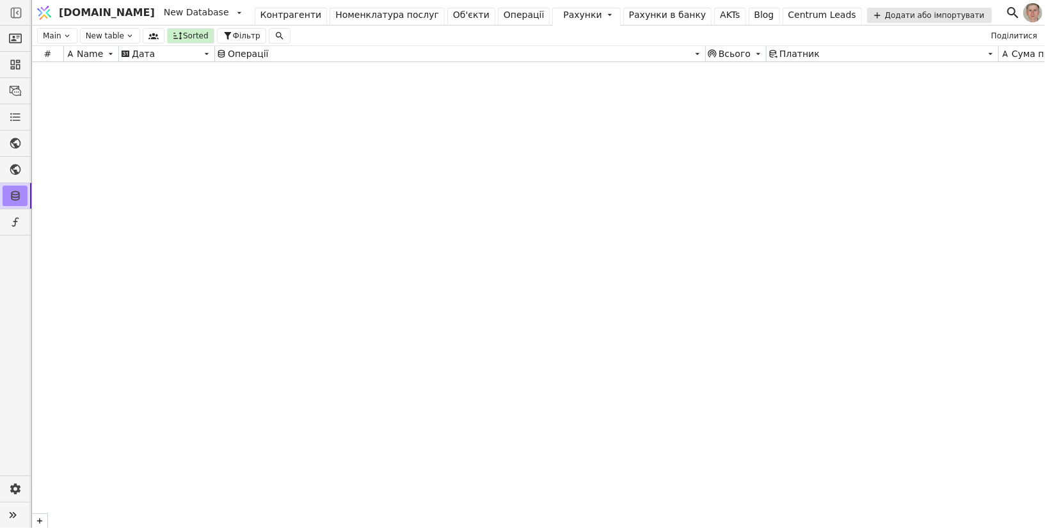
scroll to position [9238, 0]
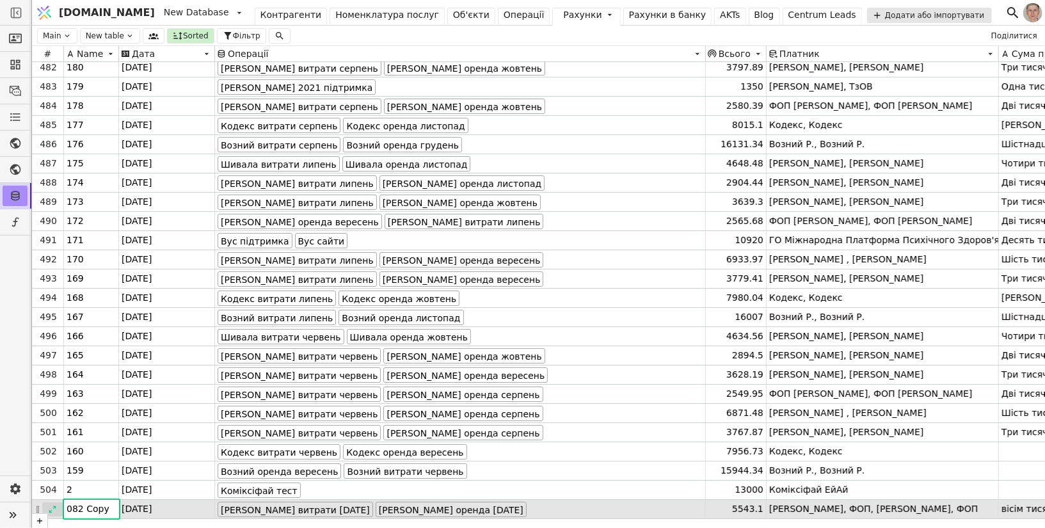
click at [58, 509] on div at bounding box center [52, 509] width 20 height 14
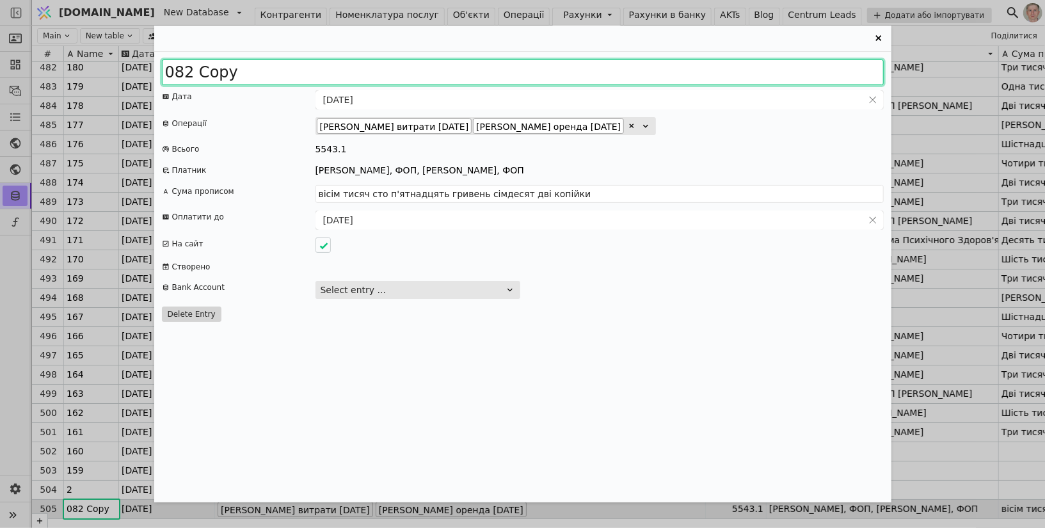
drag, startPoint x: 174, startPoint y: 74, endPoint x: 342, endPoint y: 69, distance: 168.4
click at [339, 70] on input "082 Copy" at bounding box center [523, 73] width 722 height 26
type input "093"
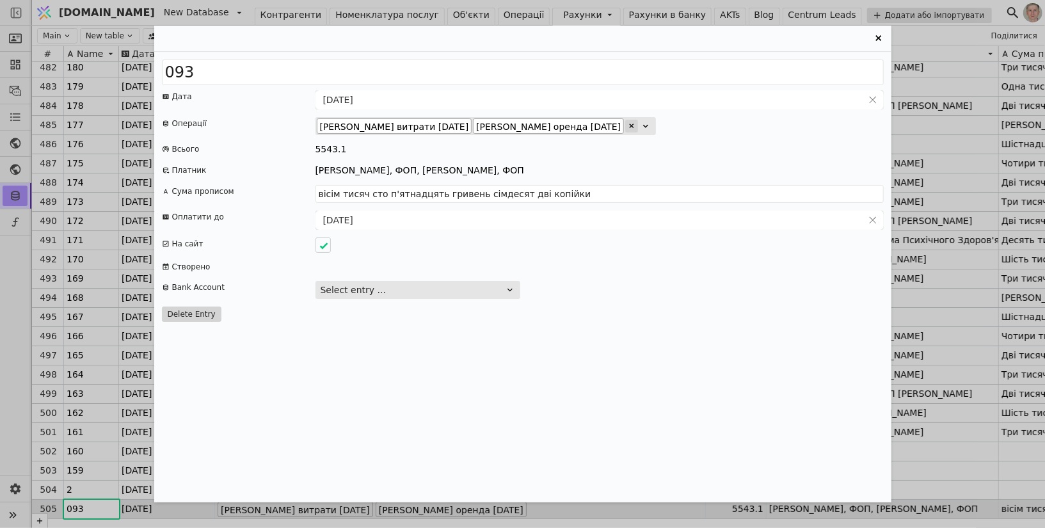
click at [630, 127] on icon "Entry Card" at bounding box center [632, 126] width 4 height 4
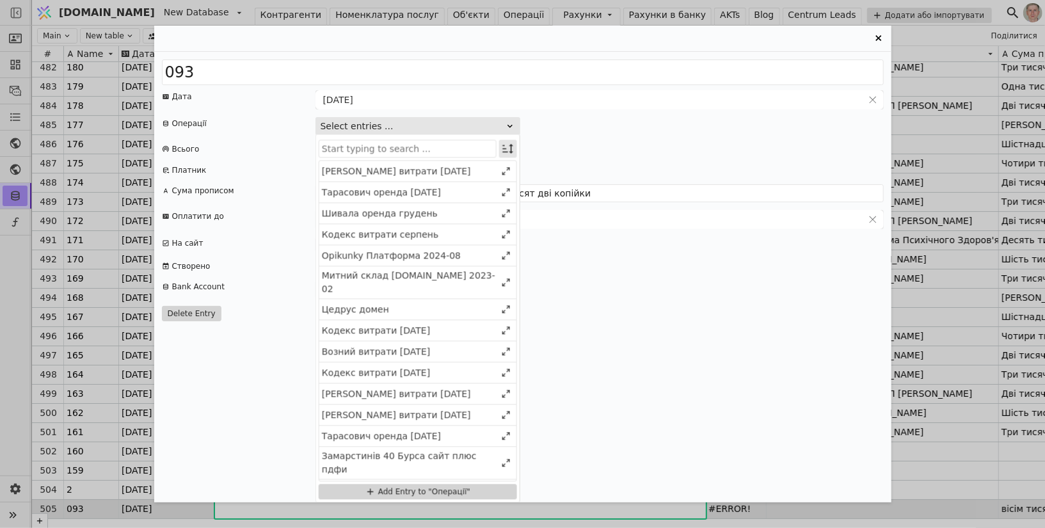
click at [513, 142] on icon "Entry Card" at bounding box center [508, 148] width 13 height 13
click at [470, 170] on div "Select" at bounding box center [443, 173] width 111 height 18
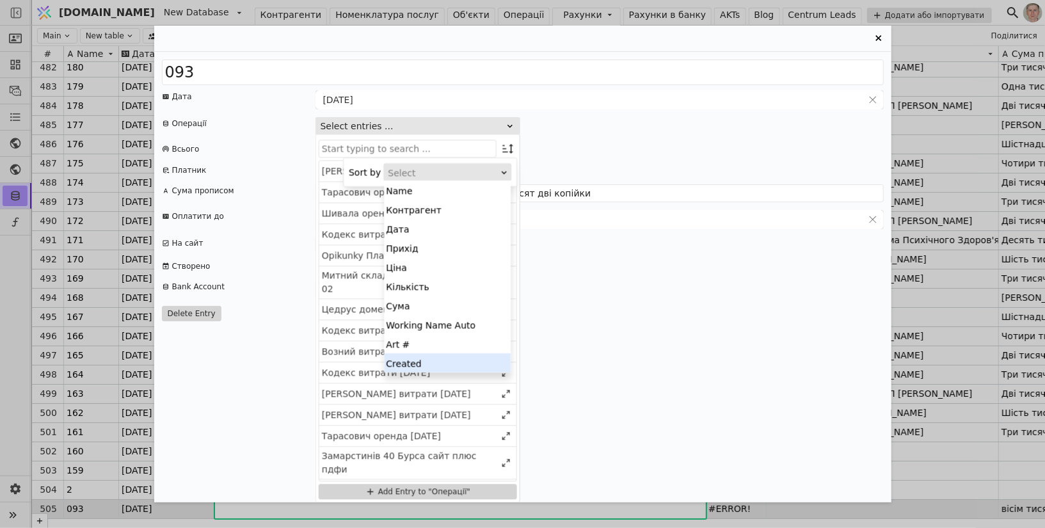
click at [447, 364] on div "Created" at bounding box center [447, 362] width 127 height 19
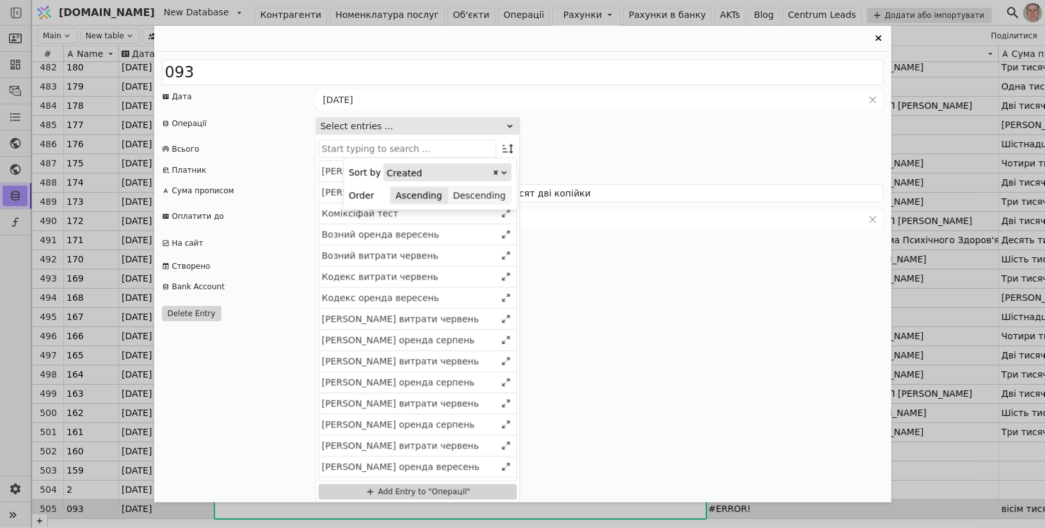
click at [484, 196] on button "Descending" at bounding box center [479, 195] width 63 height 18
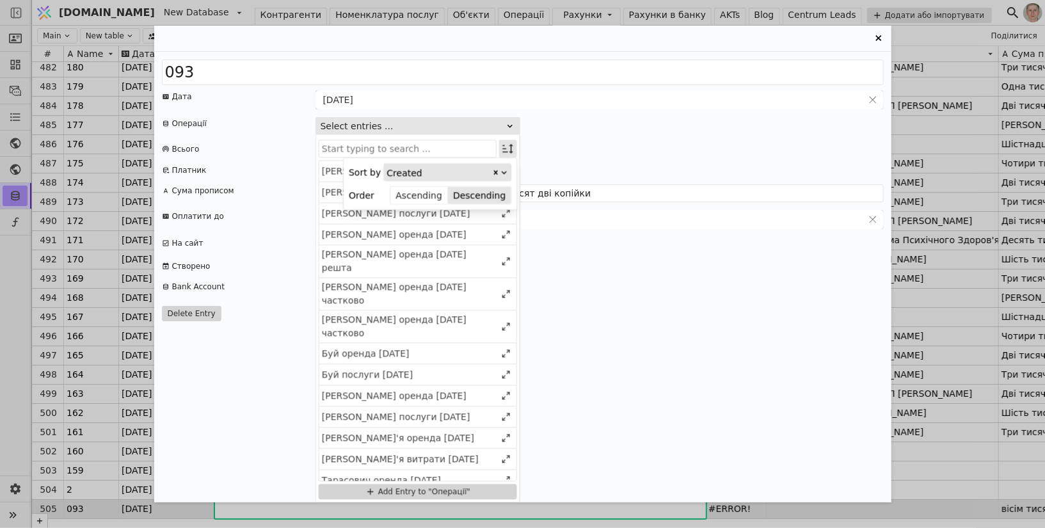
click at [511, 143] on icon "Entry Card" at bounding box center [508, 148] width 13 height 13
click at [475, 188] on div "Грущак витрати 2025 вересень" at bounding box center [409, 192] width 174 height 13
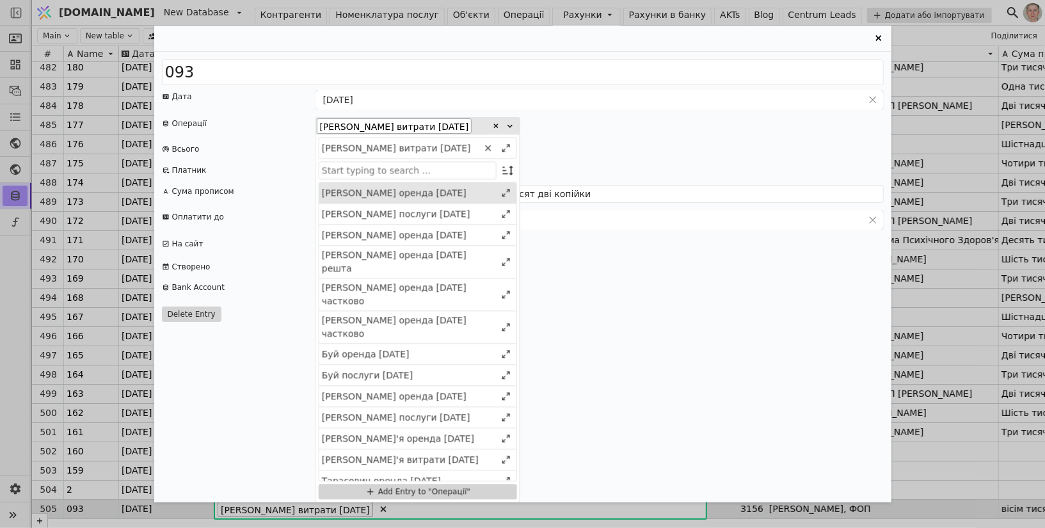
click at [467, 192] on div "Грущак оренда 2026 січень" at bounding box center [409, 192] width 174 height 13
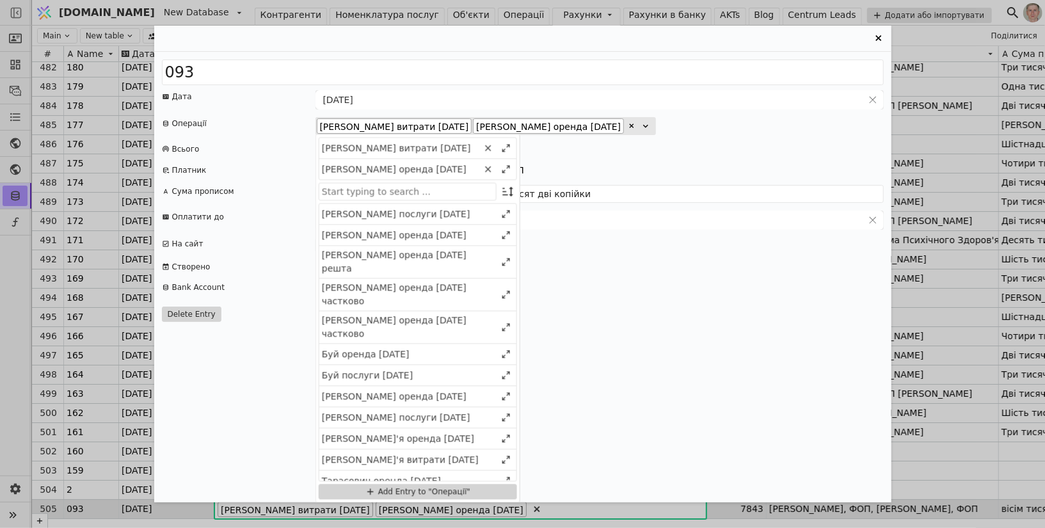
click at [711, 157] on div "093 Дата 31.08.2025 Операції Грущак витрати 2025 вересень Грущак оренда 2026 сі…" at bounding box center [522, 277] width 737 height 451
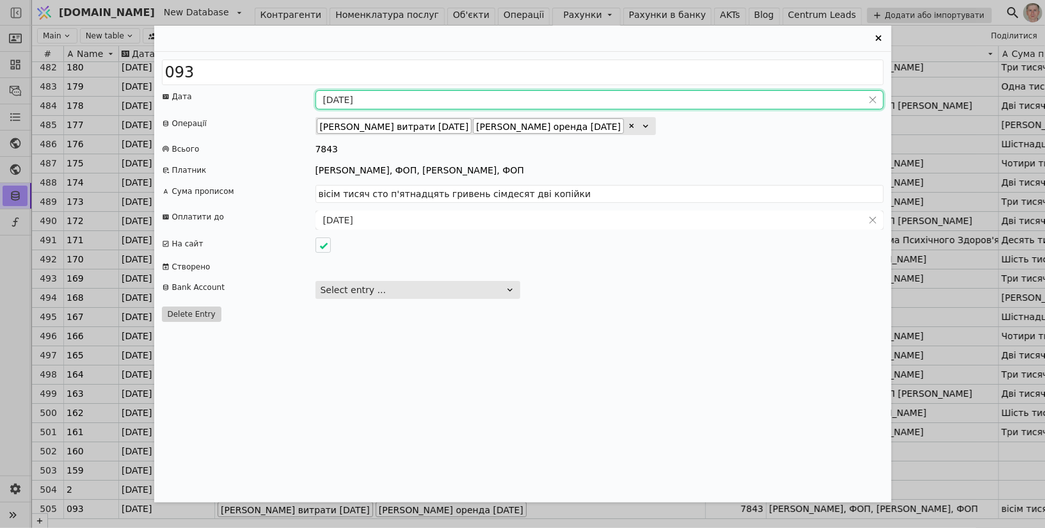
click at [356, 104] on input "[DATE]" at bounding box center [589, 100] width 547 height 18
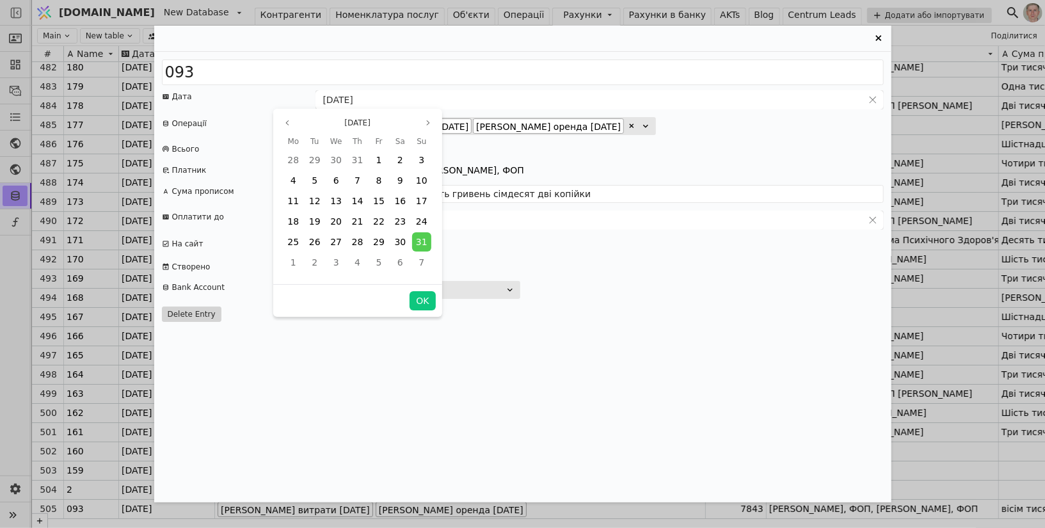
click at [419, 122] on div "Aug 2025" at bounding box center [358, 122] width 156 height 15
click at [426, 122] on icon "page next" at bounding box center [428, 123] width 8 height 8
click at [422, 298] on button "OK" at bounding box center [423, 300] width 26 height 19
type input "[DATE]"
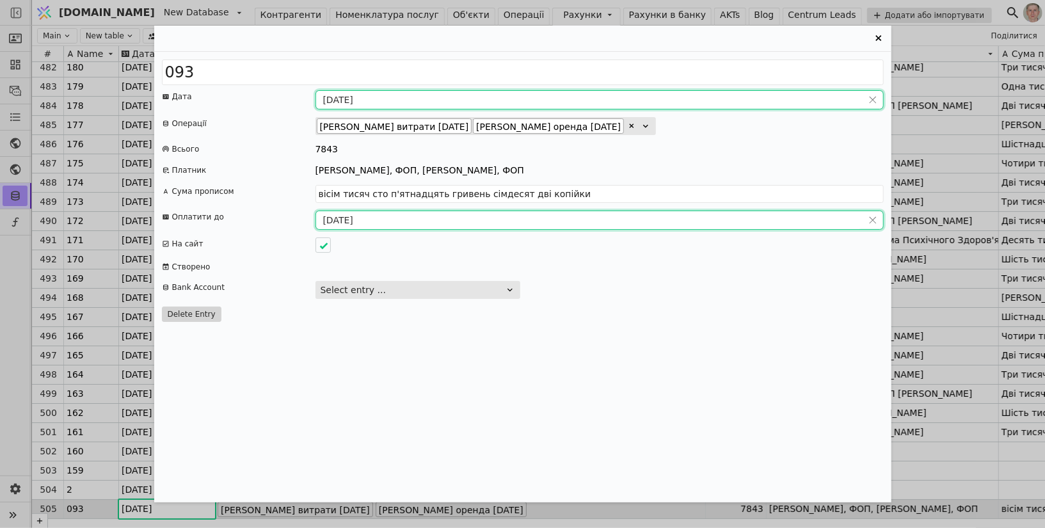
click at [352, 217] on input "[DATE]" at bounding box center [589, 220] width 547 height 18
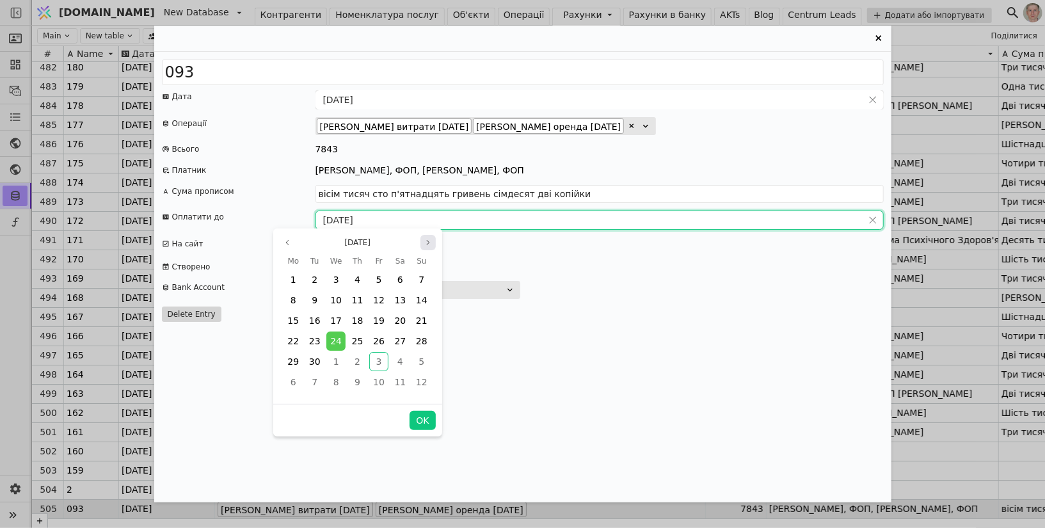
click at [428, 245] on icon "page next" at bounding box center [428, 243] width 8 height 8
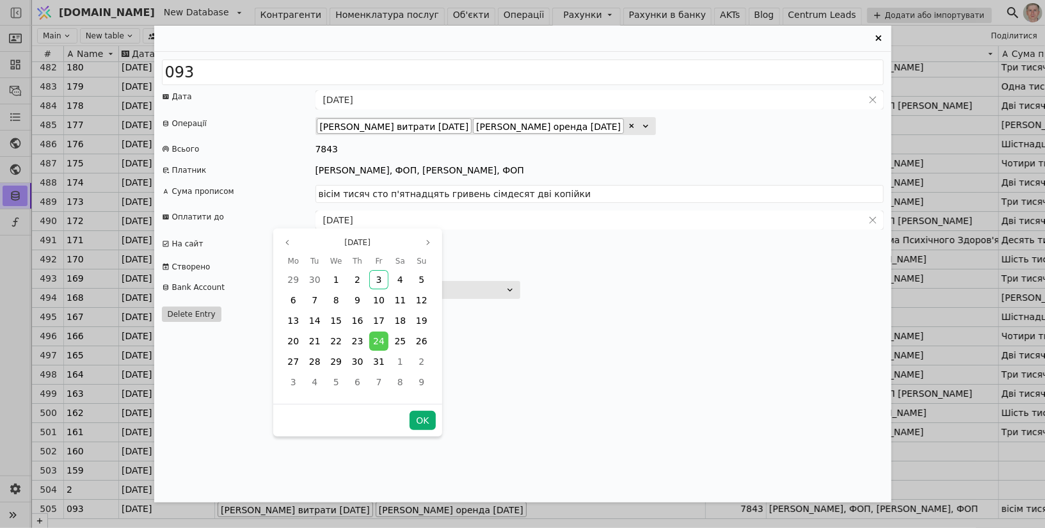
click at [415, 417] on button "OK" at bounding box center [423, 420] width 26 height 19
type input "[DATE]"
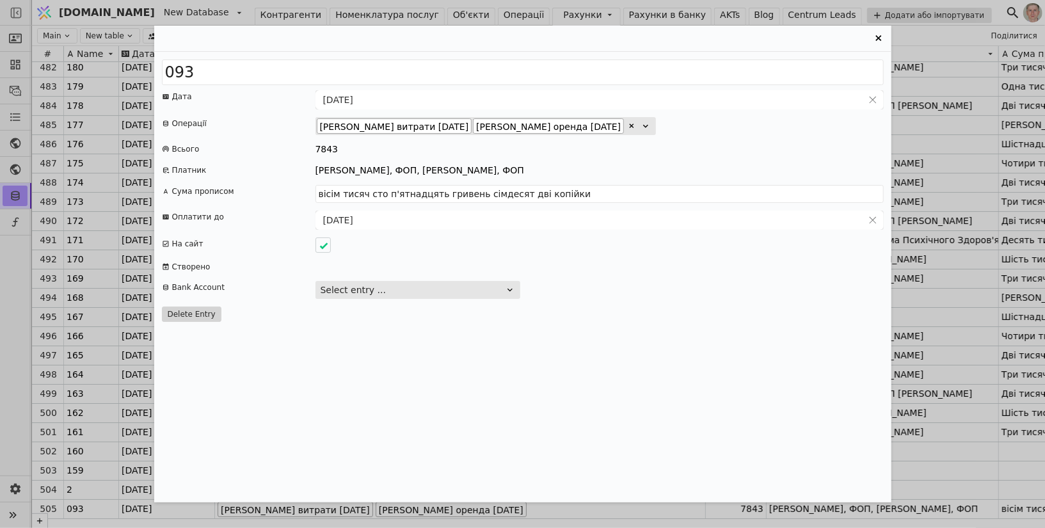
click at [878, 35] on icon "Entry Card" at bounding box center [878, 38] width 15 height 15
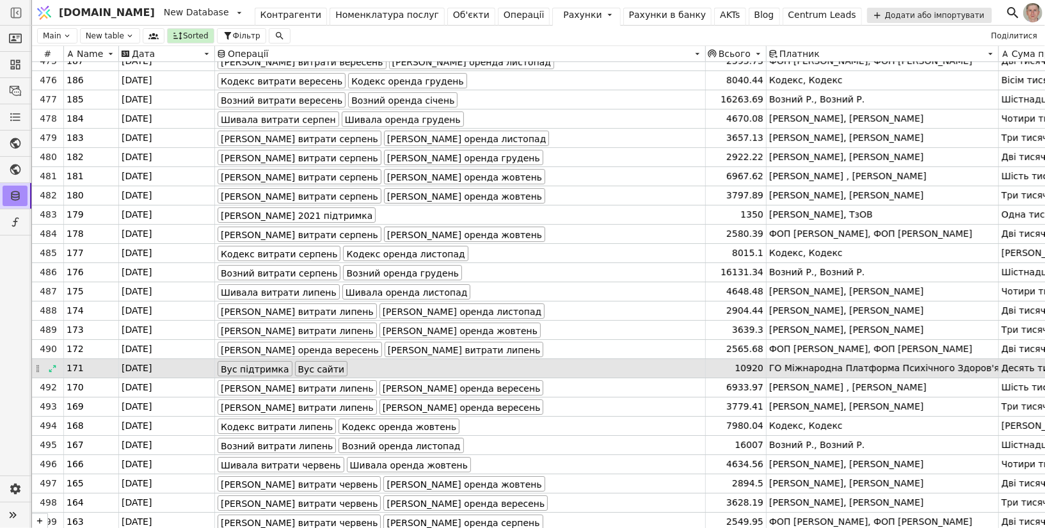
scroll to position [9097, 0]
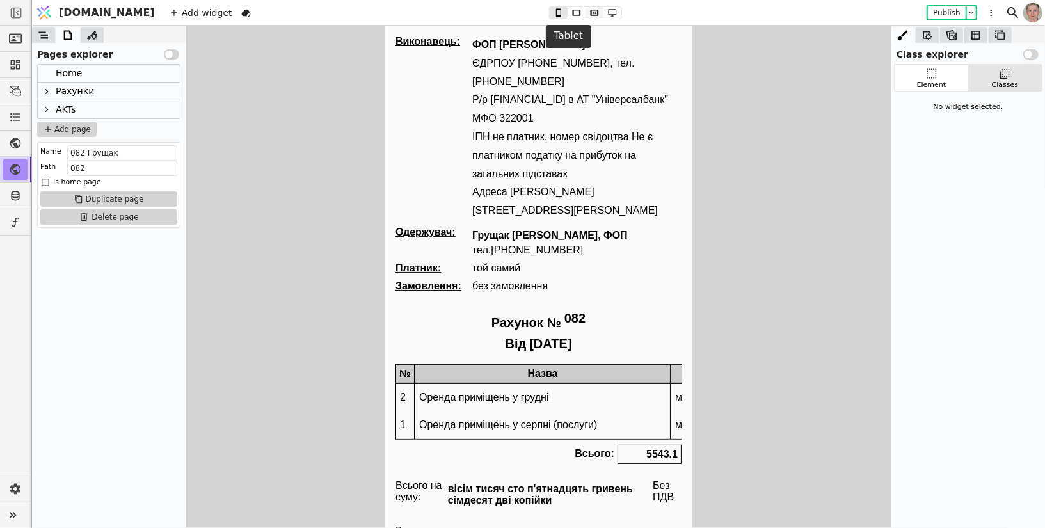
click at [587, 13] on icon at bounding box center [594, 12] width 15 height 9
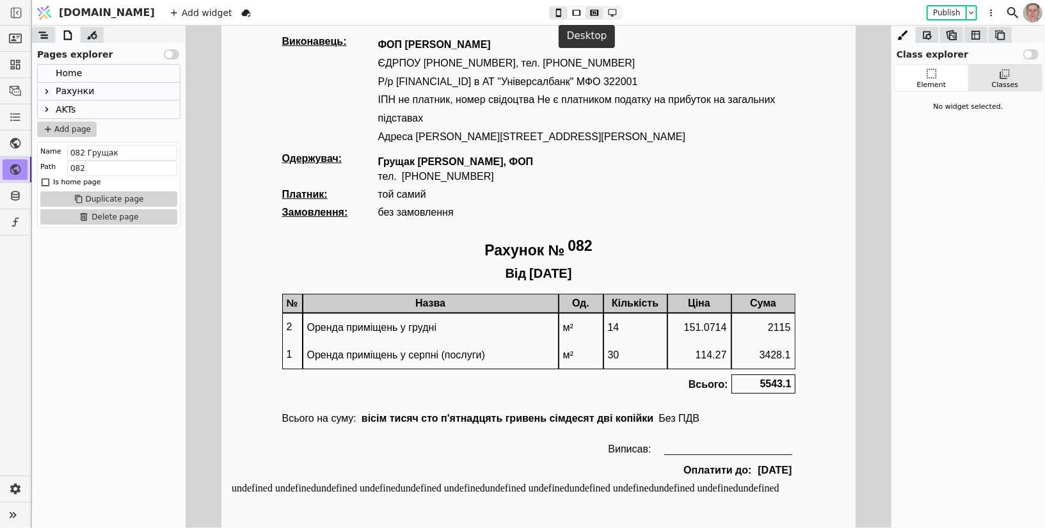
click at [605, 12] on icon at bounding box center [612, 12] width 15 height 9
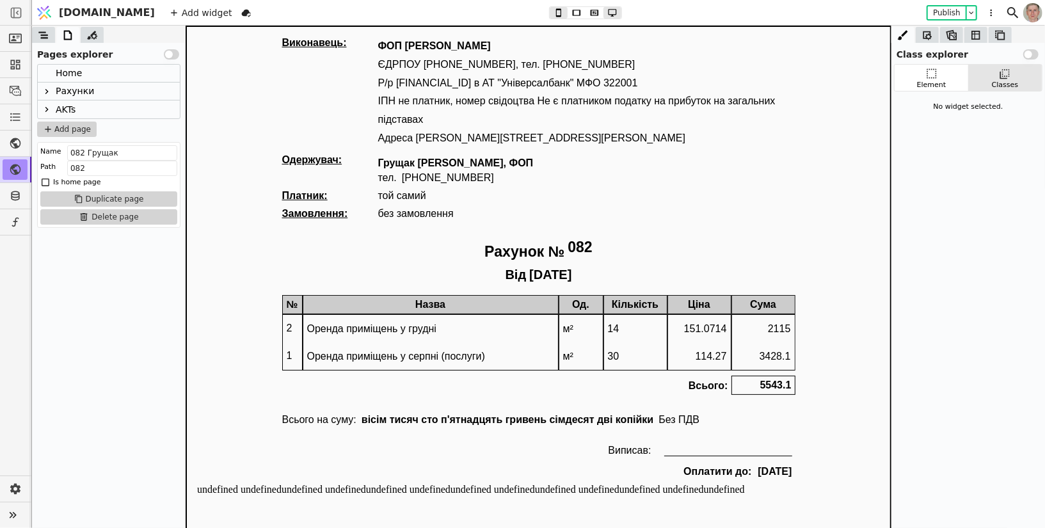
click at [44, 94] on icon at bounding box center [47, 91] width 10 height 10
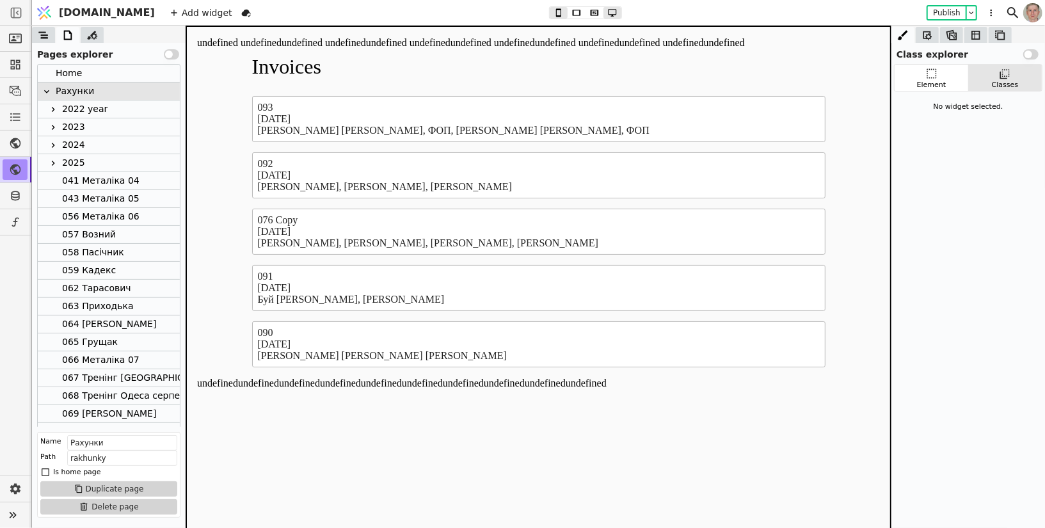
scroll to position [461, 0]
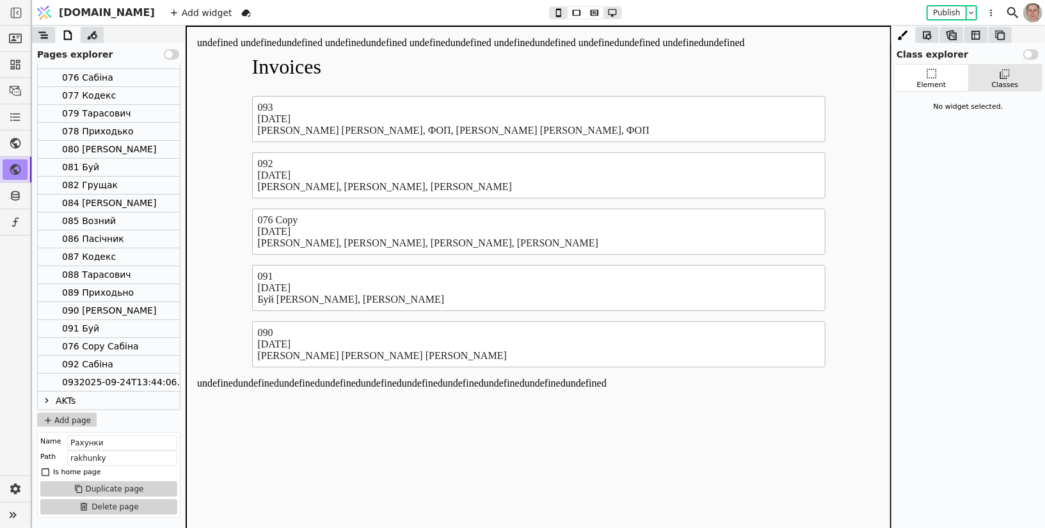
click at [107, 380] on div "0932025-09-24T13:44:06.000Z" at bounding box center [132, 382] width 141 height 17
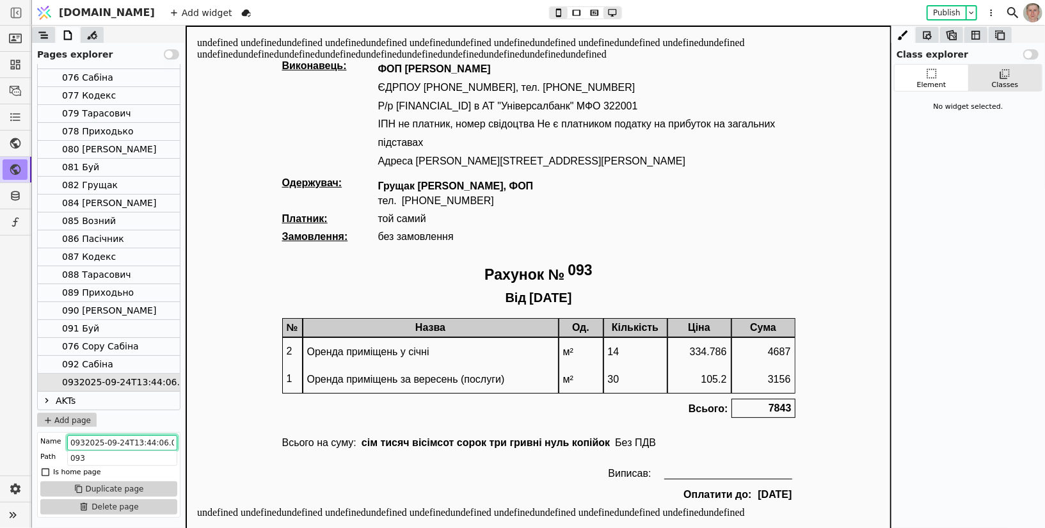
scroll to position [0, 13]
drag, startPoint x: 271, startPoint y: 470, endPoint x: 420, endPoint y: 505, distance: 153.7
type input "093 Грущак"
click at [124, 186] on div "082 Грущак" at bounding box center [109, 186] width 142 height 18
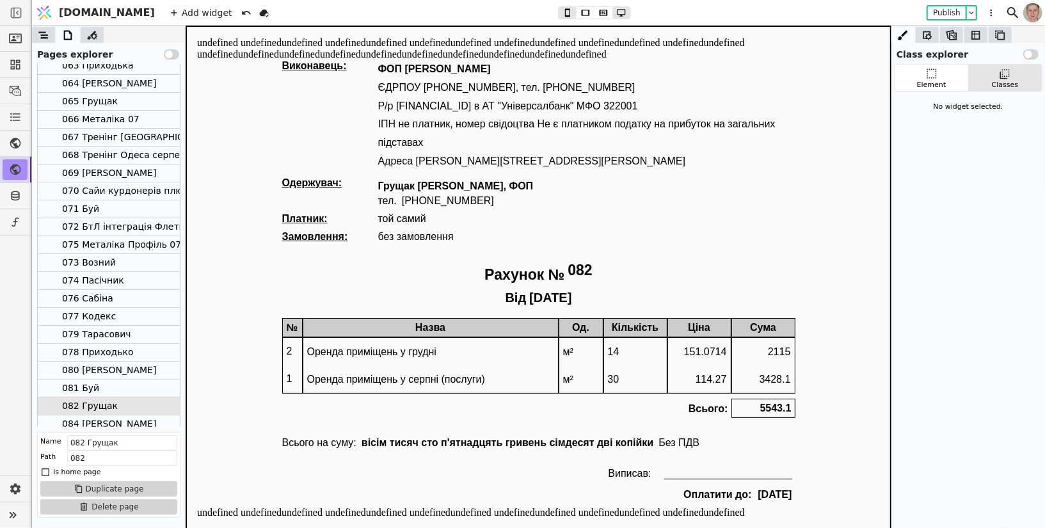
scroll to position [237, 0]
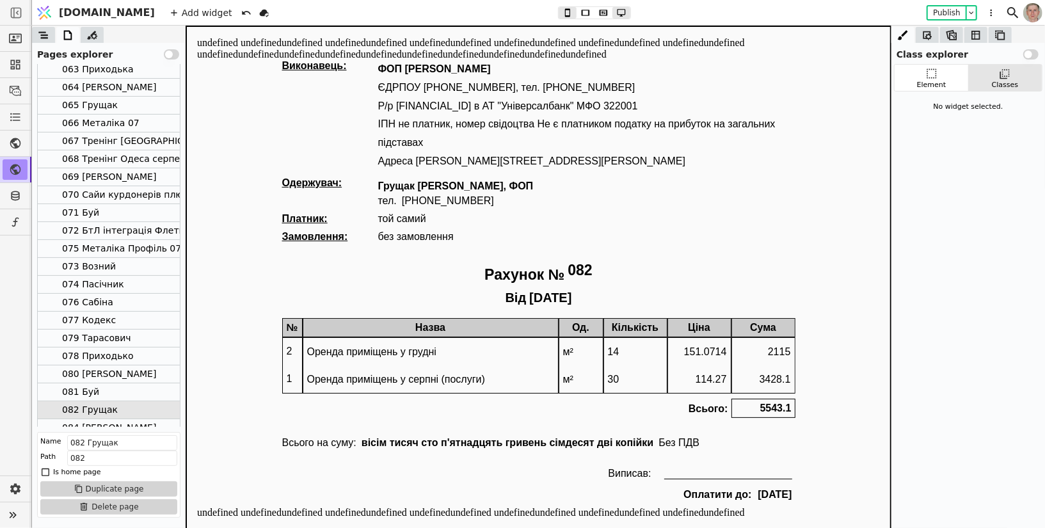
click at [144, 101] on div "065 Грущак" at bounding box center [109, 106] width 142 height 18
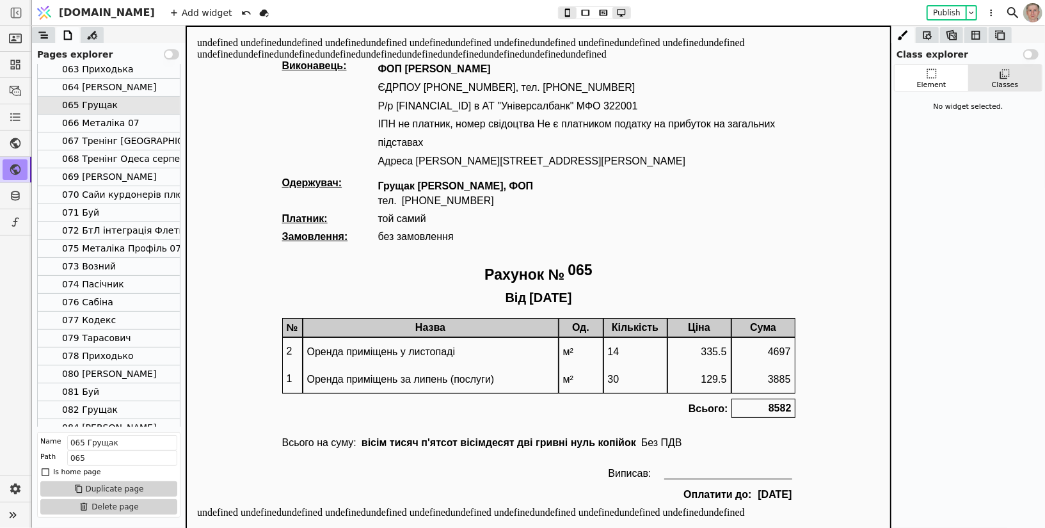
scroll to position [461, 0]
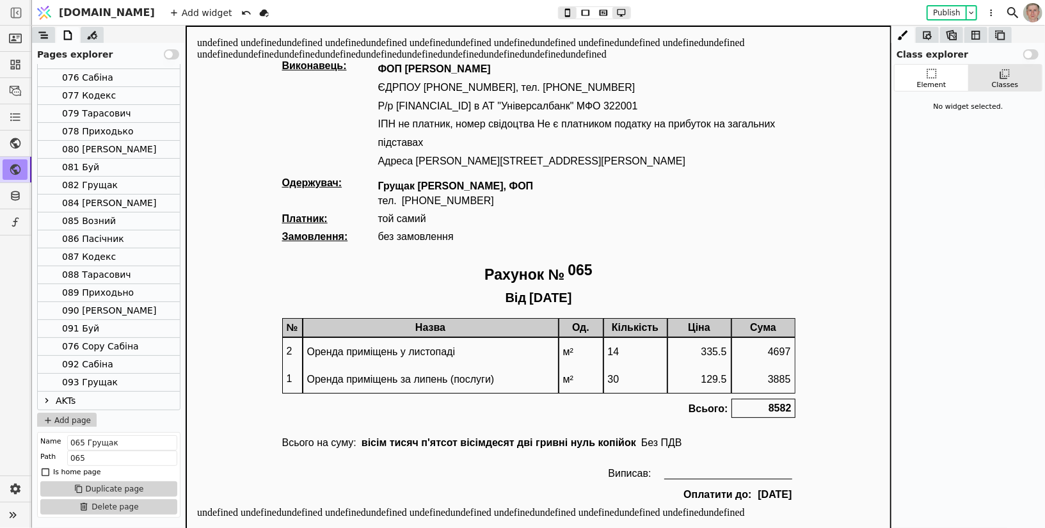
click at [121, 380] on div "093 Грущак" at bounding box center [109, 383] width 142 height 18
click at [120, 364] on div "092 Сабіна" at bounding box center [109, 365] width 142 height 18
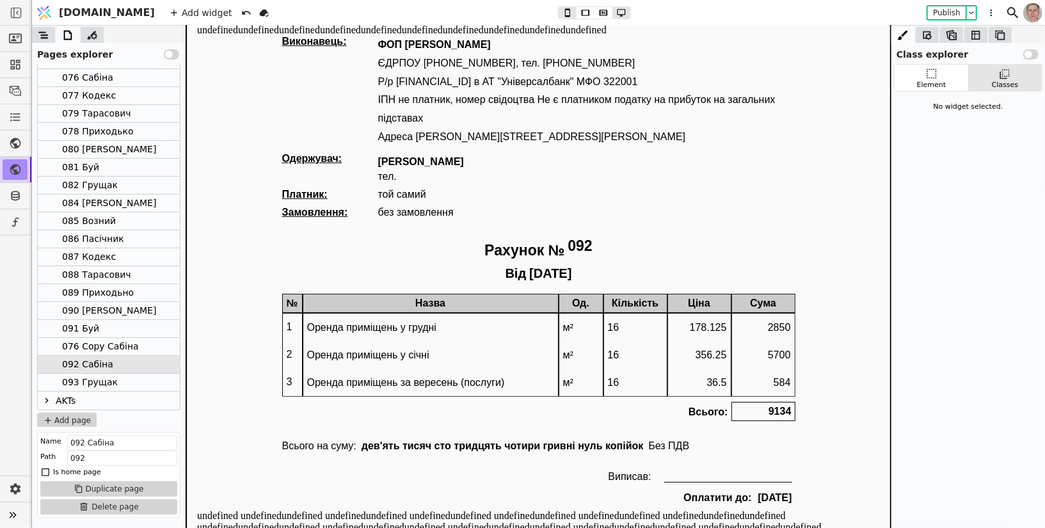
scroll to position [17, 0]
